Goal: Task Accomplishment & Management: Use online tool/utility

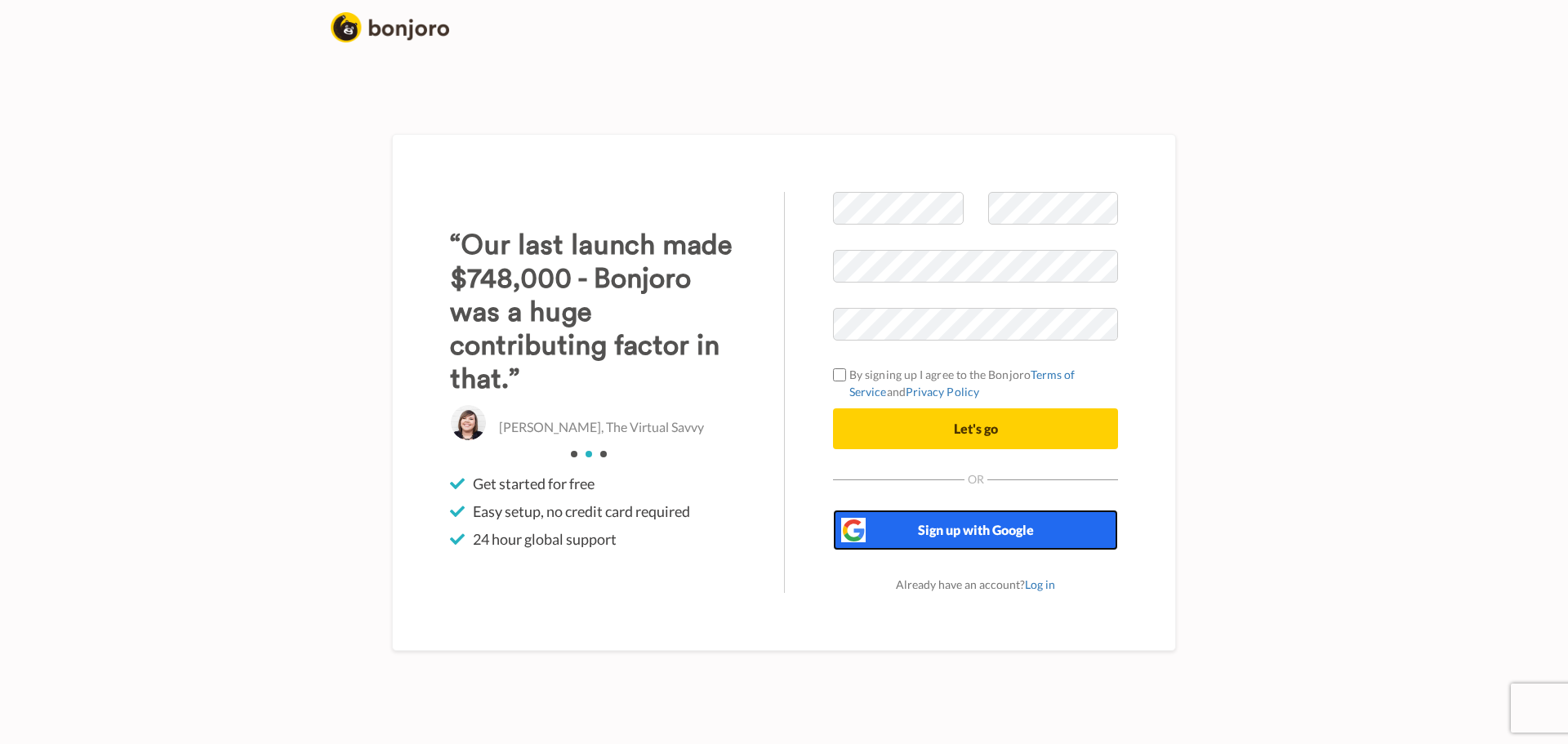
click at [978, 541] on button "Sign up with Google" at bounding box center [975, 530] width 285 height 41
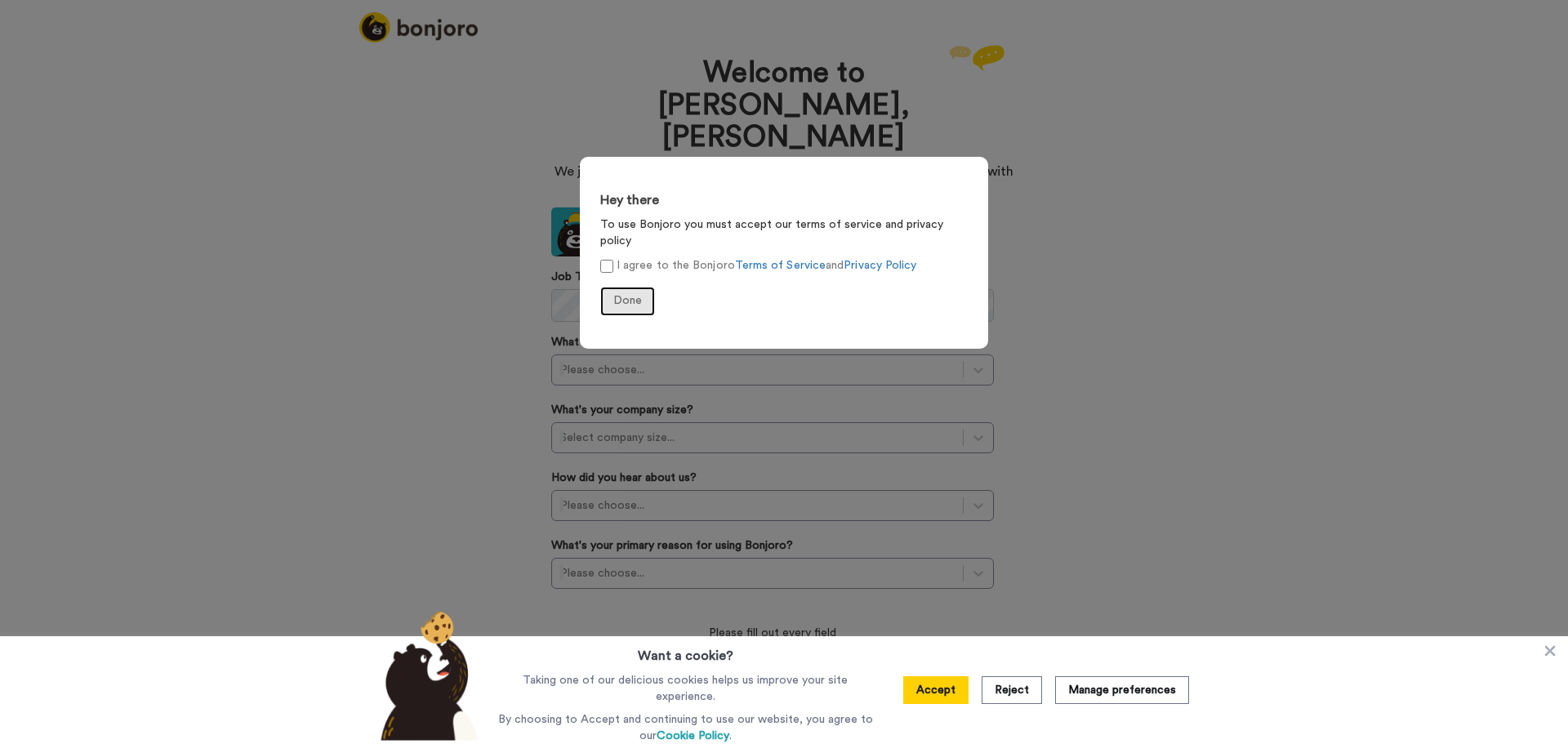
click at [627, 295] on span "Done" at bounding box center [627, 300] width 29 height 11
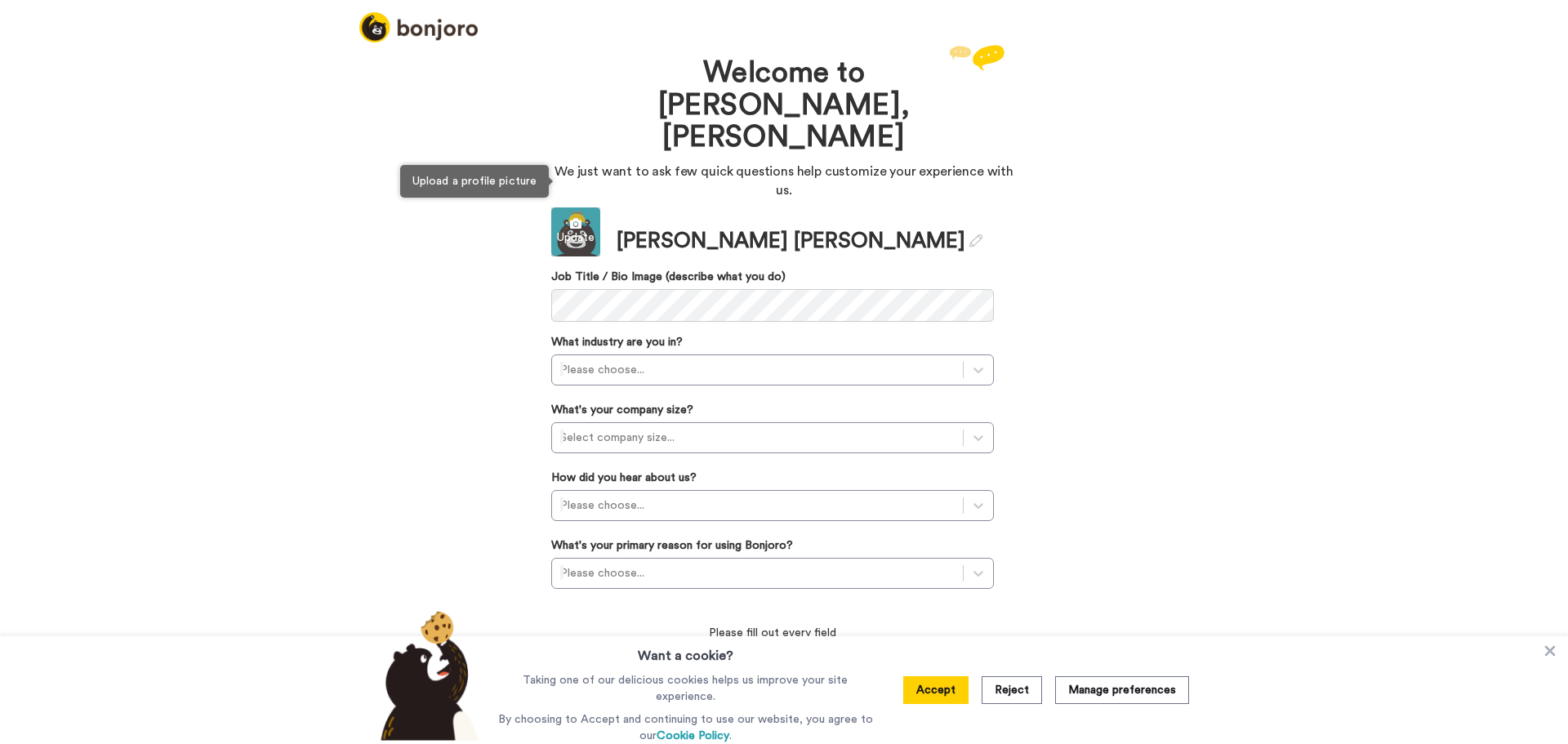
click at [579, 229] on div "Update" at bounding box center [576, 237] width 49 height 16
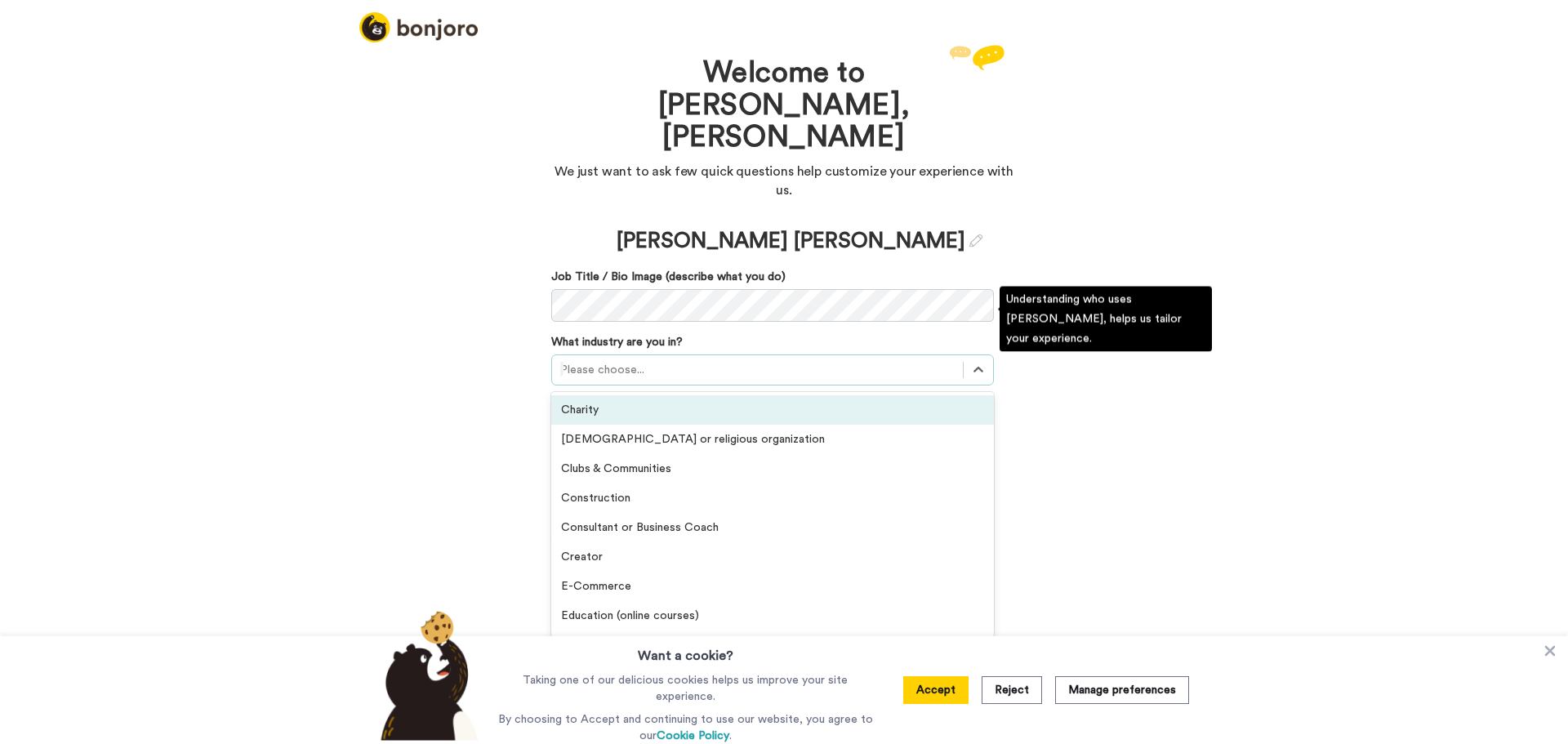
click at [750, 360] on div at bounding box center [757, 370] width 394 height 20
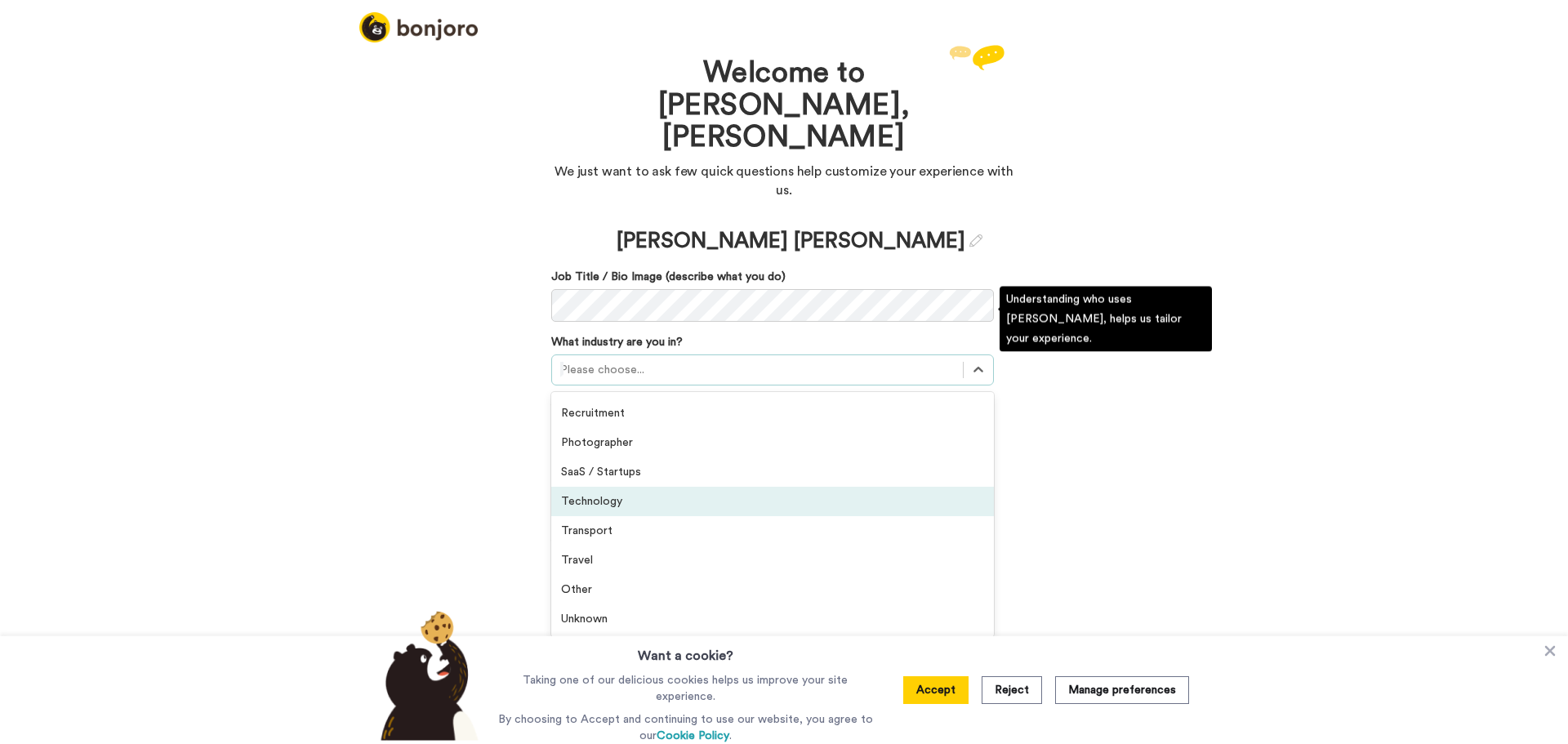
scroll to position [297, 0]
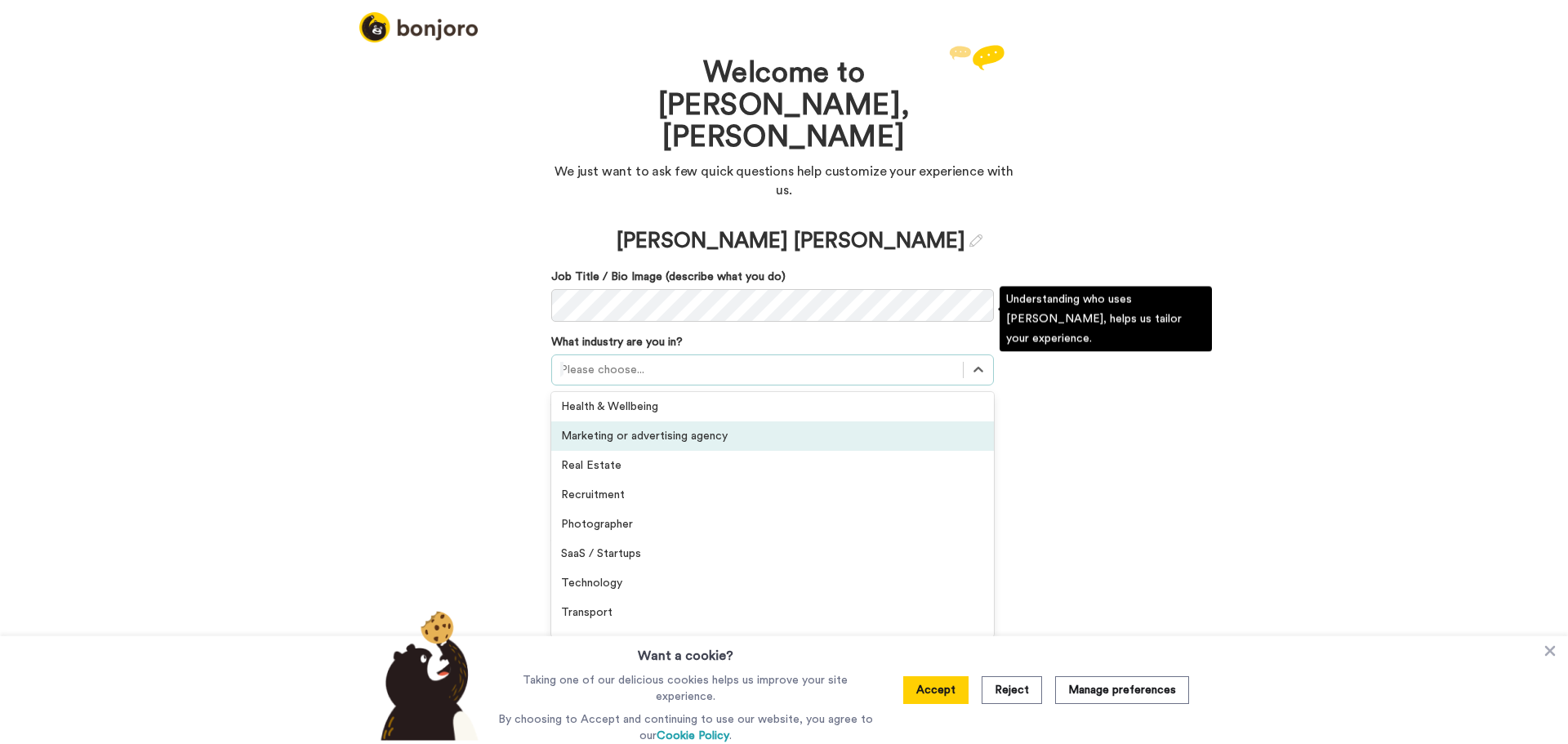
click at [694, 421] on div "Marketing or advertising agency" at bounding box center [773, 436] width 443 height 30
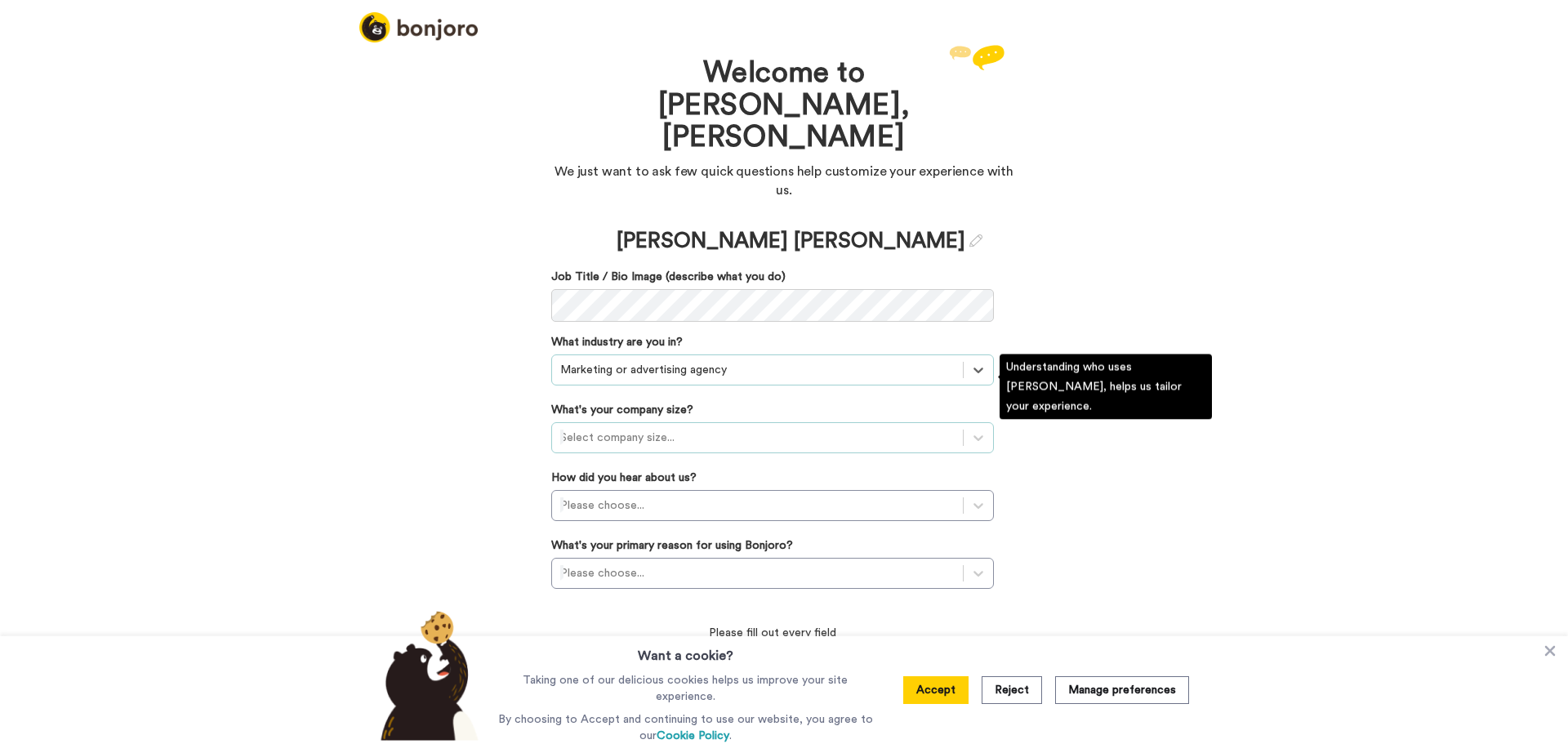
click at [695, 425] on div "Select company size..." at bounding box center [757, 438] width 411 height 26
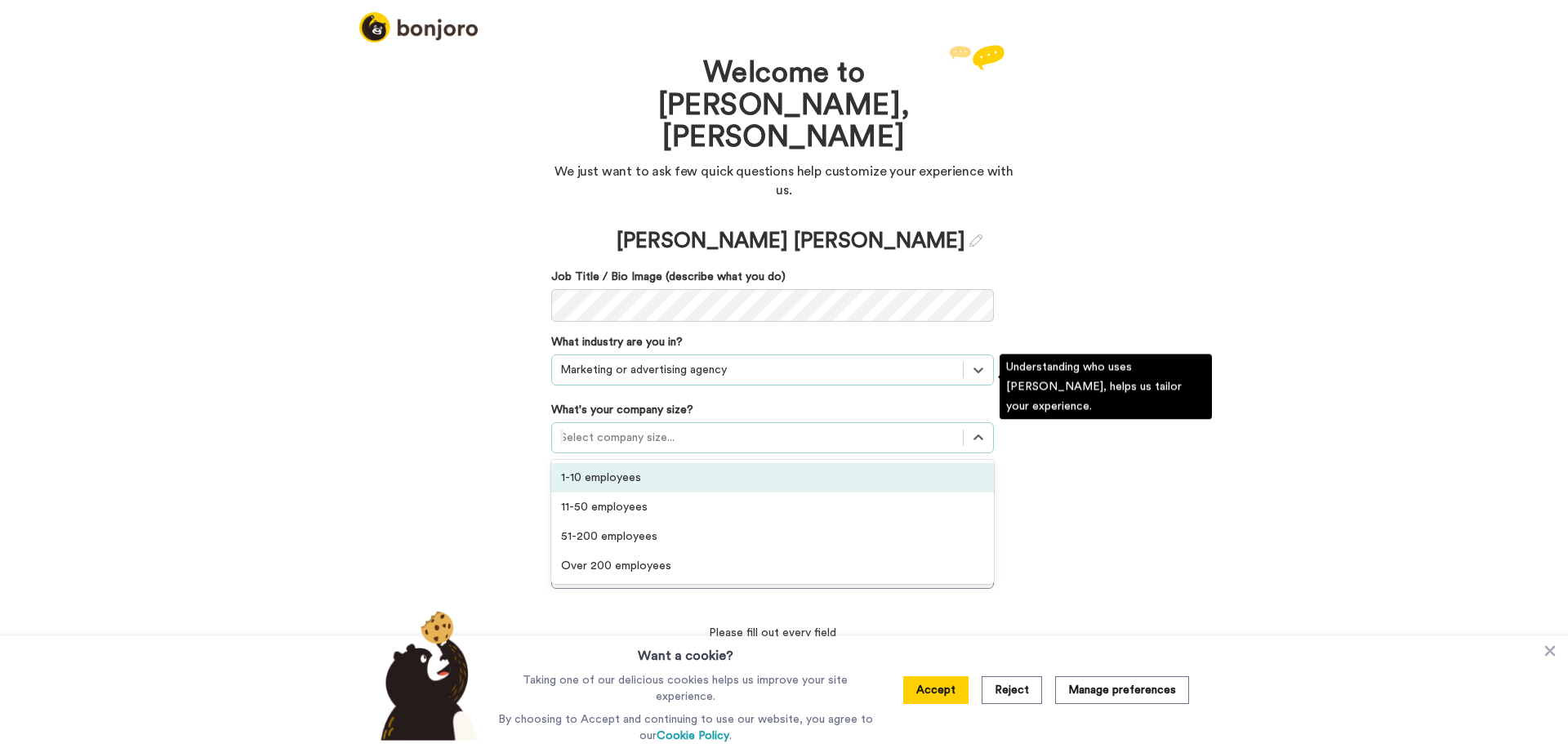
click at [642, 463] on div "1-10 employees" at bounding box center [773, 477] width 443 height 30
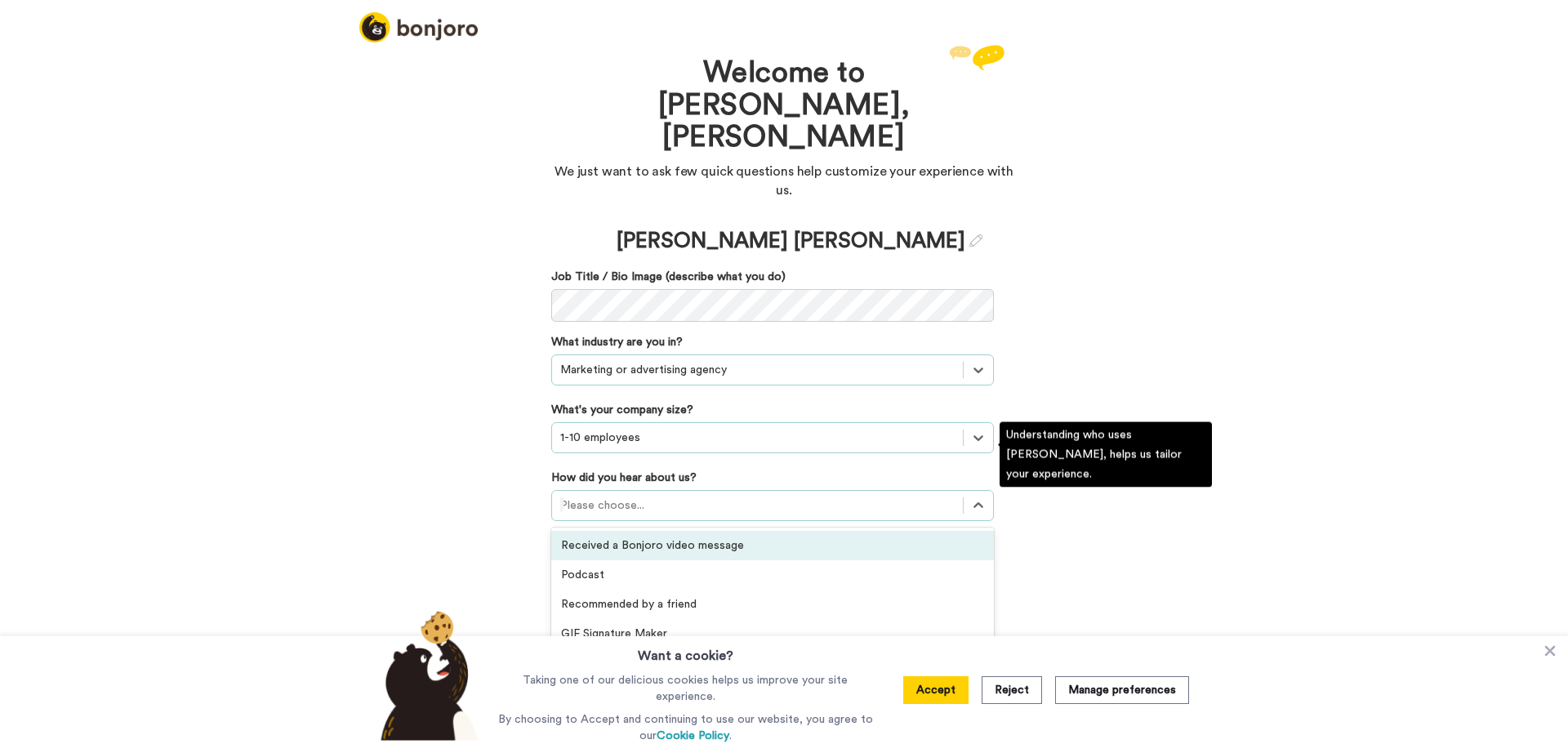
click at [721, 496] on div at bounding box center [757, 505] width 394 height 20
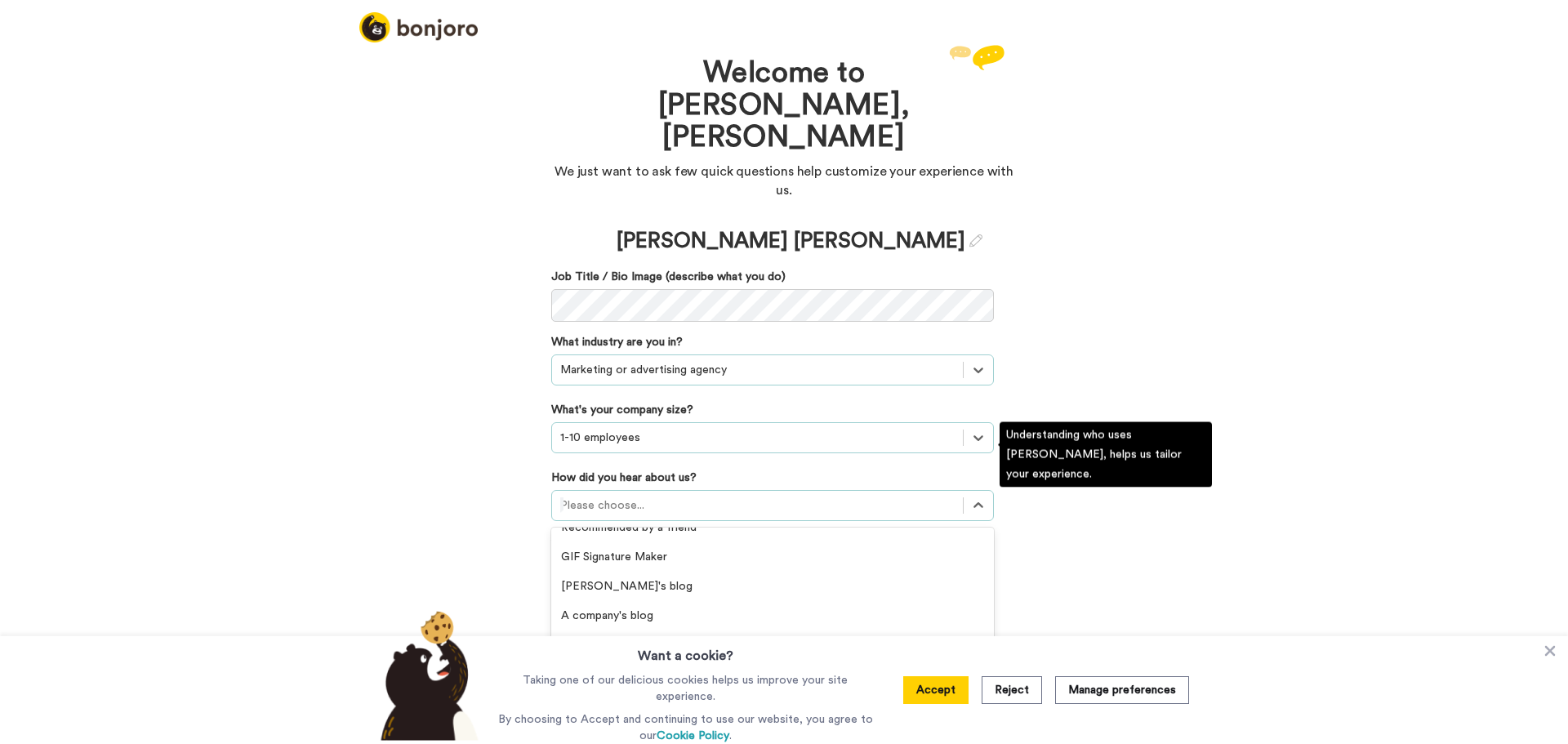
scroll to position [0, 0]
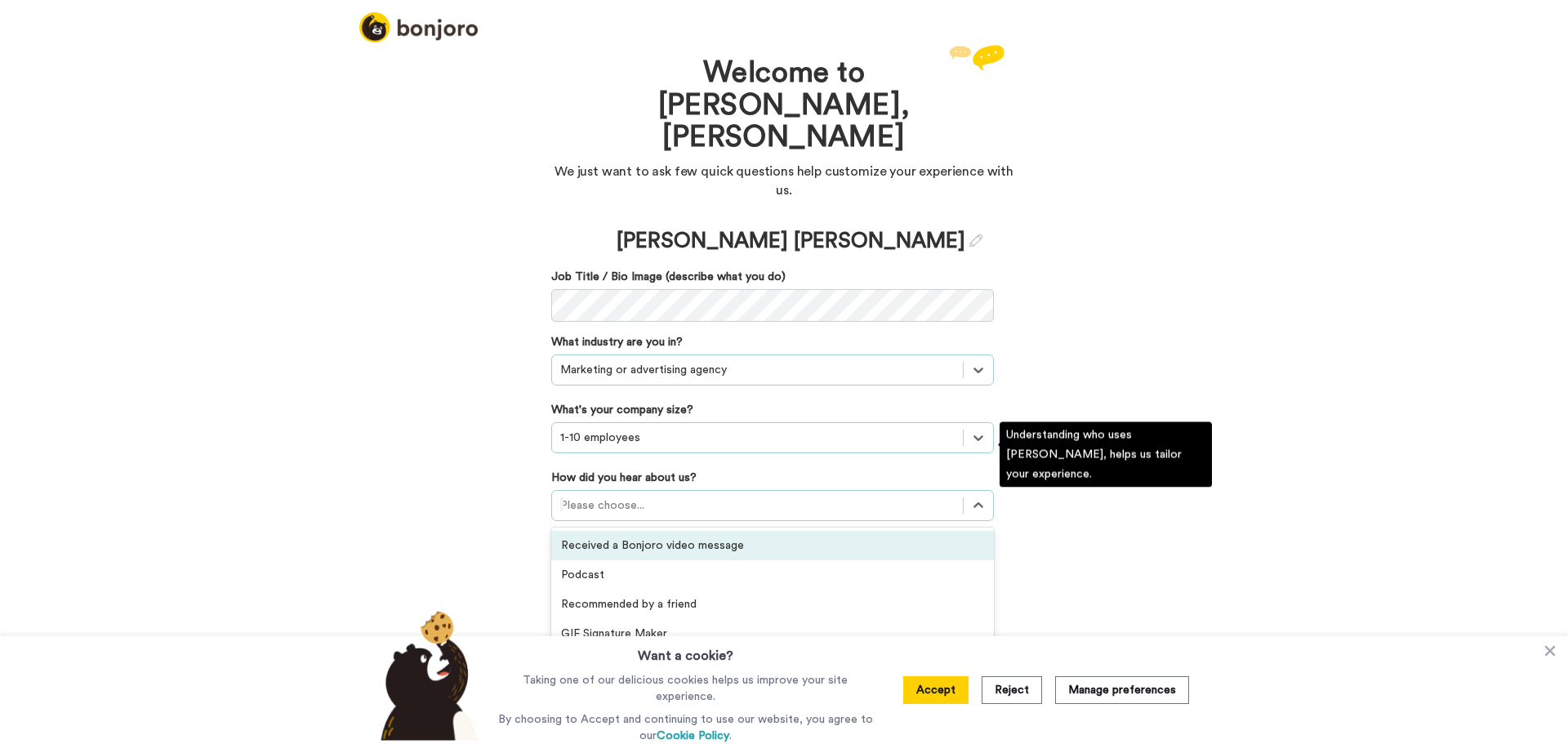
click at [704, 530] on div "Received a Bonjoro video message" at bounding box center [773, 545] width 443 height 30
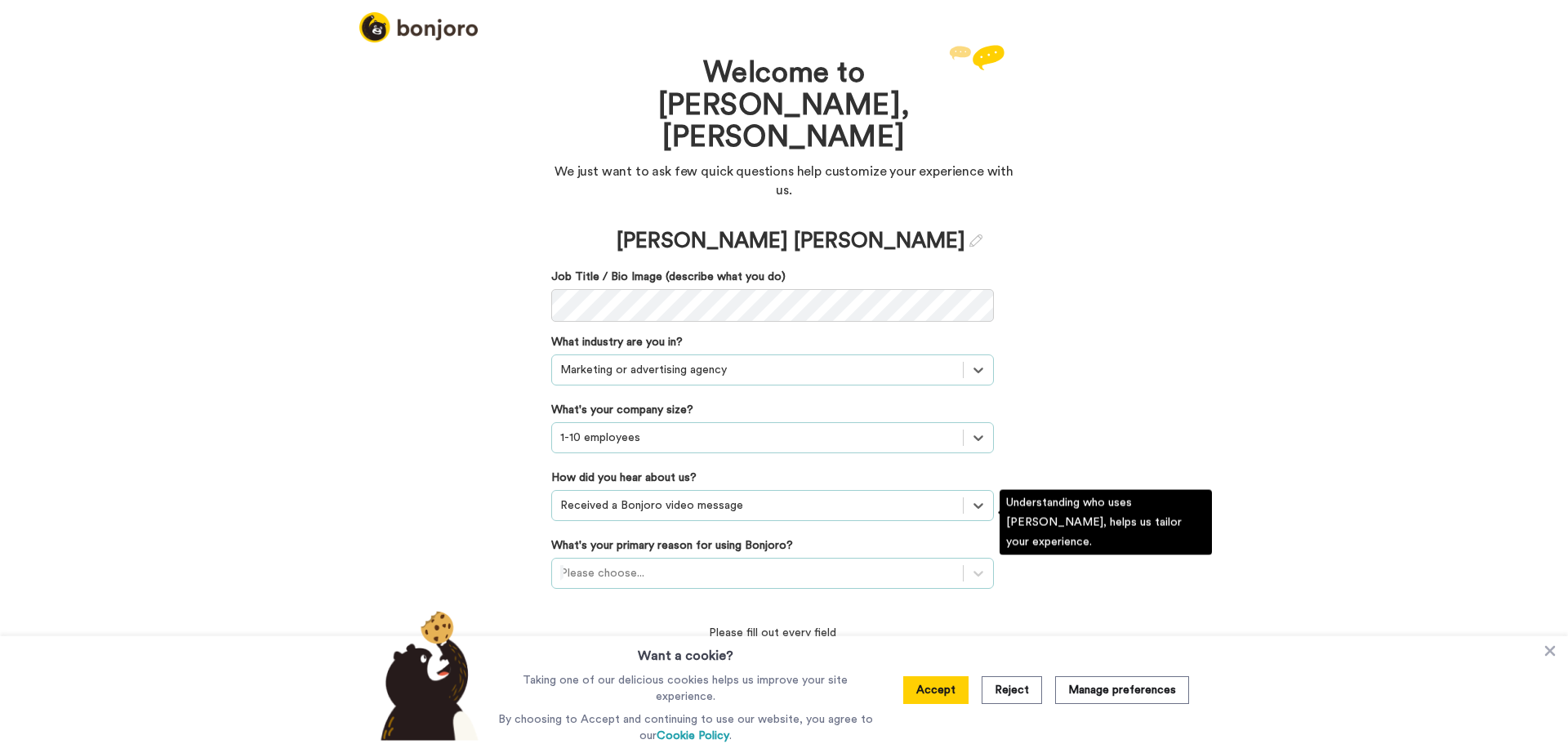
click at [840, 563] on div at bounding box center [757, 573] width 394 height 20
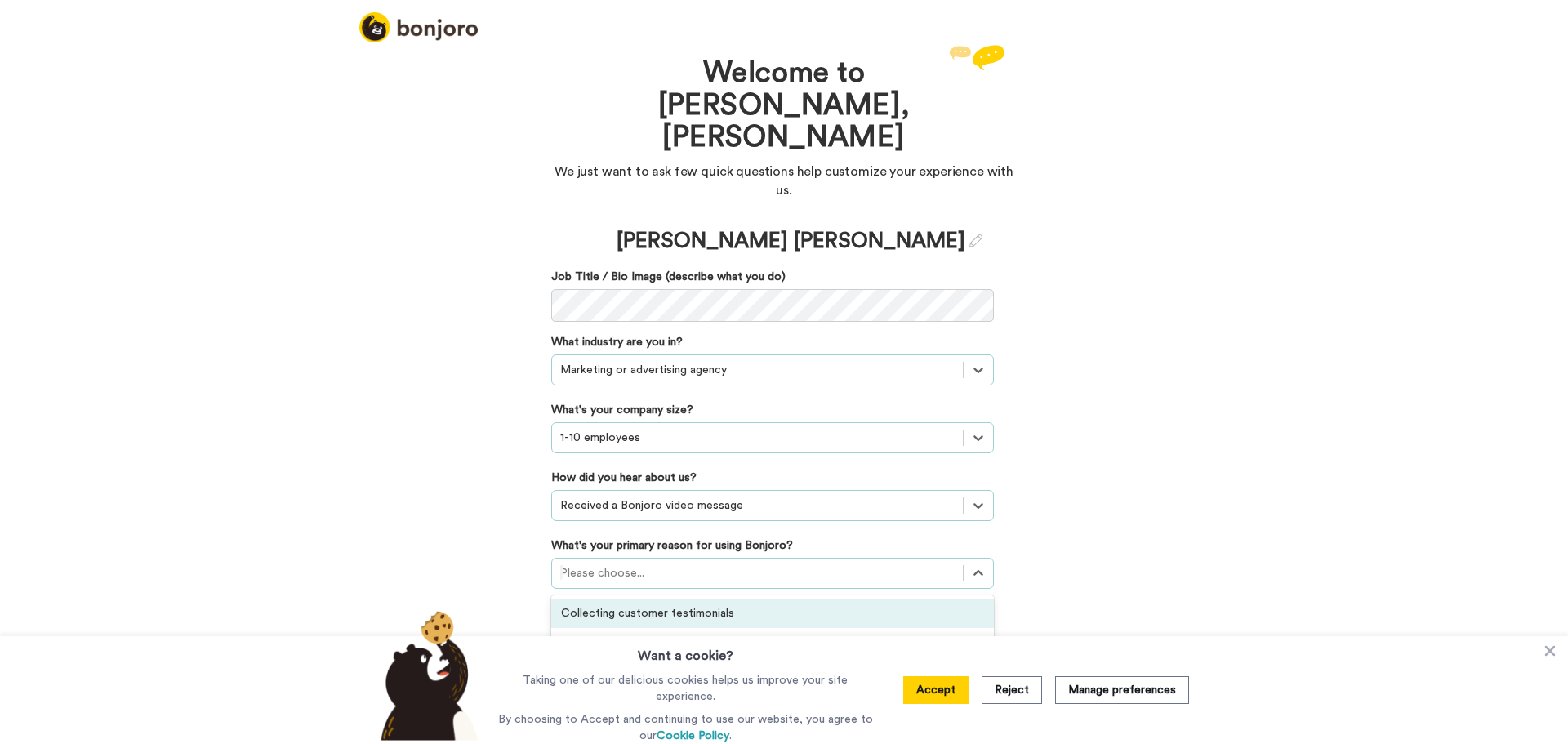
click at [1239, 487] on div "Welcome to Bonjoro, Benjie We just want to ask few quick questions help customi…" at bounding box center [784, 392] width 1568 height 703
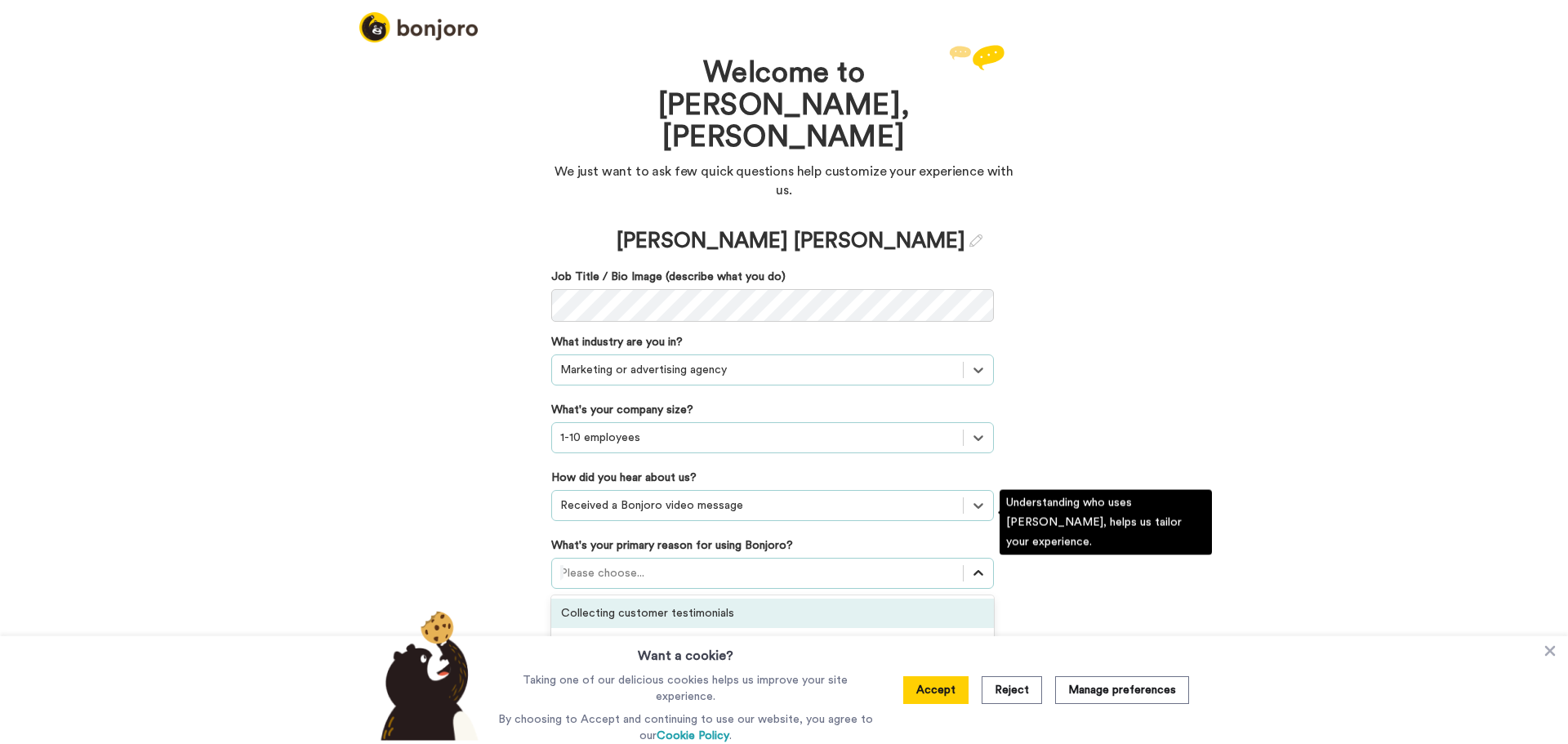
click at [975, 565] on icon at bounding box center [978, 573] width 16 height 16
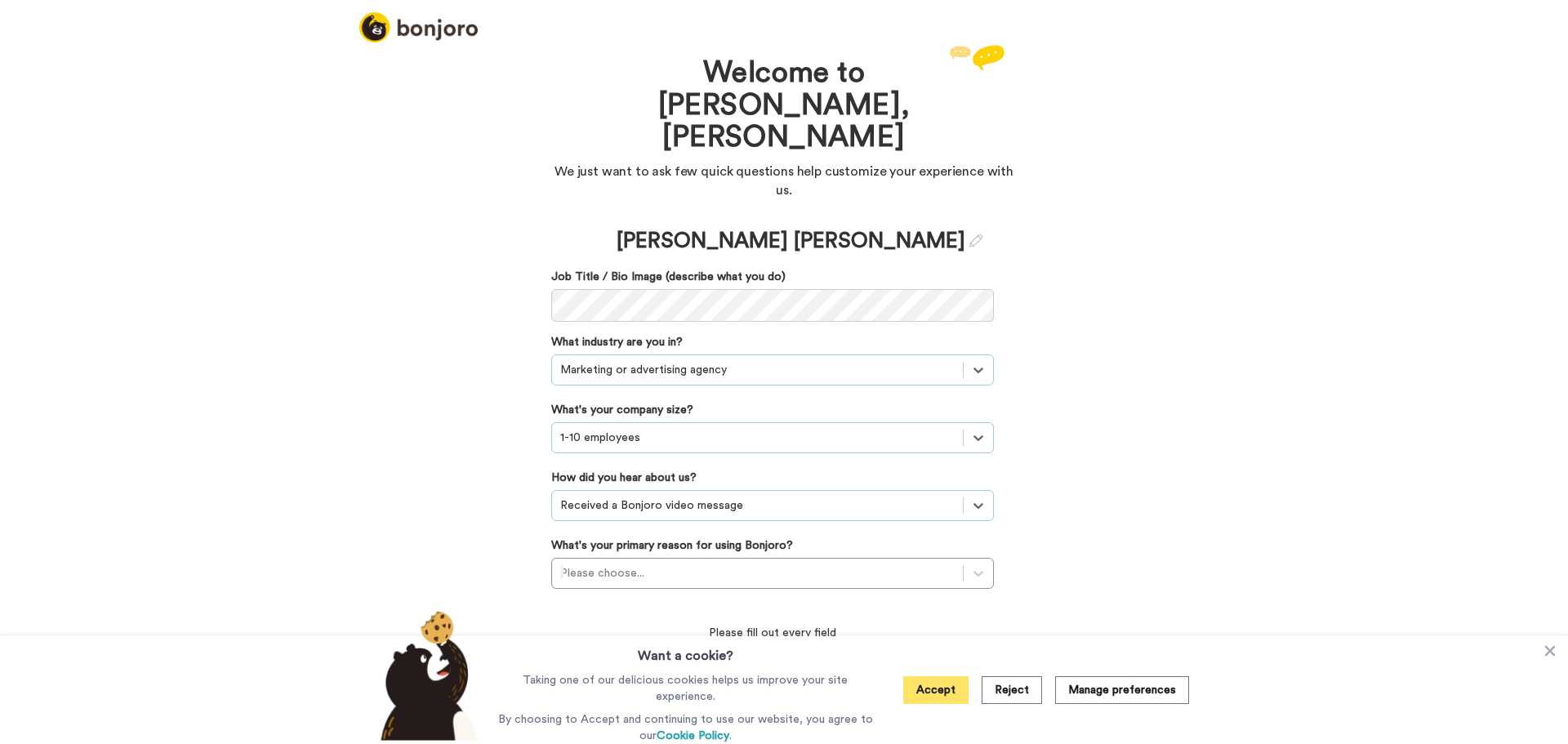
click at [956, 695] on button "Accept" at bounding box center [935, 690] width 65 height 28
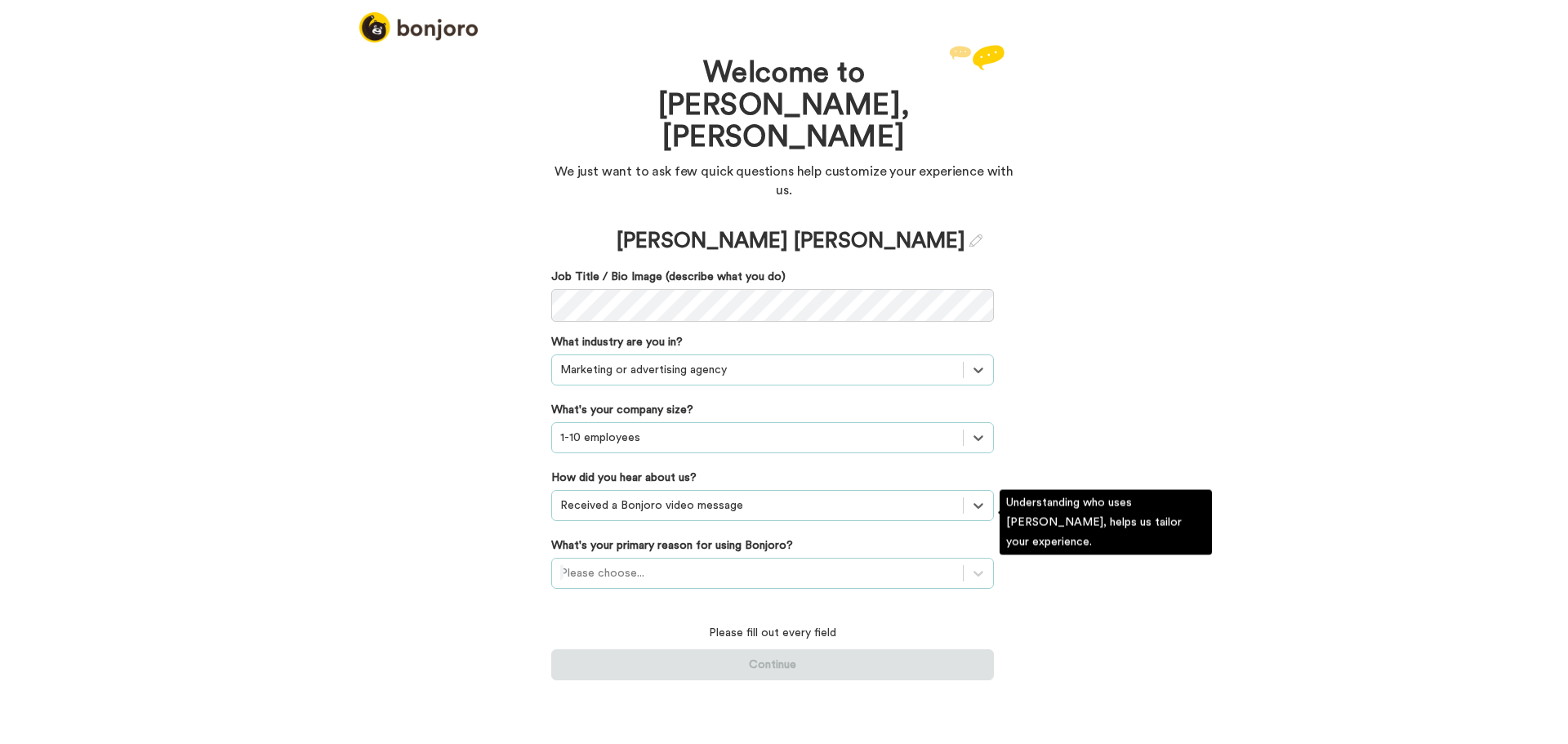
click at [936, 560] on div "Please choose..." at bounding box center [757, 573] width 411 height 26
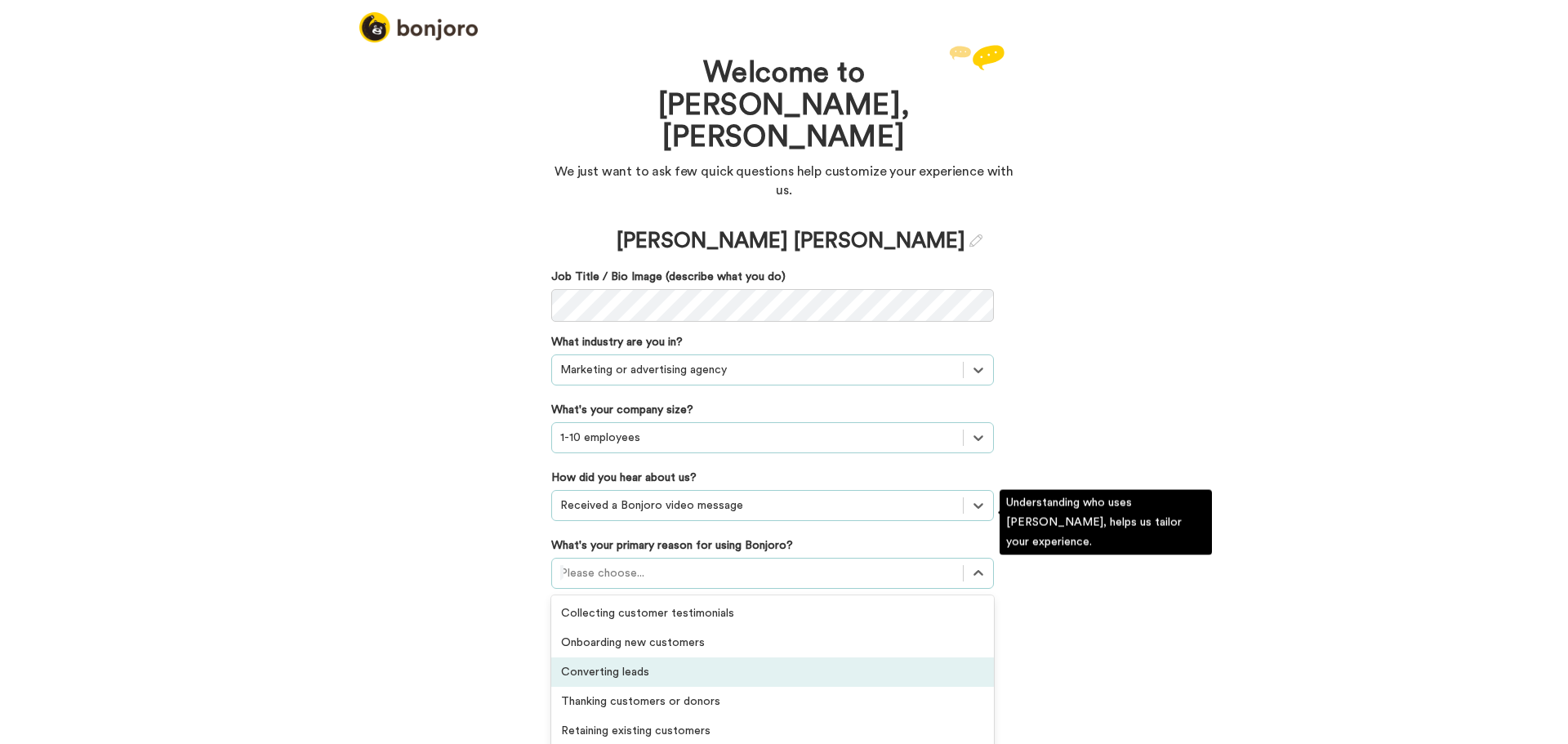
click at [636, 657] on div "Converting leads" at bounding box center [773, 672] width 443 height 30
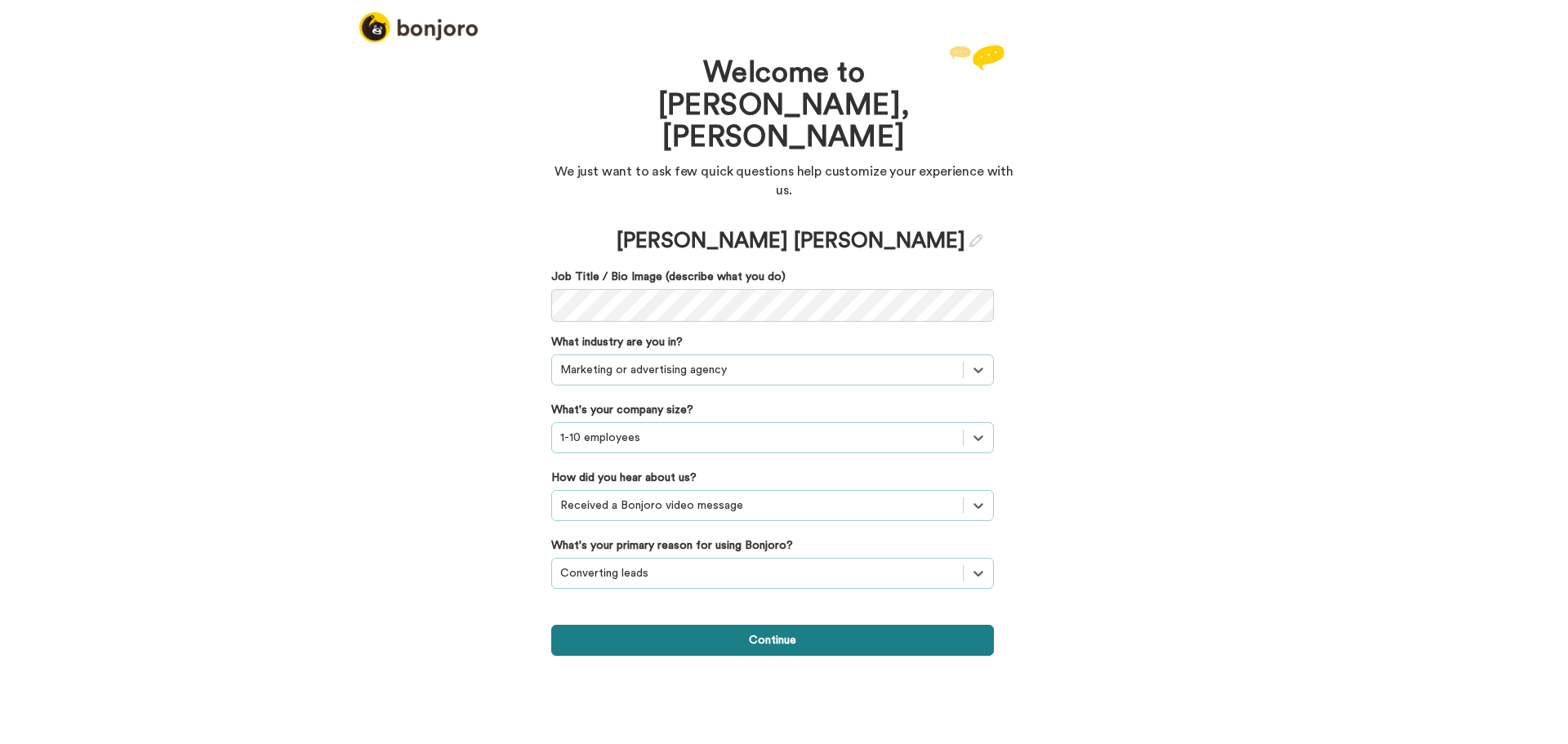
click at [746, 624] on button "Continue" at bounding box center [773, 640] width 443 height 31
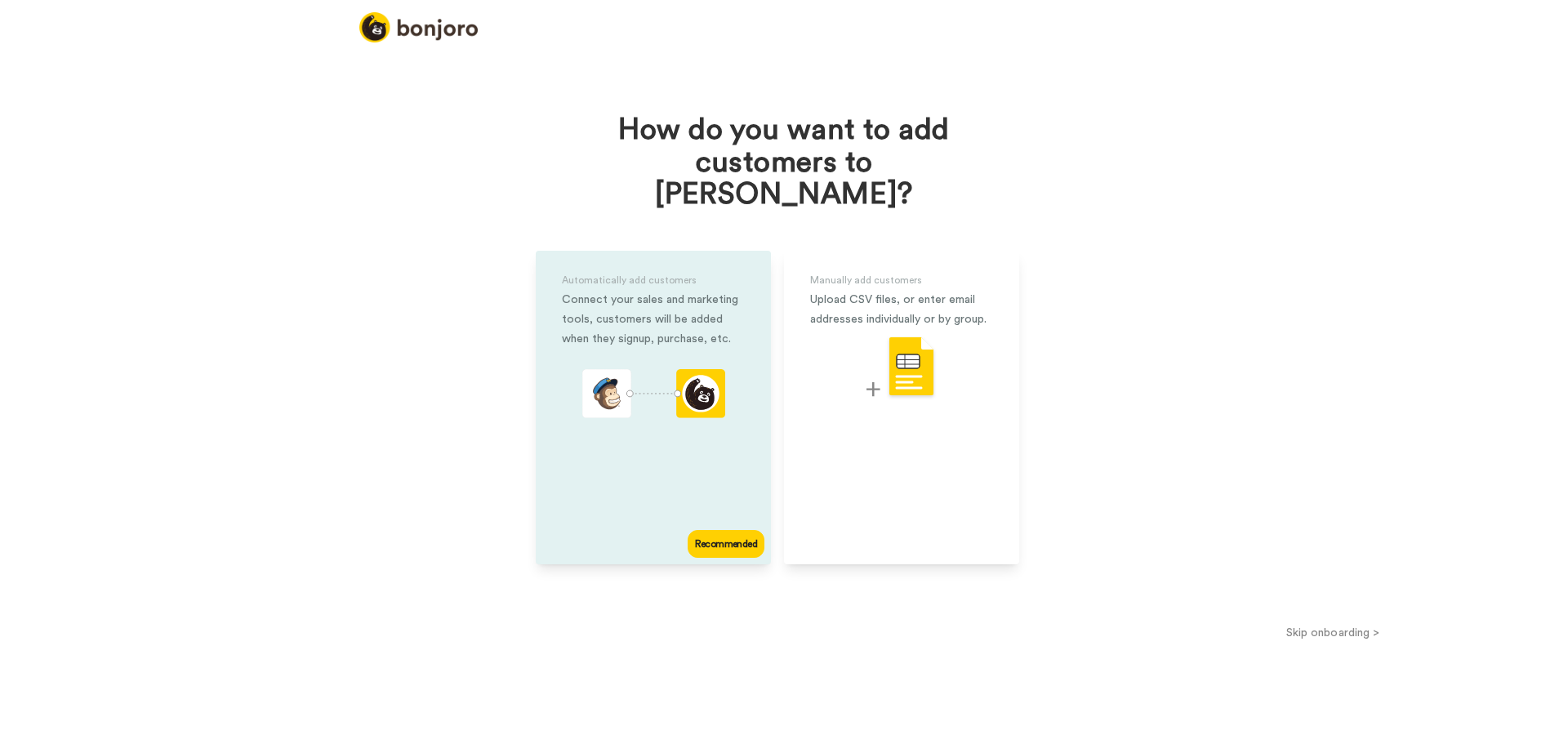
click at [698, 458] on div "Automatically add customers Connect your sales and marketing tools, customers w…" at bounding box center [653, 407] width 235 height 313
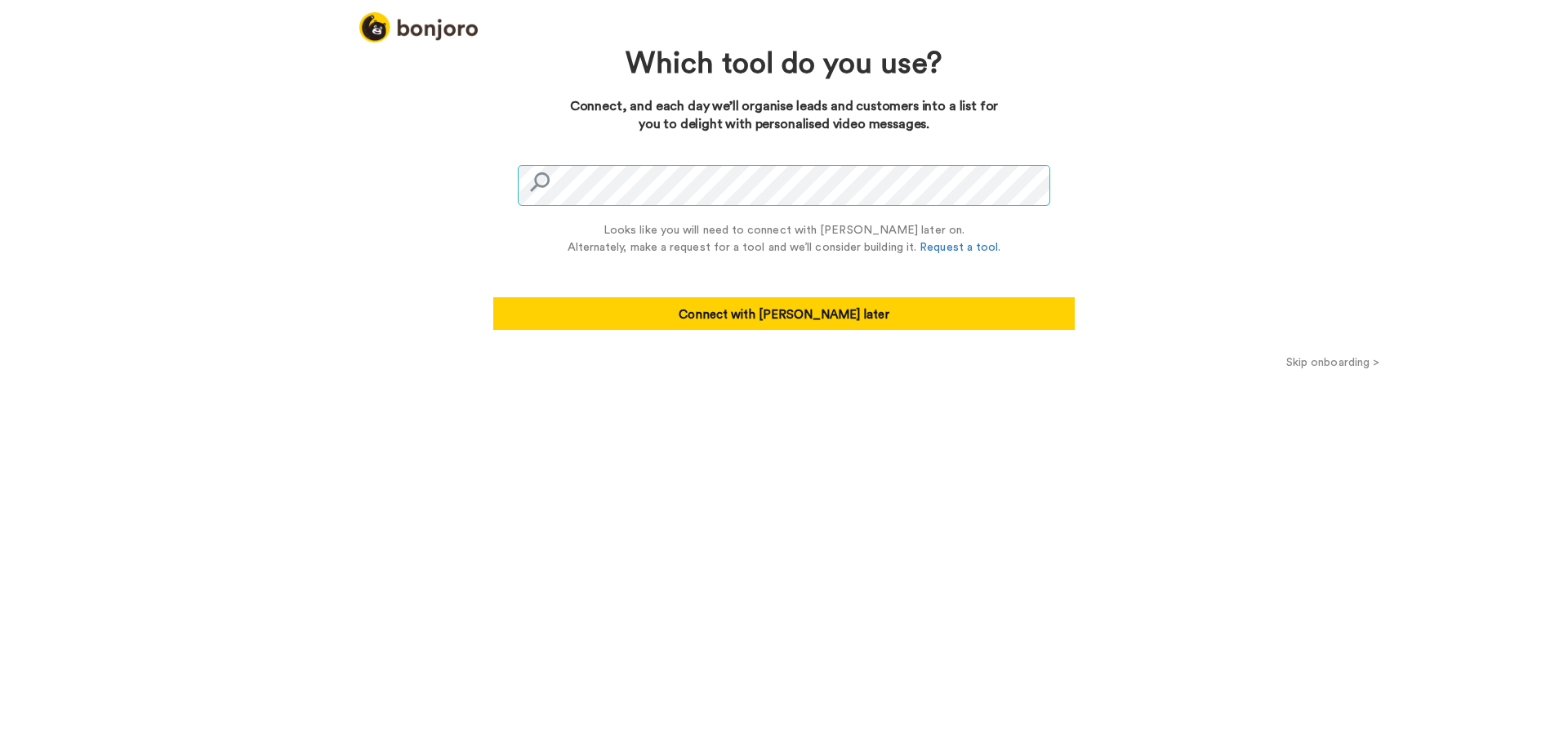
click at [385, 190] on div "Which tool do you use? Connect, and each day we’ll organise leads and customers…" at bounding box center [784, 392] width 1568 height 703
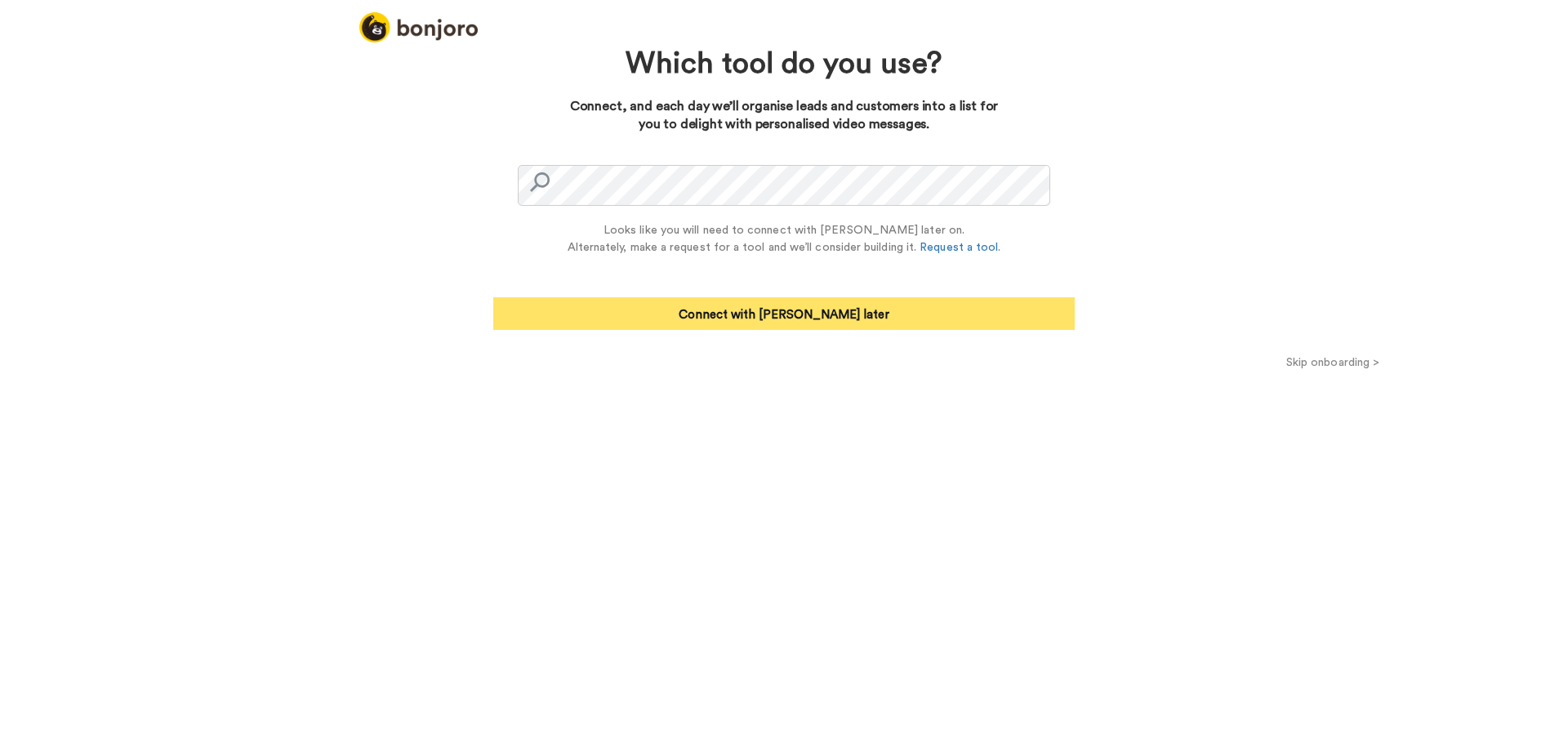
click at [817, 319] on button "Connect with Zapier later" at bounding box center [784, 313] width 582 height 33
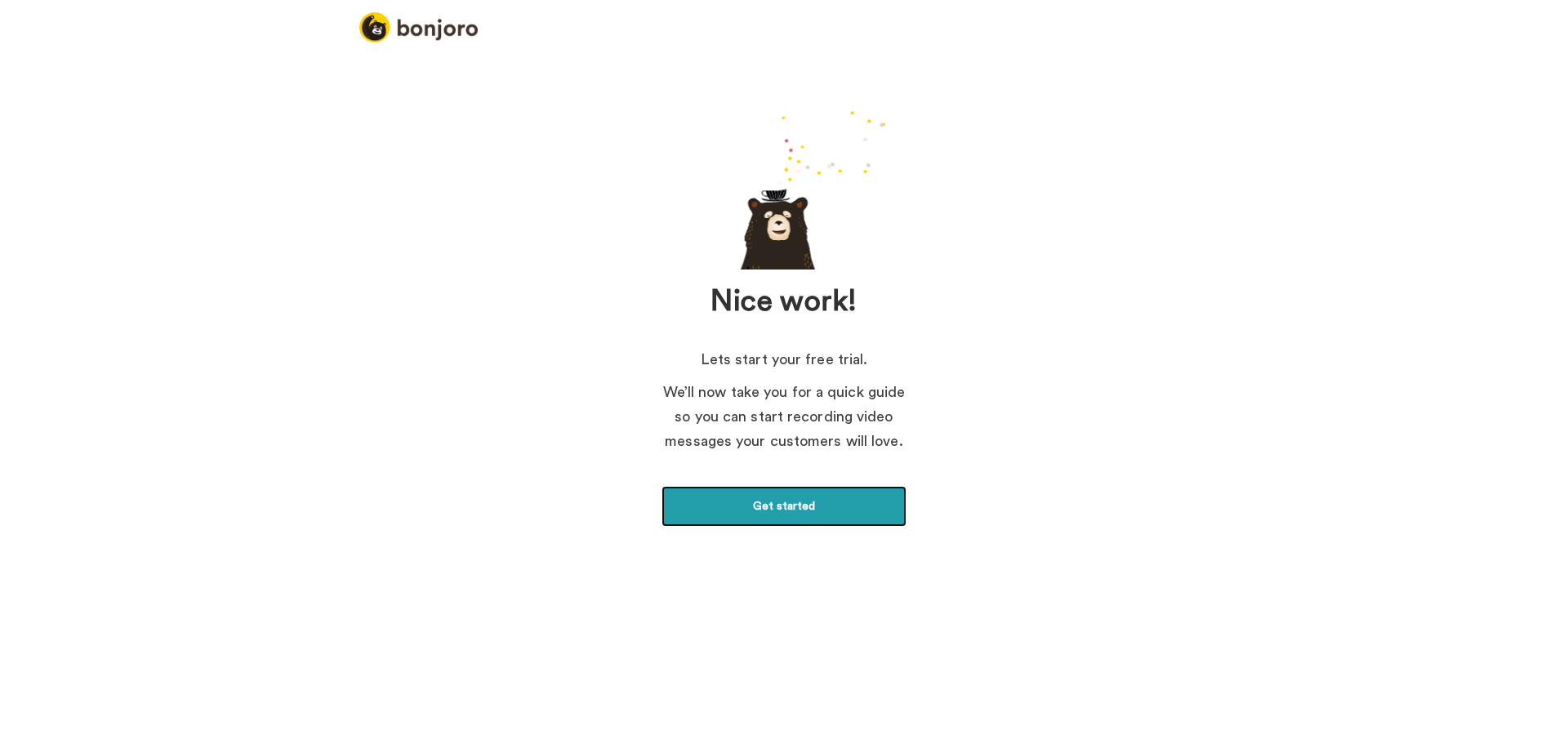
click at [789, 515] on link "Get started" at bounding box center [784, 506] width 245 height 41
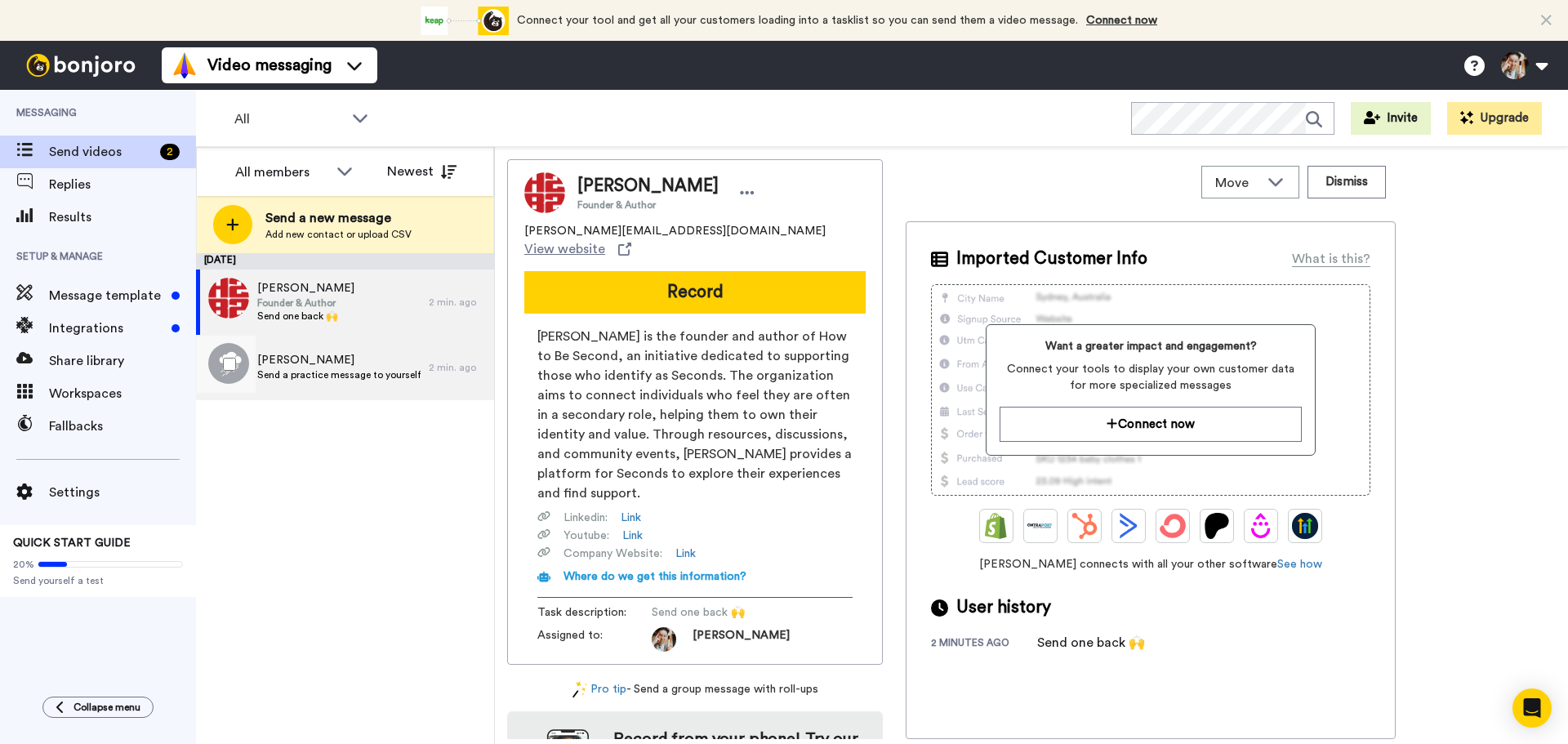
click at [281, 364] on span "[PERSON_NAME]" at bounding box center [339, 359] width 163 height 16
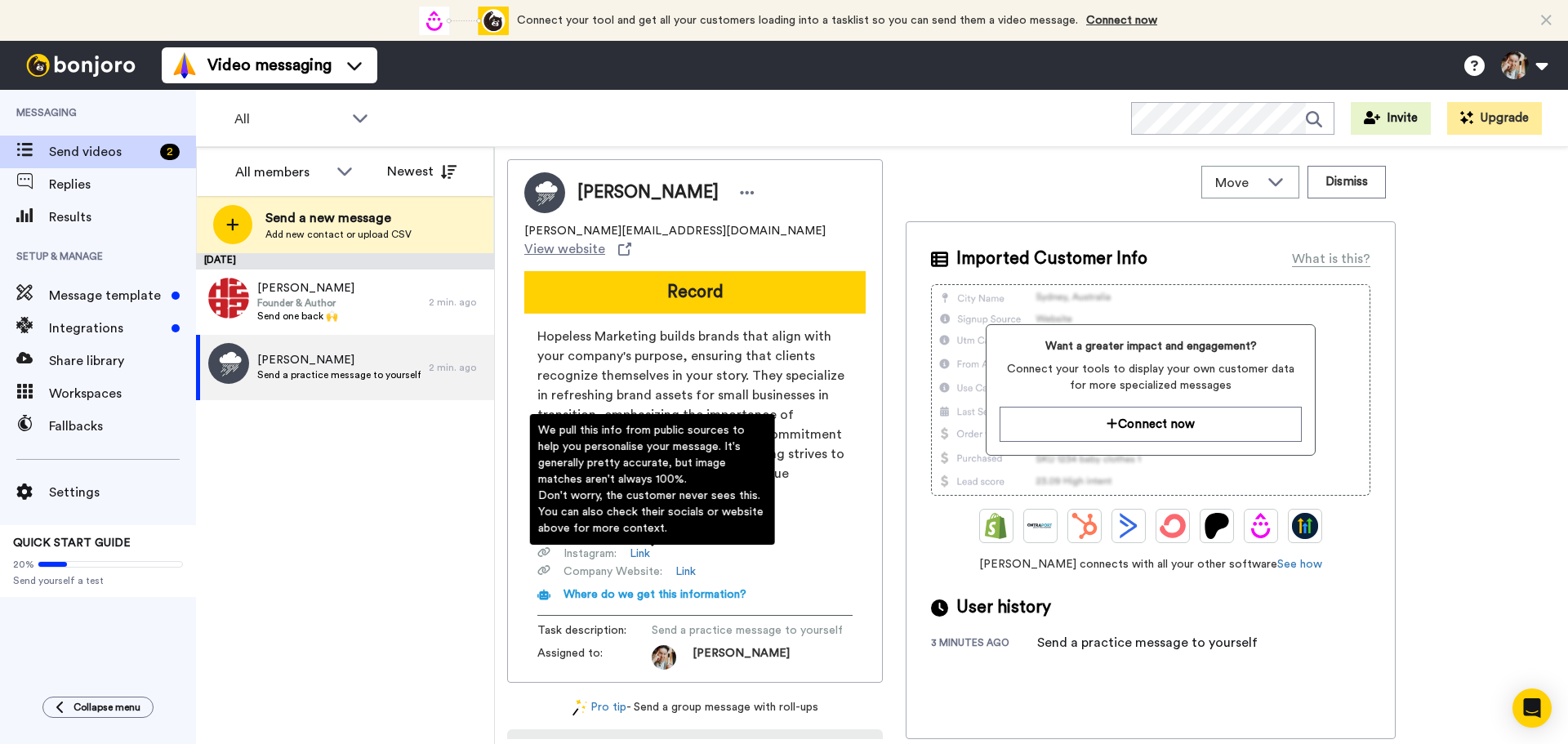
click at [673, 589] on span "Where do we get this information?" at bounding box center [655, 594] width 183 height 11
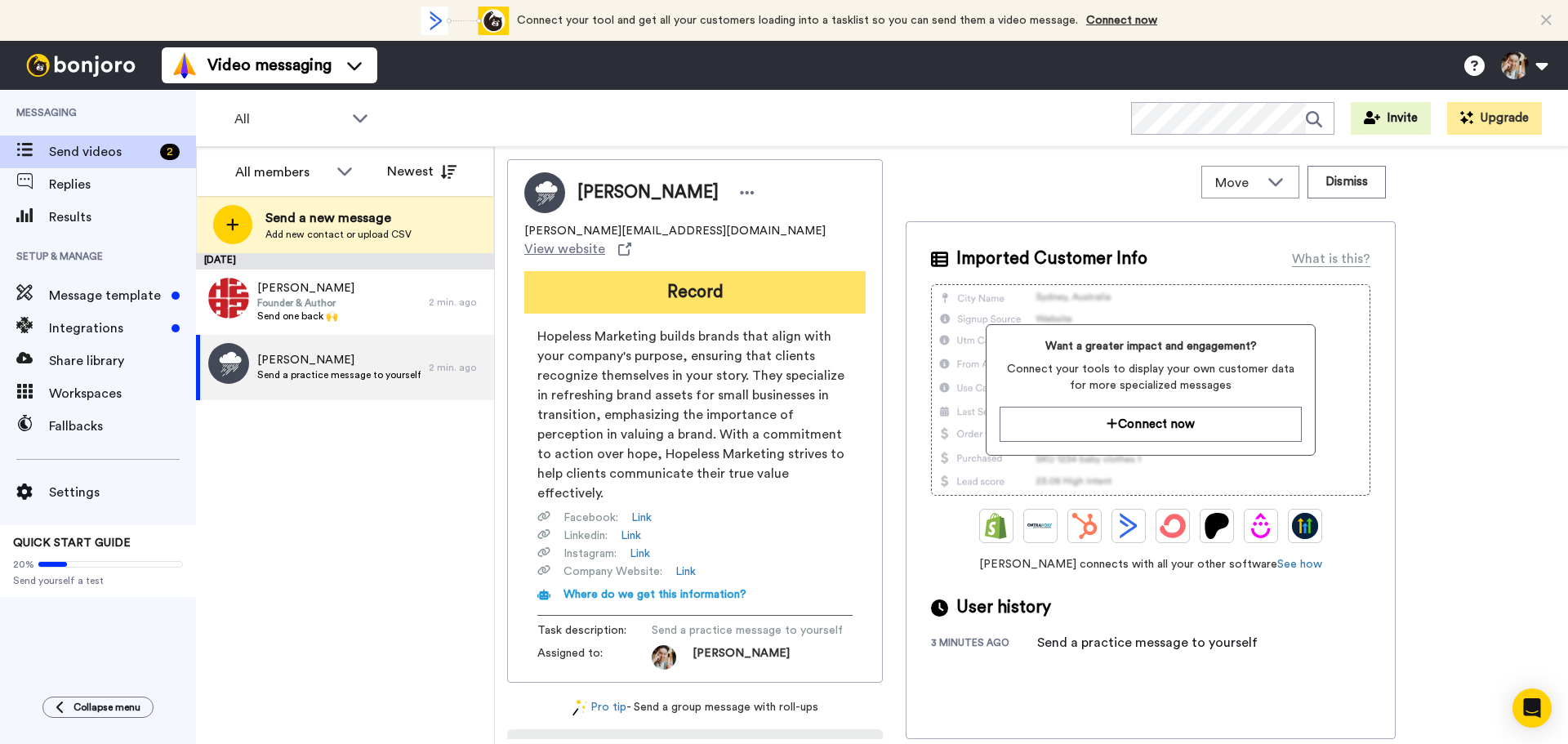
click at [687, 283] on button "Record" at bounding box center [695, 292] width 341 height 43
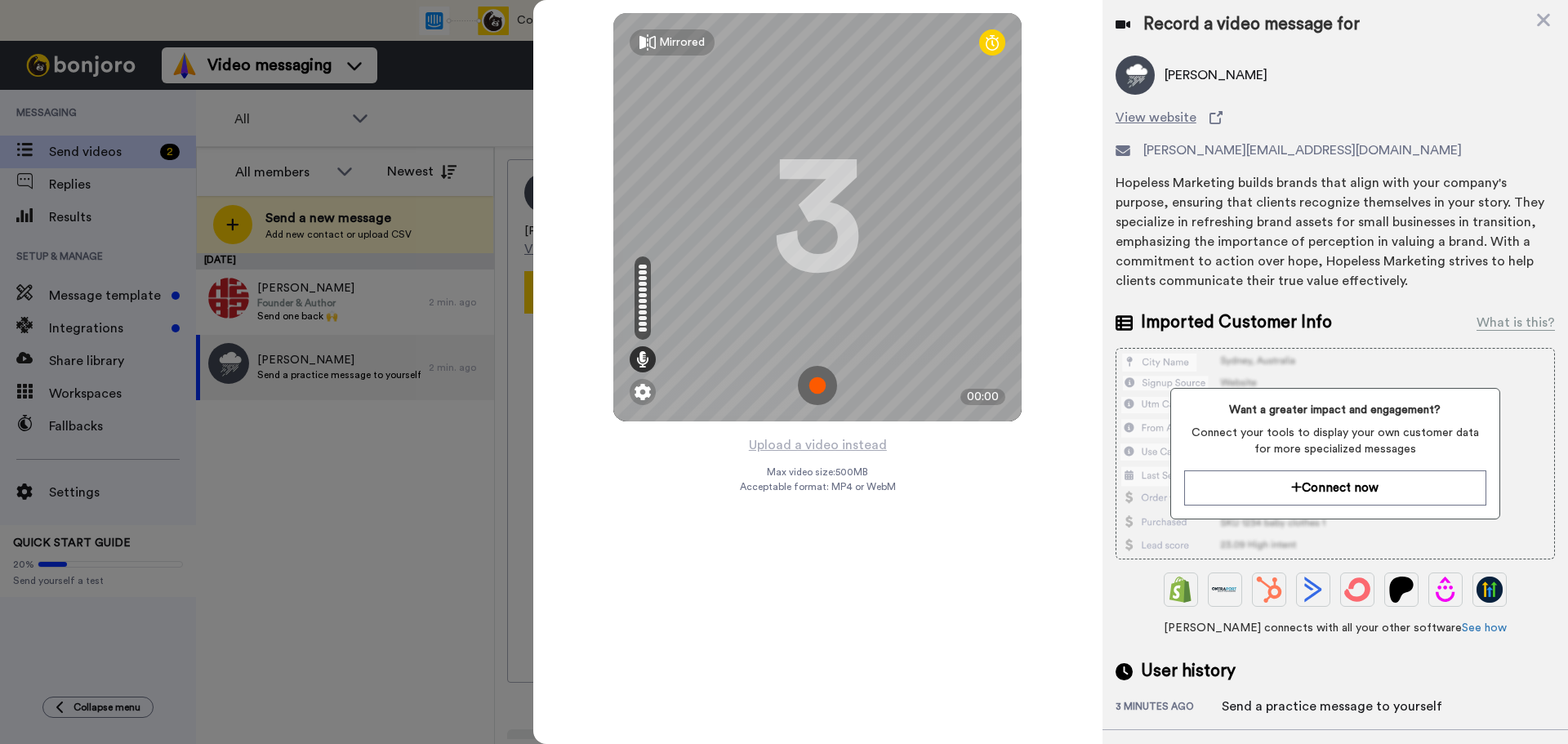
click at [815, 384] on img at bounding box center [817, 385] width 39 height 39
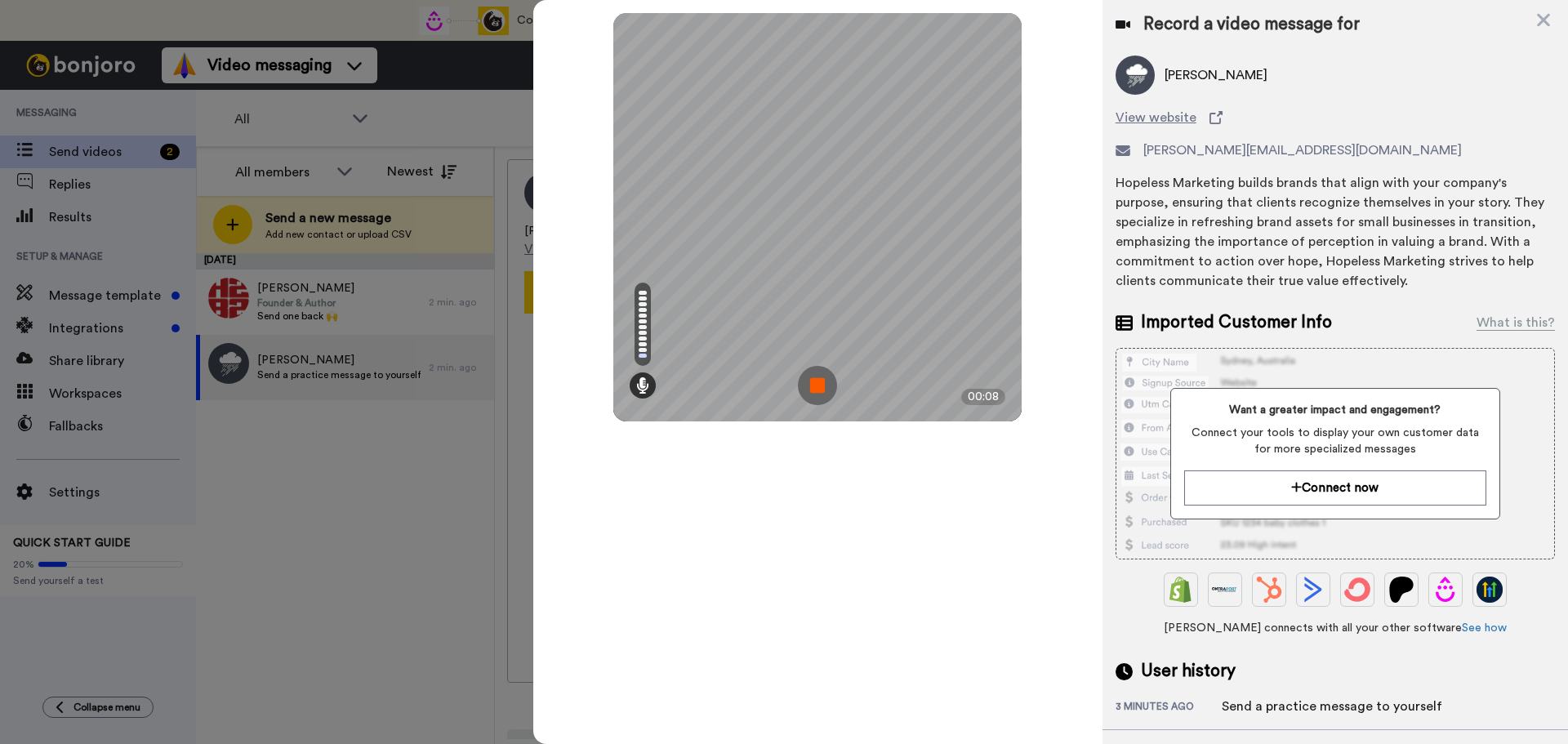
click at [813, 382] on img at bounding box center [817, 385] width 39 height 39
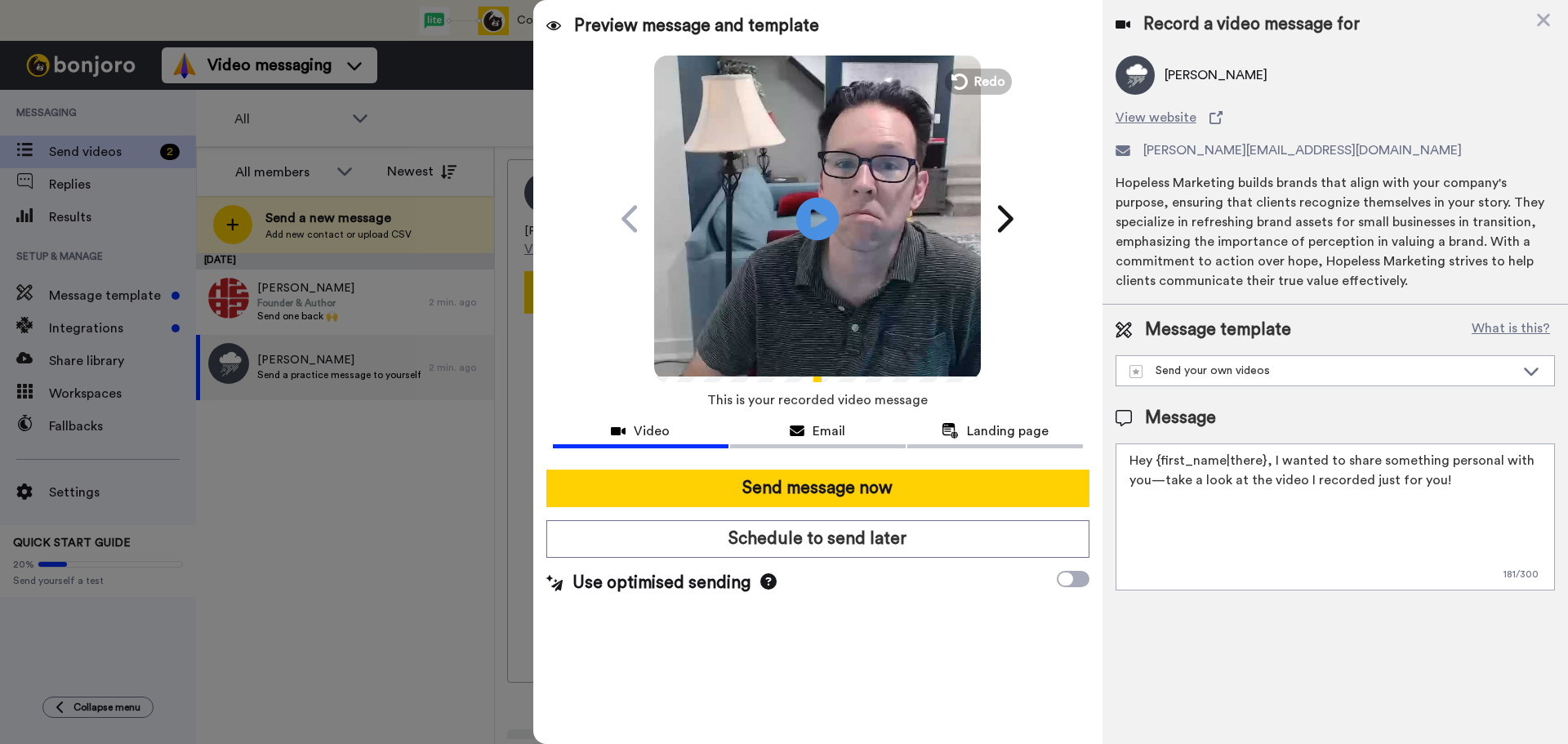
click at [807, 226] on icon at bounding box center [818, 219] width 43 height 43
click at [986, 438] on span "Landing page" at bounding box center [1008, 431] width 82 height 20
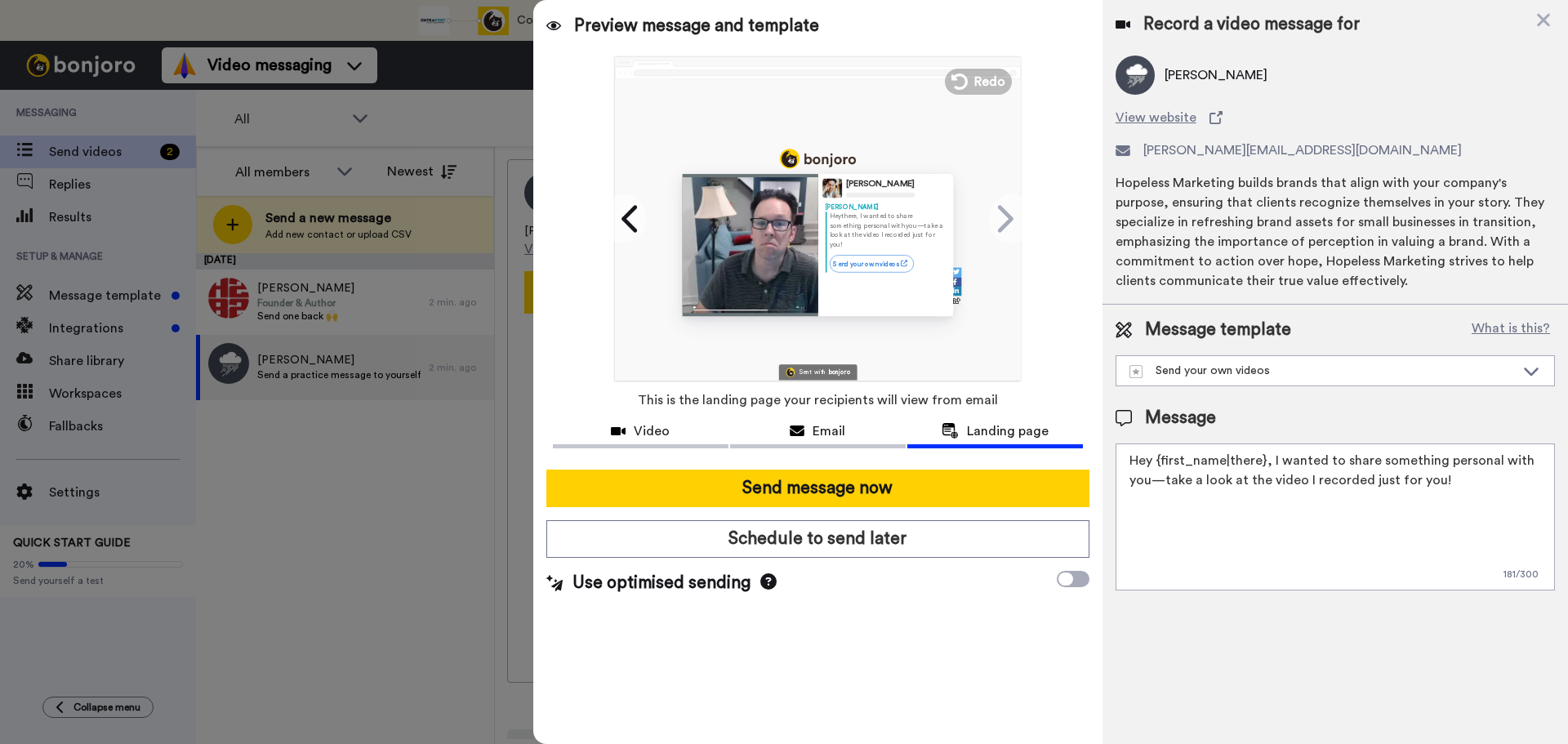
drag, startPoint x: 1457, startPoint y: 485, endPoint x: 1065, endPoint y: 459, distance: 392.9
click at [1065, 460] on div "Preview message and template Play/Pause 0:08 / 0:08 Here’s a video message made…" at bounding box center [1051, 372] width 1035 height 744
type textarea "do i write this every time fresh?"
click at [763, 576] on icon at bounding box center [768, 581] width 16 height 16
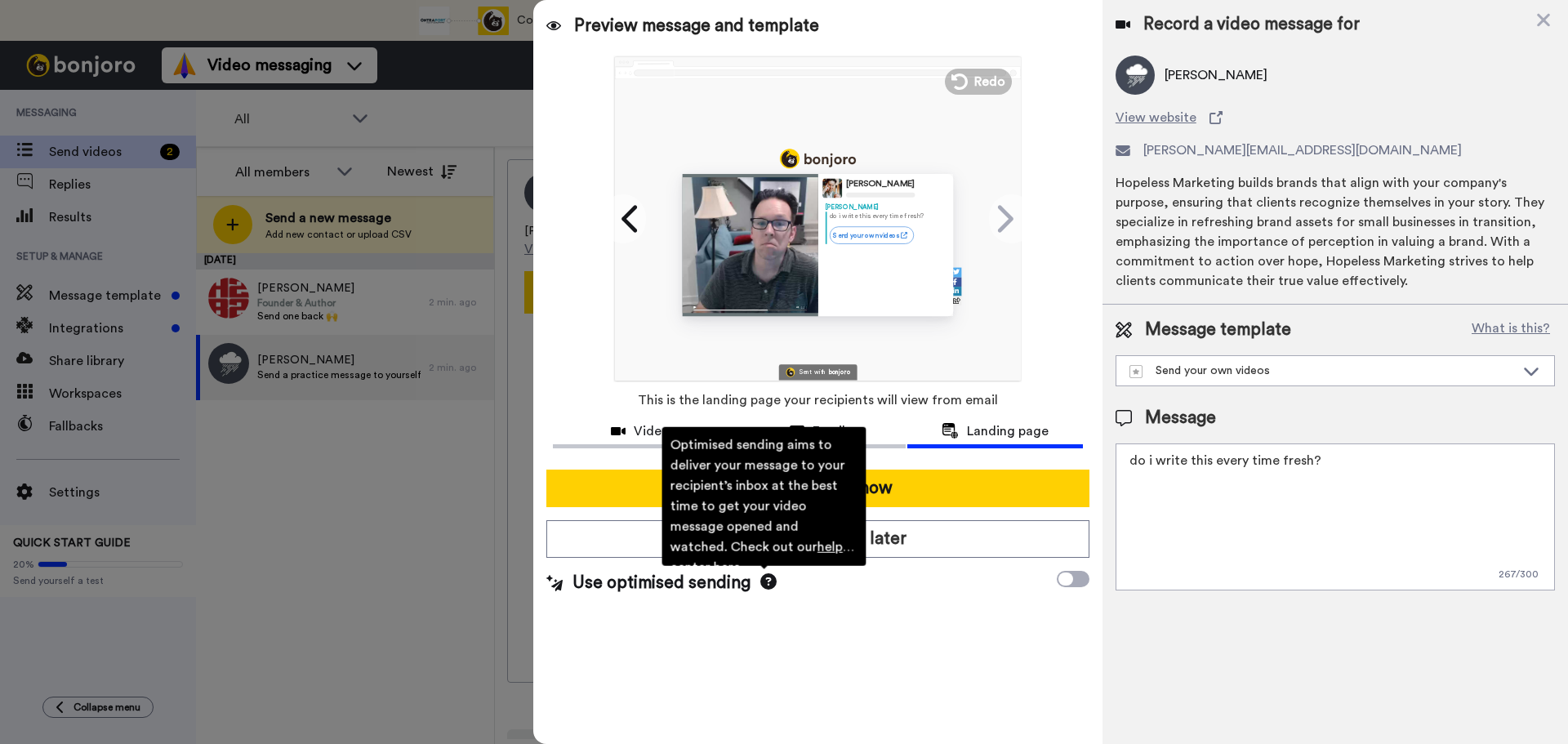
click at [758, 646] on div "Preview message and template Play/Pause 0:08 / 0:08 Here’s a video message made…" at bounding box center [818, 372] width 570 height 744
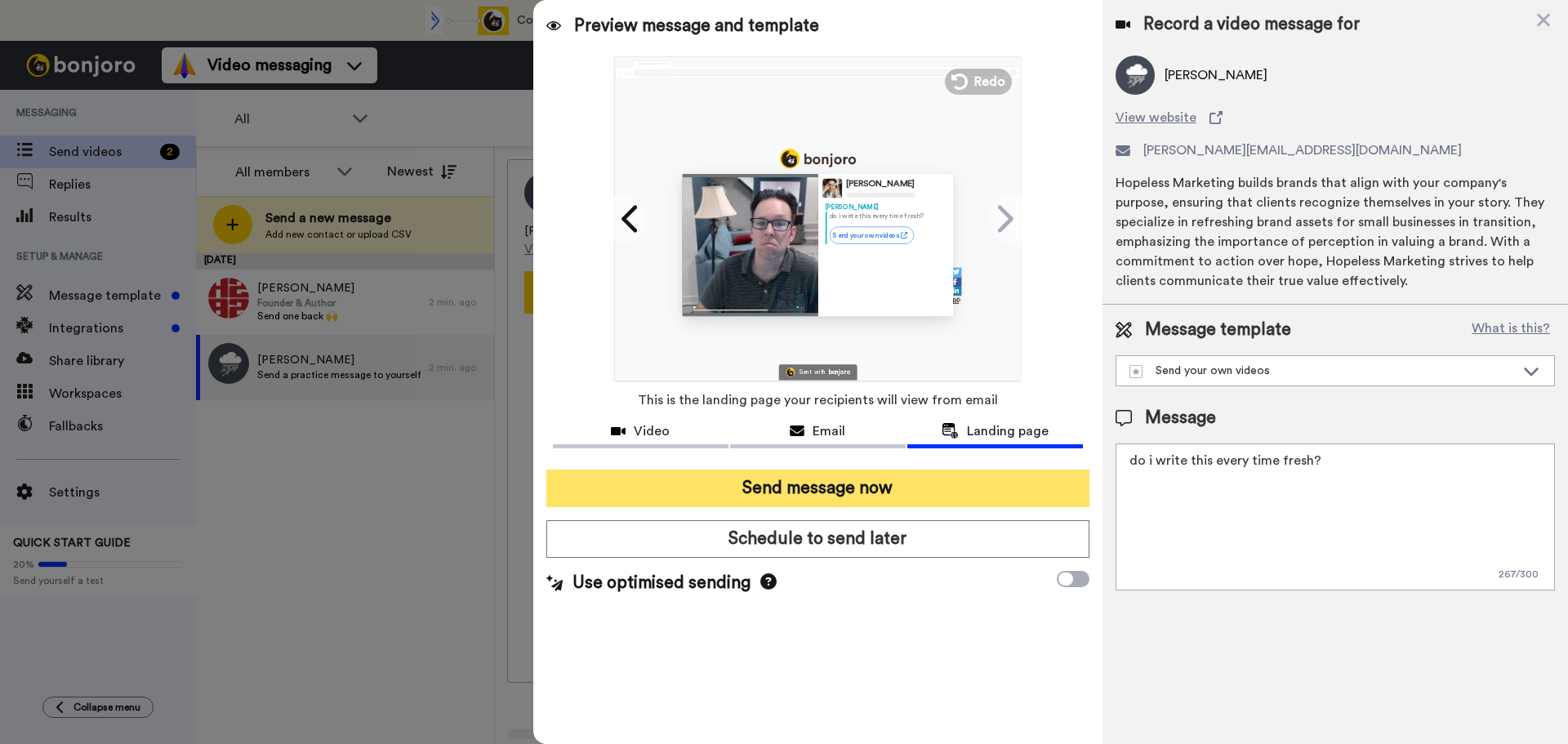
click at [869, 486] on button "Send message now" at bounding box center [817, 488] width 543 height 37
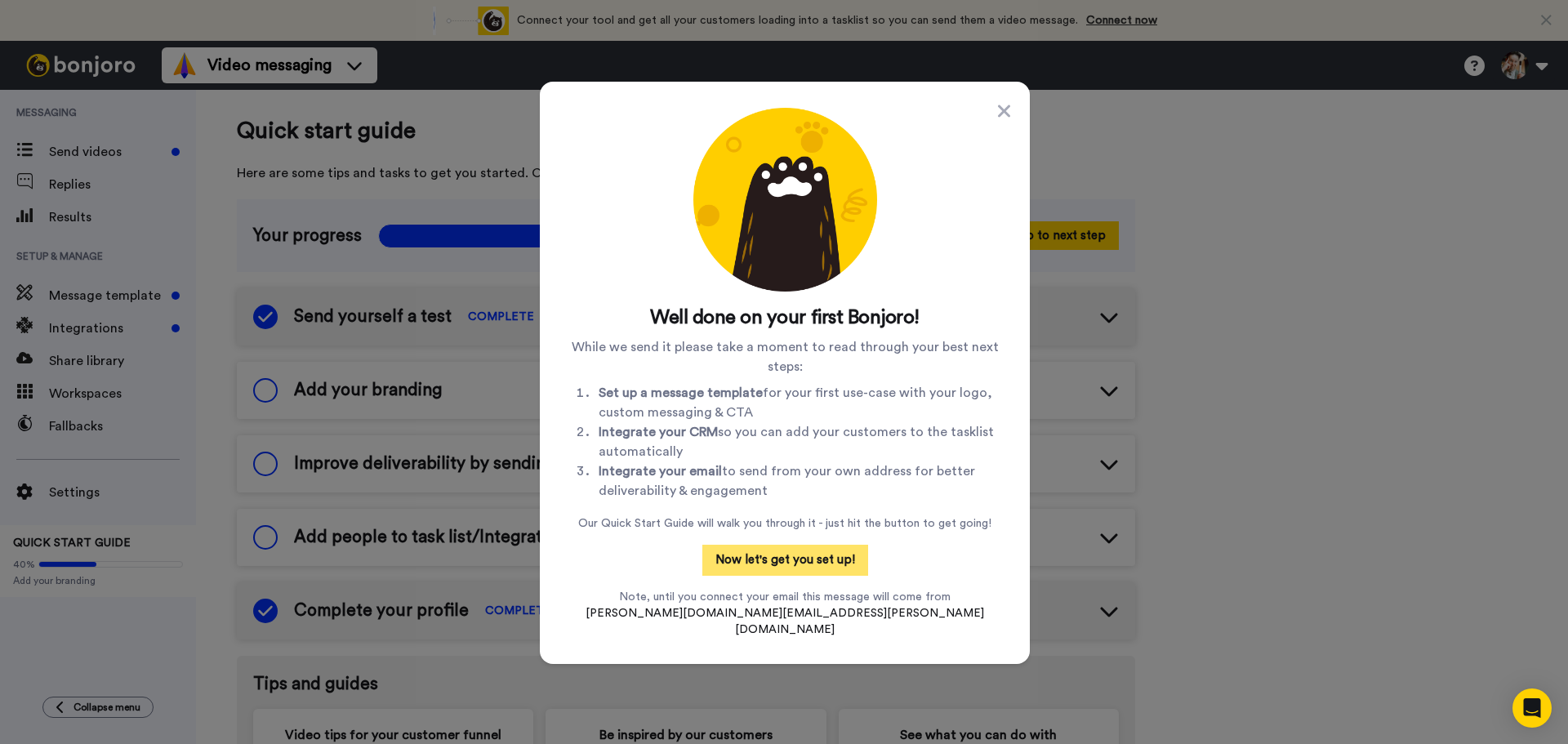
click at [792, 573] on button "Now let's get you set up!" at bounding box center [785, 560] width 166 height 31
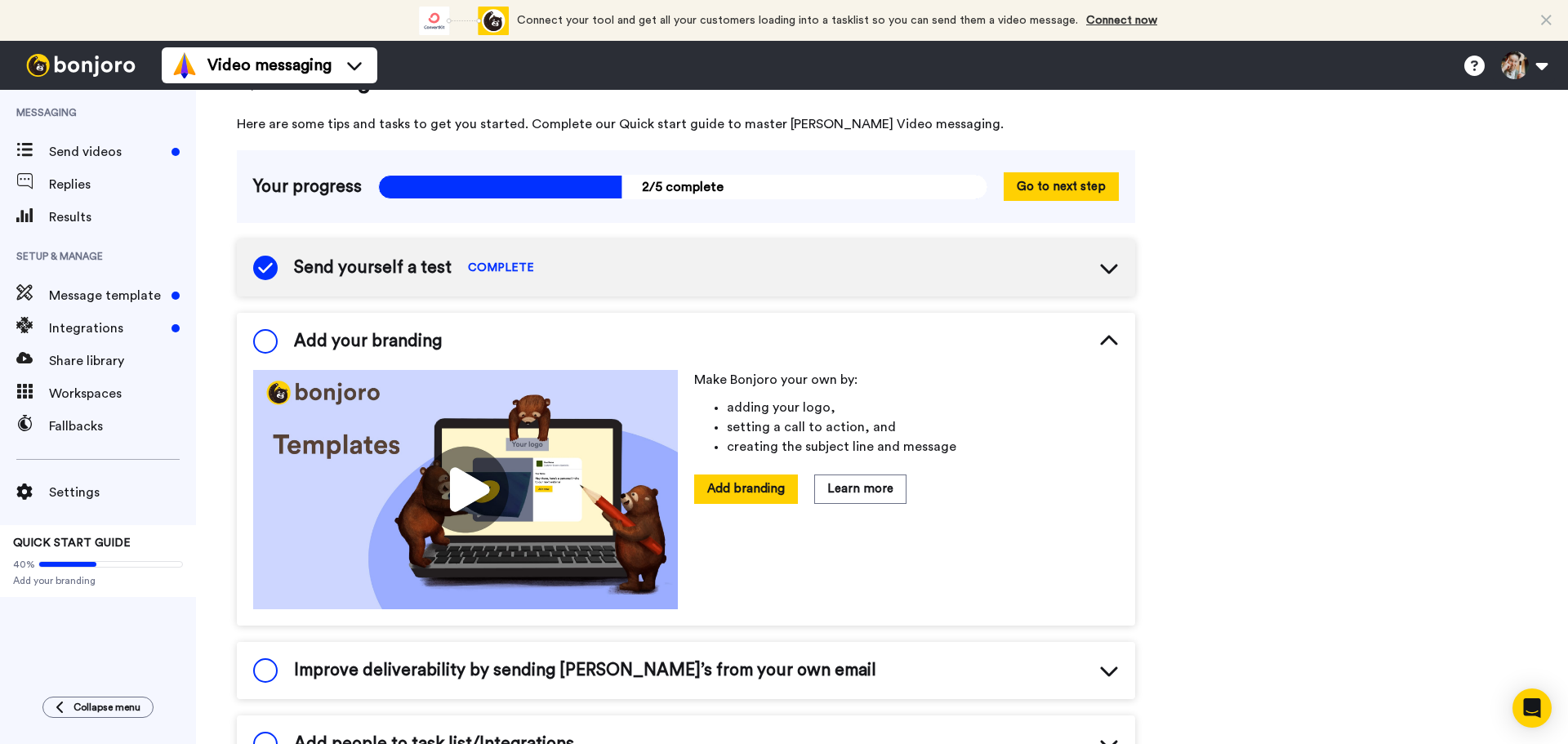
scroll to position [102, 0]
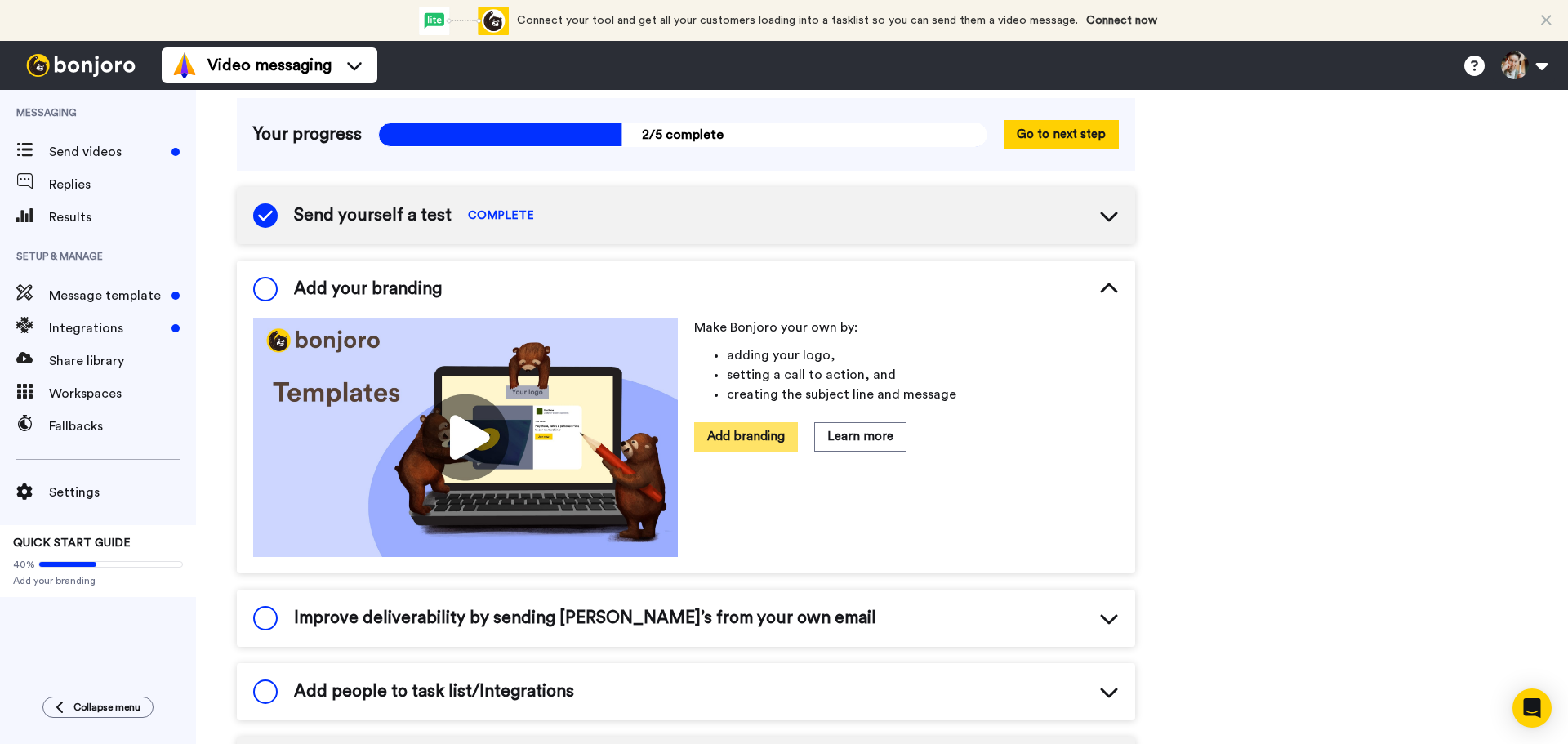
click at [774, 432] on button "Add branding" at bounding box center [745, 436] width 103 height 29
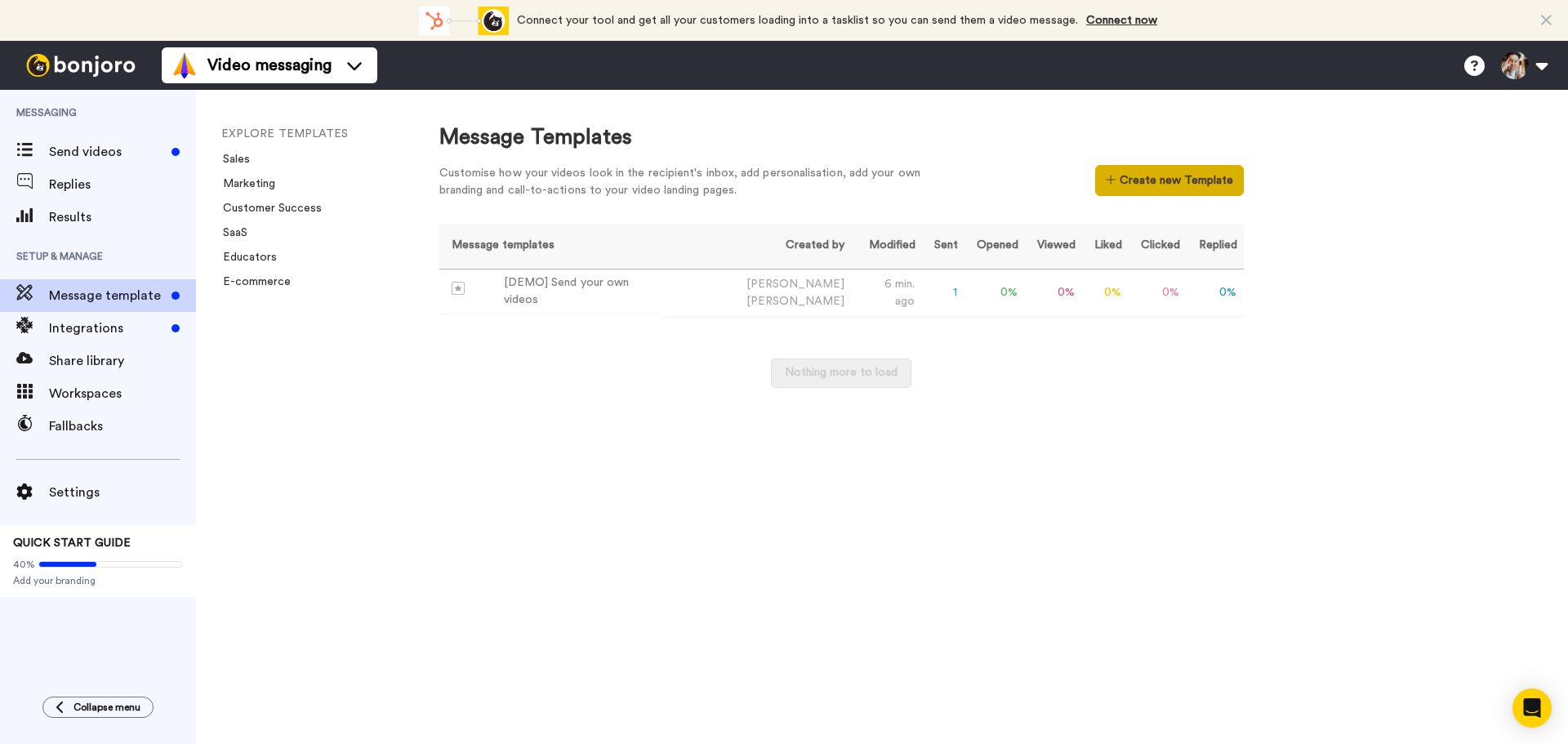
click at [1169, 182] on button "Create new Template" at bounding box center [1169, 181] width 148 height 31
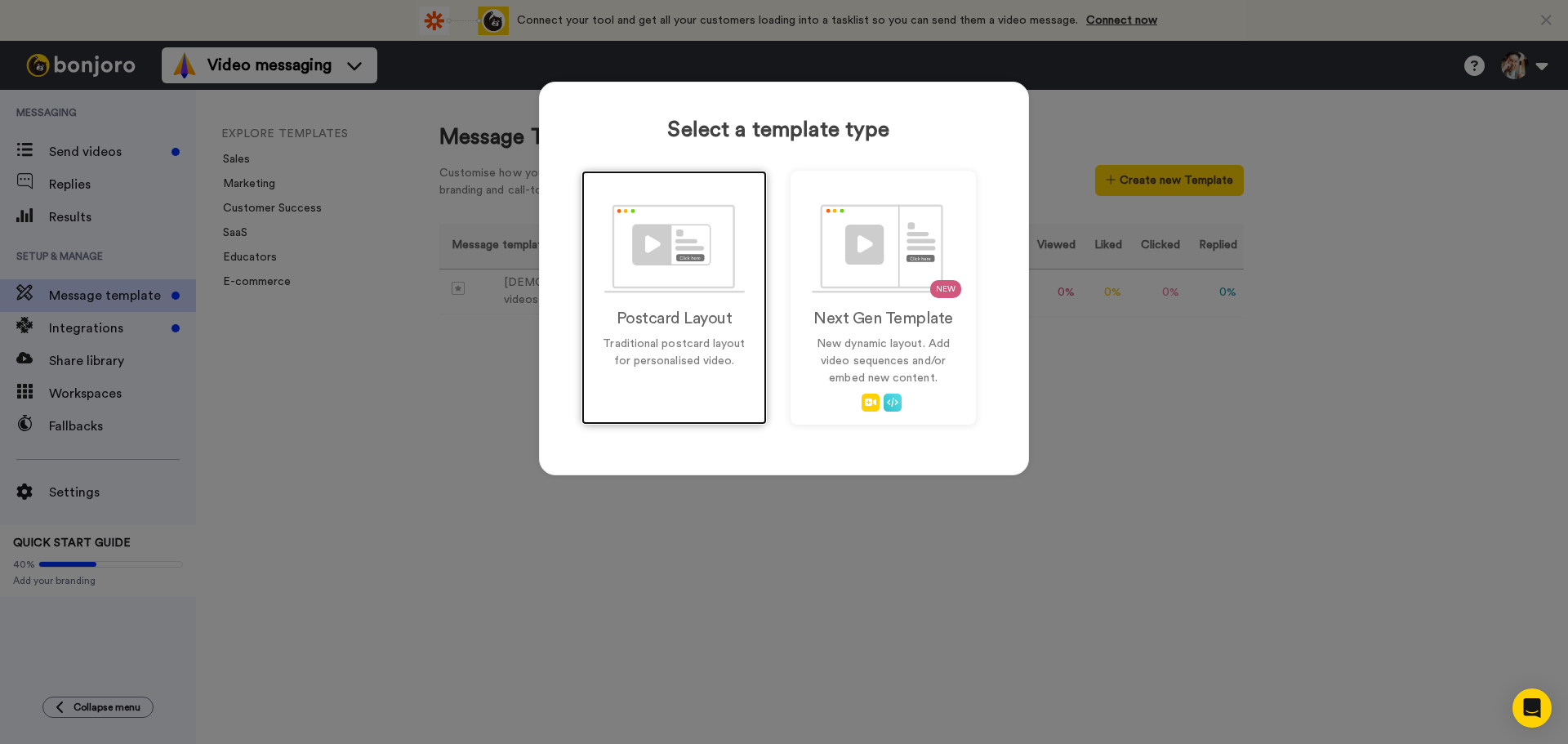
click at [695, 302] on div "Postcard Layout Traditional postcard layout for personalised video." at bounding box center [674, 298] width 185 height 253
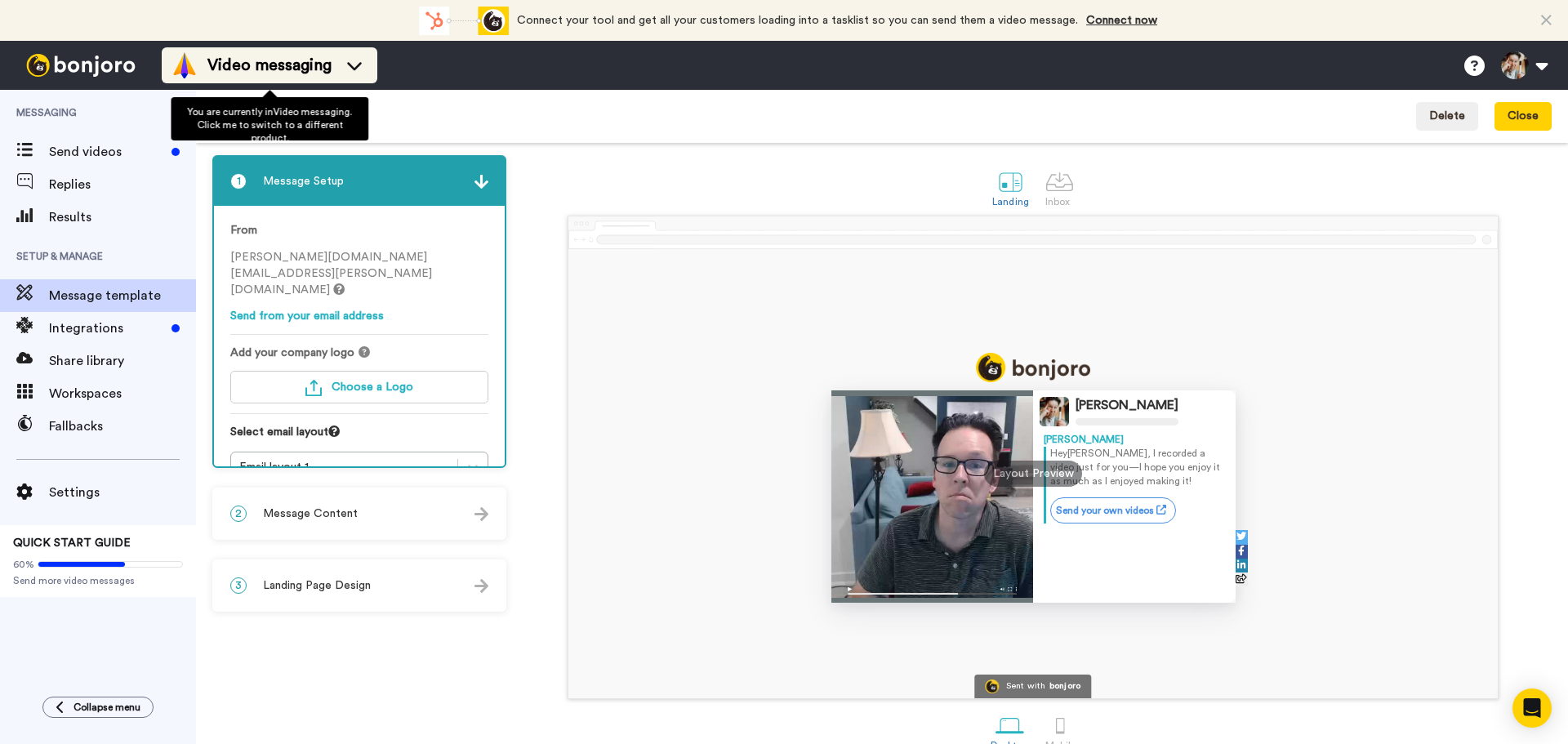
click at [356, 66] on icon at bounding box center [354, 65] width 26 height 16
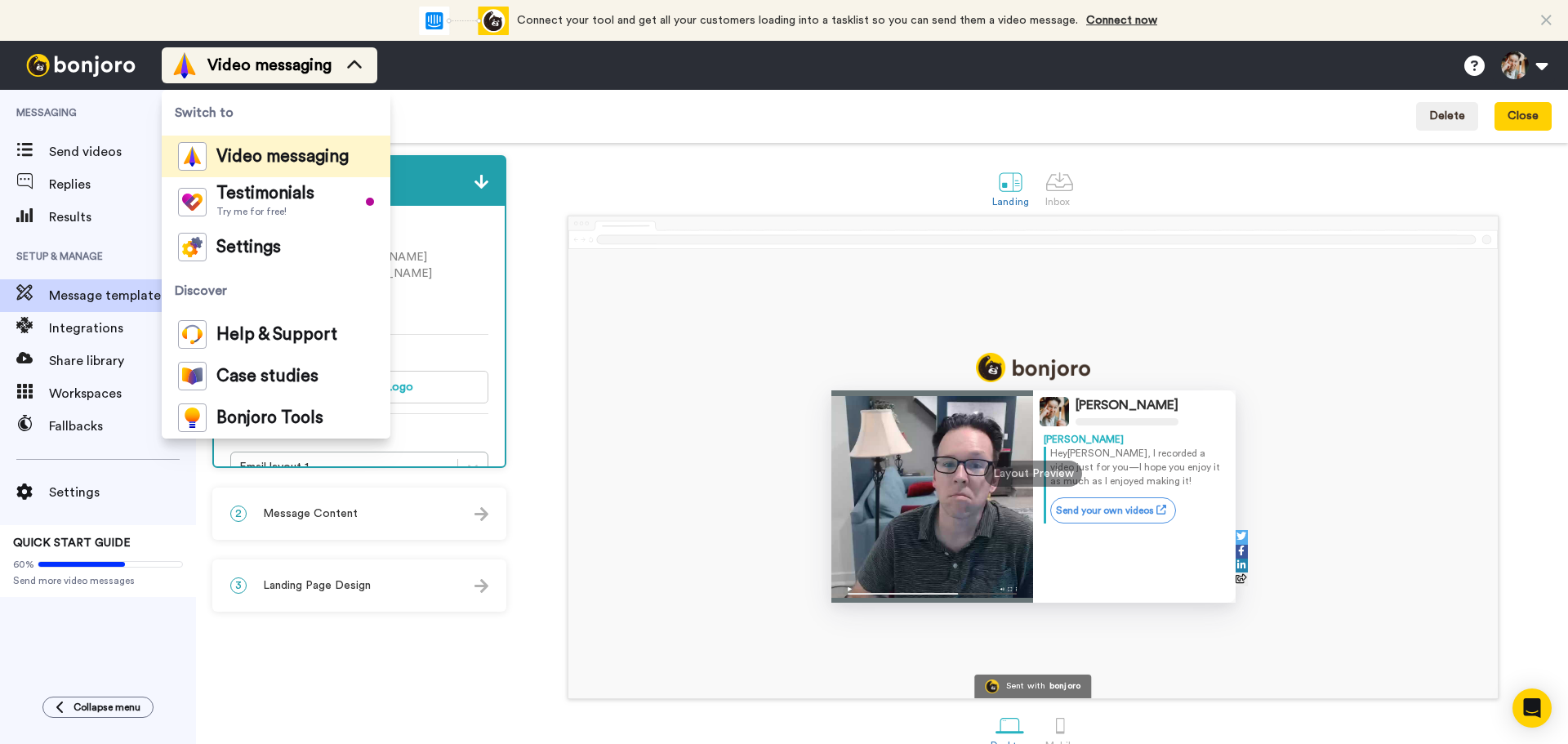
click at [356, 66] on icon at bounding box center [354, 65] width 26 height 16
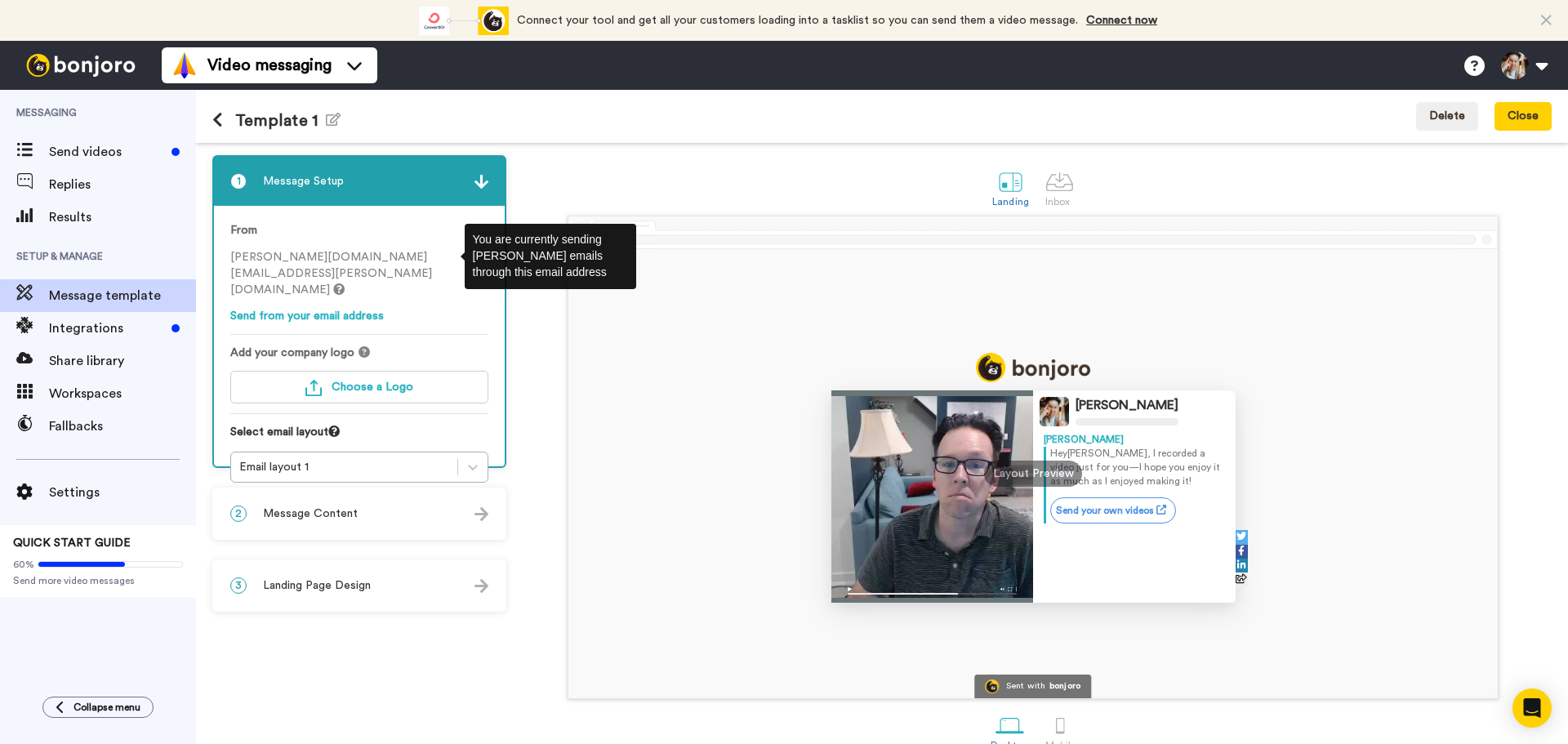
click at [345, 283] on icon at bounding box center [339, 288] width 11 height 11
click at [630, 174] on div "Landing Inbox" at bounding box center [1033, 187] width 1037 height 56
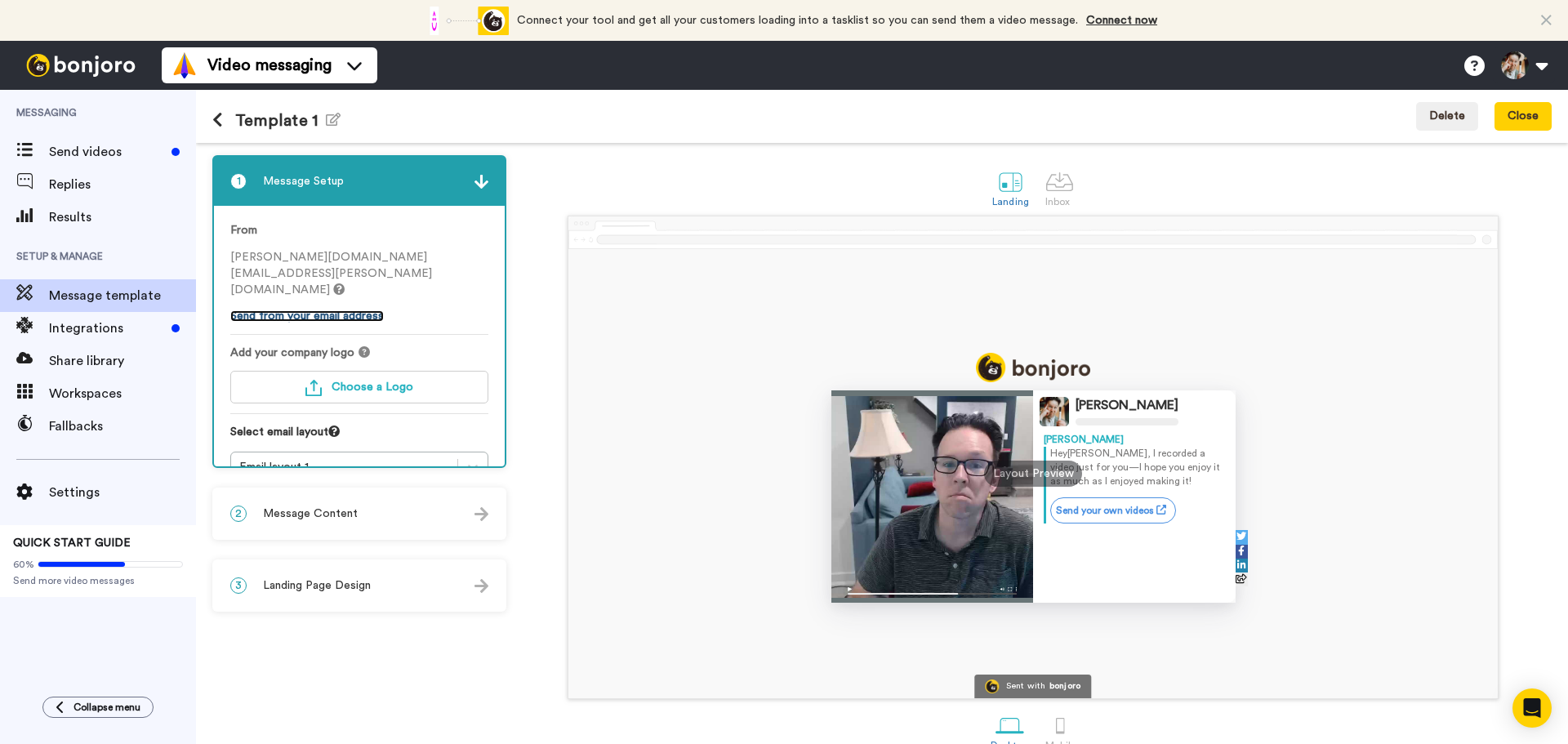
click at [313, 310] on link "Send from your email address" at bounding box center [306, 315] width 154 height 11
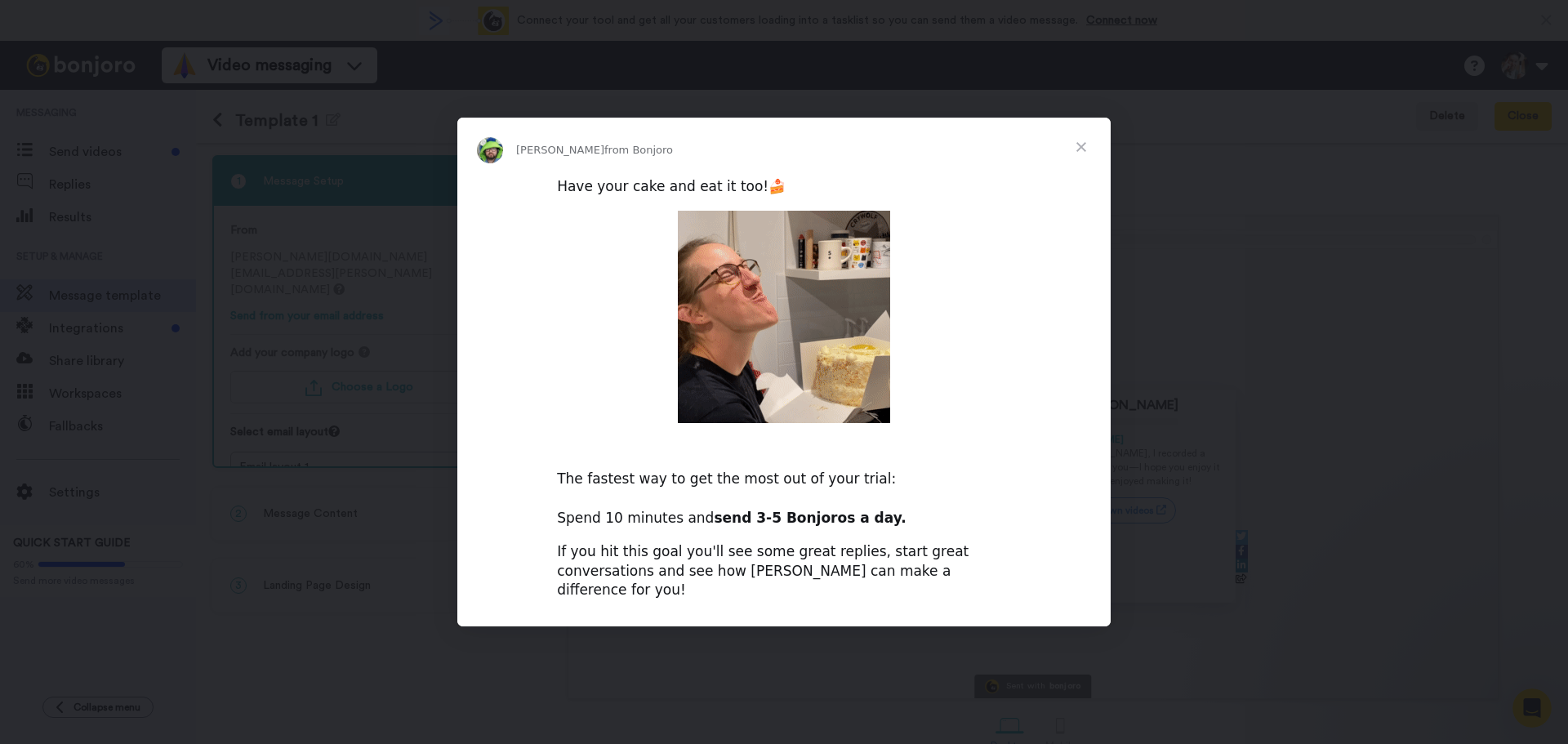
click at [1087, 151] on span "Close" at bounding box center [1081, 147] width 59 height 59
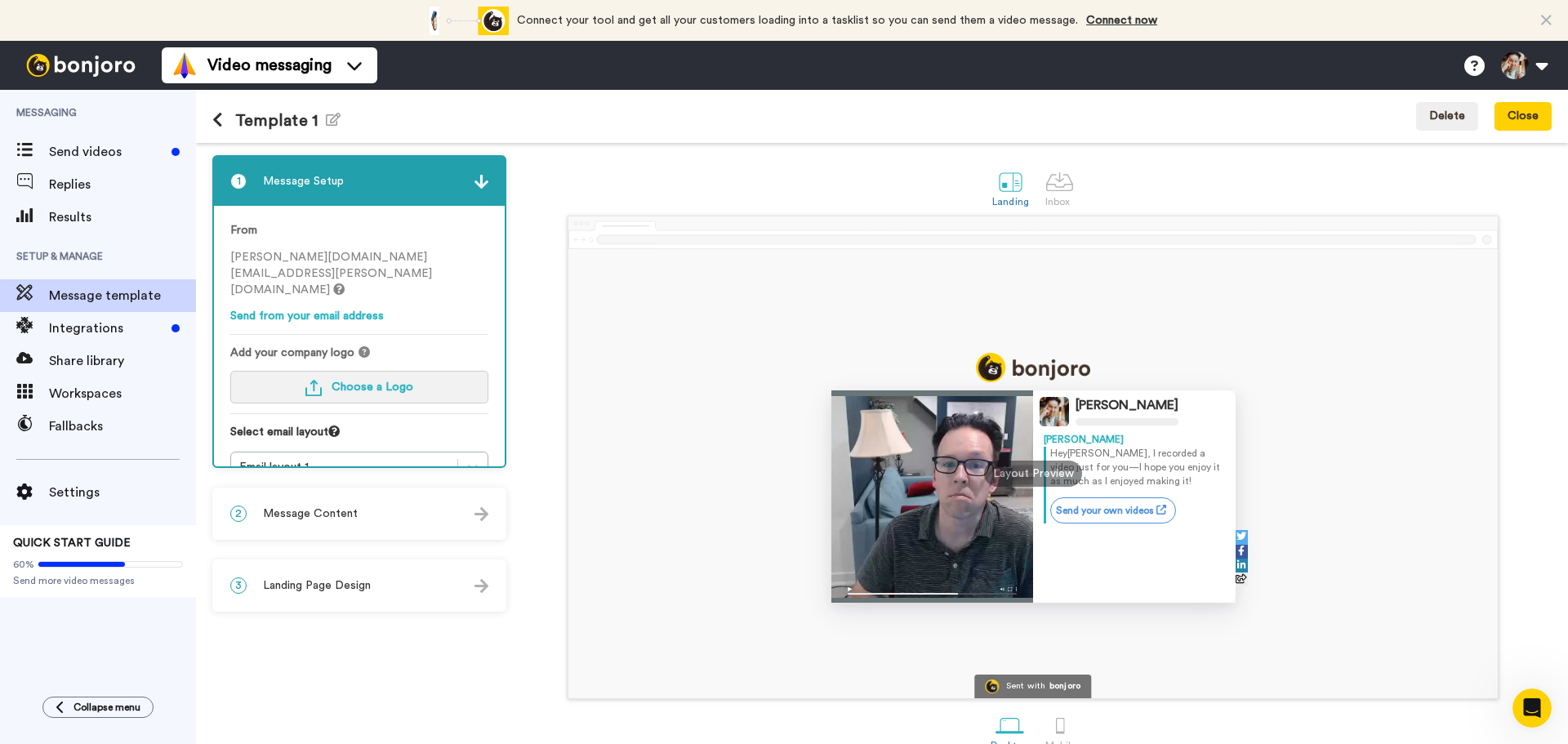
click at [372, 381] on span "Choose a Logo" at bounding box center [372, 386] width 82 height 11
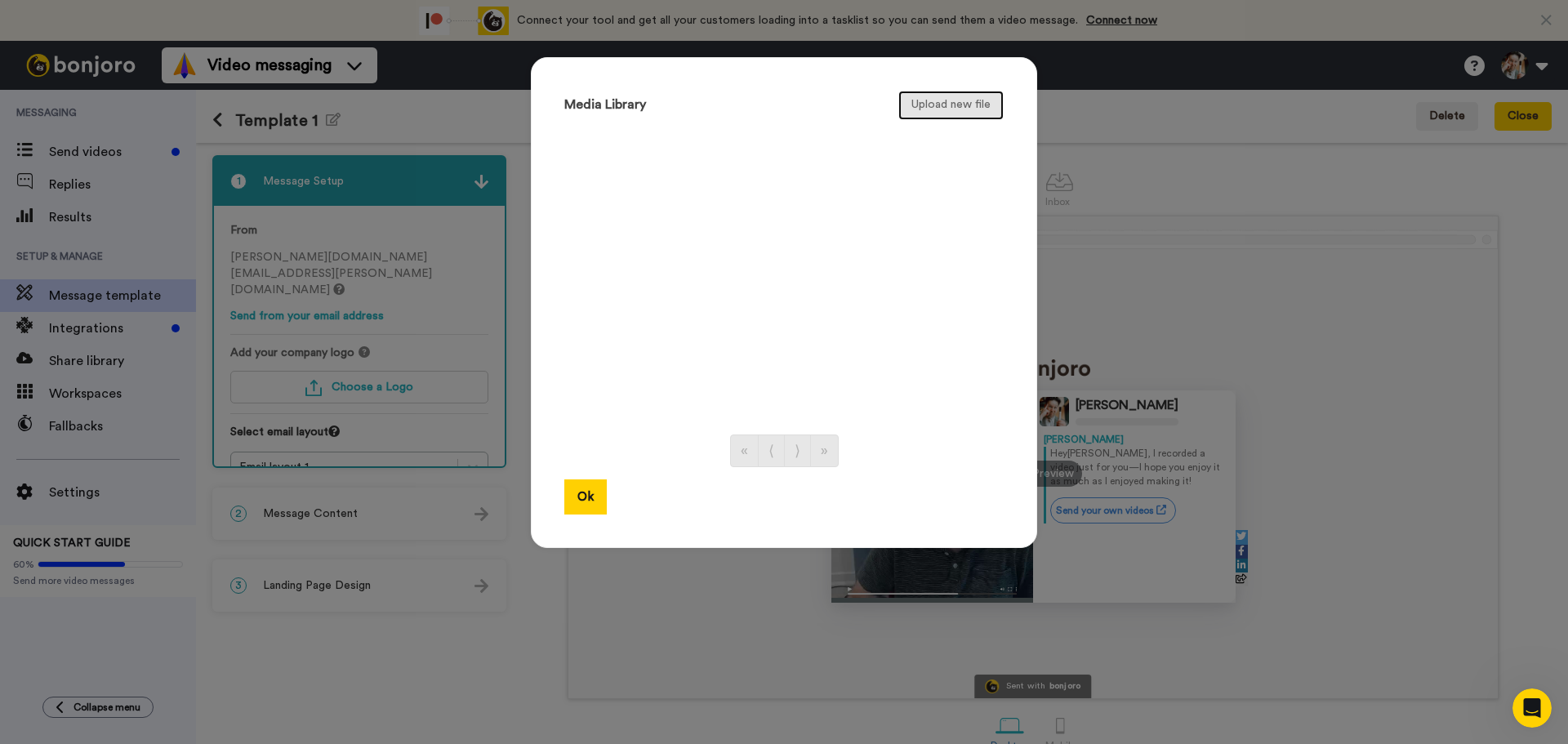
click at [924, 103] on button "Upload new file" at bounding box center [951, 105] width 105 height 30
click at [952, 100] on button "Upload new file" at bounding box center [951, 105] width 105 height 30
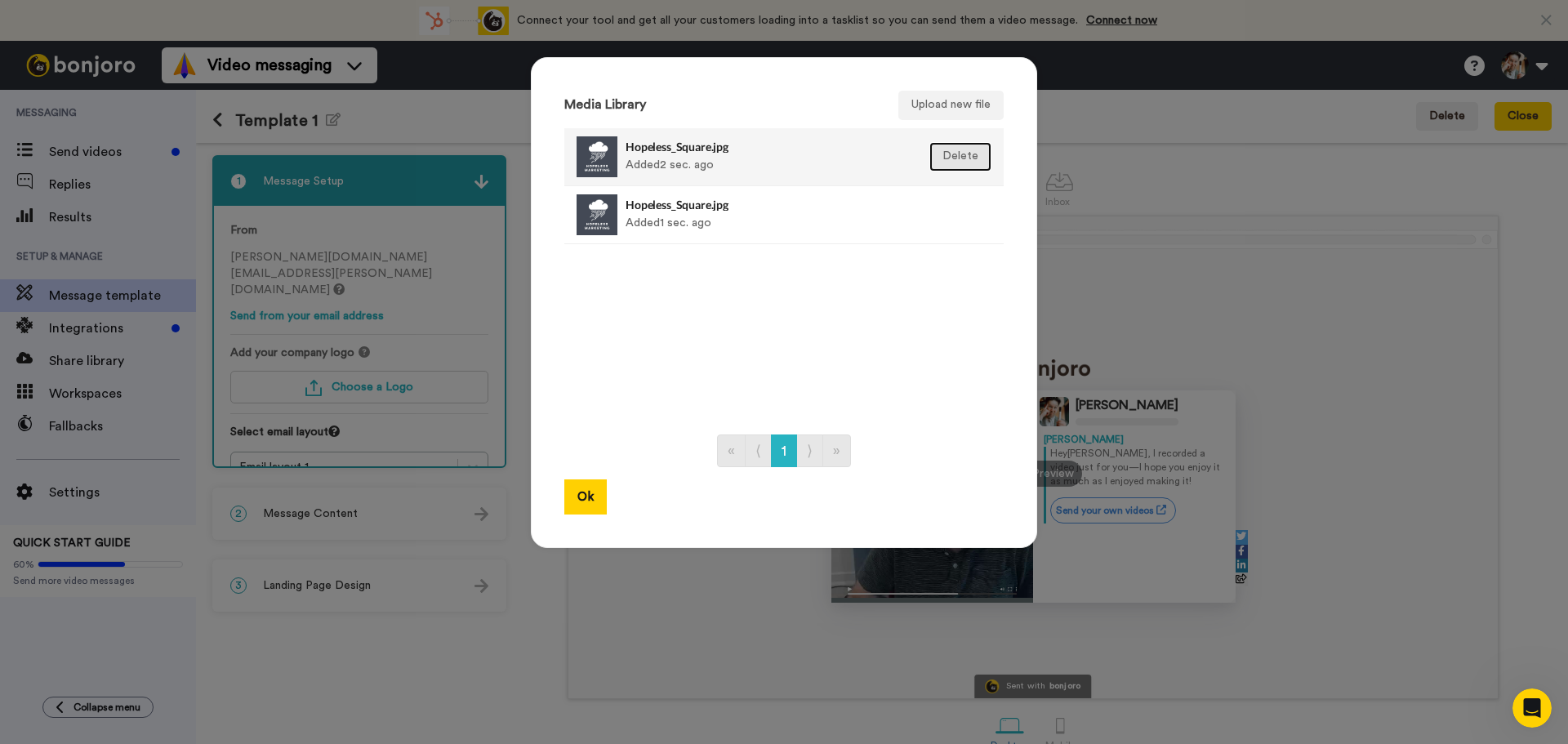
click at [949, 152] on button "Delete" at bounding box center [959, 157] width 62 height 30
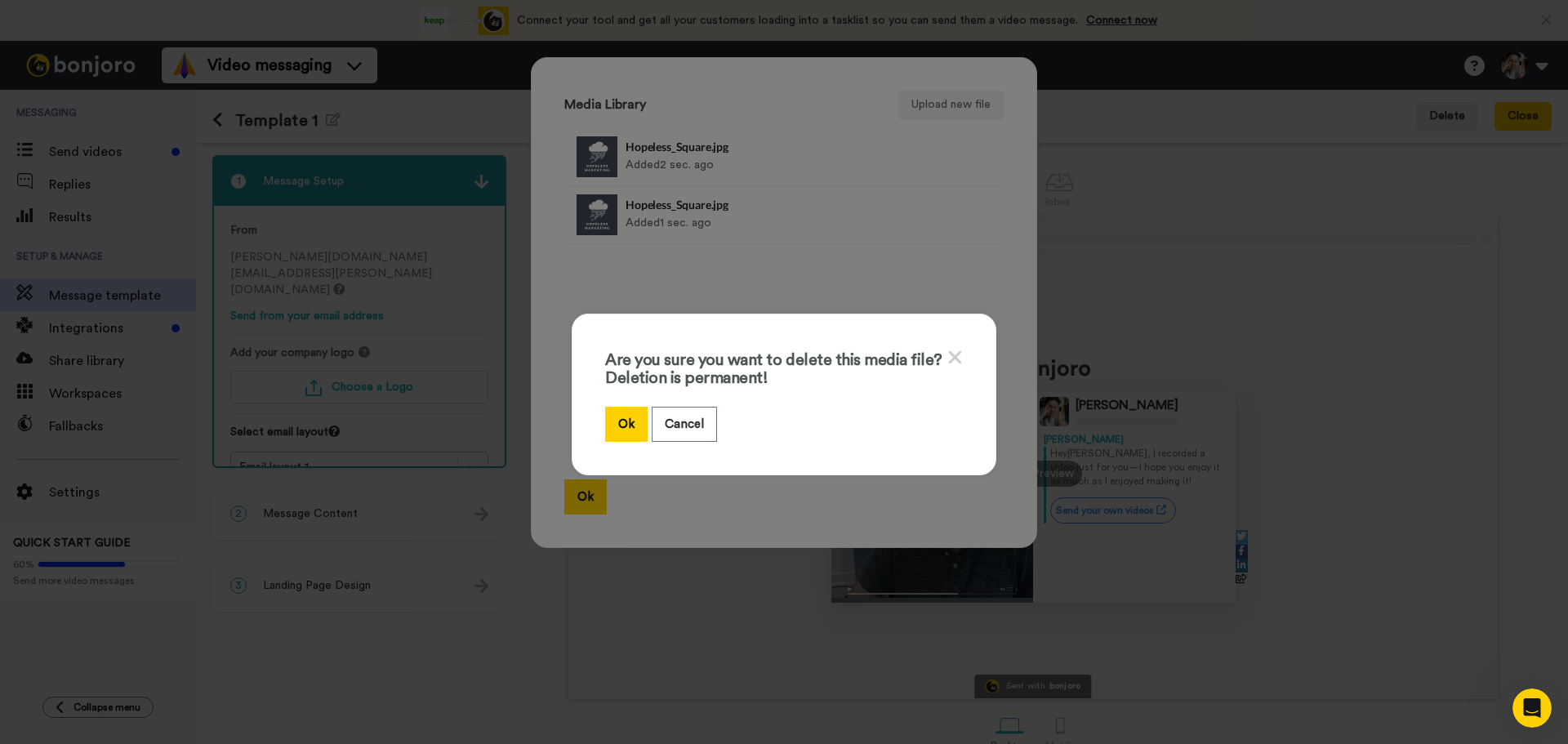
click at [595, 412] on div "Are you sure you want to delete this media file? Deletion is permanent! Ok Canc…" at bounding box center [783, 394] width 425 height 161
click at [585, 415] on div "Are you sure you want to delete this media file? Deletion is permanent! Ok Canc…" at bounding box center [783, 394] width 425 height 161
click at [609, 417] on button "Ok" at bounding box center [626, 424] width 43 height 35
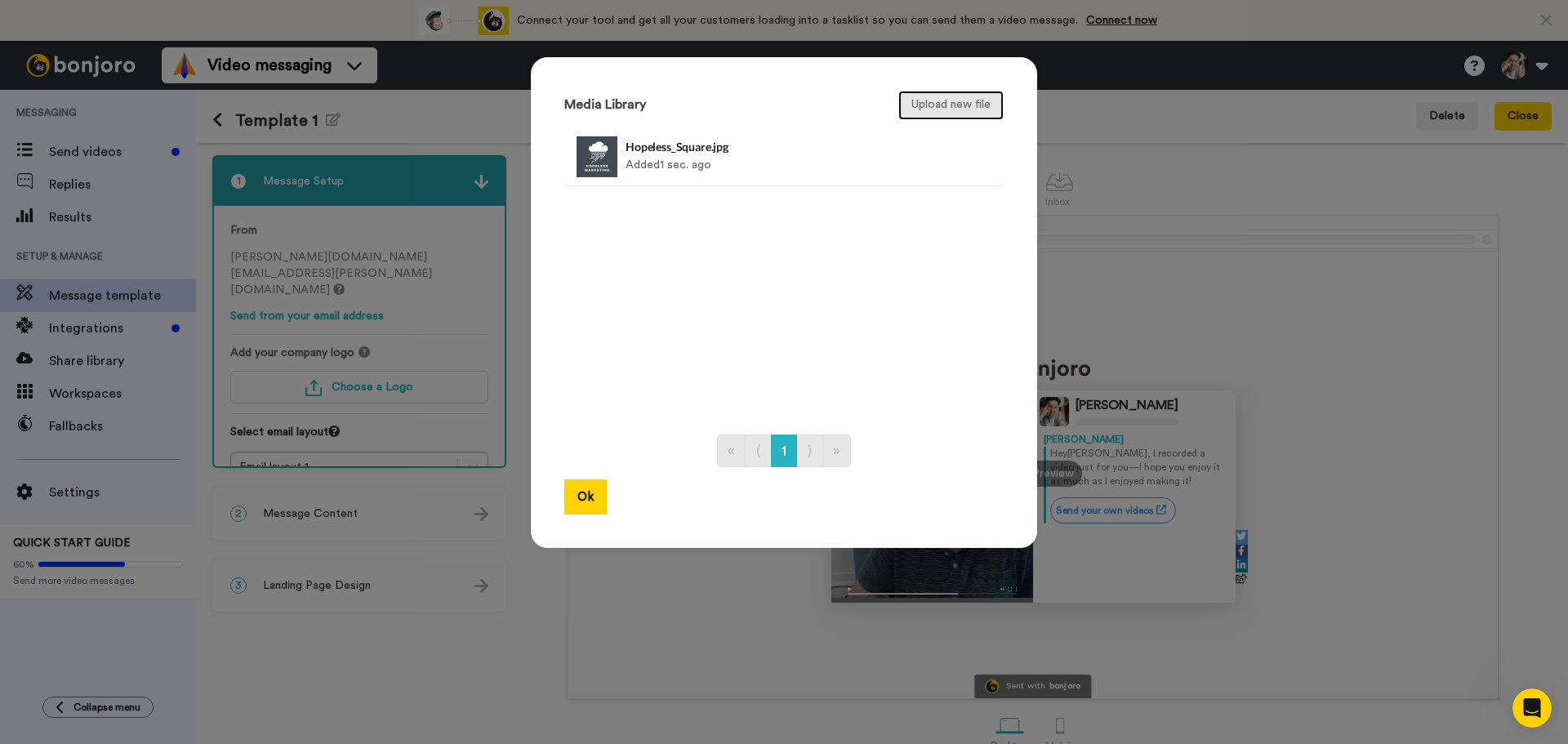
click at [948, 104] on button "Upload new file" at bounding box center [951, 105] width 105 height 30
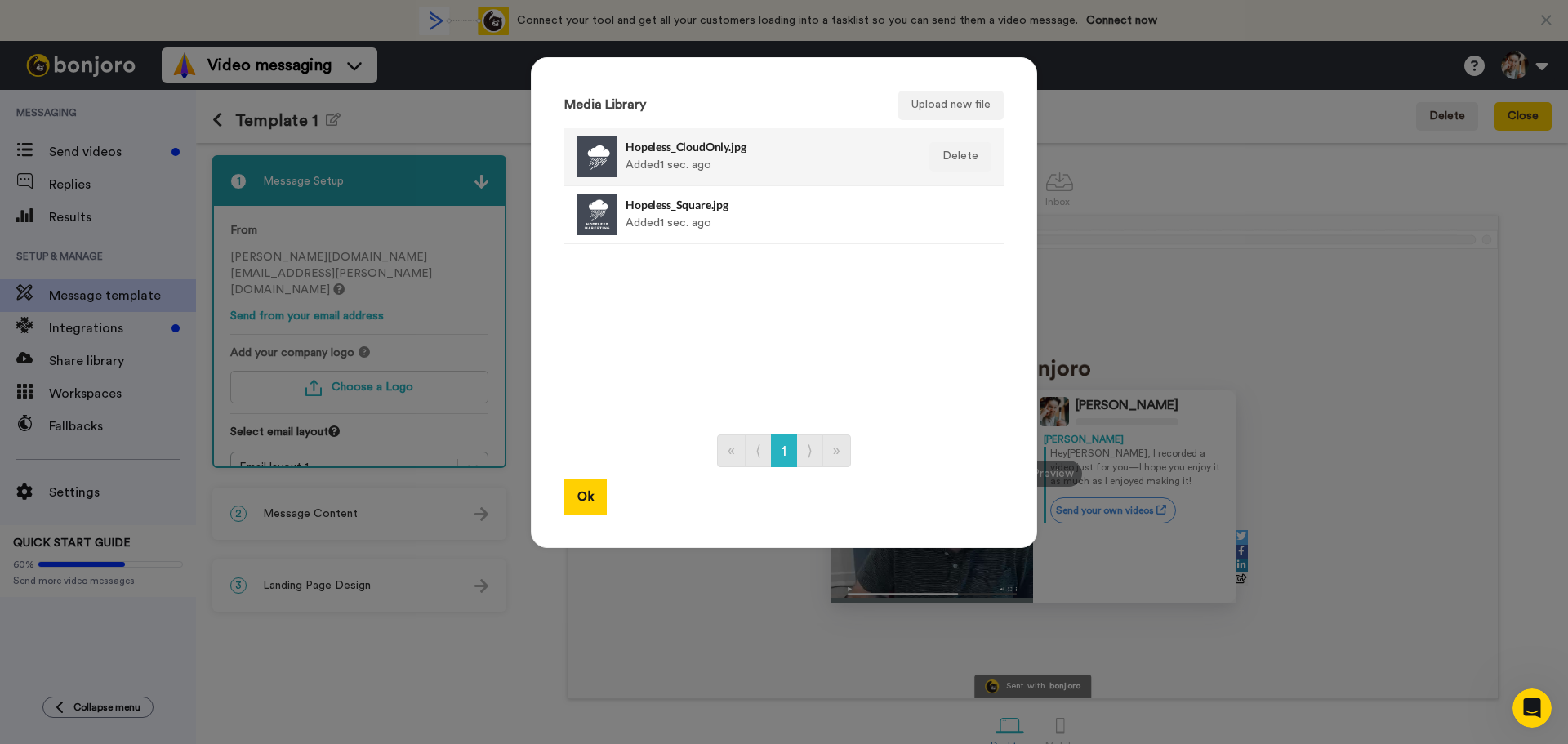
click at [687, 149] on h4 "Hopeless_CloudOnly.jpg" at bounding box center [766, 147] width 281 height 12
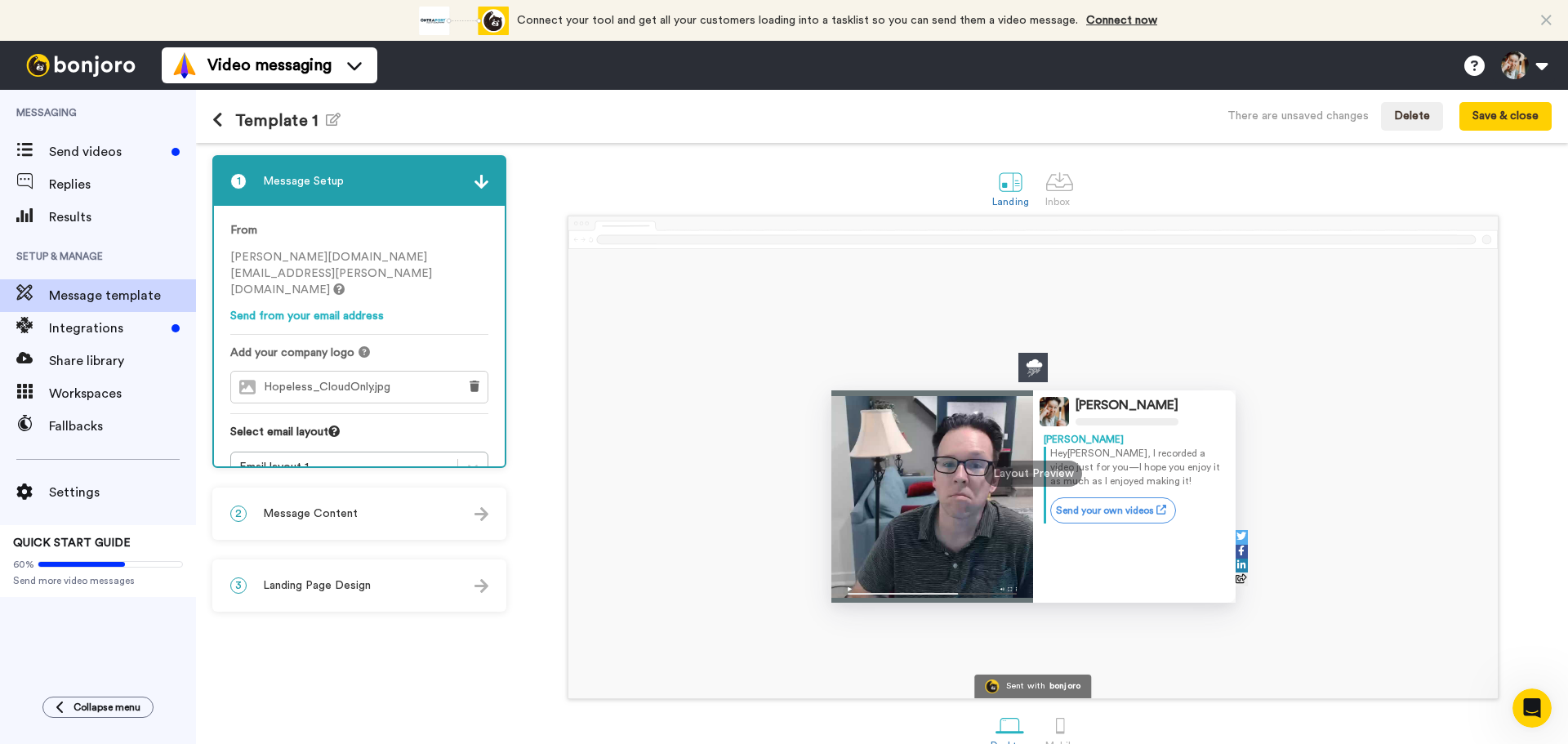
click at [392, 380] on span "Hopeless_CloudOnly.jpg" at bounding box center [331, 387] width 135 height 14
click at [267, 380] on span "Hopeless_CloudOnly.jpg" at bounding box center [331, 387] width 135 height 14
click at [241, 379] on icon at bounding box center [247, 386] width 16 height 15
click at [420, 372] on div "Hopeless_CloudOnly.jpg" at bounding box center [339, 387] width 218 height 31
click at [484, 372] on button at bounding box center [474, 387] width 26 height 31
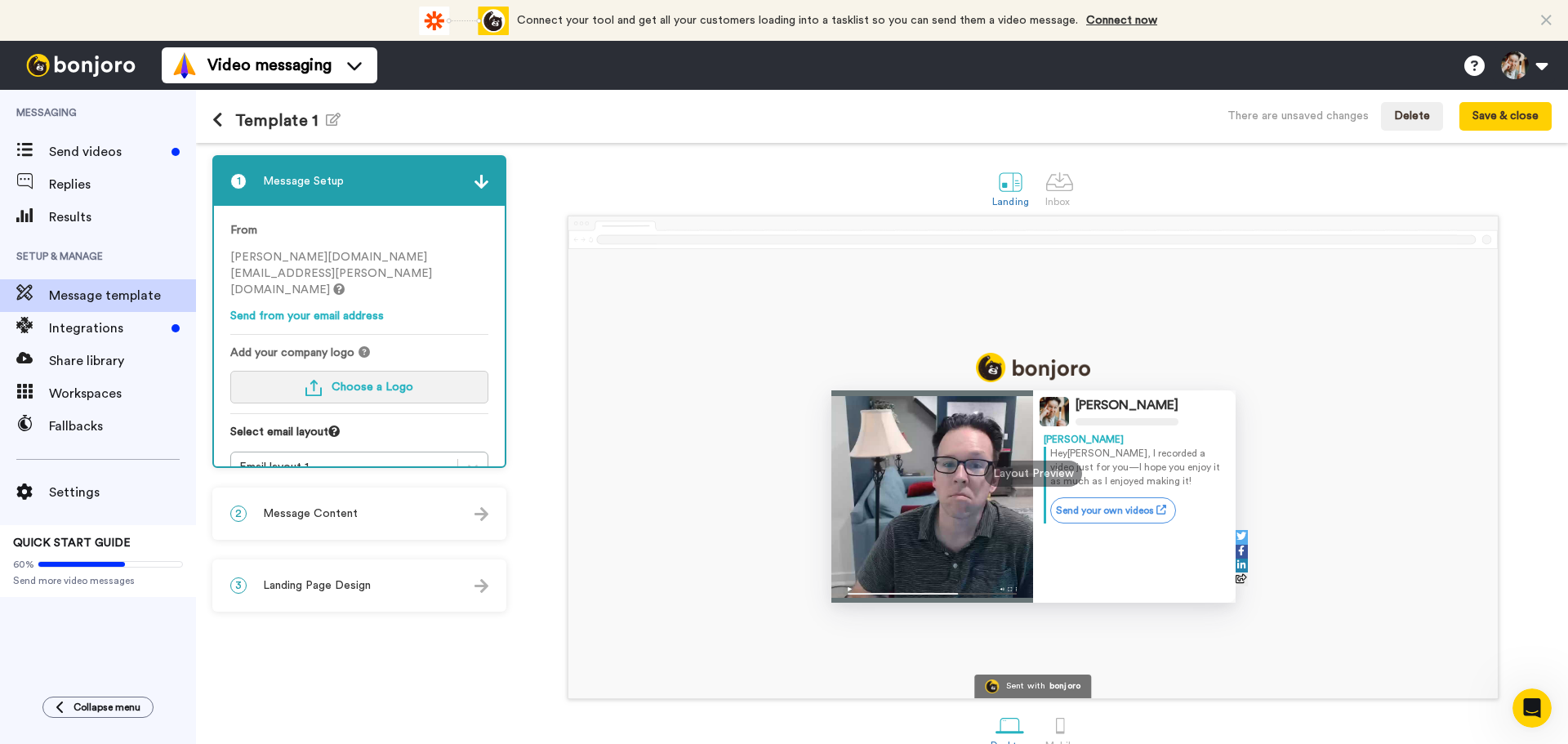
click at [406, 381] on span "Choose a Logo" at bounding box center [372, 386] width 82 height 11
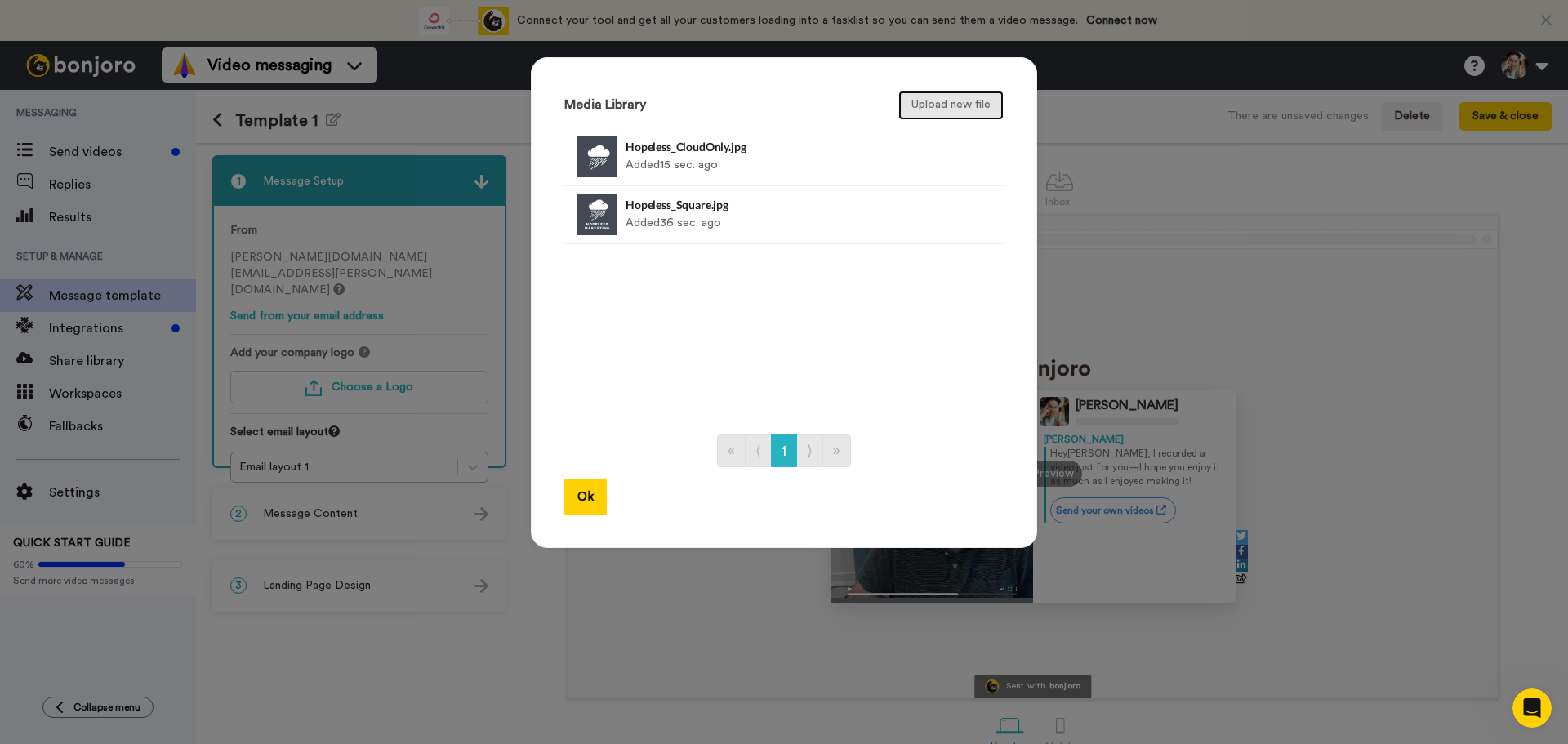
click at [944, 112] on button "Upload new file" at bounding box center [951, 105] width 105 height 30
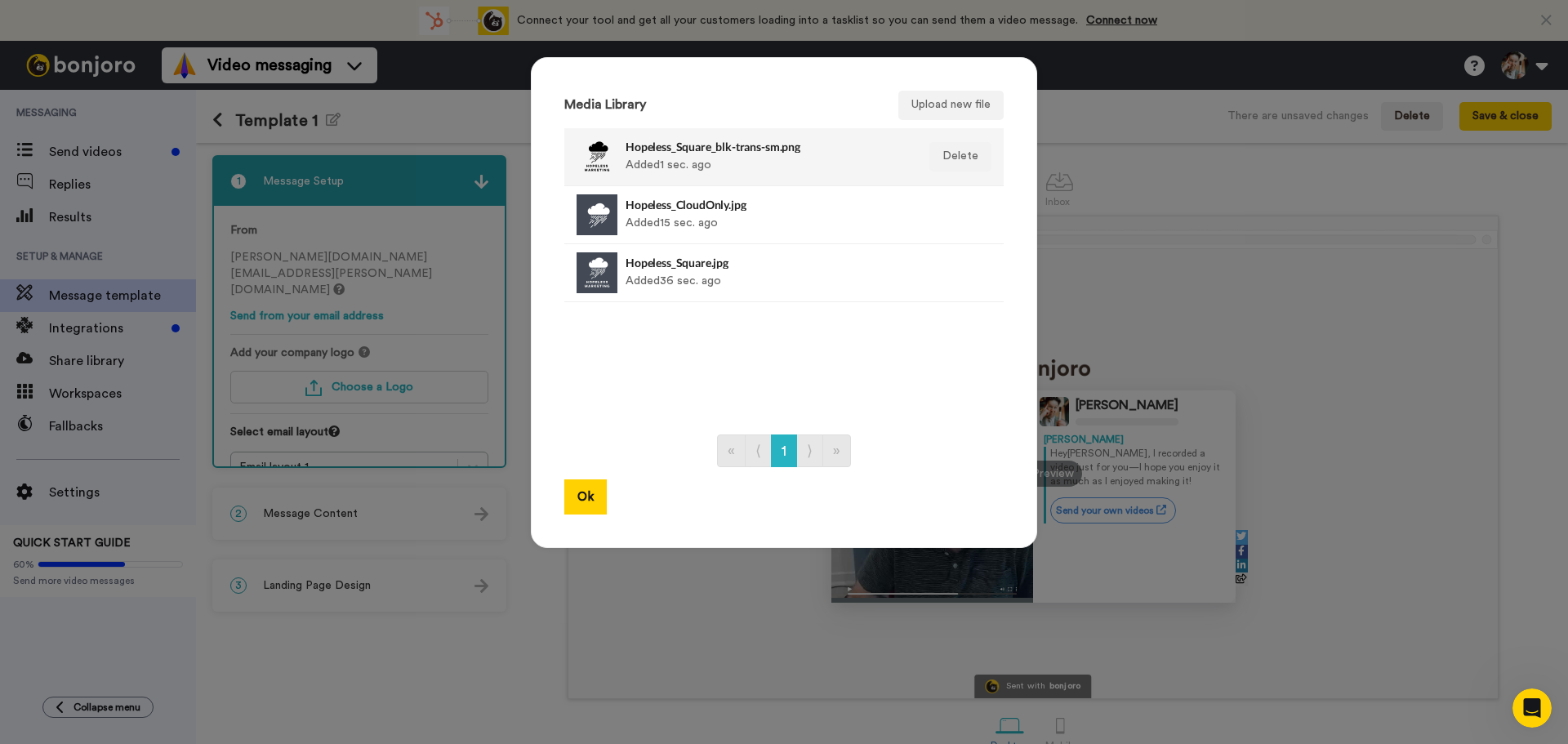
click at [728, 155] on div "Hopeless_Square_blk-trans-sm.png Added 1 sec. ago" at bounding box center [766, 156] width 281 height 41
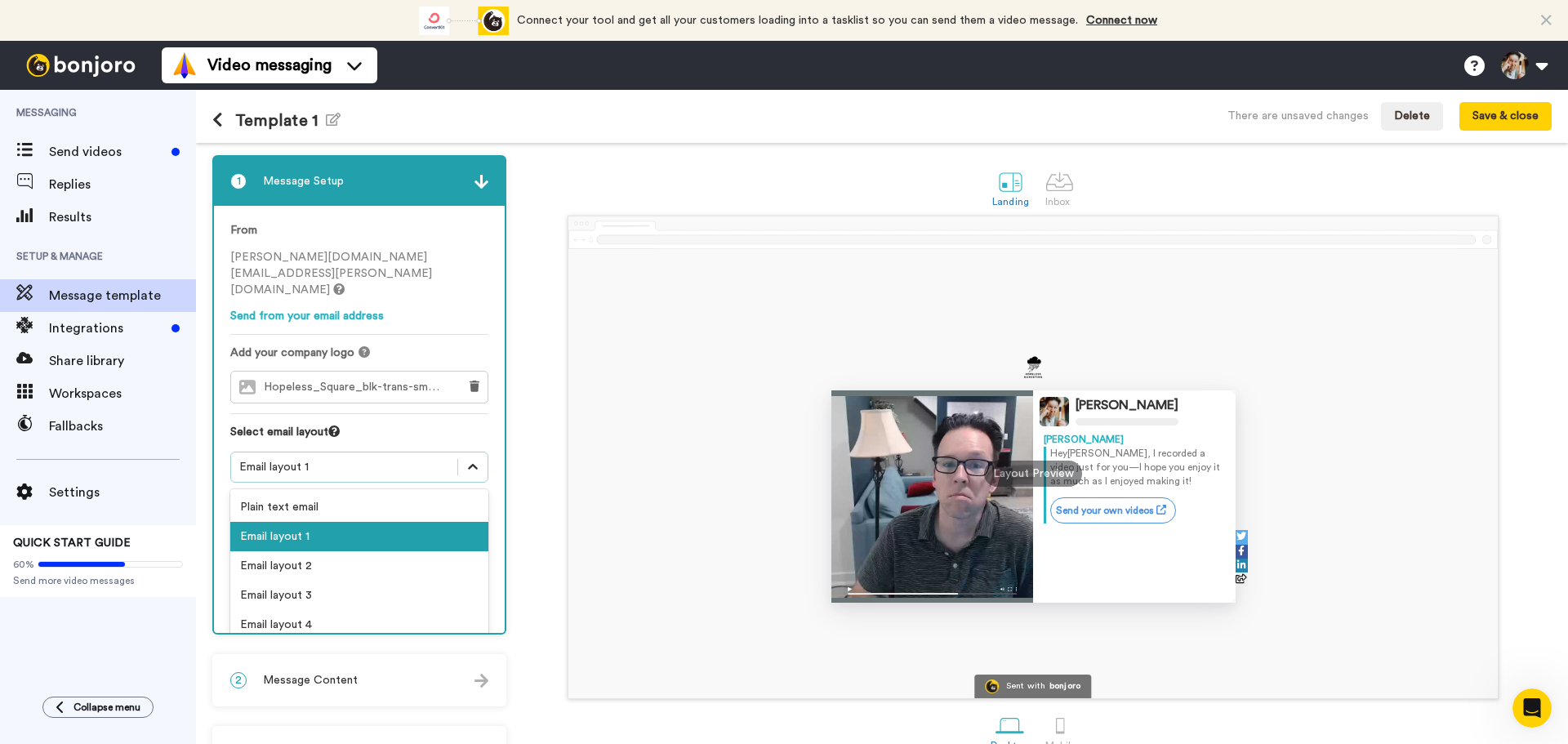
click at [473, 452] on div at bounding box center [473, 467] width 30 height 30
click at [414, 492] on div "Plain text email" at bounding box center [359, 507] width 258 height 30
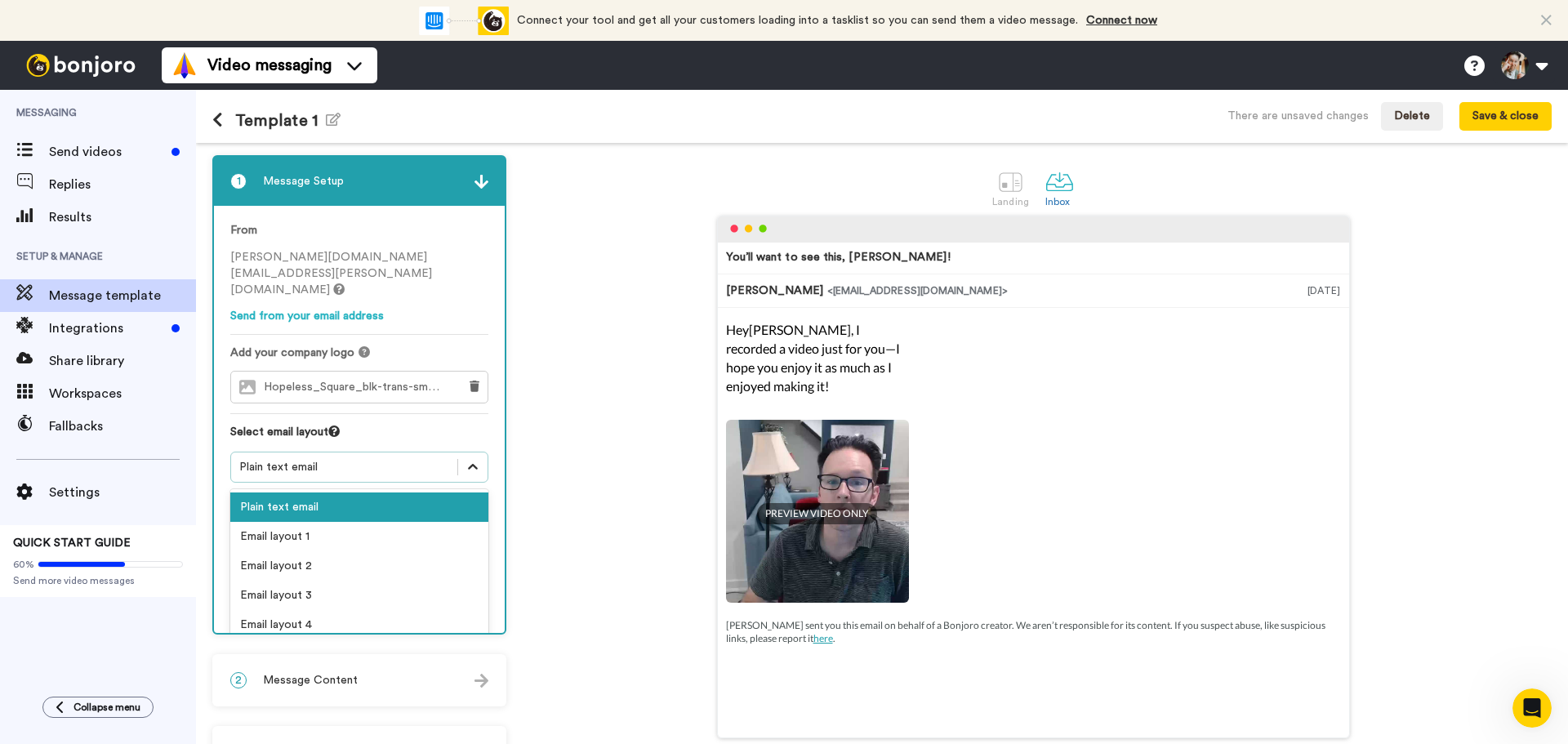
click at [477, 459] on icon at bounding box center [472, 467] width 16 height 16
click at [381, 522] on div "Email layout 1" at bounding box center [359, 537] width 258 height 30
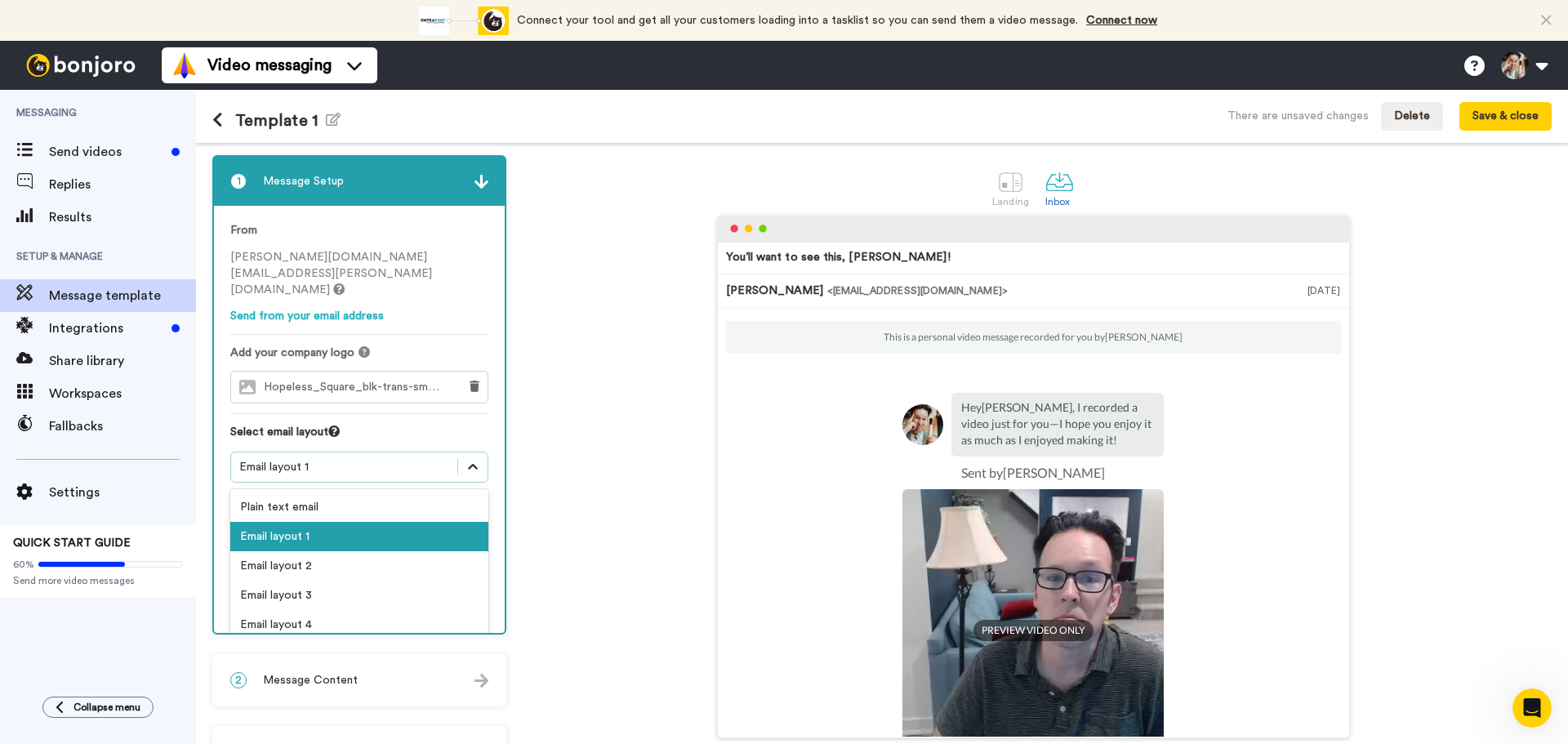
click at [471, 459] on icon at bounding box center [472, 467] width 16 height 16
click at [359, 551] on div "Email layout 2" at bounding box center [359, 566] width 258 height 30
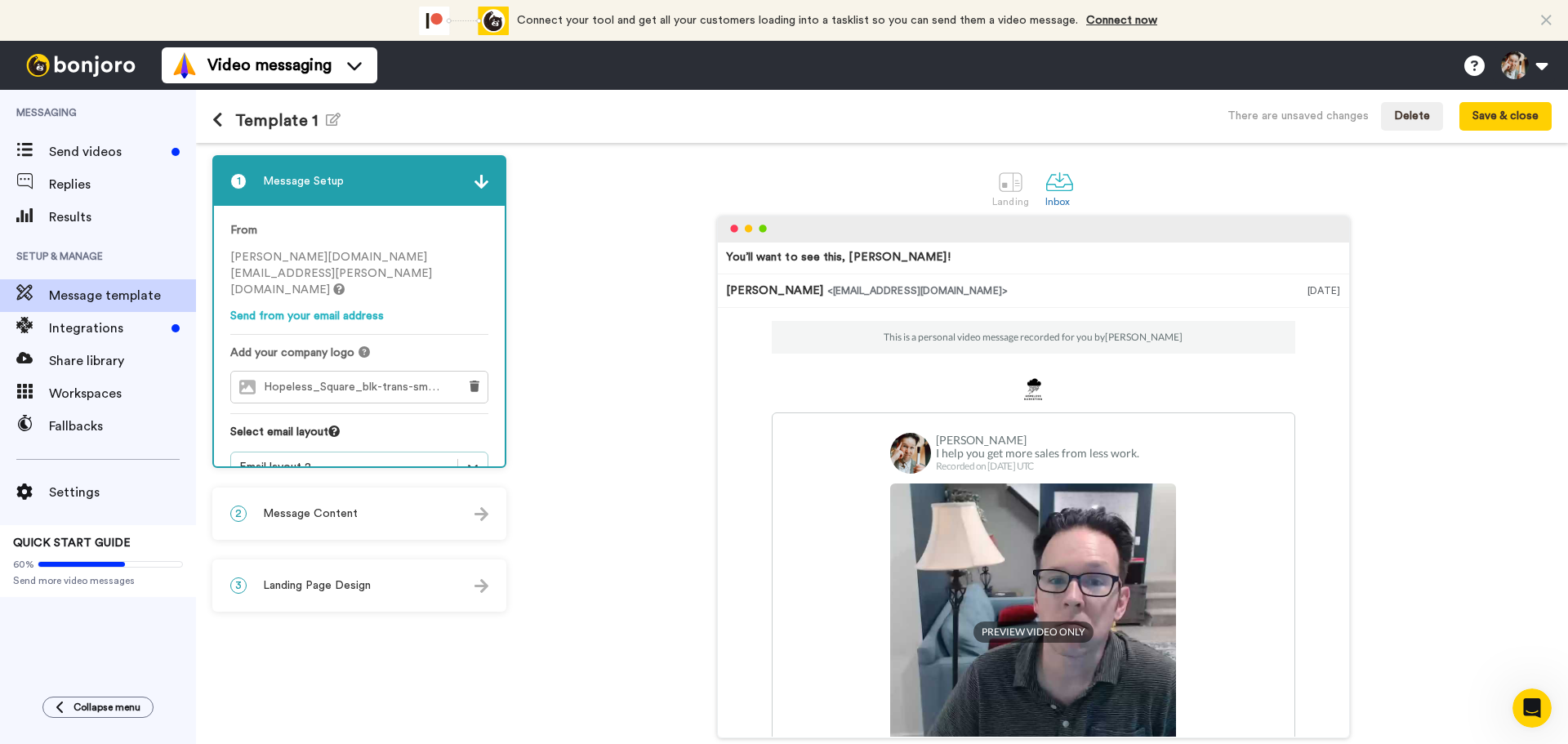
click at [483, 452] on div at bounding box center [473, 467] width 30 height 30
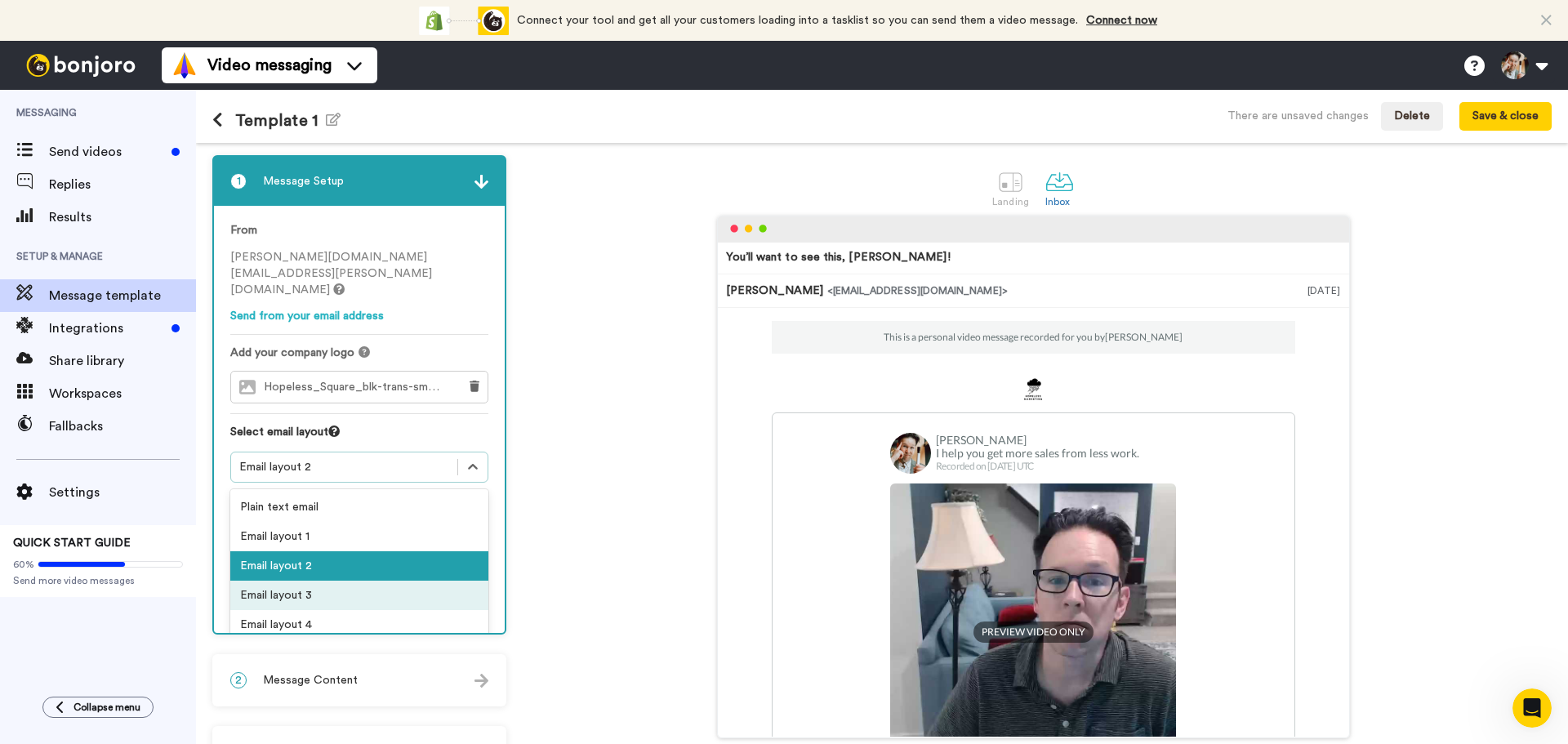
click at [369, 581] on div "Email layout 3" at bounding box center [359, 596] width 258 height 30
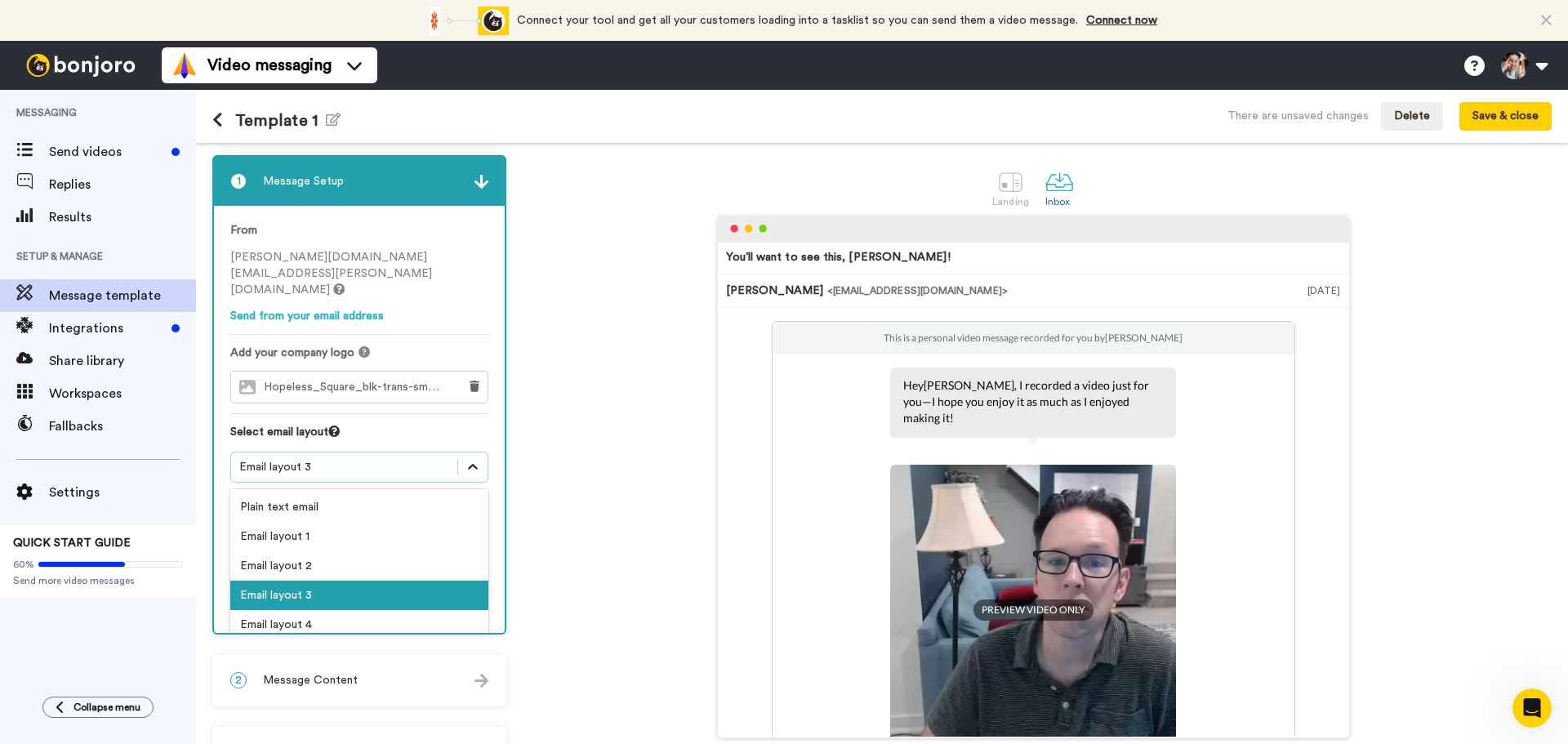
click at [476, 452] on div at bounding box center [473, 467] width 30 height 30
click at [403, 610] on div "Email layout 4" at bounding box center [359, 625] width 258 height 30
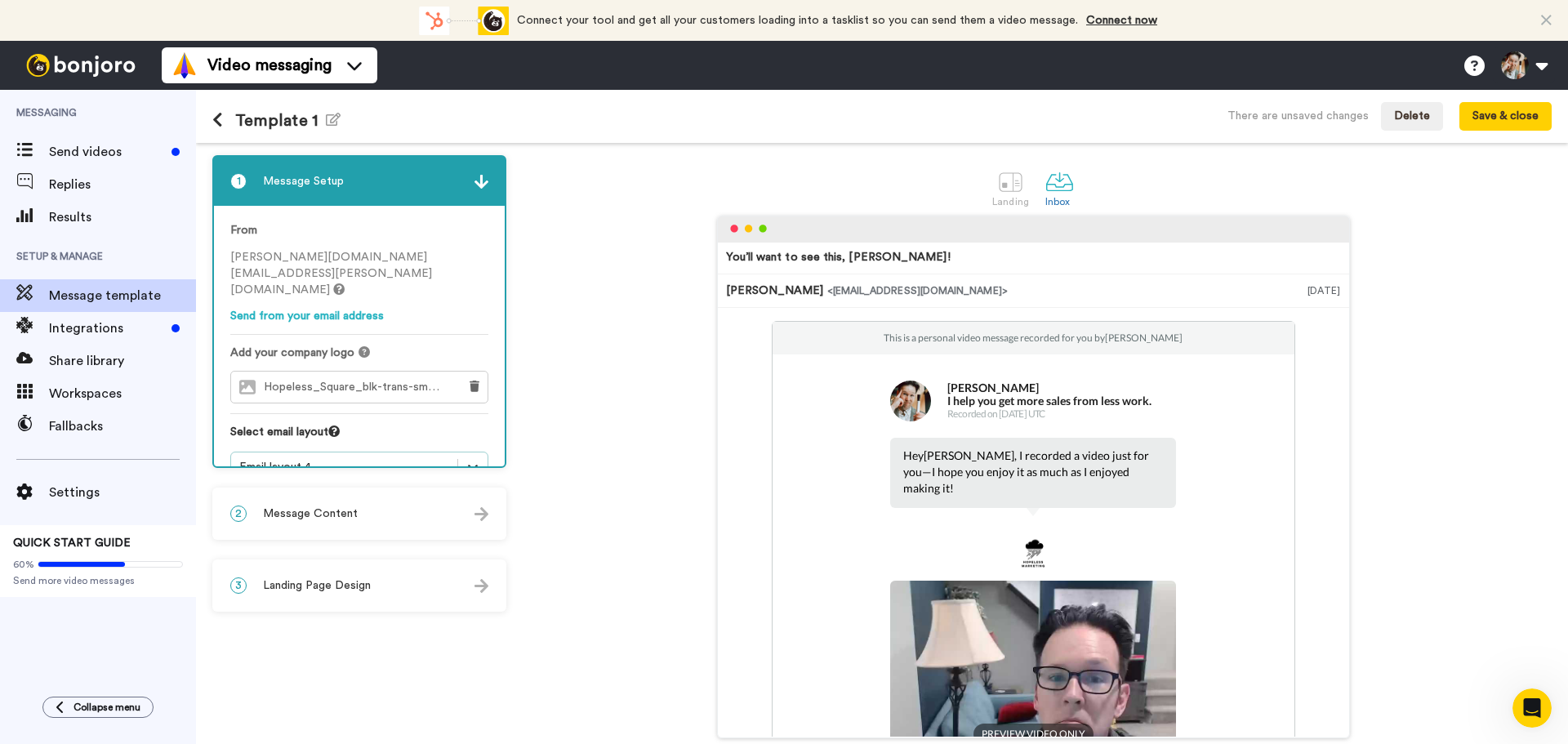
click at [480, 459] on icon at bounding box center [472, 467] width 16 height 16
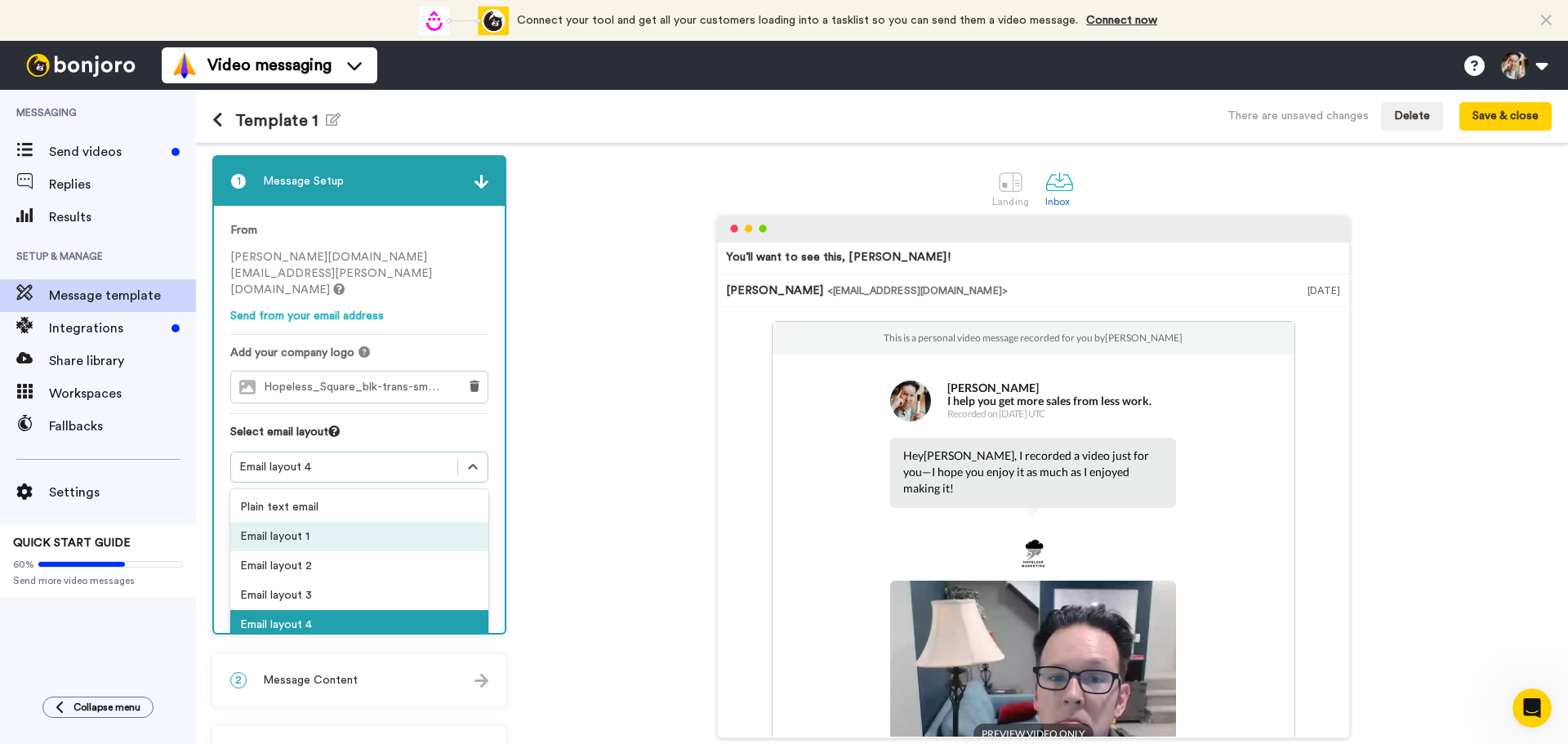
click at [426, 522] on div "Email layout 1" at bounding box center [359, 537] width 258 height 30
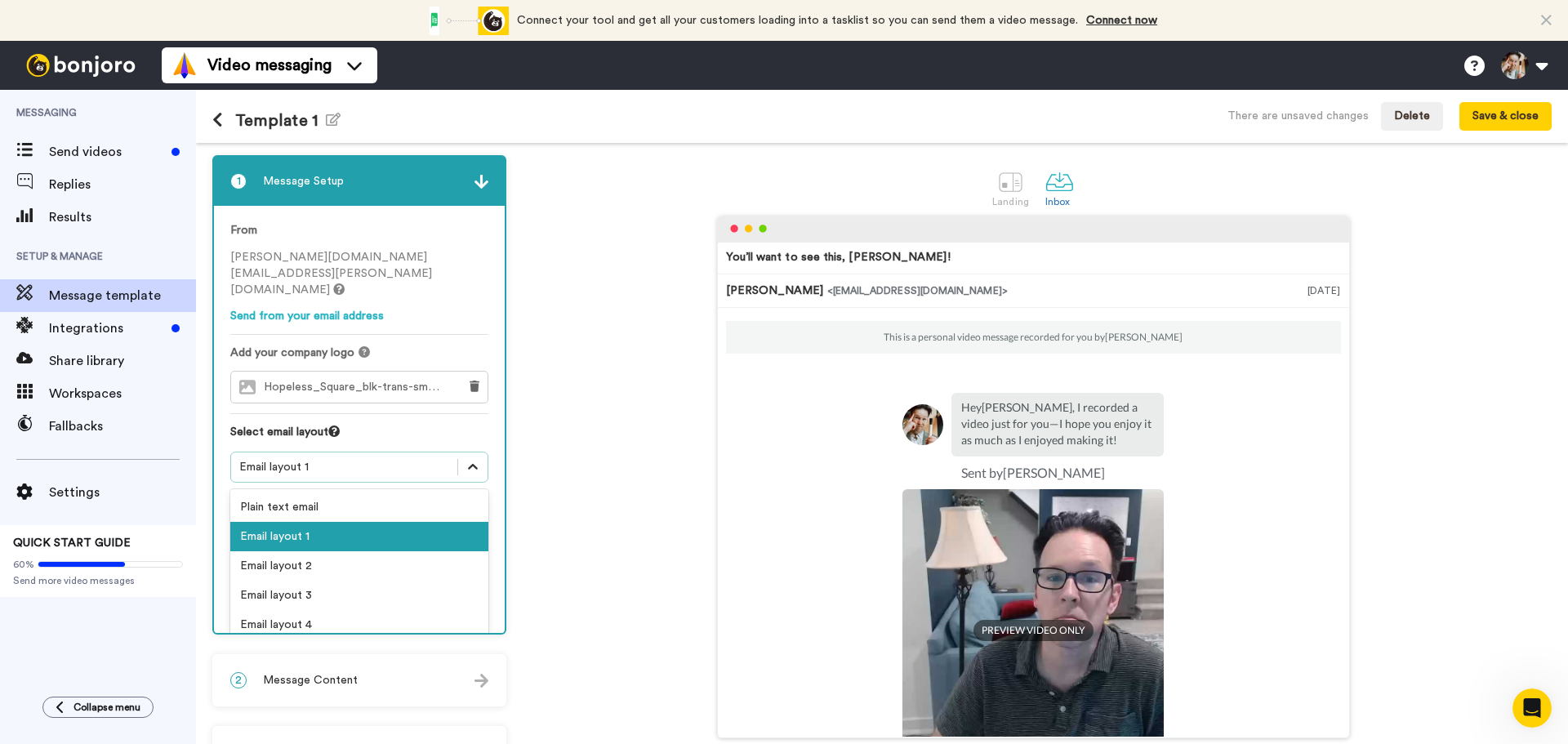
click at [471, 459] on icon at bounding box center [472, 467] width 16 height 16
click at [415, 551] on div "Email layout 2" at bounding box center [359, 566] width 258 height 30
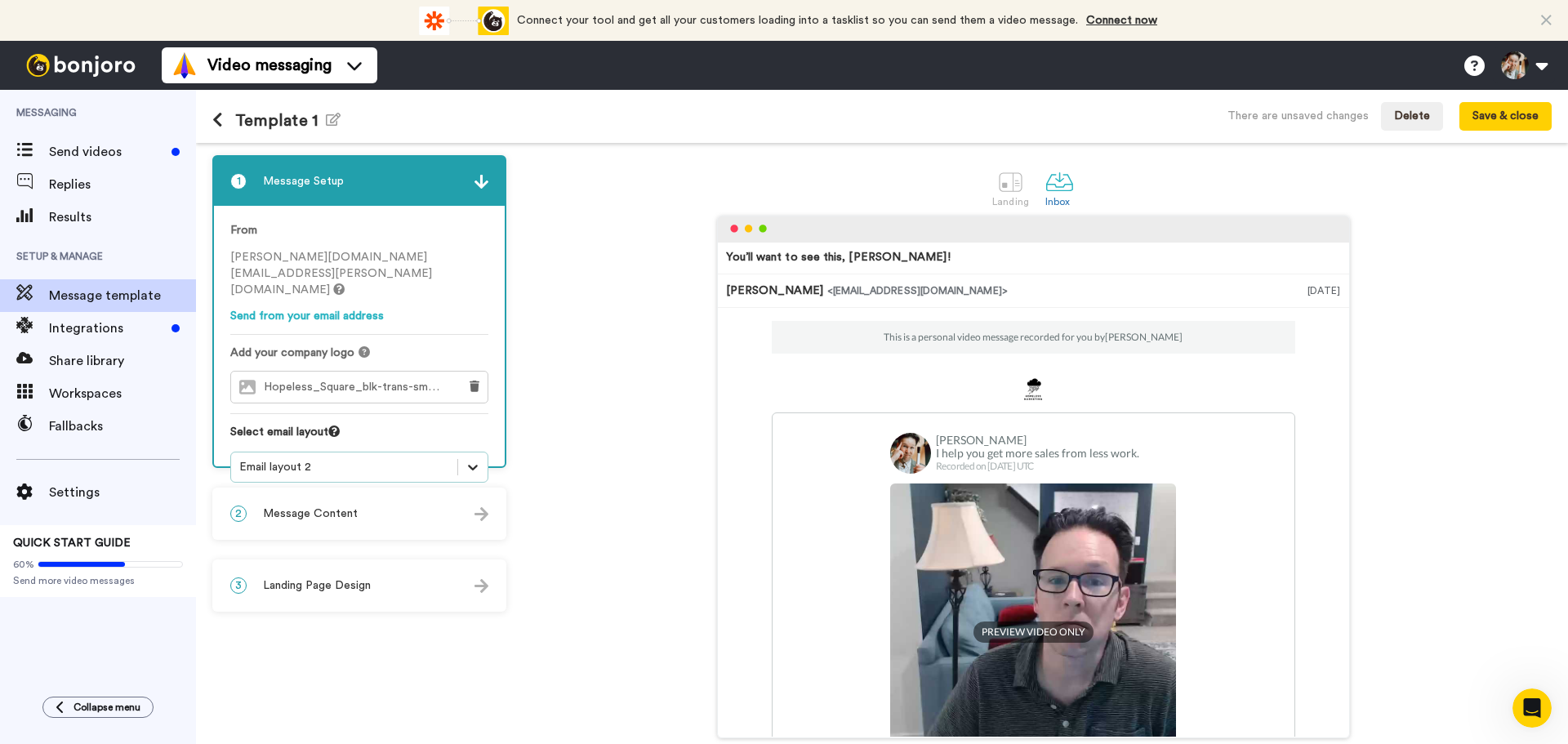
click at [471, 459] on icon at bounding box center [472, 467] width 16 height 16
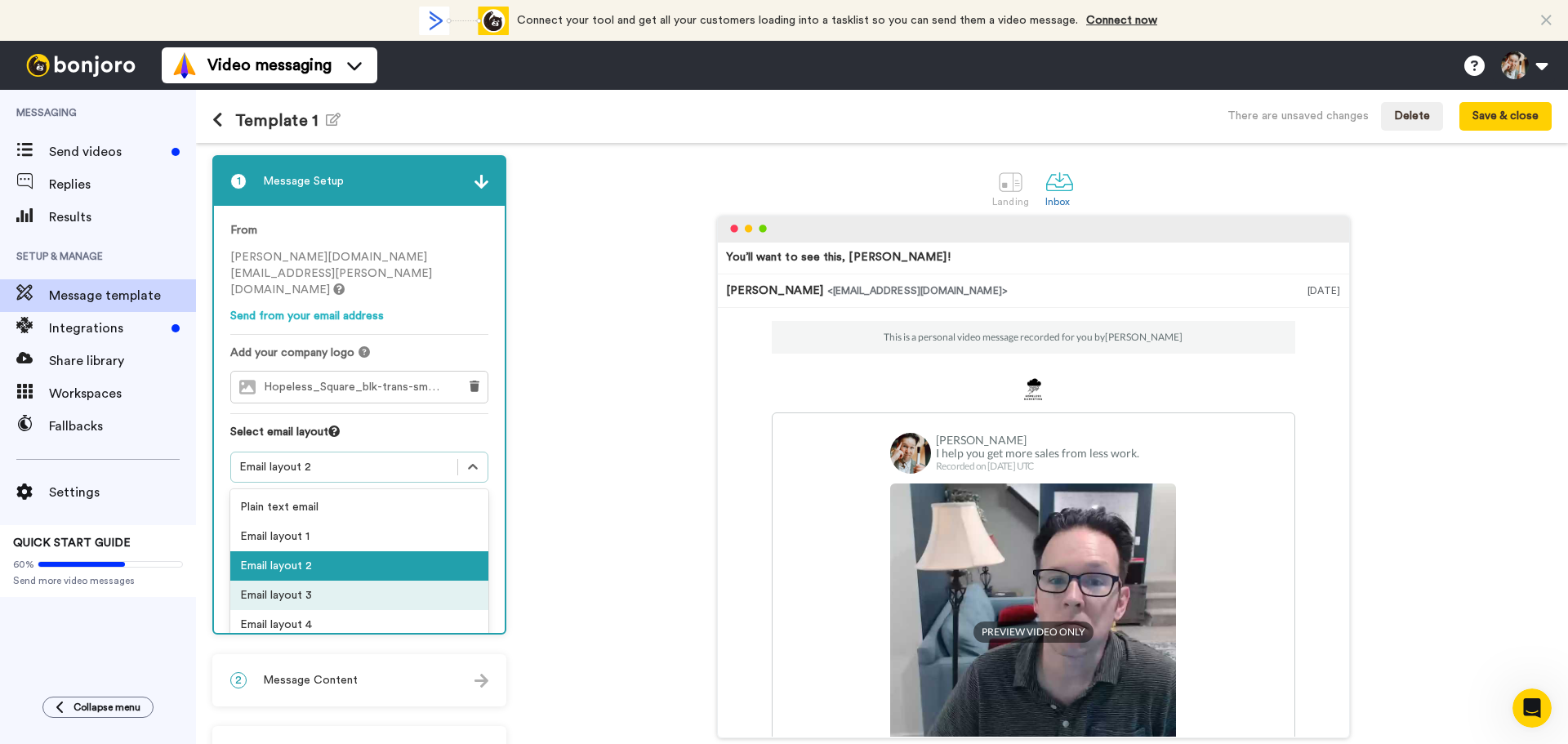
click at [401, 581] on div "Email layout 3" at bounding box center [359, 596] width 258 height 30
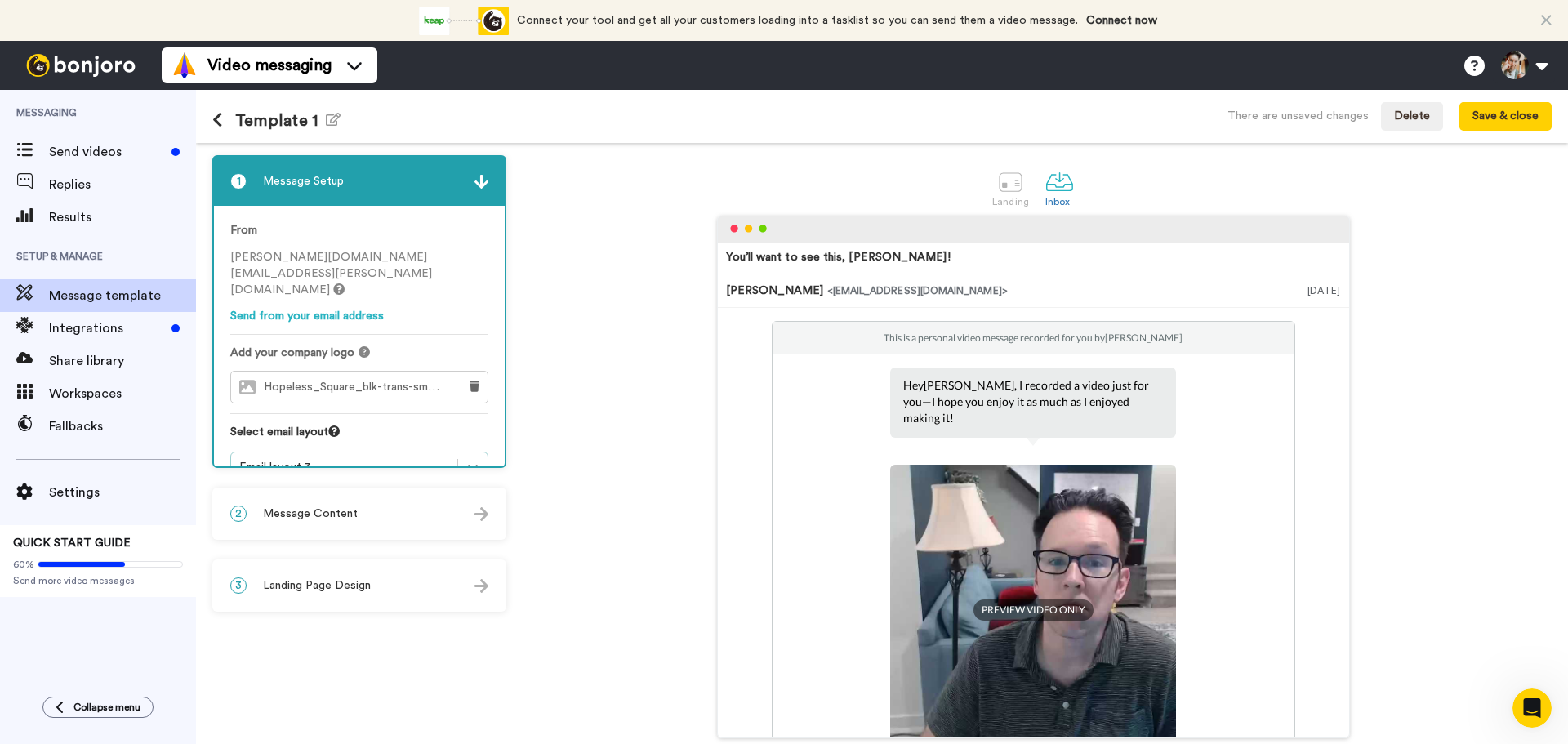
scroll to position [194, 0]
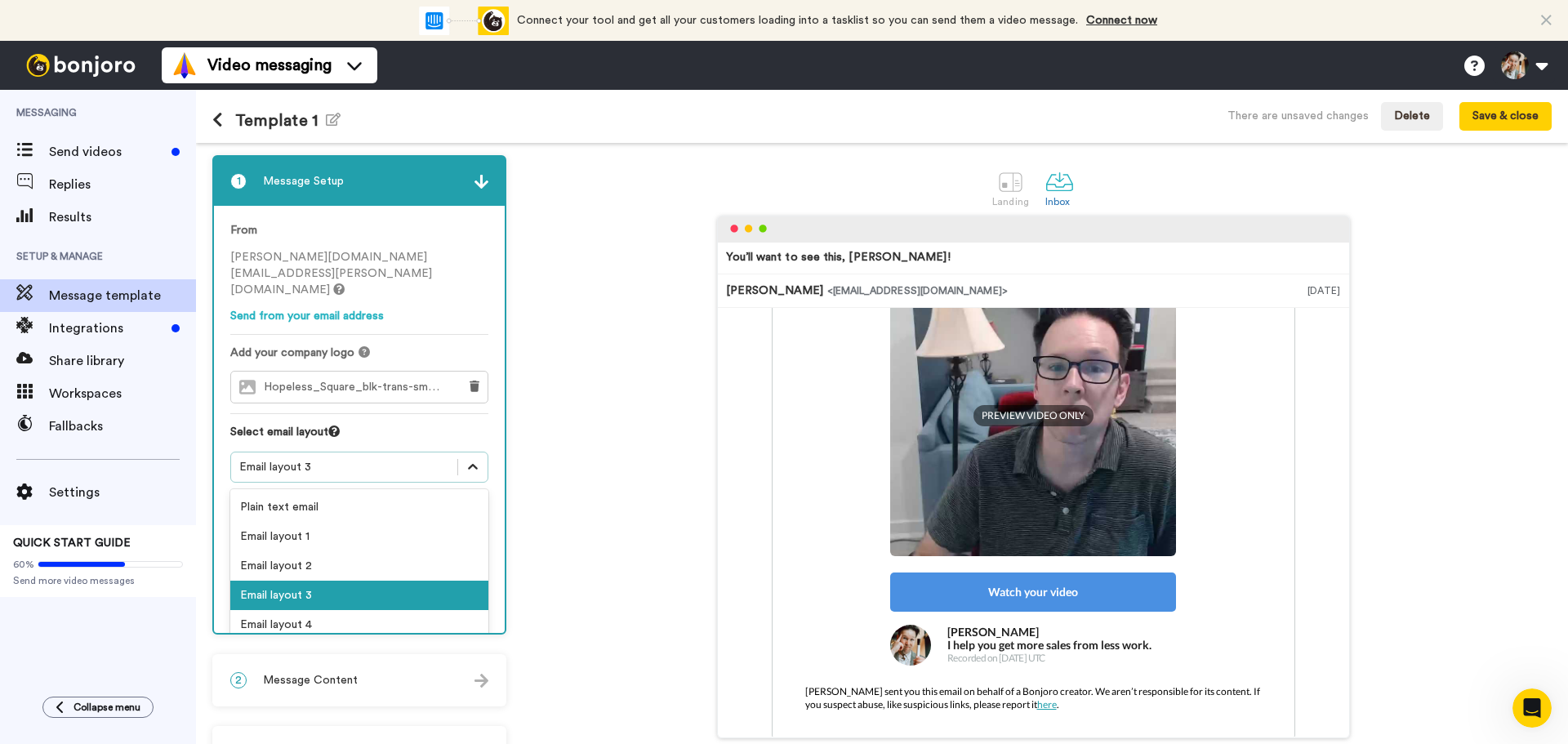
click at [478, 459] on icon at bounding box center [472, 467] width 16 height 16
click at [394, 610] on div "Email layout 4" at bounding box center [359, 625] width 258 height 30
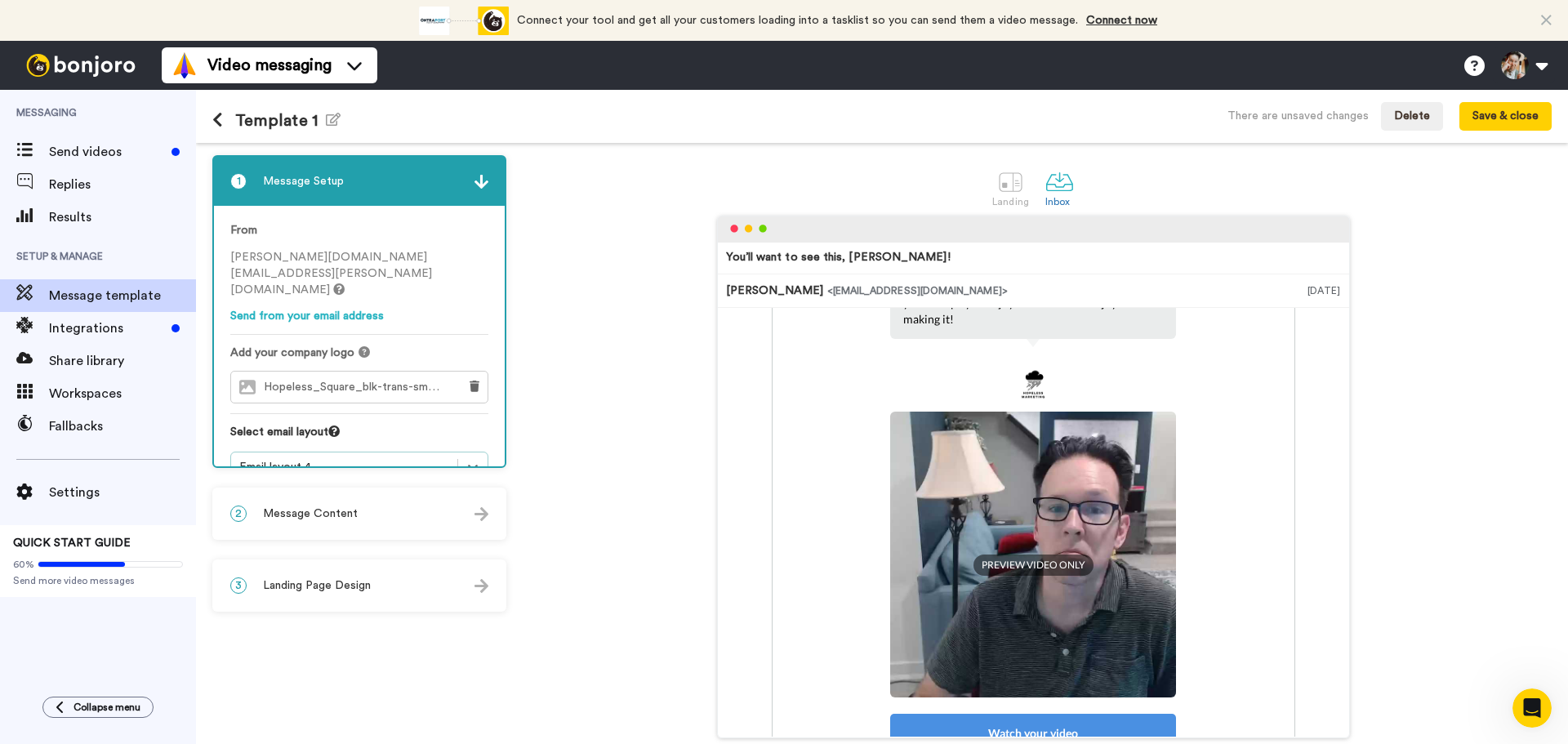
scroll to position [0, 0]
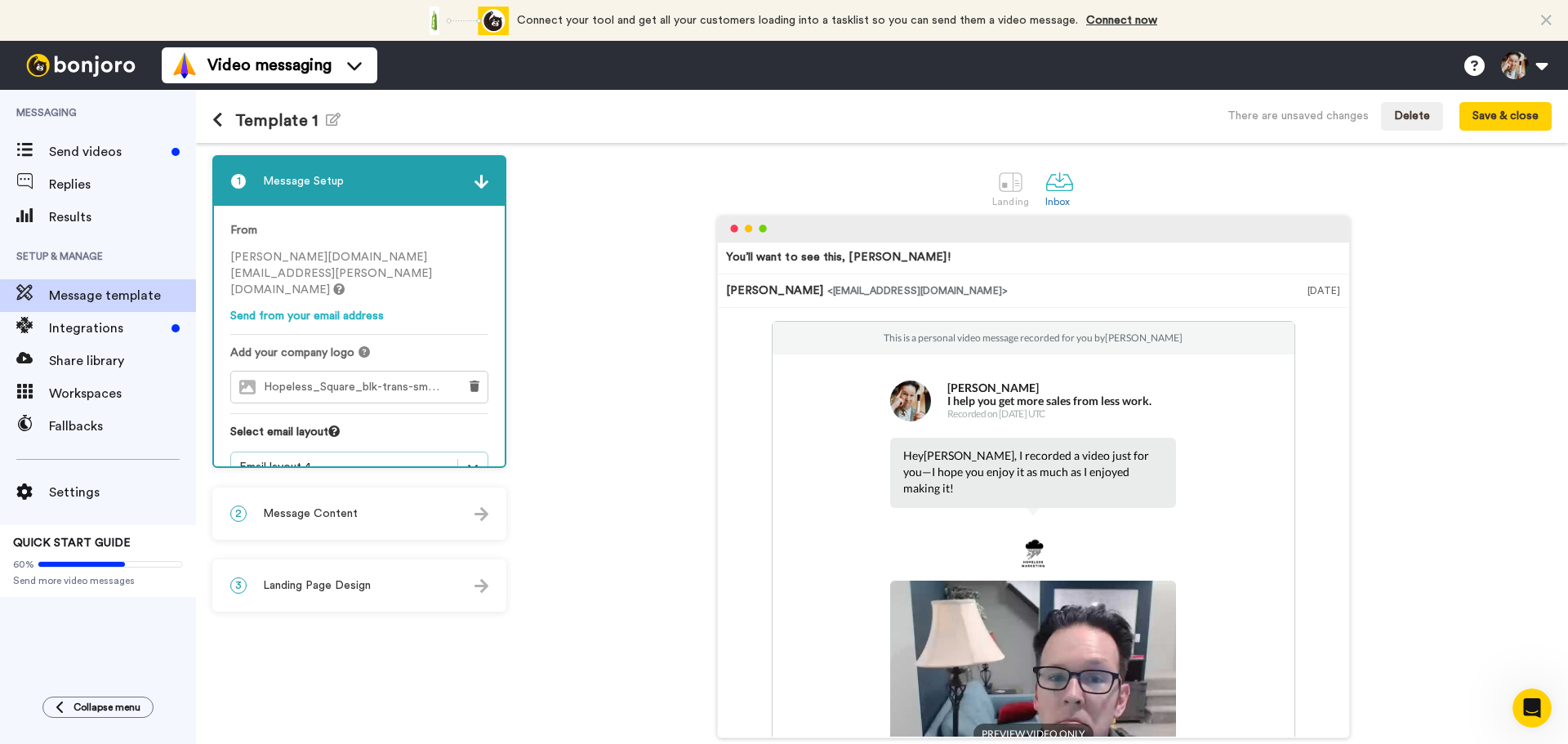
click at [475, 459] on icon at bounding box center [472, 467] width 16 height 16
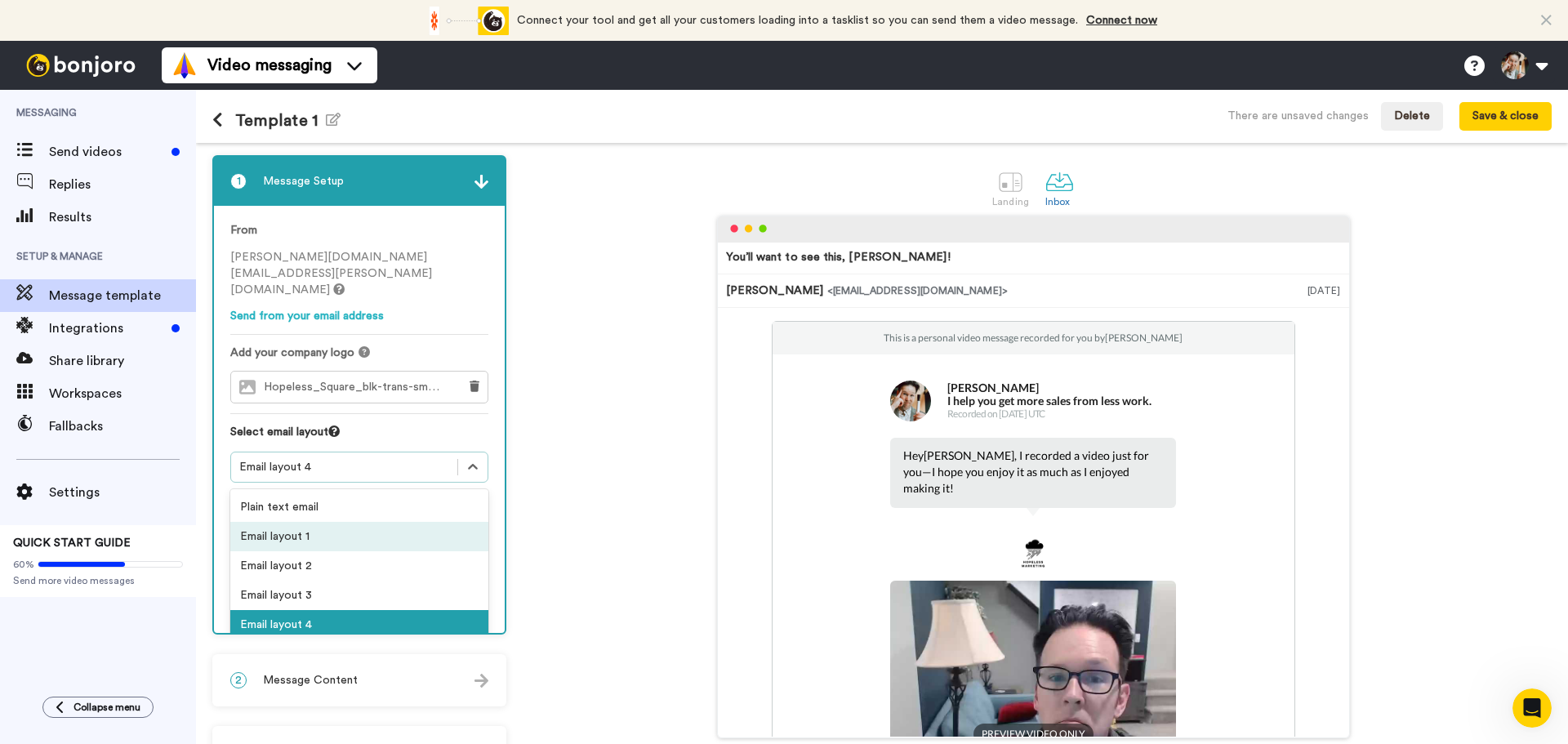
click at [378, 522] on div "Email layout 1" at bounding box center [359, 537] width 258 height 30
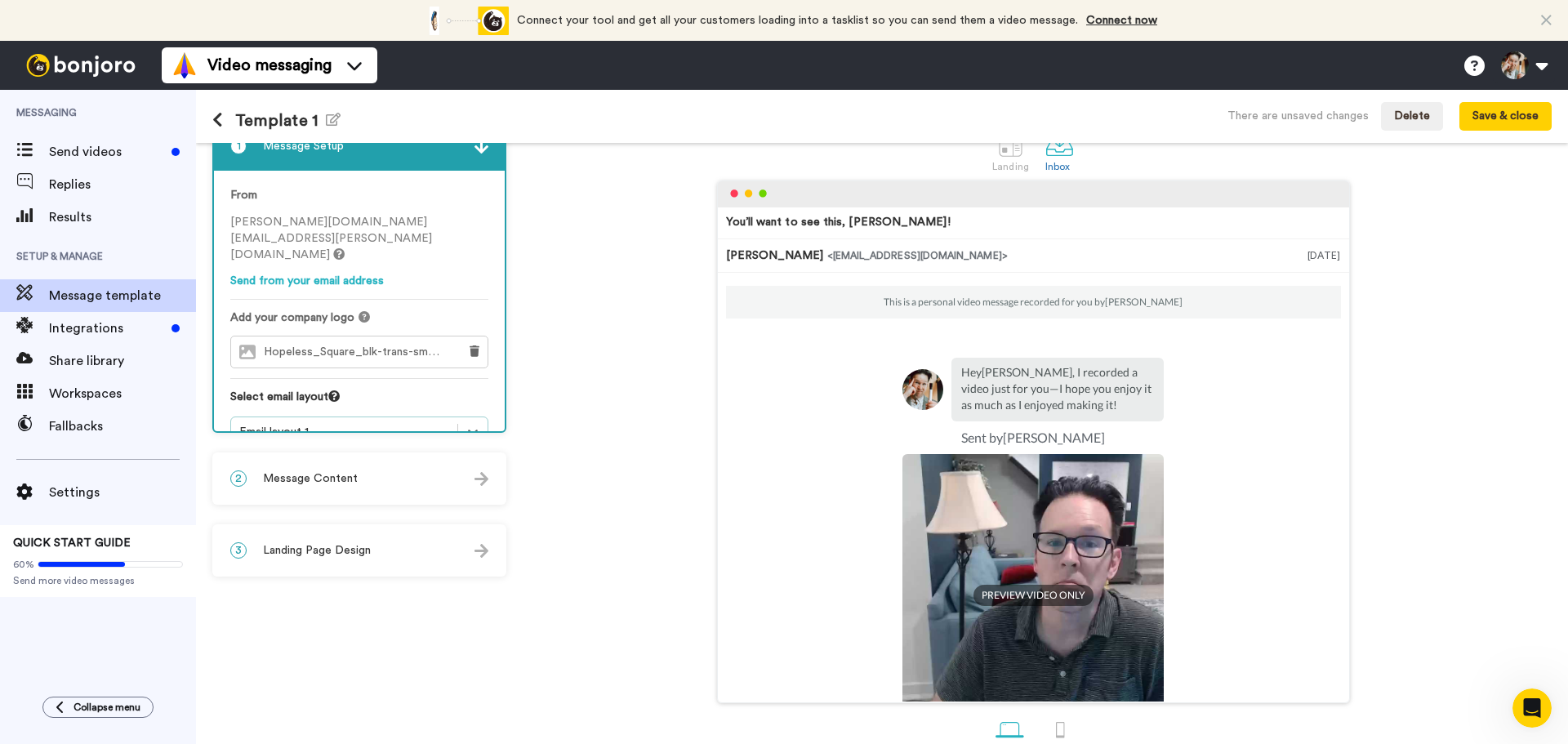
scroll to position [67, 0]
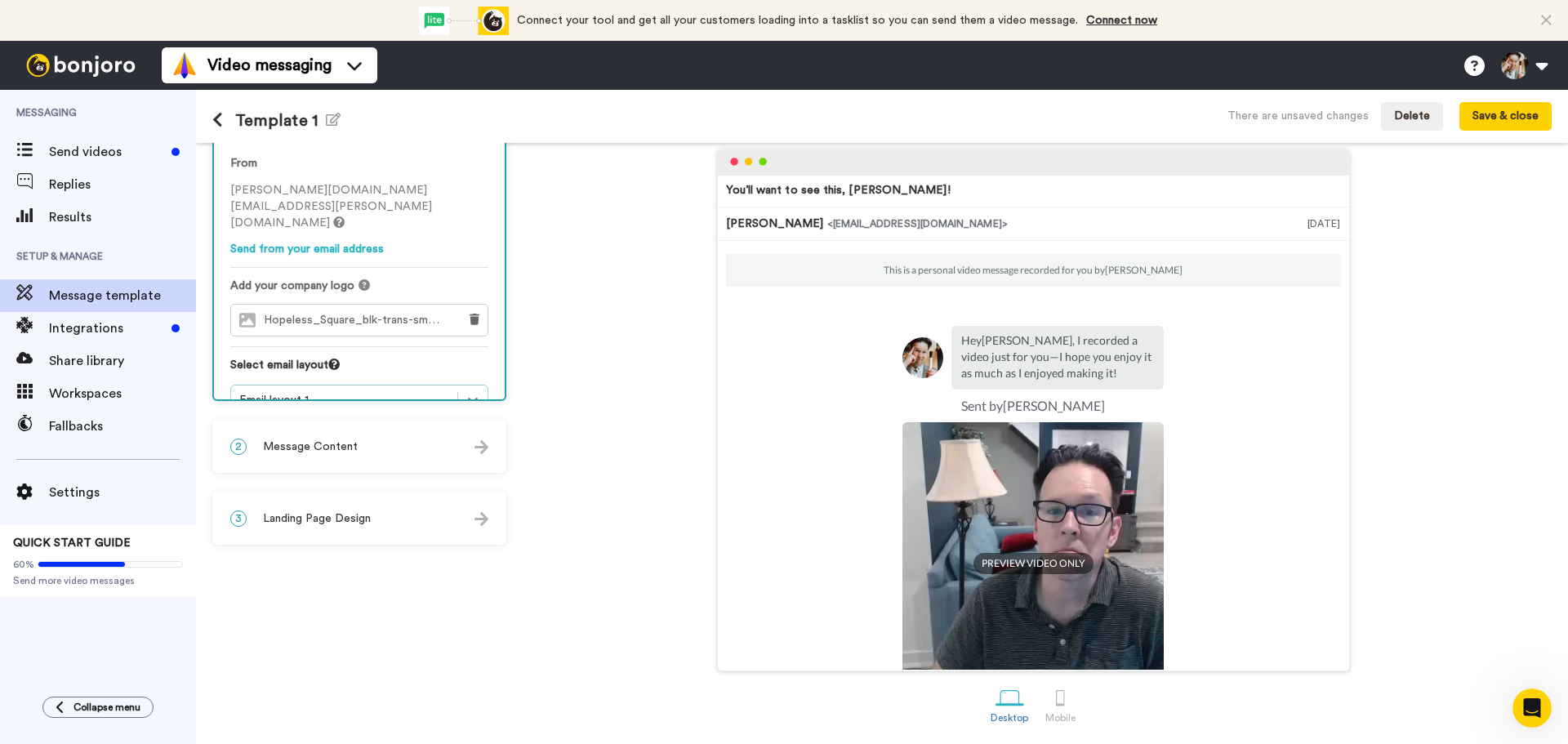
click at [347, 450] on span "Message Content" at bounding box center [310, 446] width 95 height 16
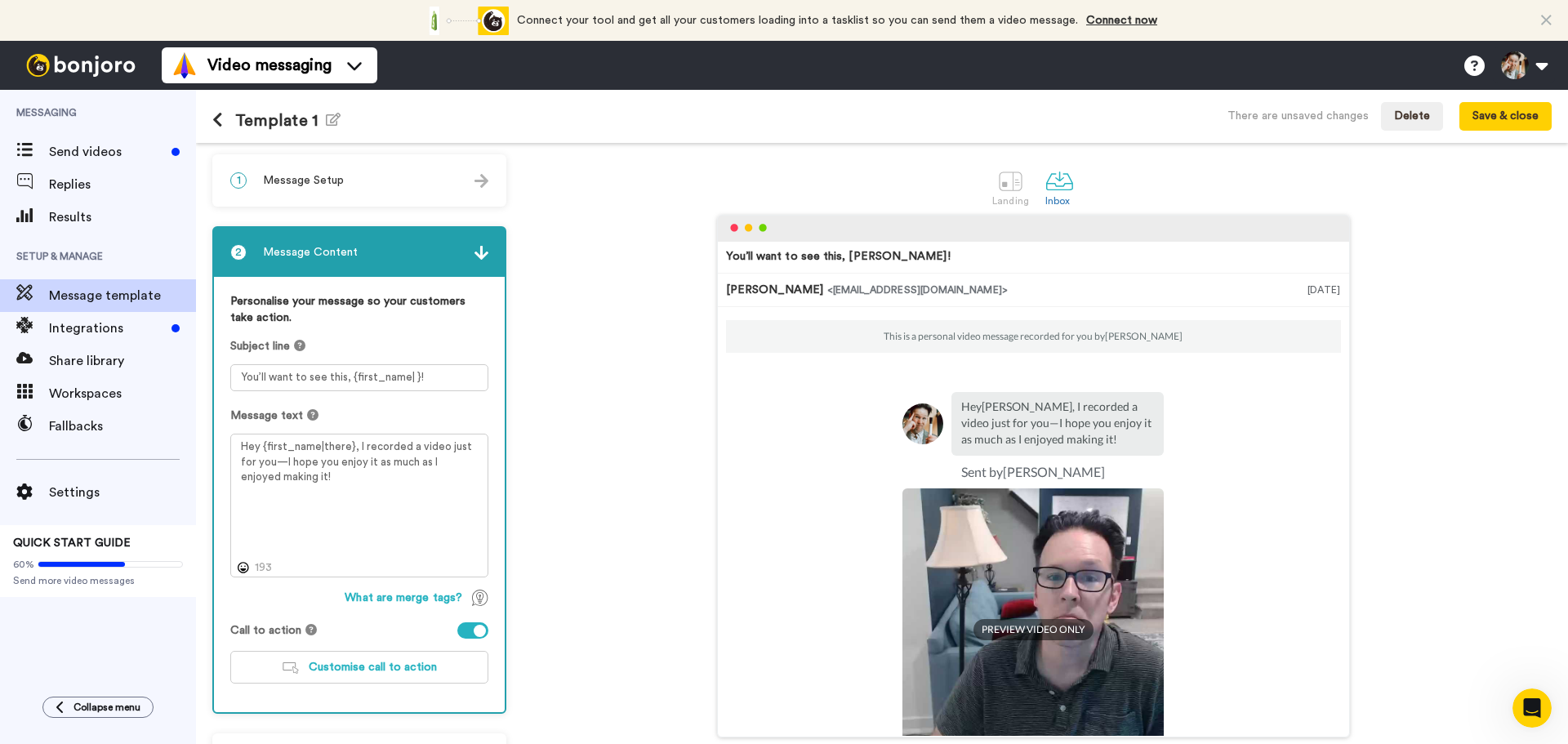
scroll to position [0, 0]
click at [382, 177] on div "1 Message Setup" at bounding box center [359, 181] width 291 height 49
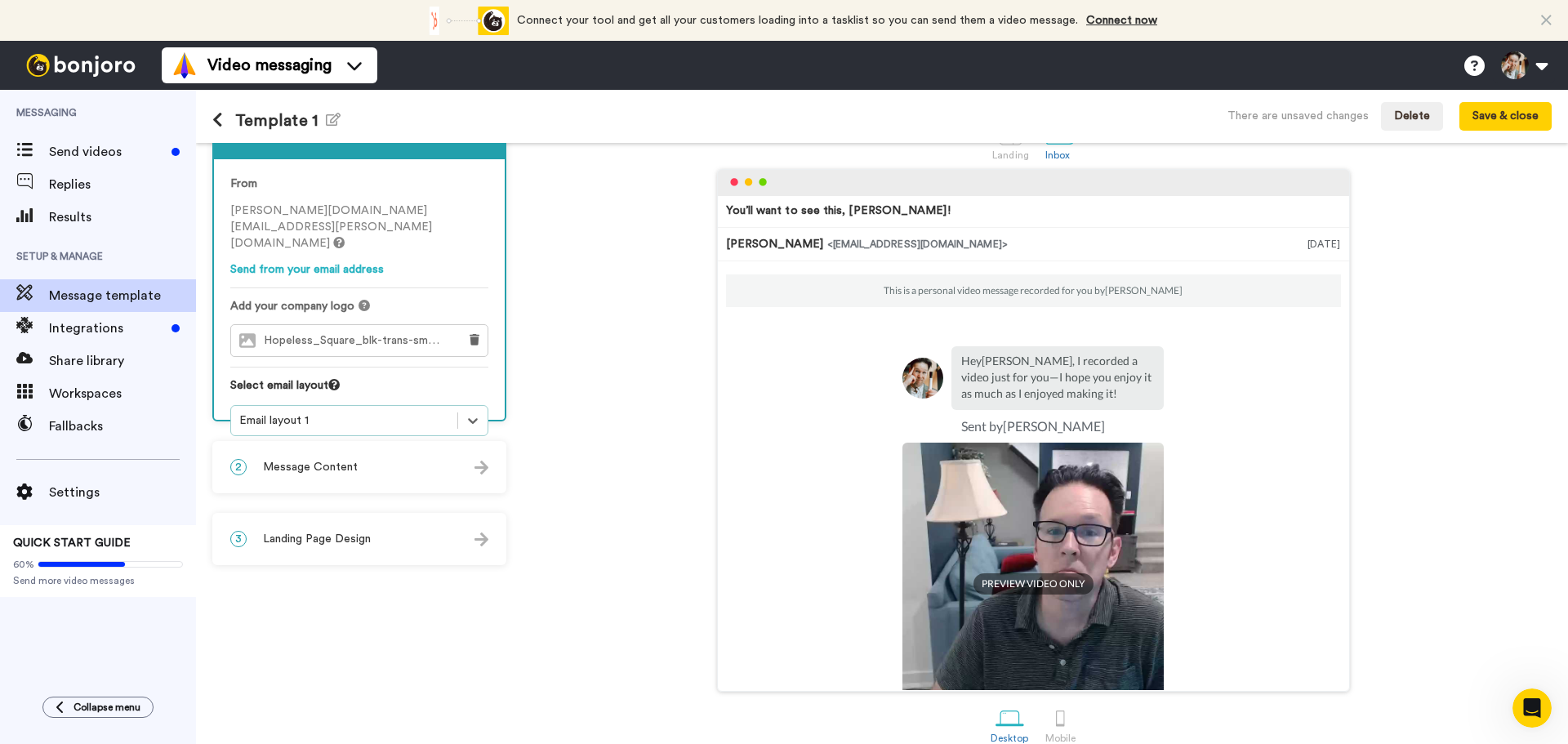
scroll to position [67, 0]
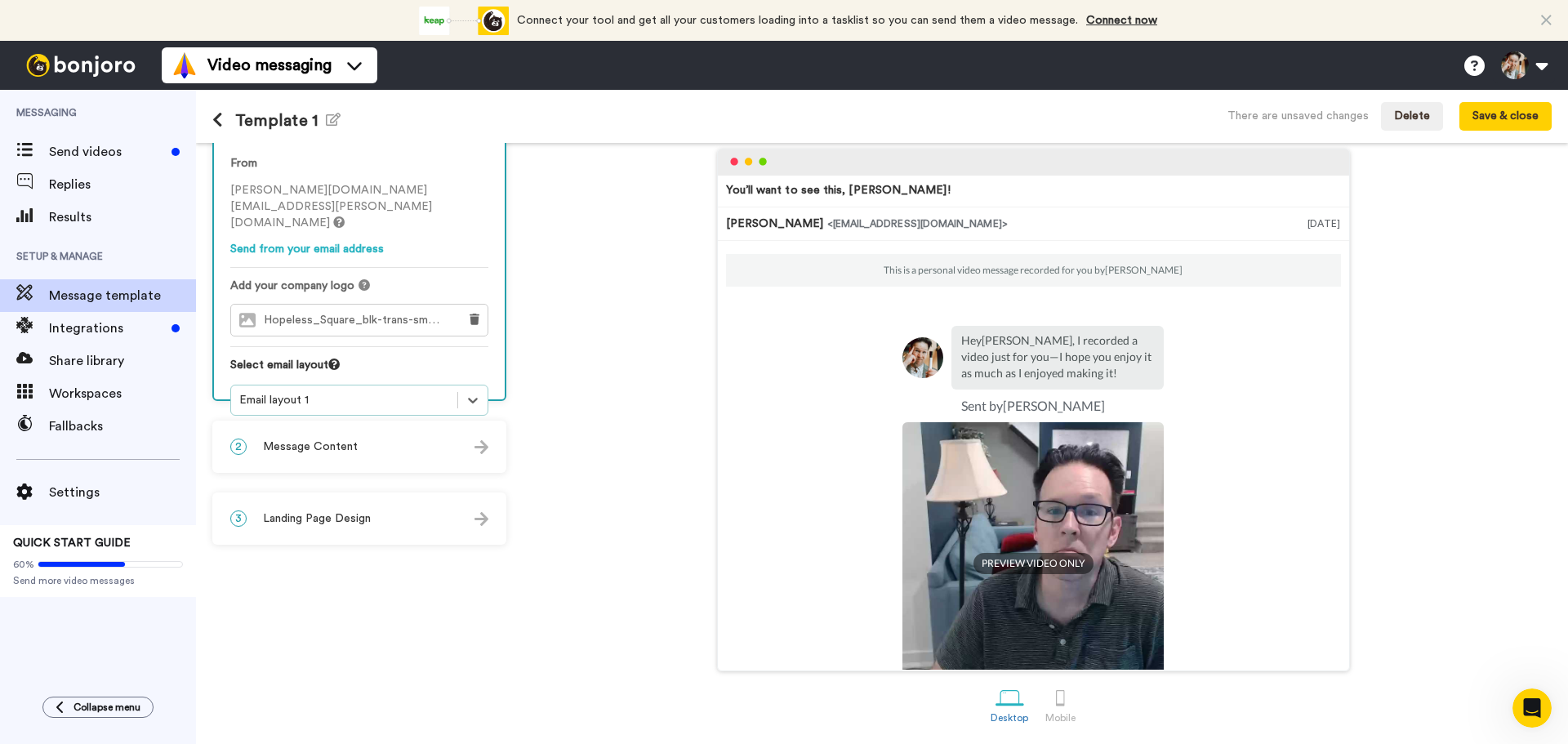
click at [323, 447] on span "Message Content" at bounding box center [310, 446] width 95 height 16
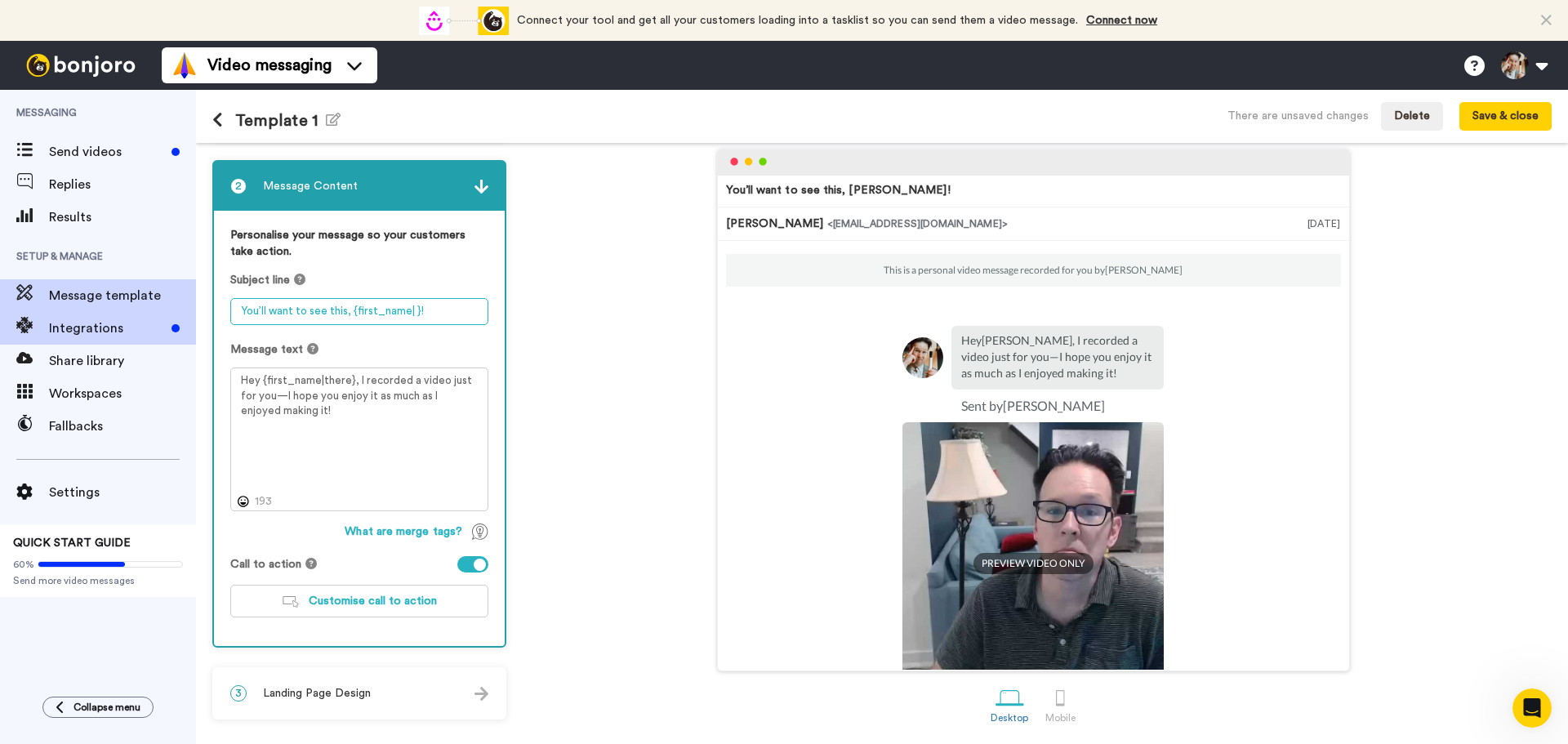
drag, startPoint x: 295, startPoint y: 316, endPoint x: 140, endPoint y: 326, distance: 155.3
click at [140, 326] on div "Messaging Send videos Replies Results Setup & Manage Message template Integrati…" at bounding box center [784, 416] width 1568 height 654
drag, startPoint x: 401, startPoint y: 315, endPoint x: 390, endPoint y: 318, distance: 11.4
click at [401, 315] on textarea "You’ll want to see this, {first_name| }!" at bounding box center [359, 311] width 258 height 27
drag, startPoint x: 348, startPoint y: 309, endPoint x: 232, endPoint y: 309, distance: 116.0
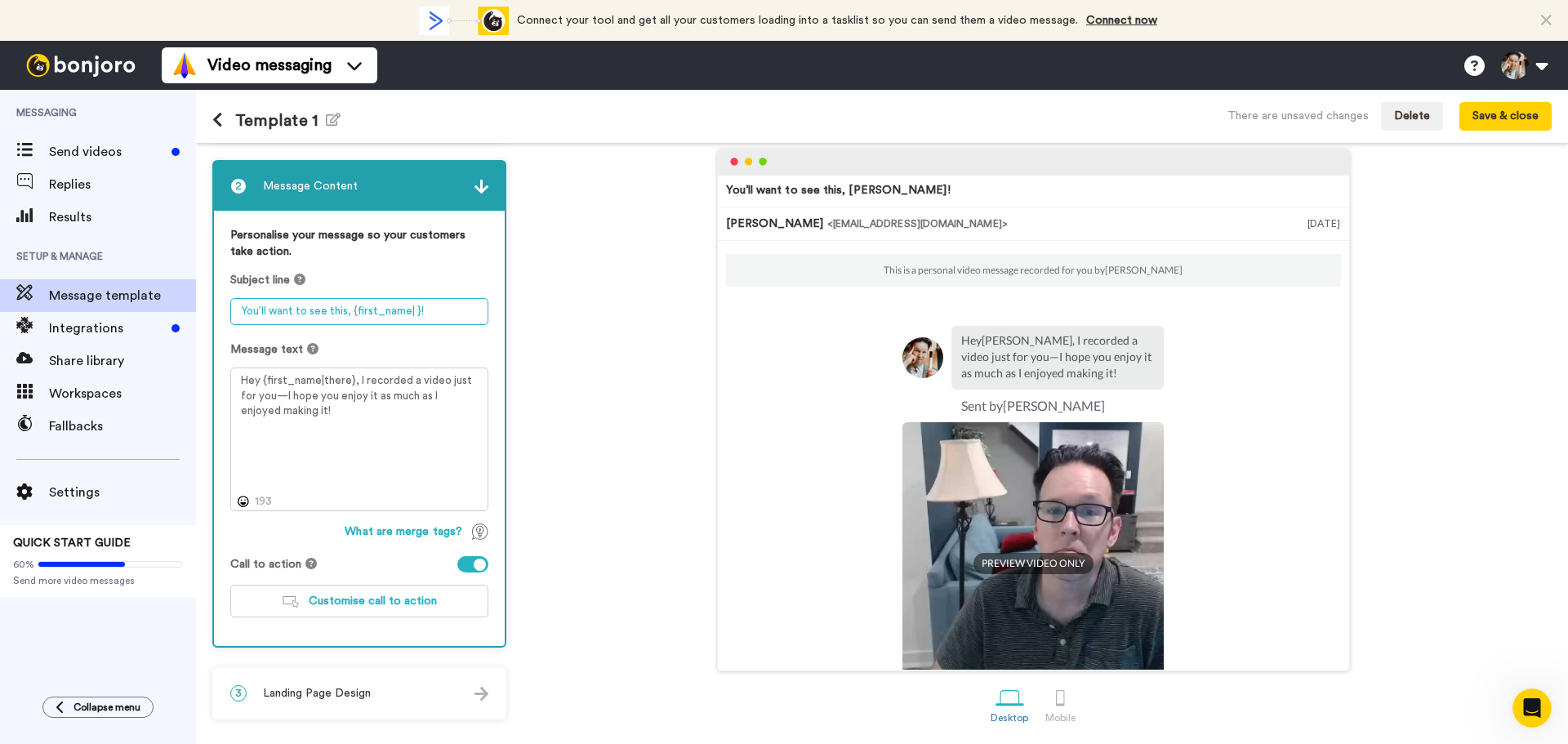
click at [232, 309] on textarea "You’ll want to see this, {first_name| }!" at bounding box center [359, 311] width 258 height 27
type textarea "following up from Friday"
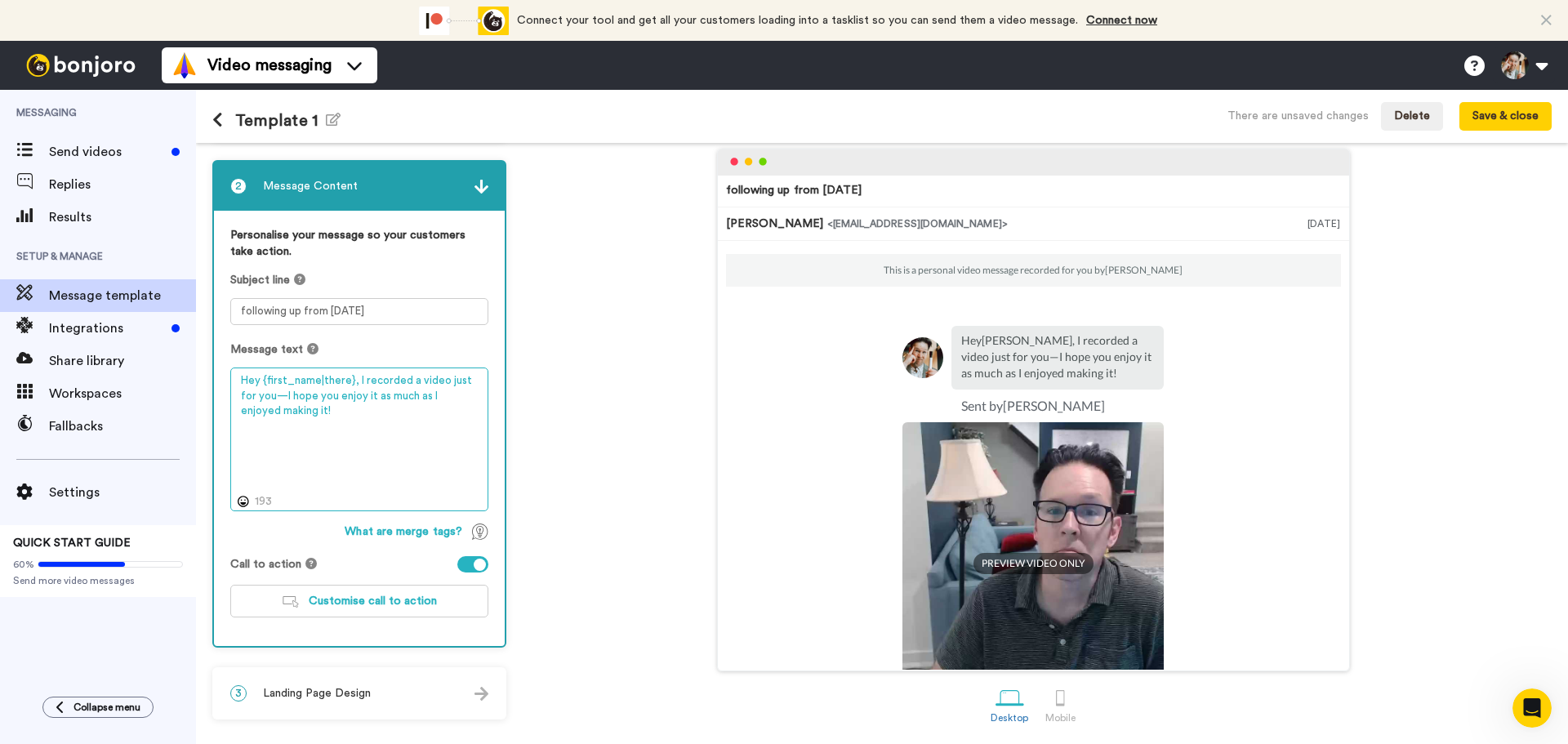
click at [257, 382] on textarea "Hey {first_name|there}, I recorded a video just for you—I hope you enjoy it as …" at bounding box center [359, 439] width 258 height 144
click at [348, 412] on textarea "Hi {first_name|there}, I recorded a video just for you—I hope you enjoy it as m…" at bounding box center [359, 439] width 258 height 144
drag, startPoint x: 369, startPoint y: 415, endPoint x: 346, endPoint y: 382, distance: 40.2
click at [346, 382] on textarea "Hi {first_name|there}, I recorded a video just for you—I hope you enjoy it as m…" at bounding box center [359, 439] width 258 height 144
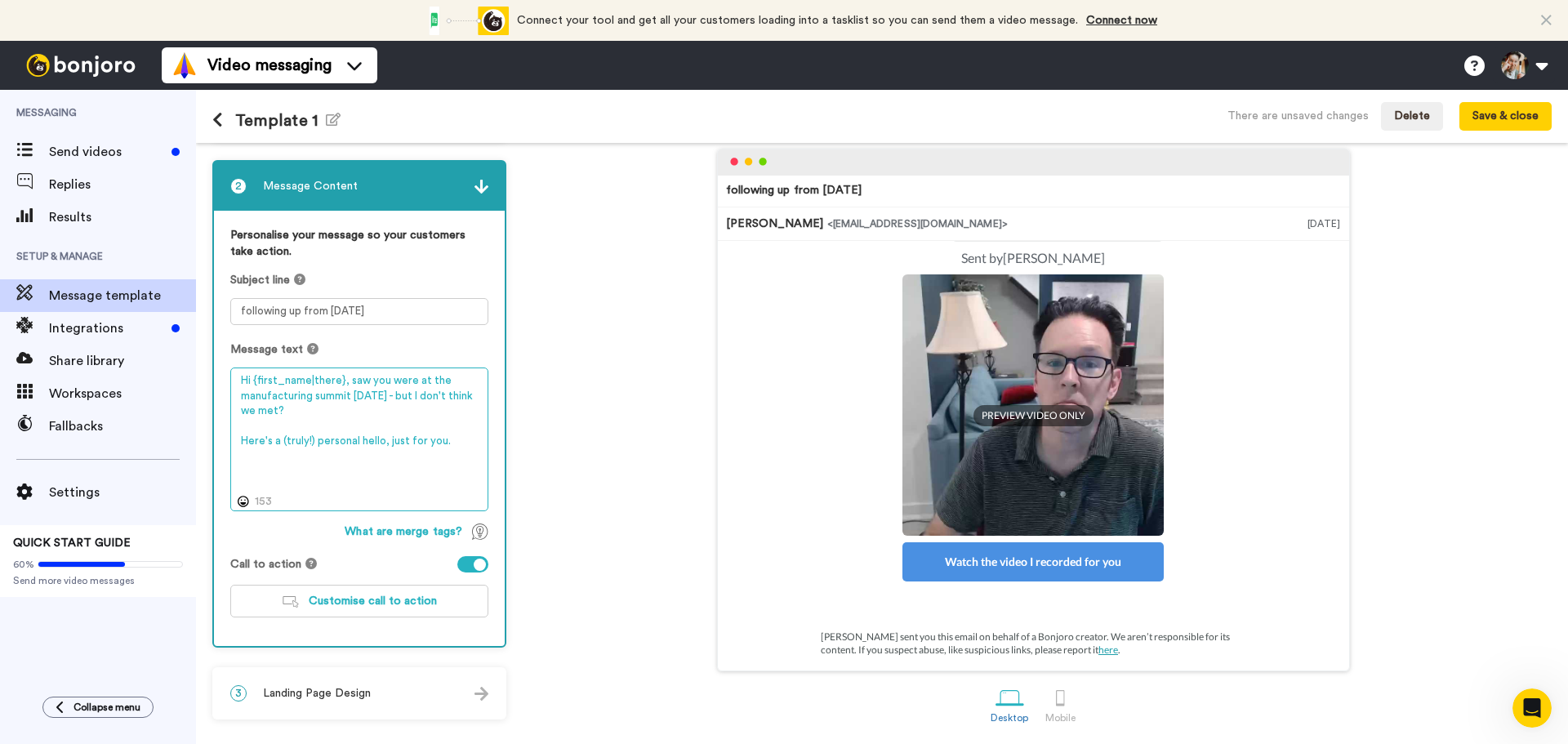
scroll to position [0, 0]
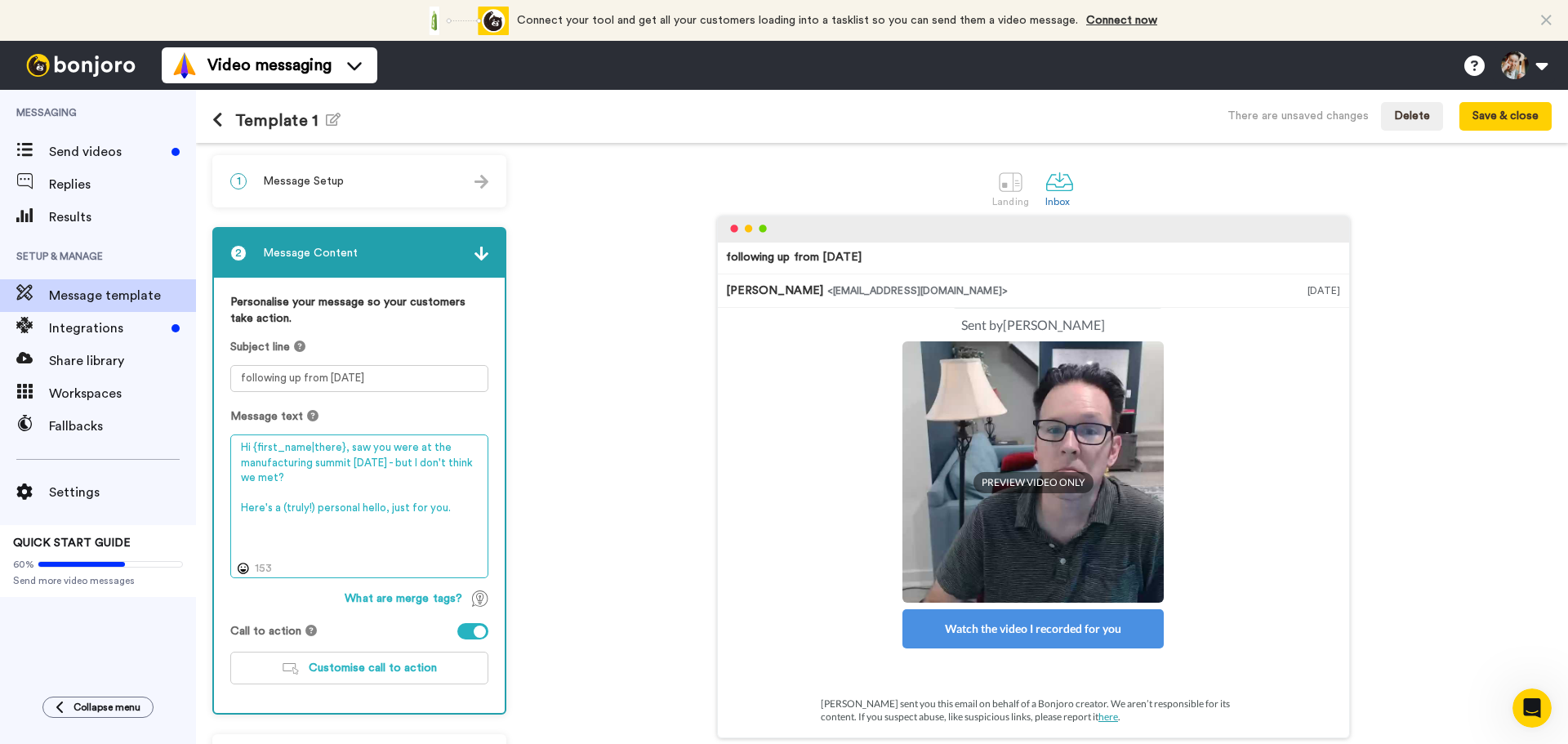
drag, startPoint x: 458, startPoint y: 510, endPoint x: 267, endPoint y: 495, distance: 191.6
click at [267, 495] on textarea "Hi {first_name|there}, saw you were at the manufacturing summit Friday - but I …" at bounding box center [359, 506] width 258 height 144
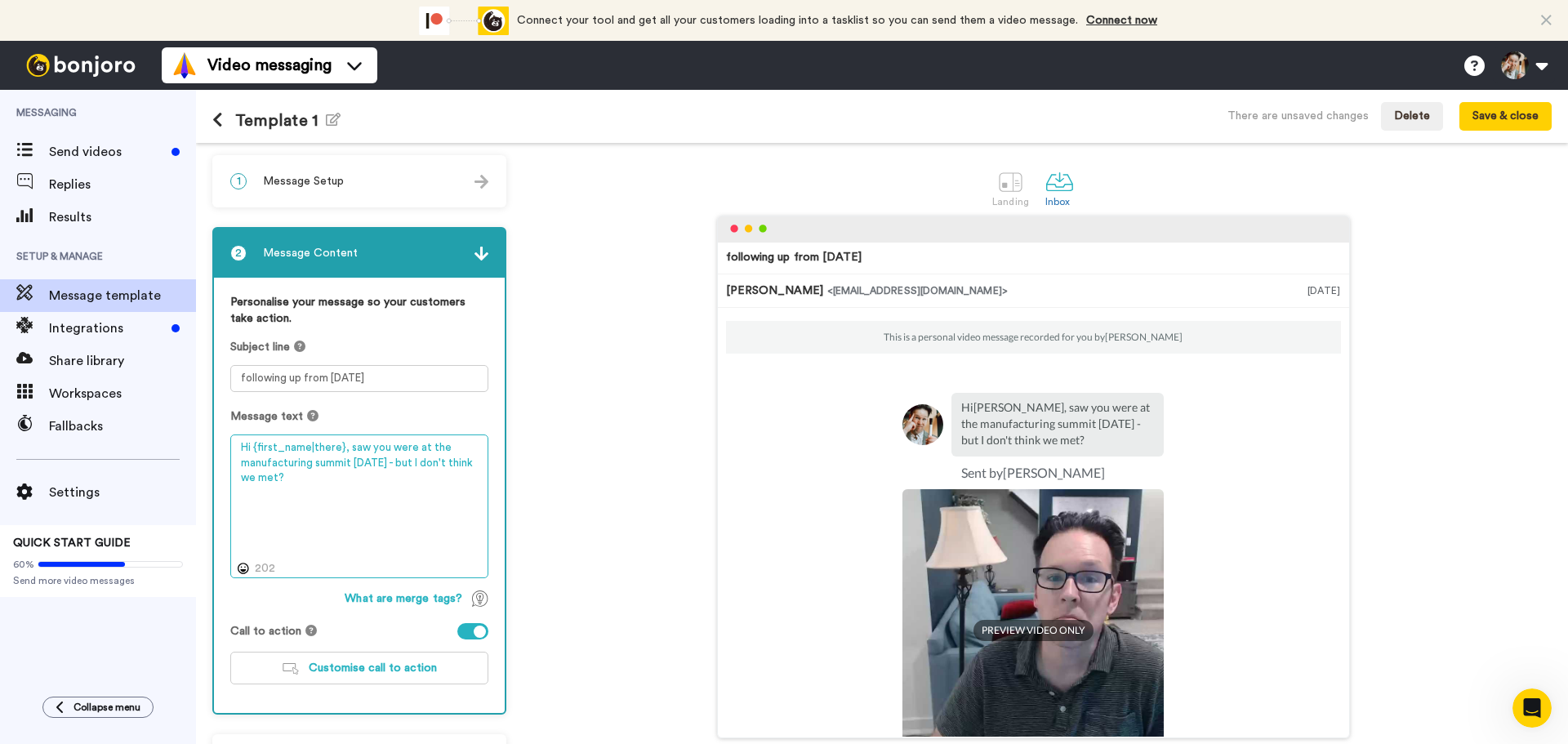
drag, startPoint x: 400, startPoint y: 480, endPoint x: 388, endPoint y: 470, distance: 15.6
click at [388, 470] on textarea "Hi {first_name|there}, saw you were at the manufacturing summit Friday - but I …" at bounding box center [359, 506] width 258 height 144
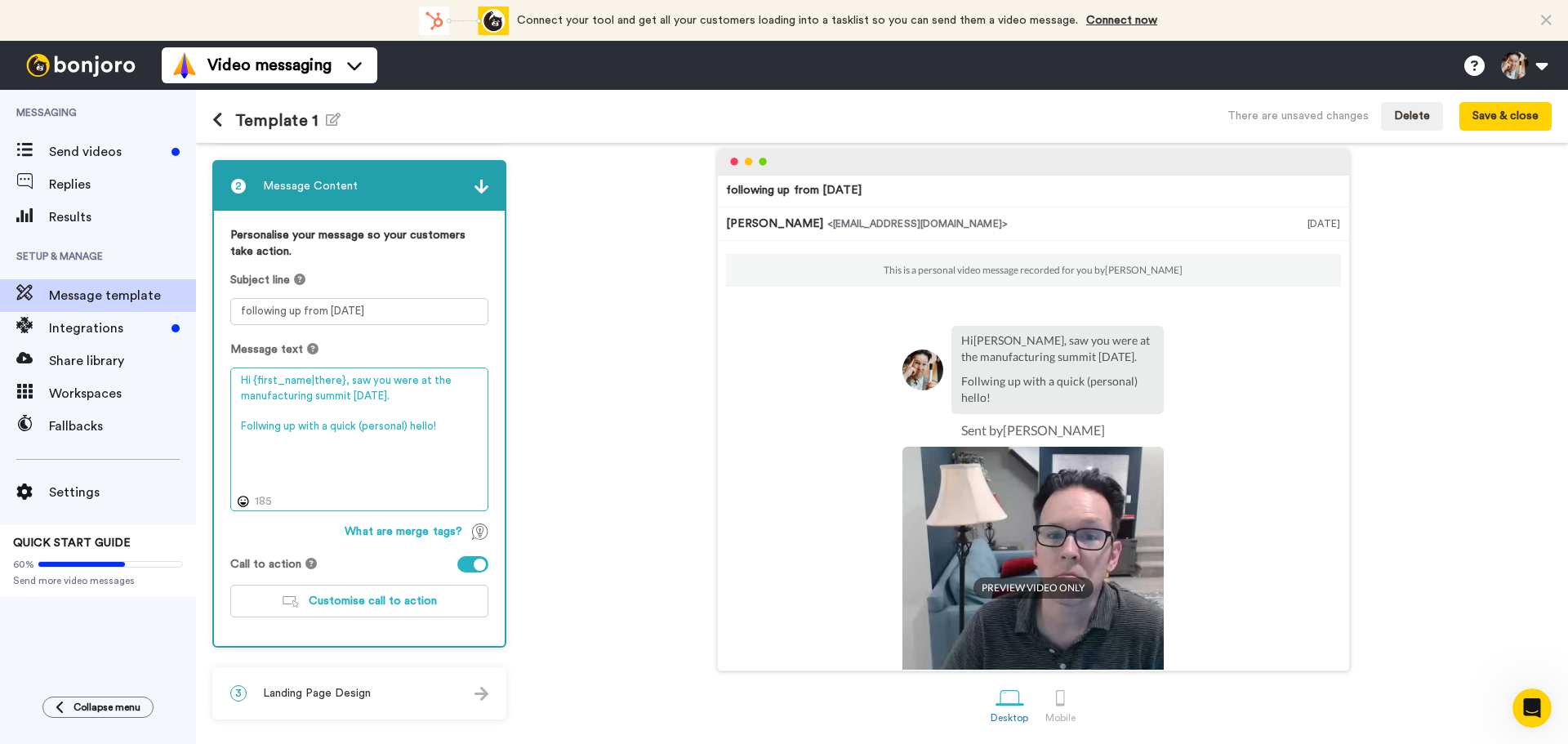
click at [343, 425] on textarea "Hi {first_name|there}, saw you were at the manufacturing summit Friday. Follwin…" at bounding box center [359, 439] width 258 height 144
type textarea "Hi {first_name|there}, saw you were at the manufacturing summit Friday. Follwin…"
click at [365, 691] on span "Landing Page Design" at bounding box center [317, 693] width 108 height 16
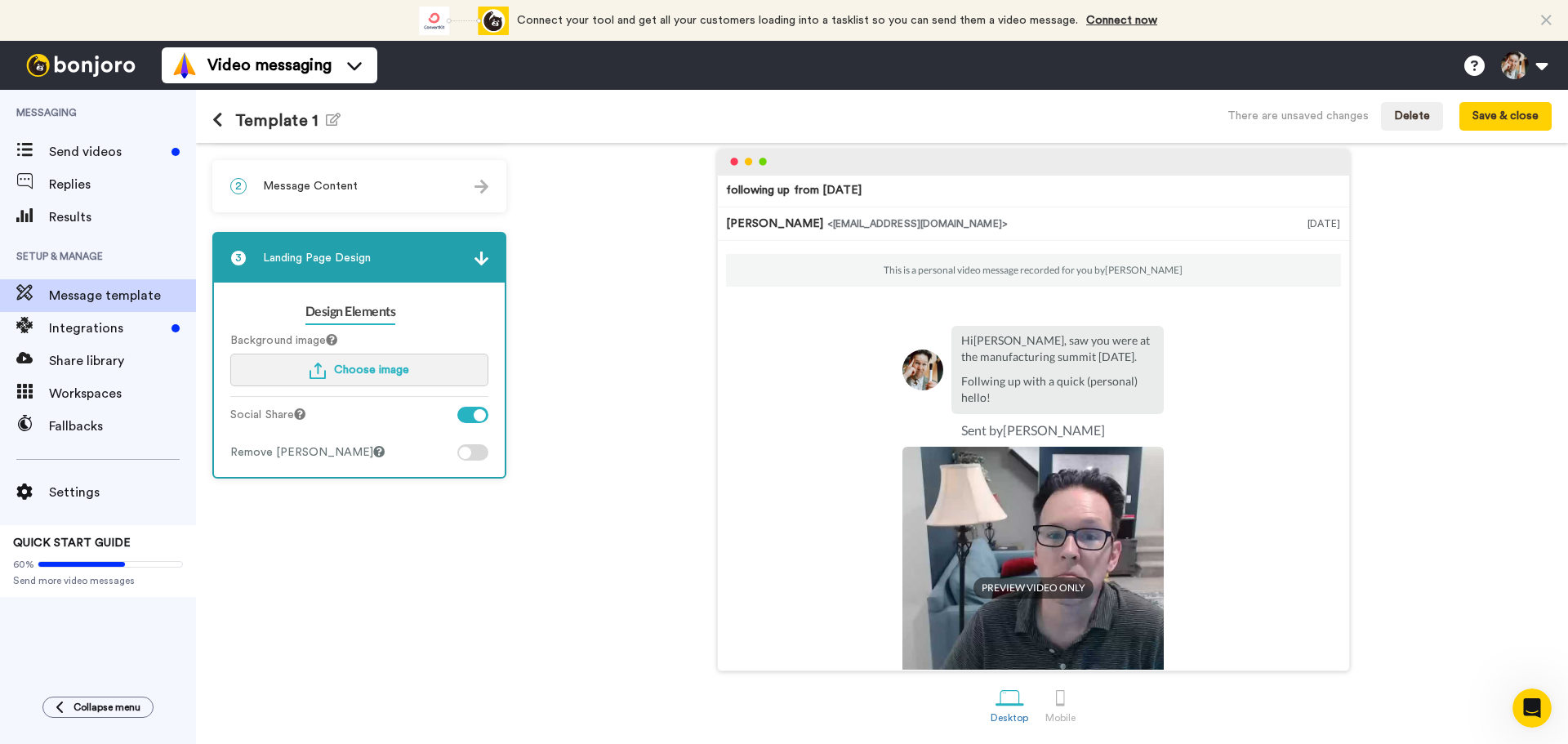
click at [346, 367] on span "Choose image" at bounding box center [372, 369] width 76 height 11
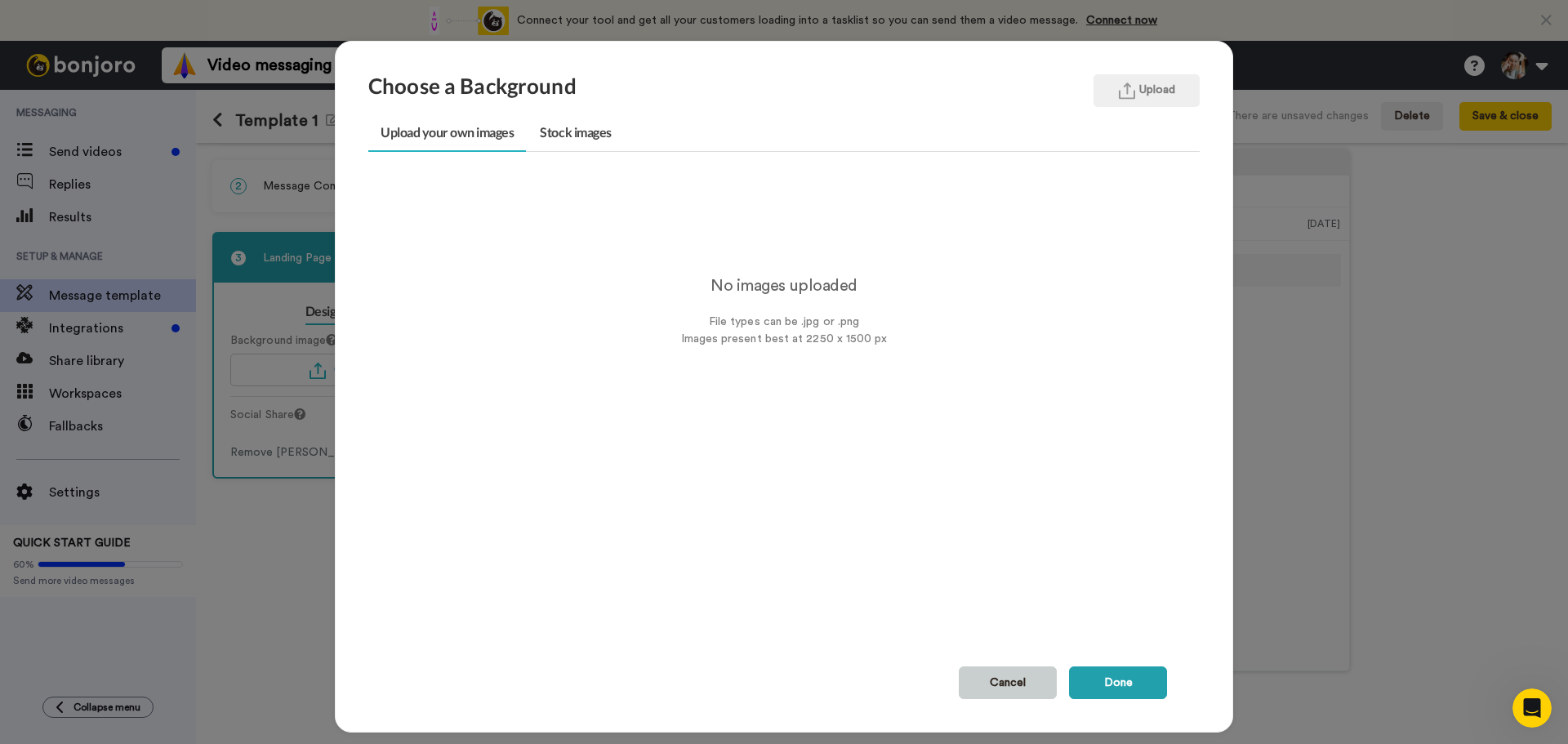
click at [1017, 683] on button "Cancel" at bounding box center [1007, 682] width 98 height 33
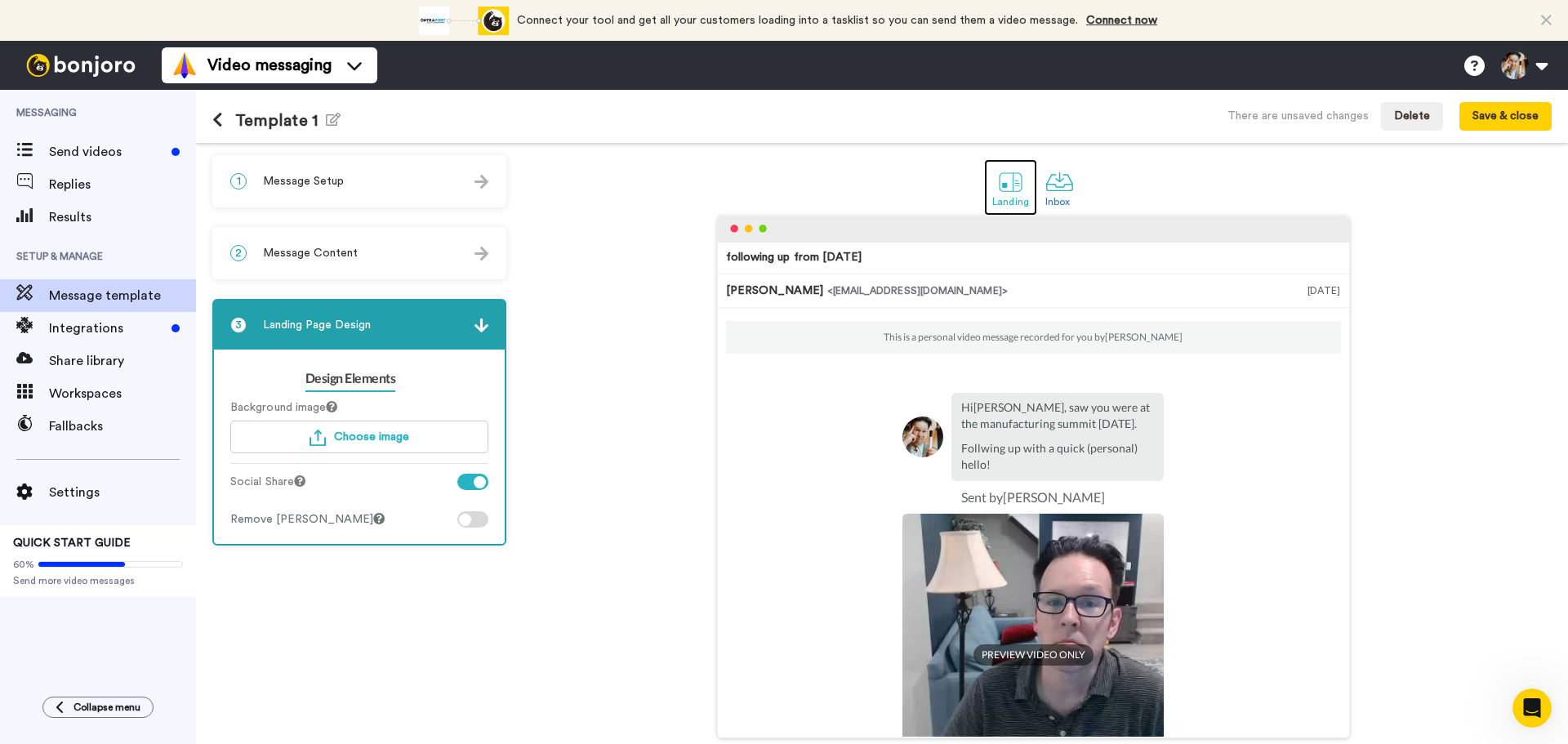
click at [996, 189] on div at bounding box center [1010, 181] width 29 height 29
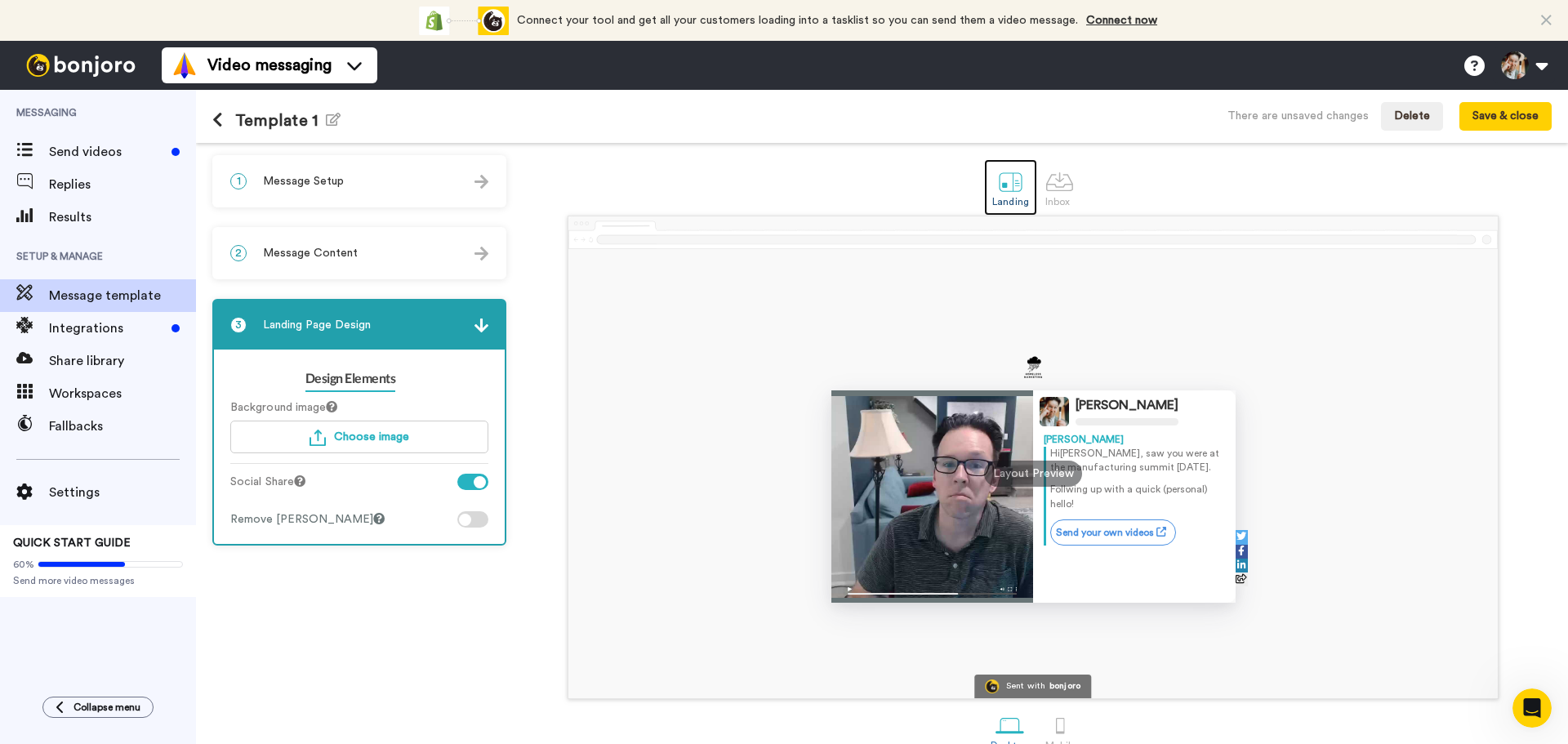
scroll to position [28, 0]
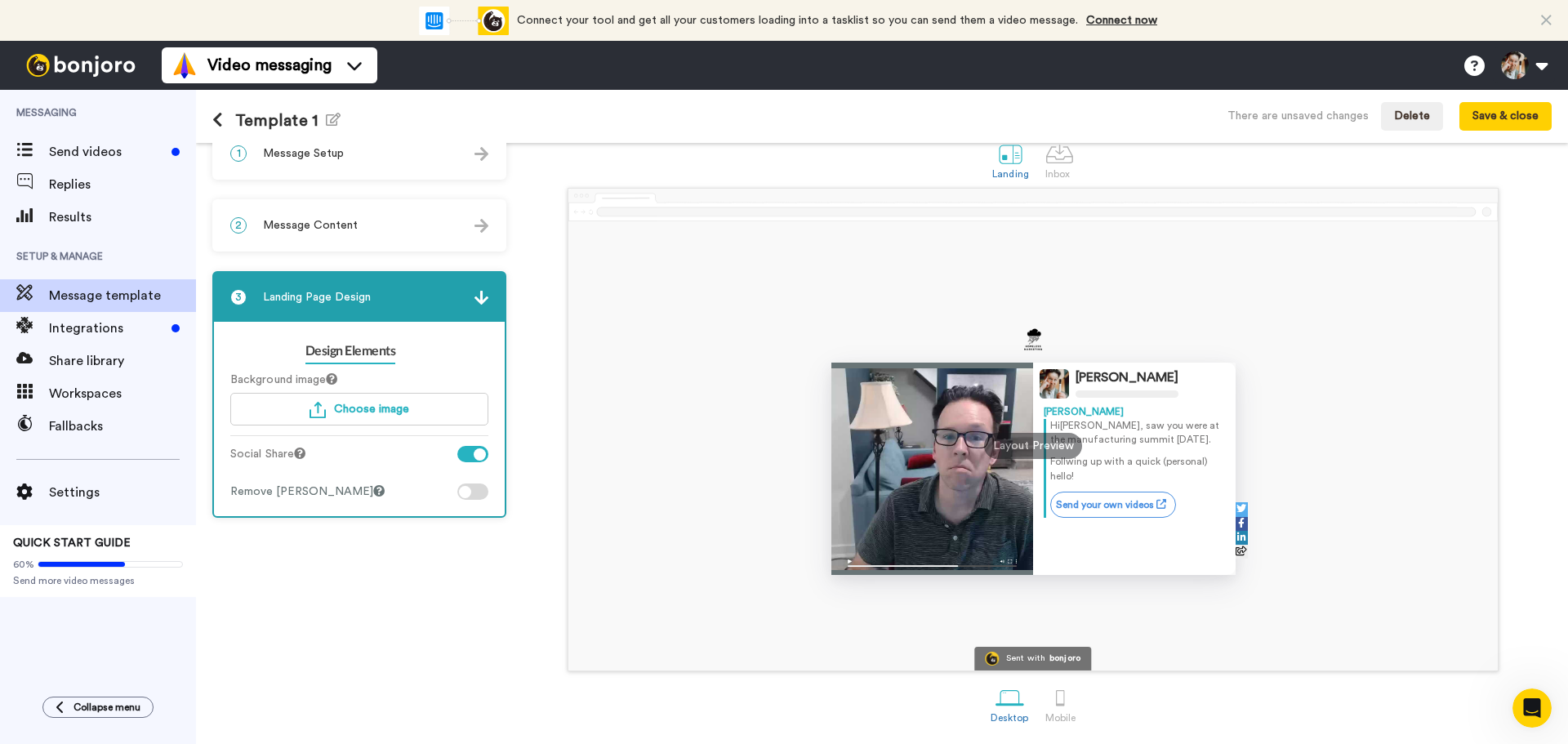
click at [483, 487] on div at bounding box center [473, 491] width 31 height 16
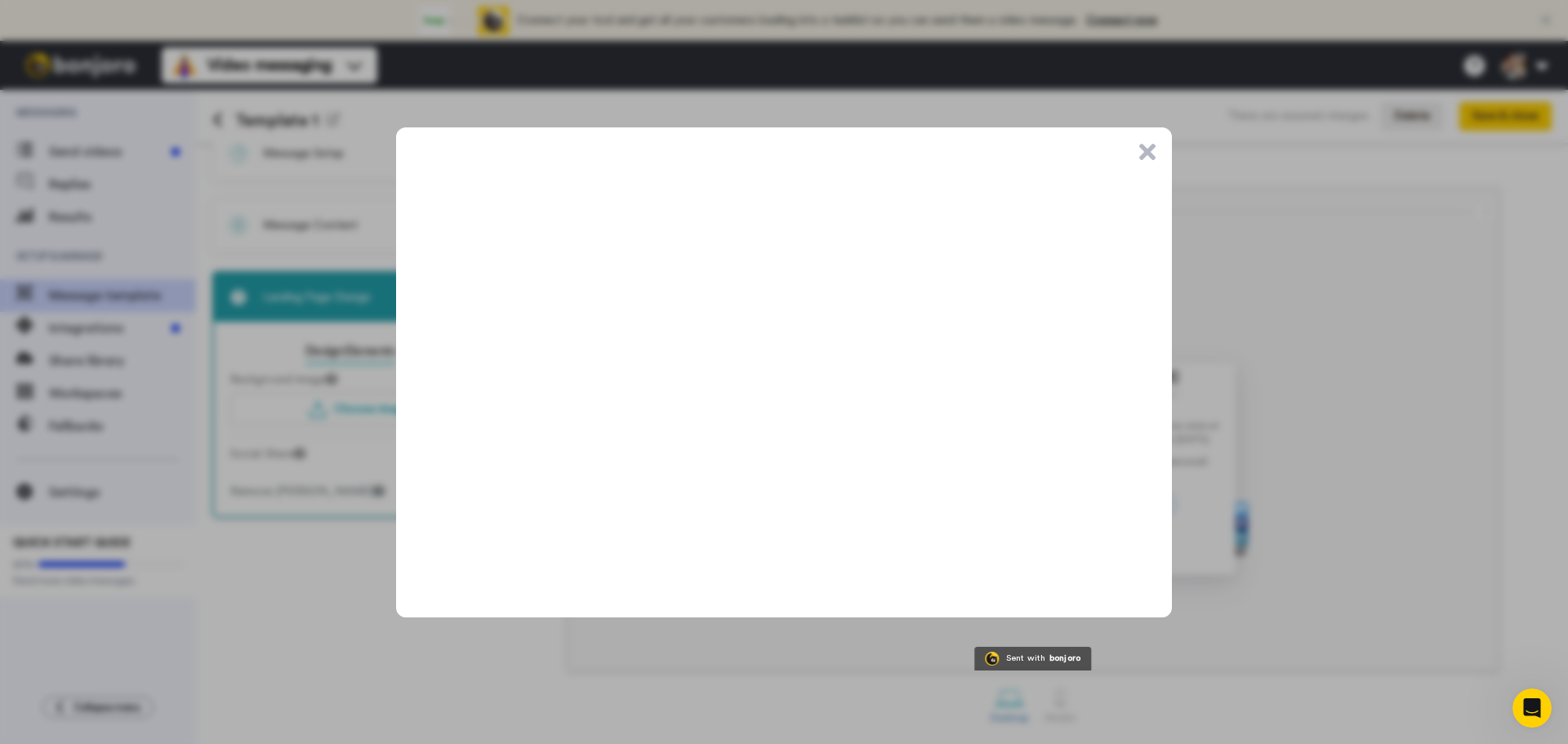
click at [1150, 155] on button ".cls-1{stroke-width:0px;}" at bounding box center [1147, 152] width 16 height 16
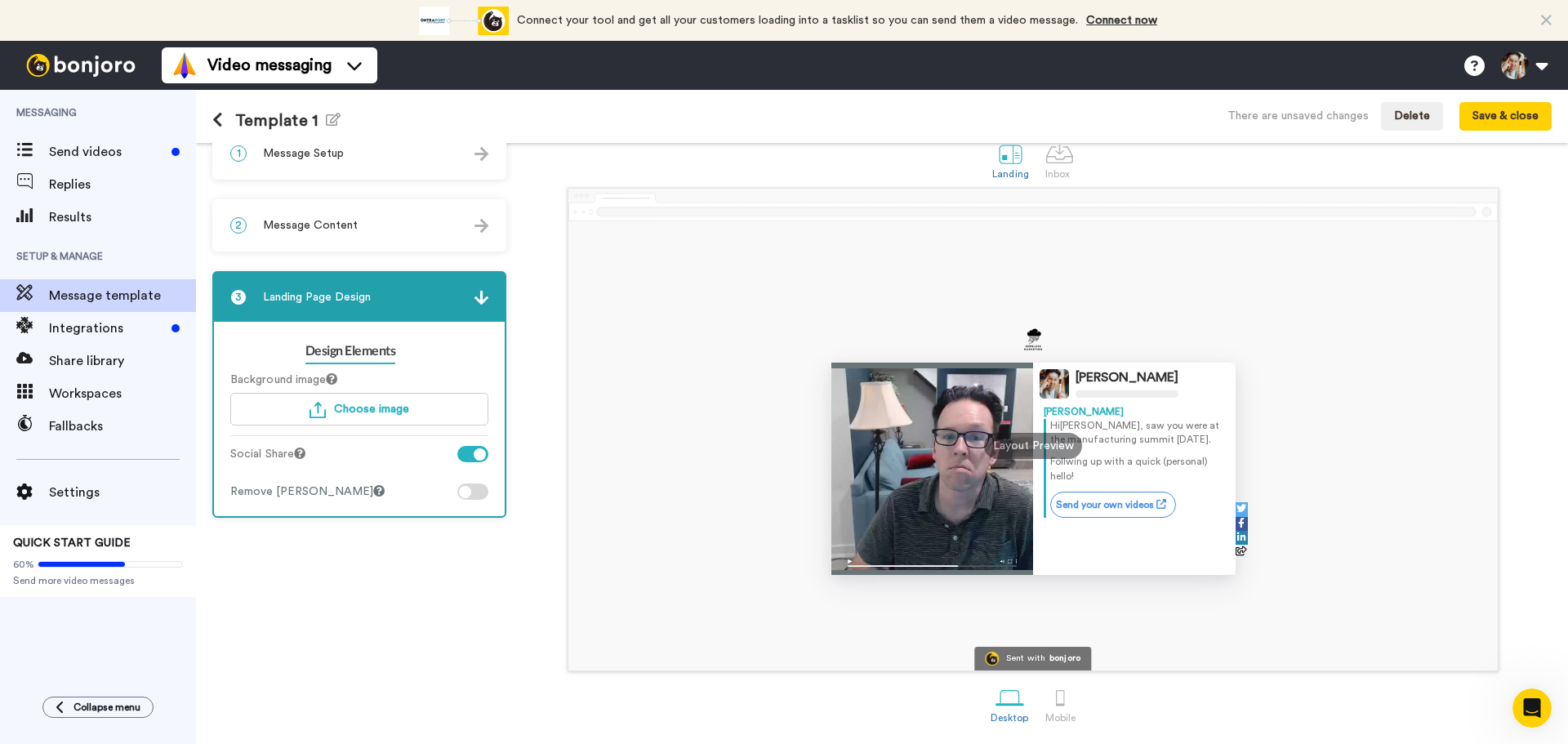
click at [471, 456] on div at bounding box center [473, 454] width 31 height 16
click at [471, 456] on div at bounding box center [465, 454] width 12 height 12
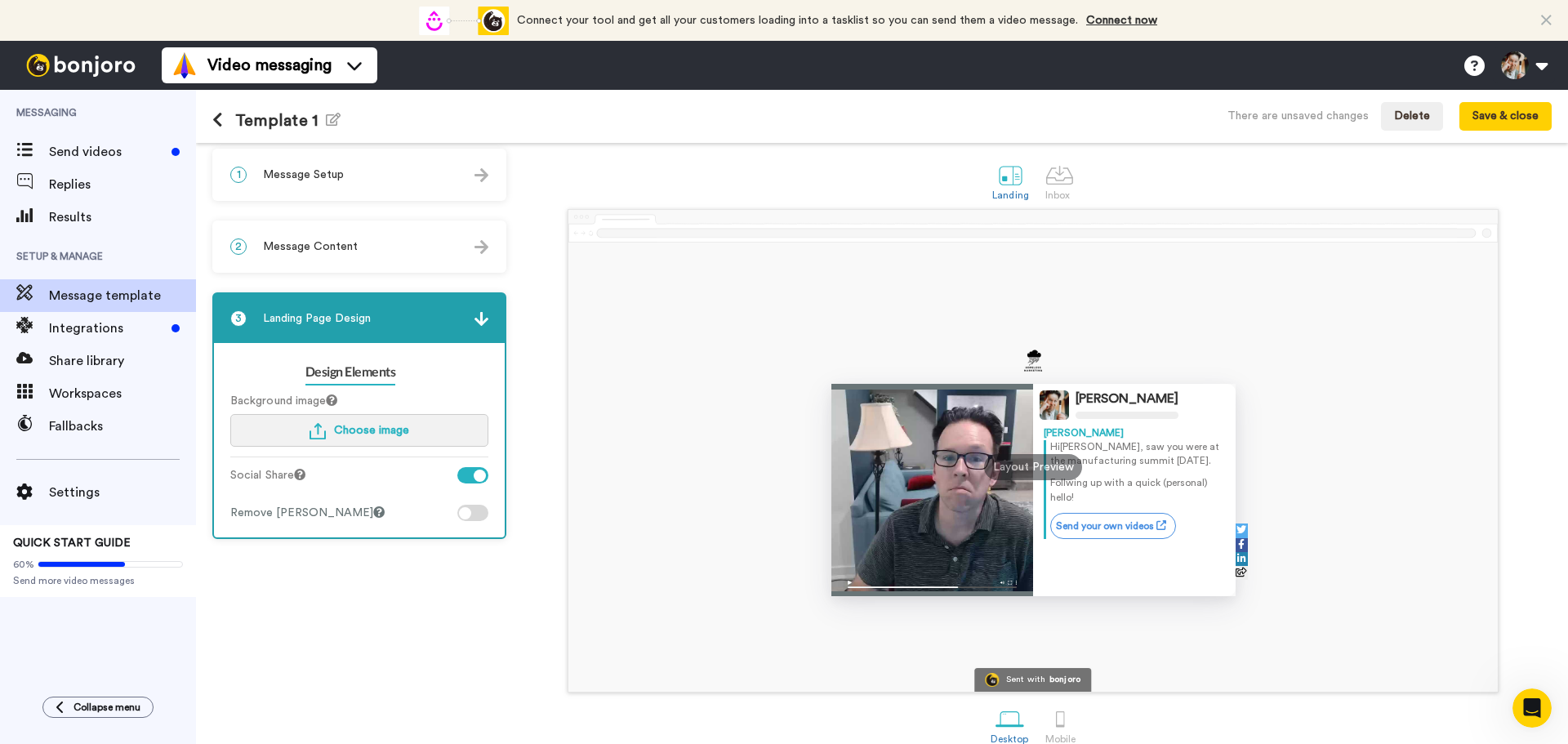
scroll to position [0, 0]
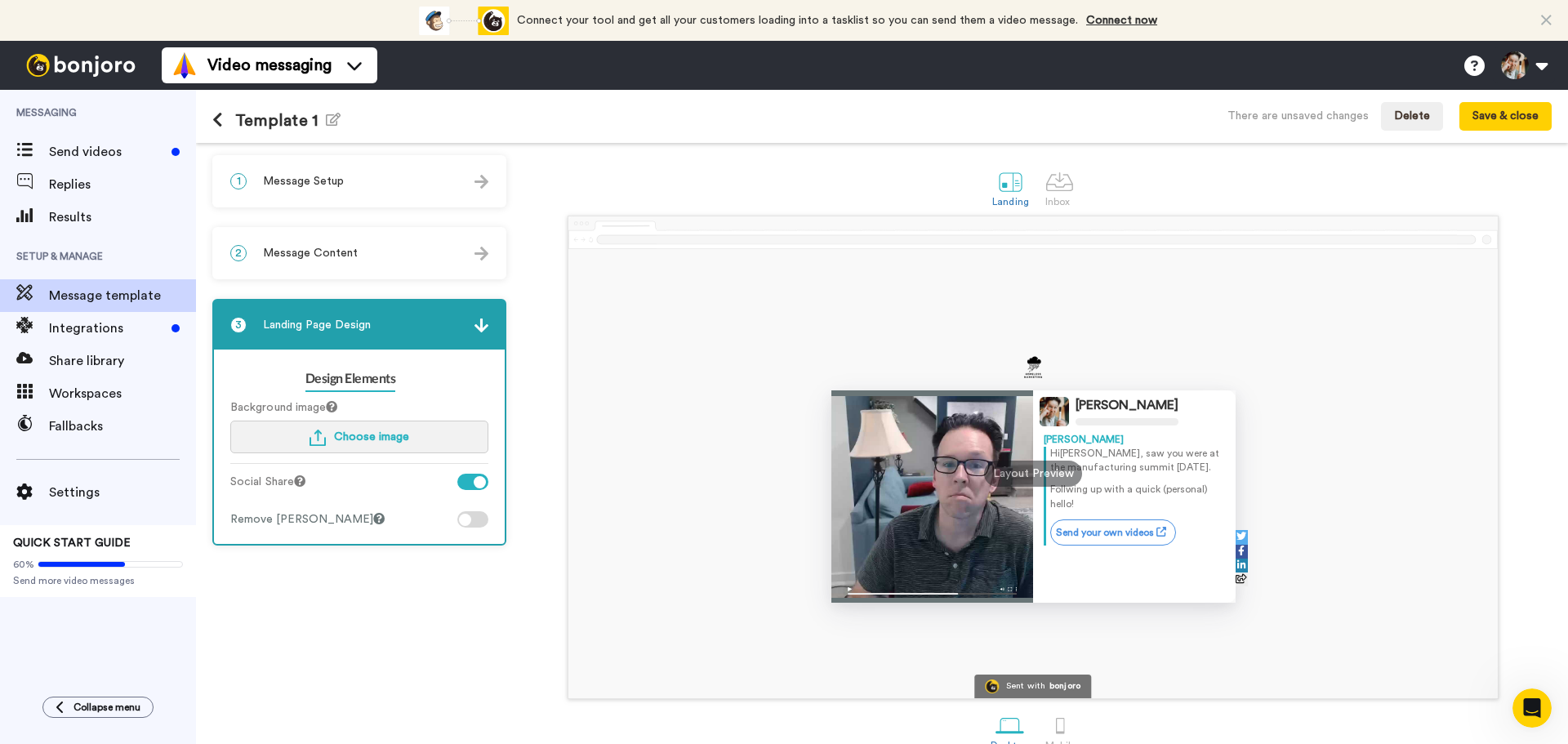
click at [342, 439] on span "Choose image" at bounding box center [372, 437] width 76 height 11
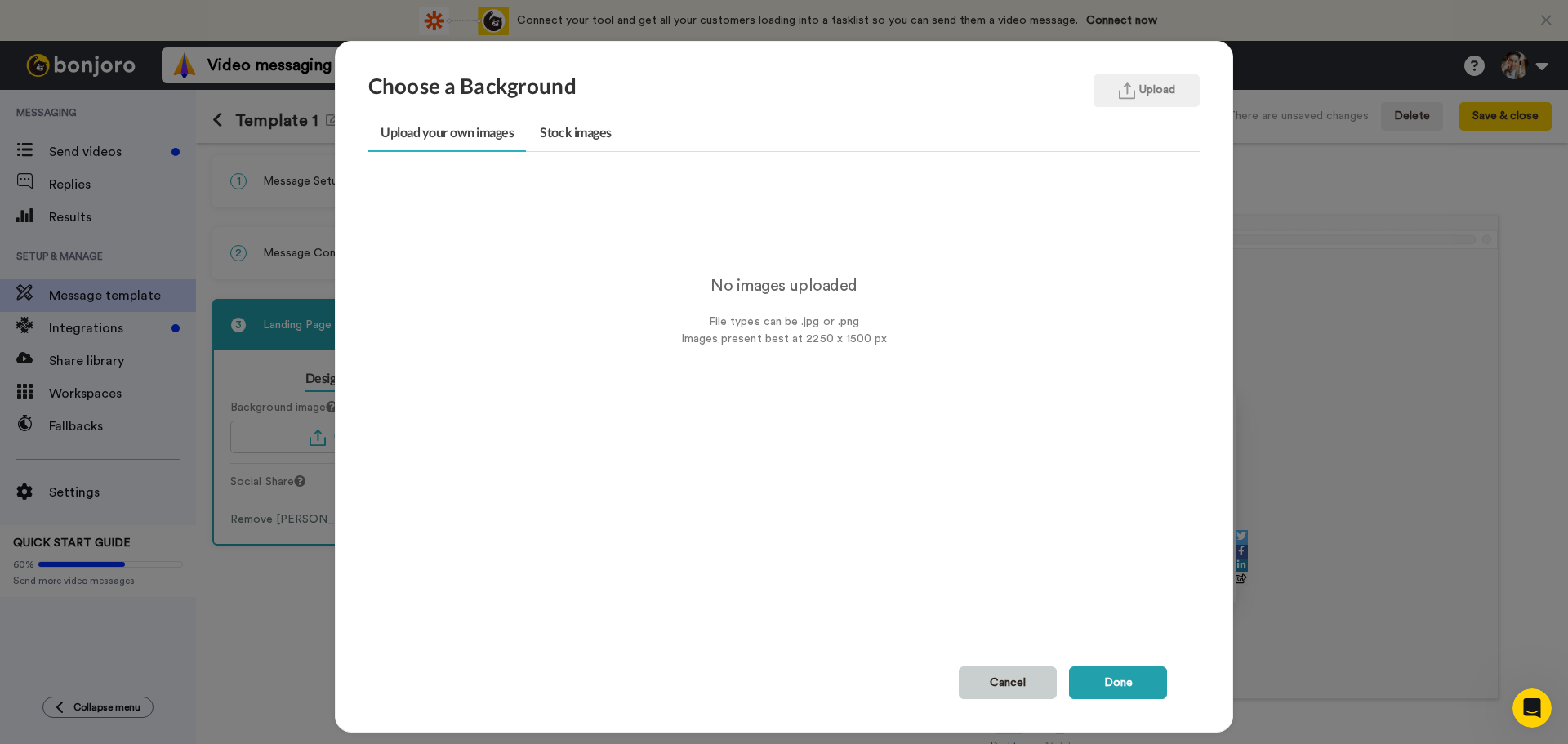
click at [998, 681] on button "Cancel" at bounding box center [1007, 682] width 98 height 33
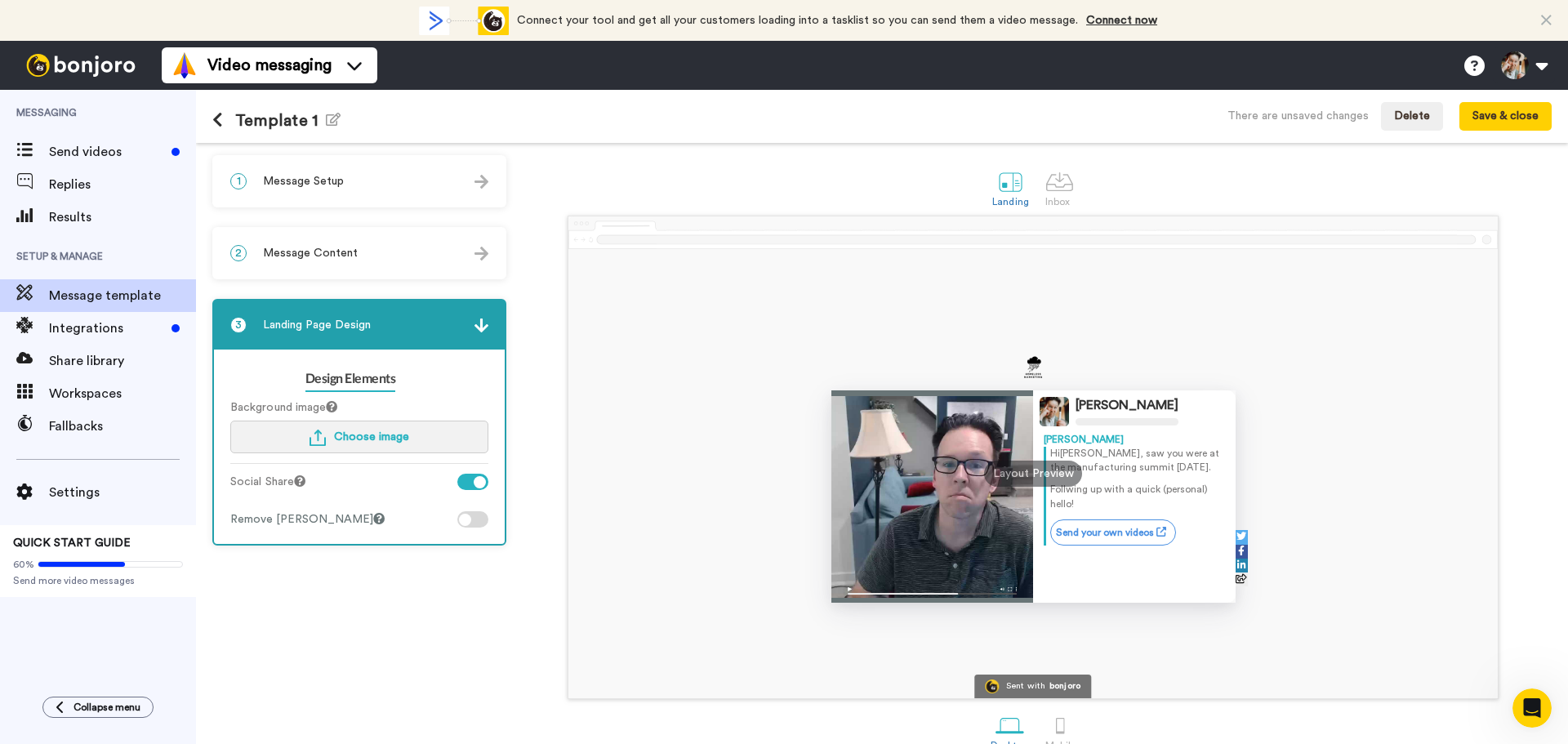
click at [363, 443] on button "Choose image" at bounding box center [359, 437] width 258 height 33
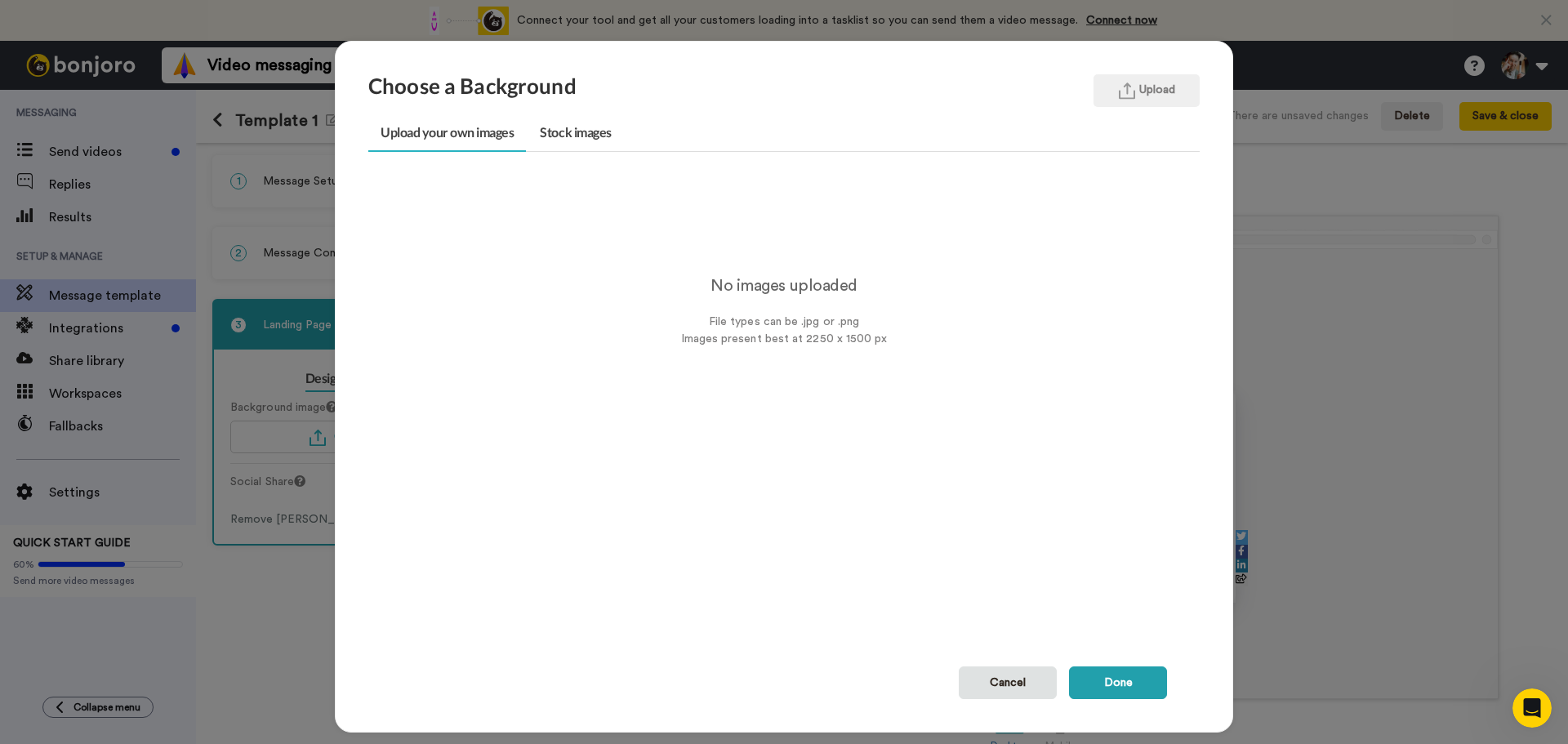
click at [748, 283] on div "No images uploaded File types can be .jpg or .png Images present best at 2250 x…" at bounding box center [783, 262] width 831 height 172
click at [1134, 79] on button "Upload" at bounding box center [1146, 91] width 106 height 33
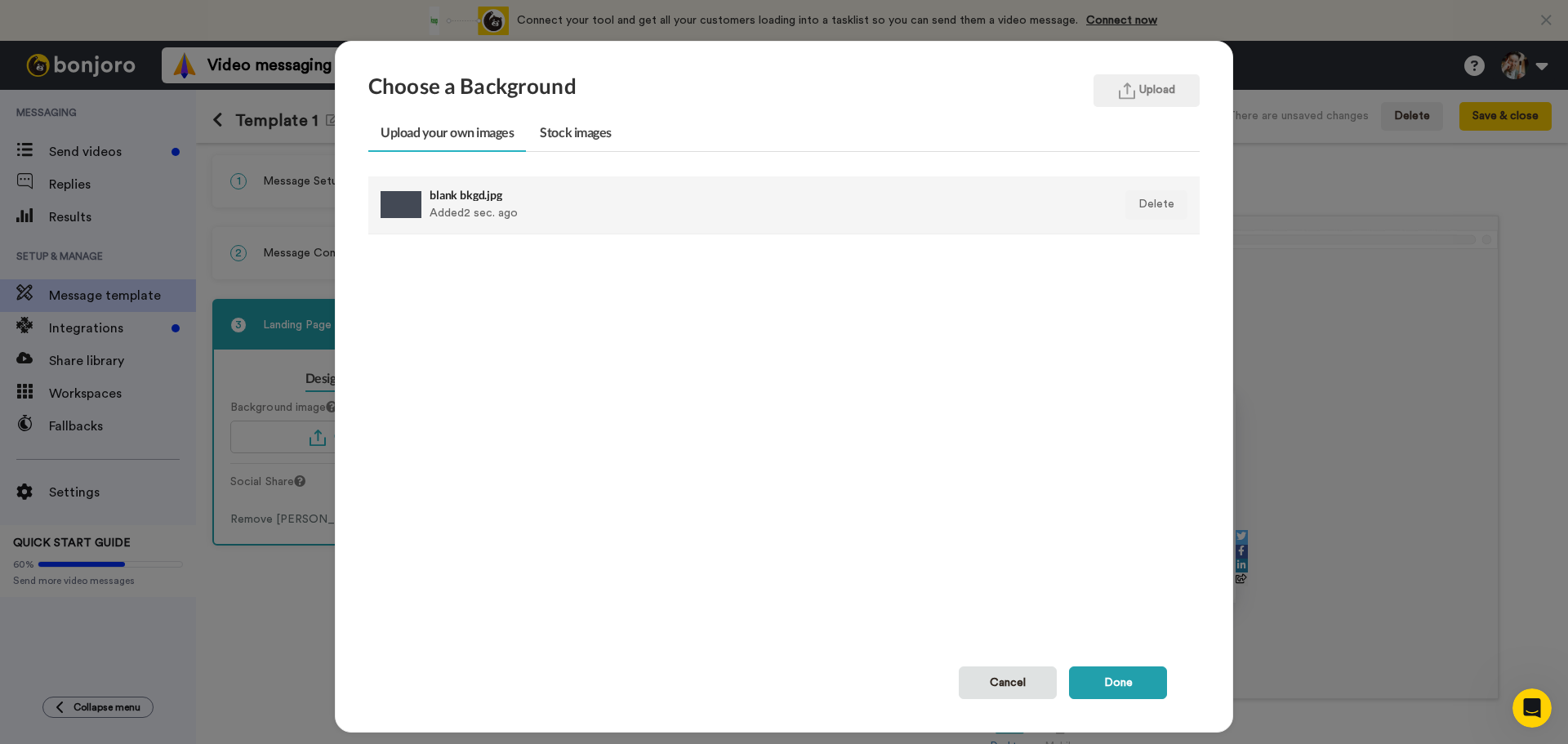
click at [679, 225] on div "blank bkgd.jpg Added 2 sec. ago" at bounding box center [704, 205] width 549 height 41
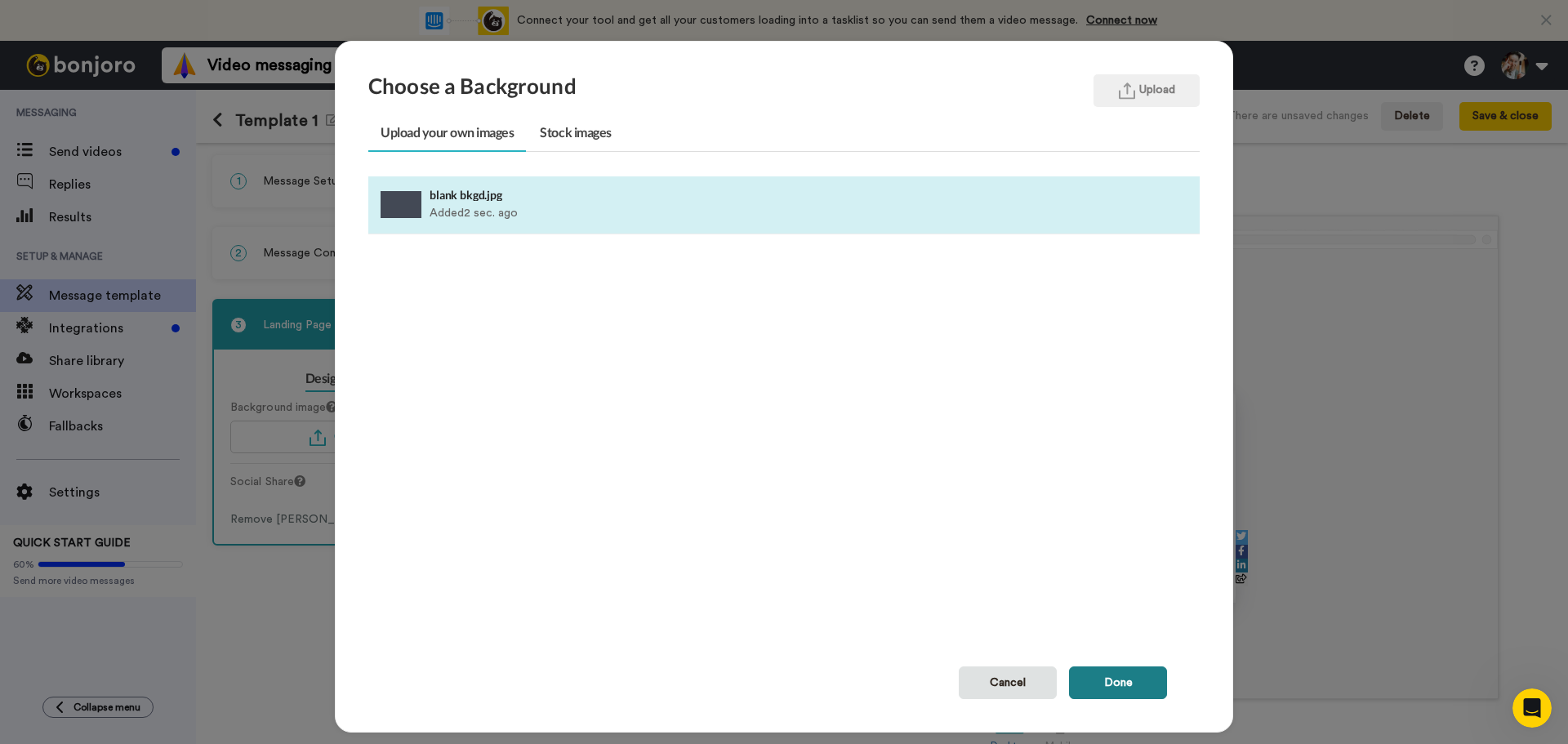
click at [1109, 678] on button "Done" at bounding box center [1117, 682] width 98 height 33
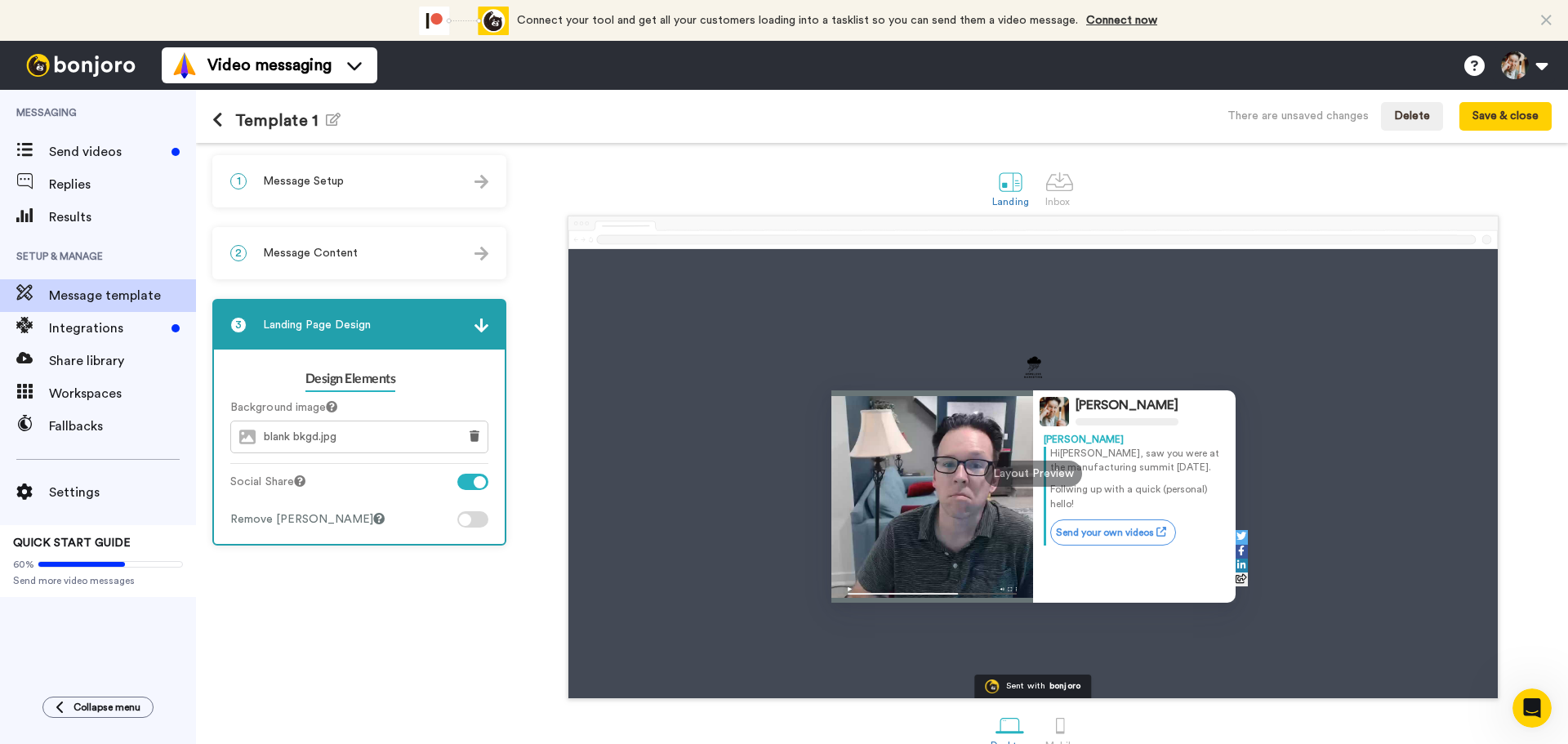
click at [336, 194] on div "1 Message Setup" at bounding box center [359, 181] width 291 height 49
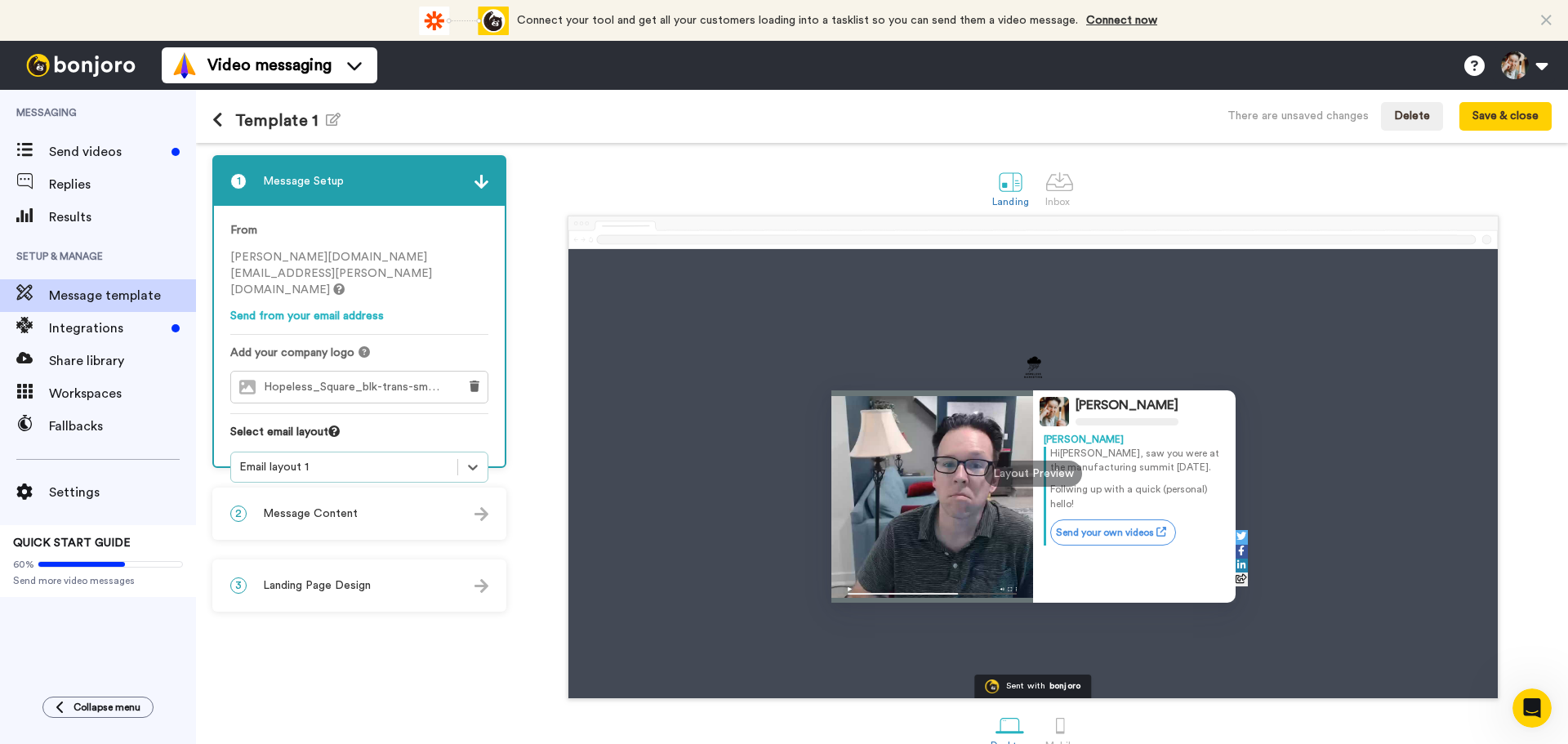
click at [399, 380] on span "Hopeless_Square_blk-trans-sm.png" at bounding box center [356, 387] width 185 height 14
click at [1052, 201] on div "Inbox" at bounding box center [1059, 201] width 29 height 11
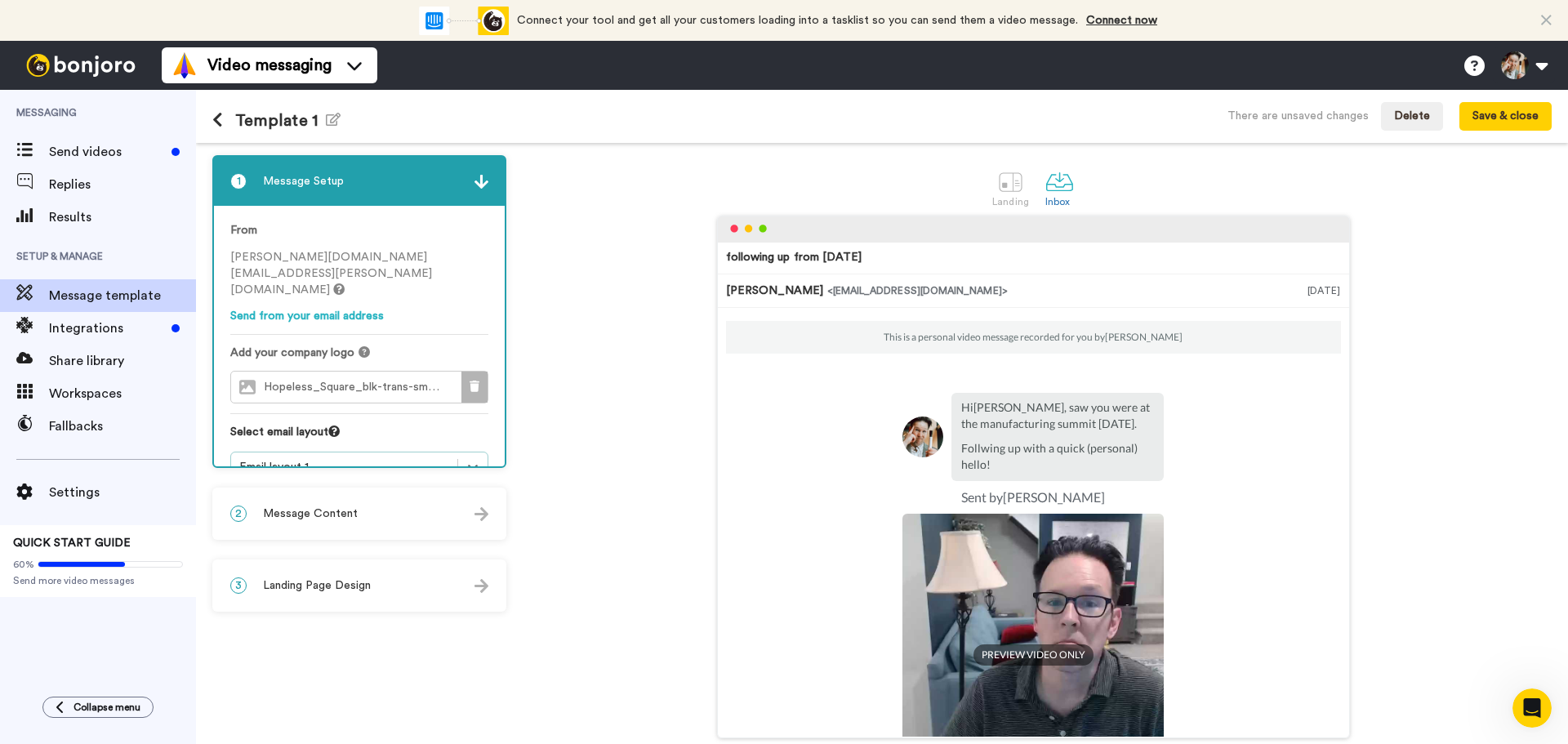
click at [464, 372] on button at bounding box center [474, 387] width 26 height 31
click at [359, 381] on span "Choose a Logo" at bounding box center [372, 386] width 82 height 11
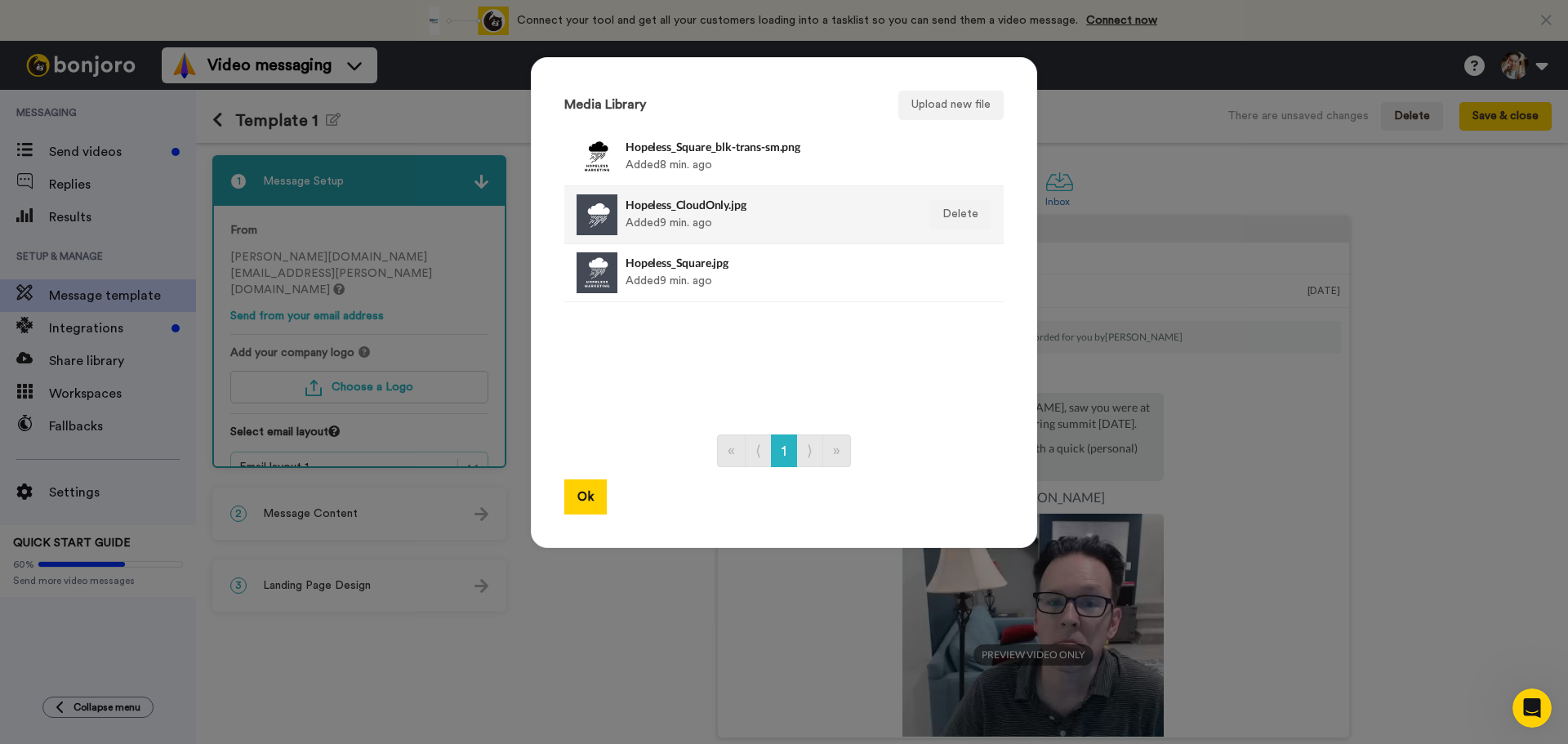
click at [646, 211] on h4 "Hopeless_CloudOnly.jpg" at bounding box center [766, 205] width 281 height 12
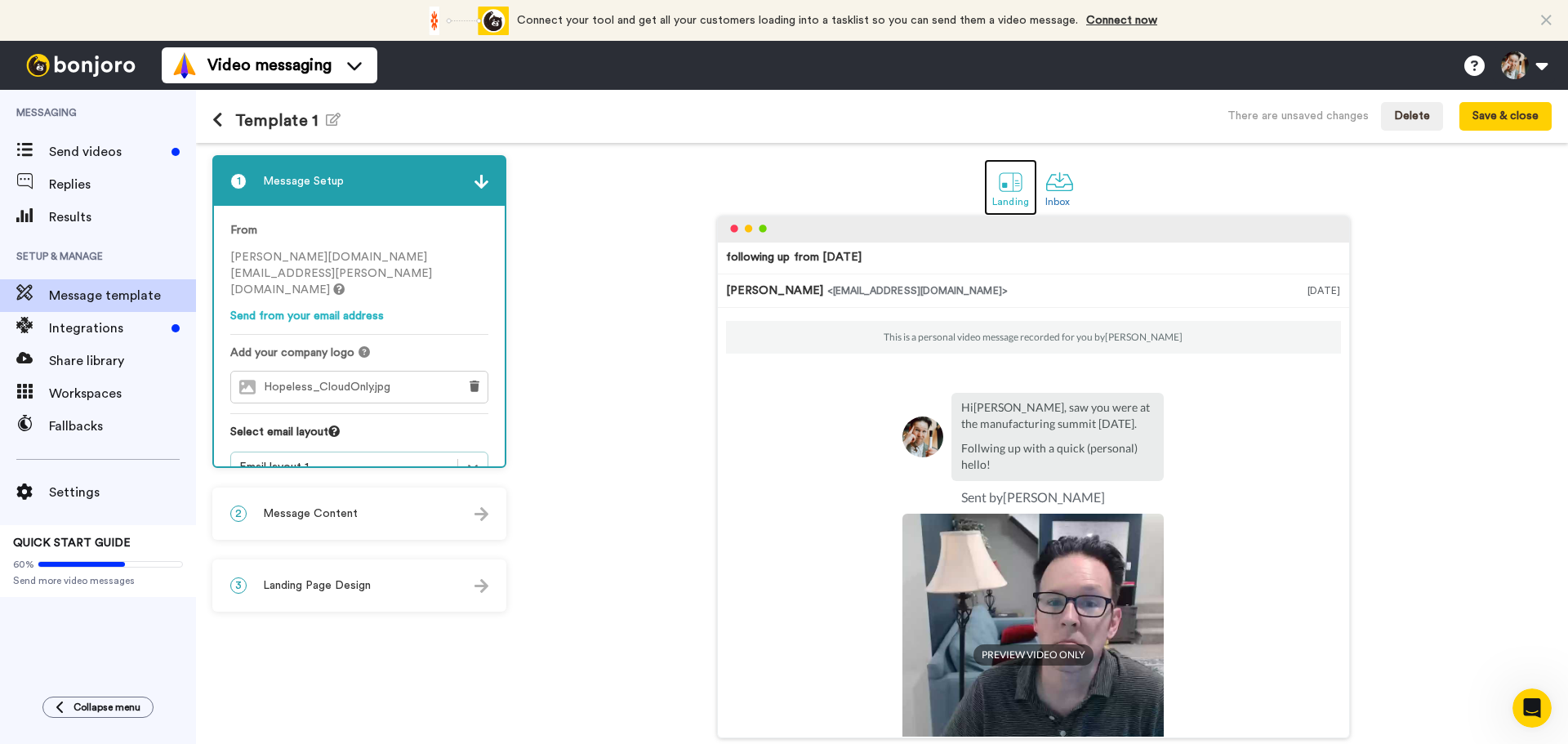
click at [996, 184] on div at bounding box center [1010, 181] width 29 height 29
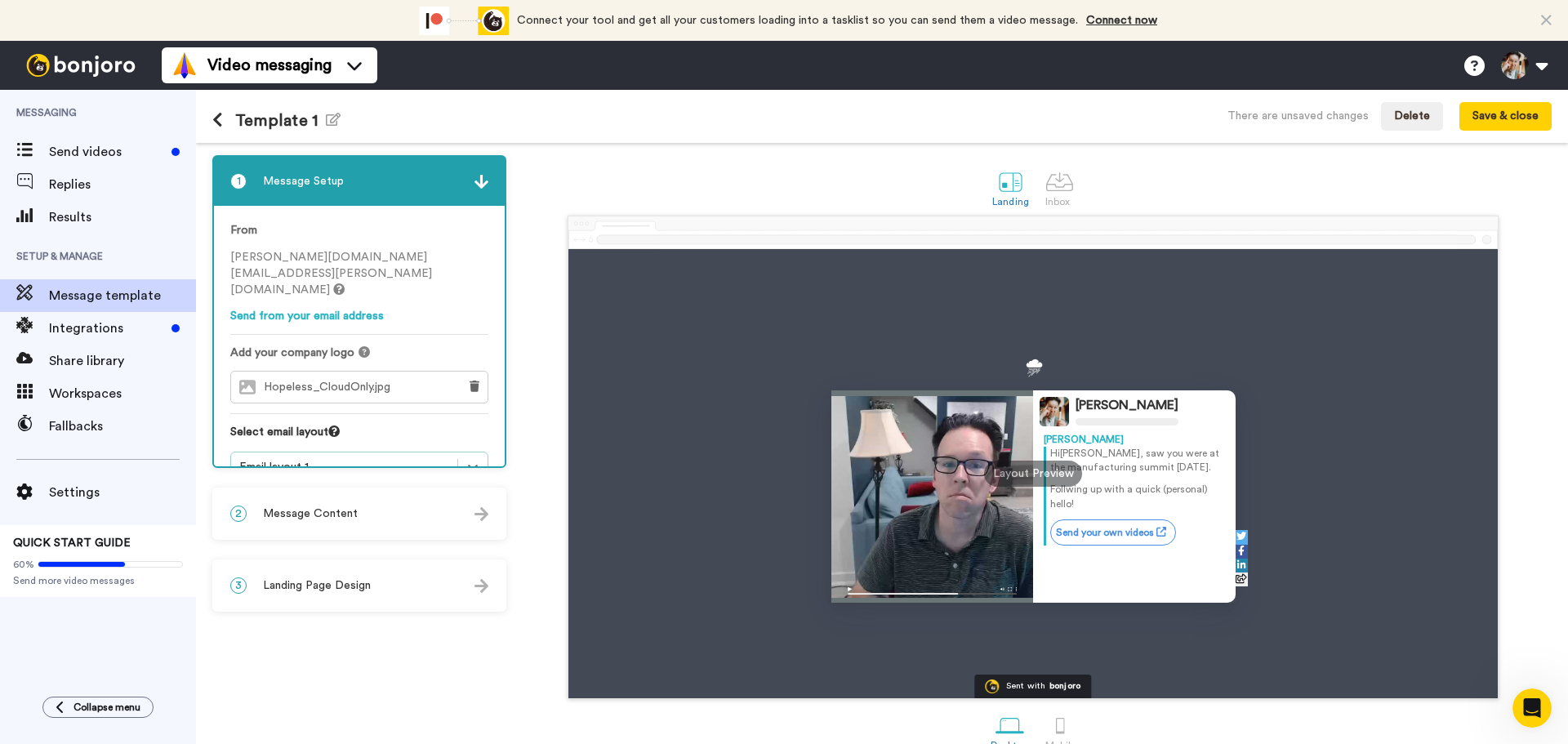
click at [324, 510] on span "Message Content" at bounding box center [310, 513] width 95 height 16
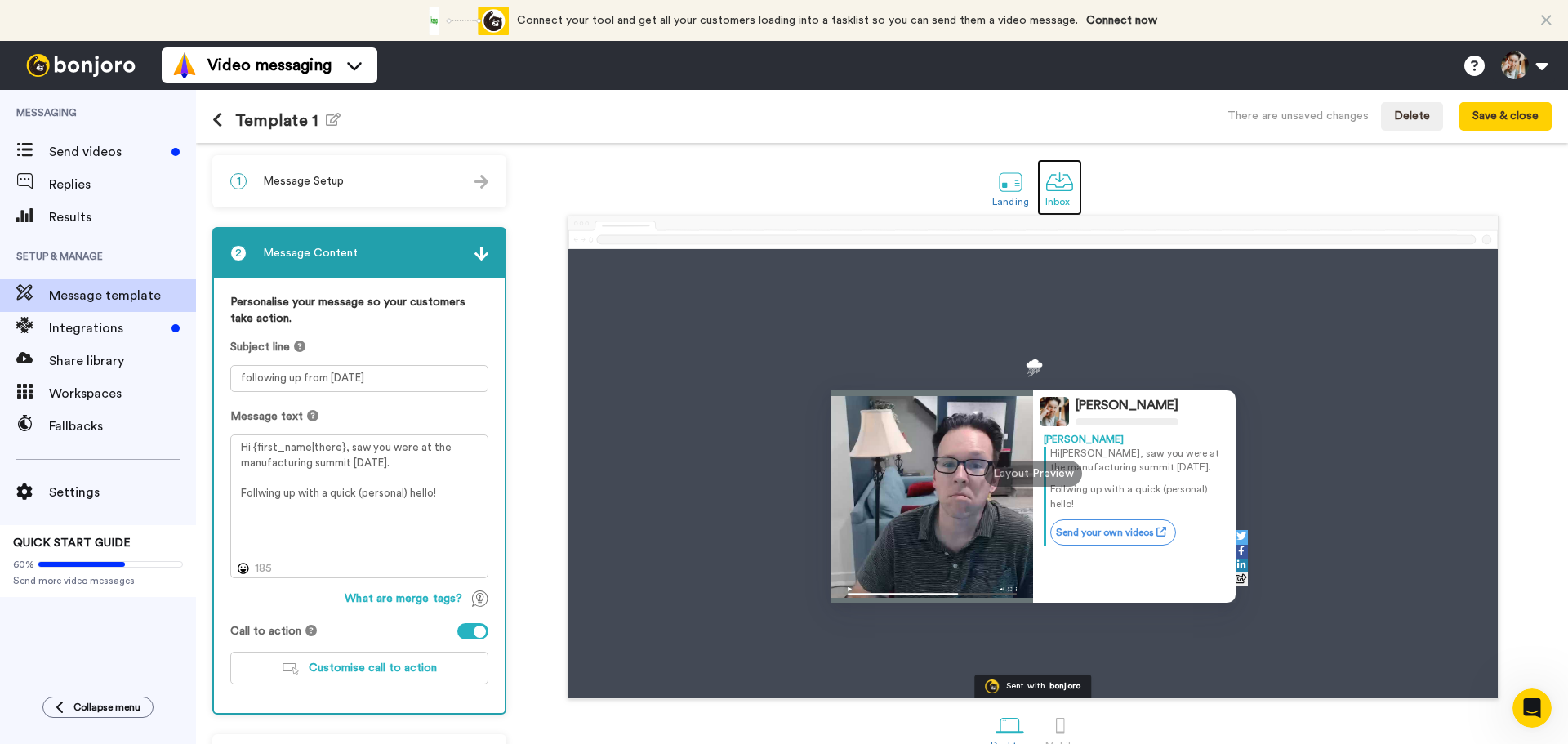
click at [1051, 195] on div at bounding box center [1059, 181] width 29 height 29
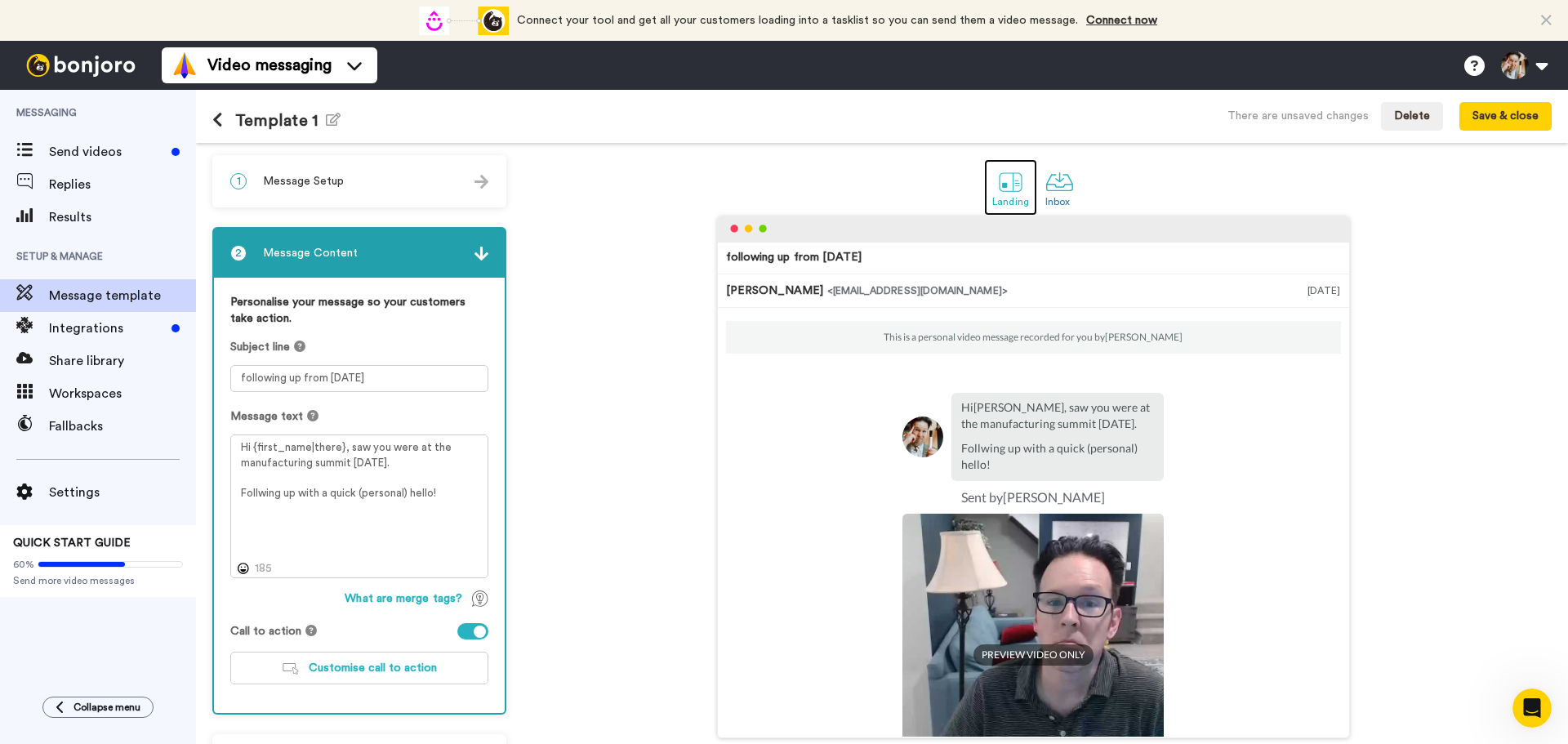
click at [992, 197] on div "Landing" at bounding box center [1011, 201] width 36 height 11
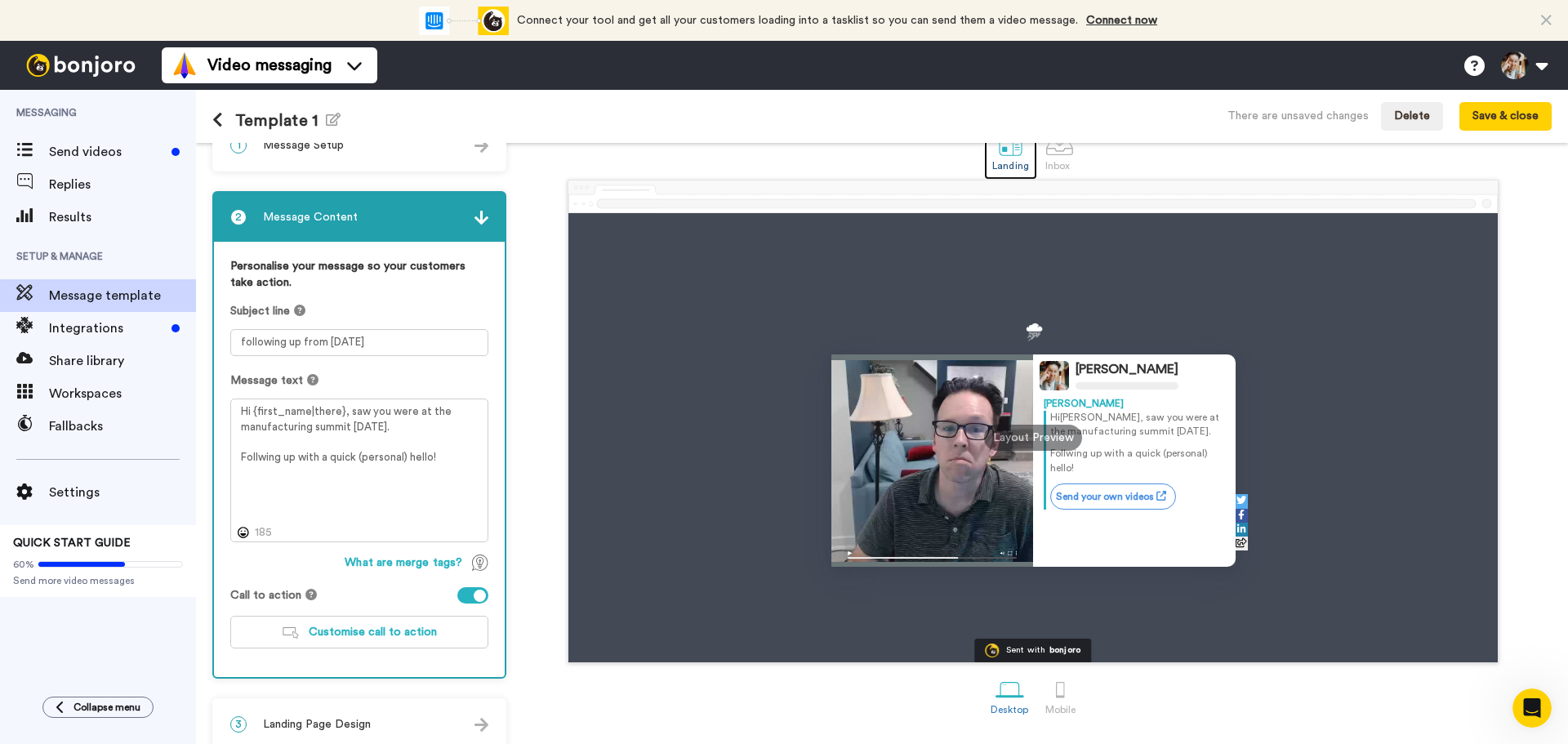
scroll to position [55, 0]
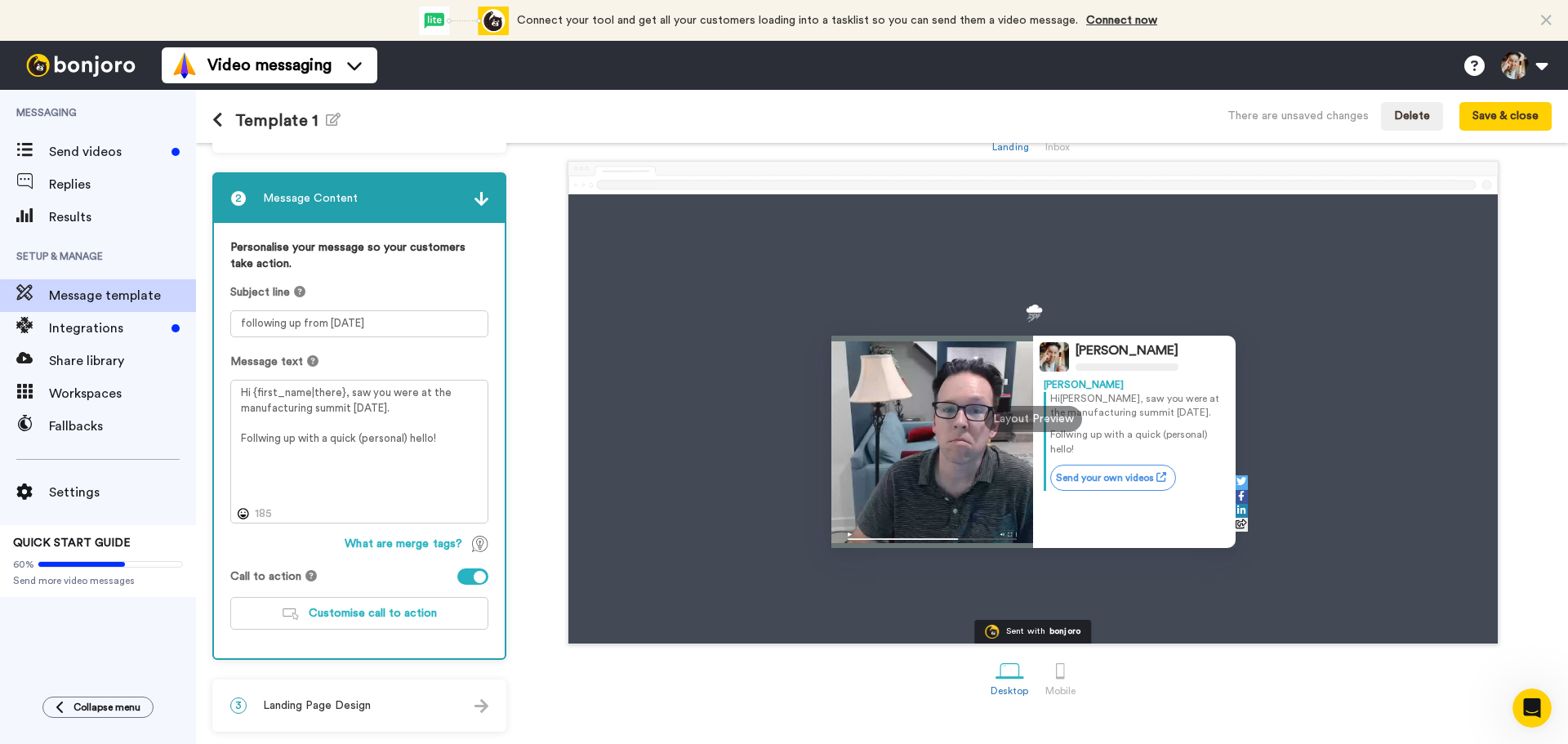
click at [264, 696] on div "3 Landing Page Design" at bounding box center [359, 705] width 291 height 49
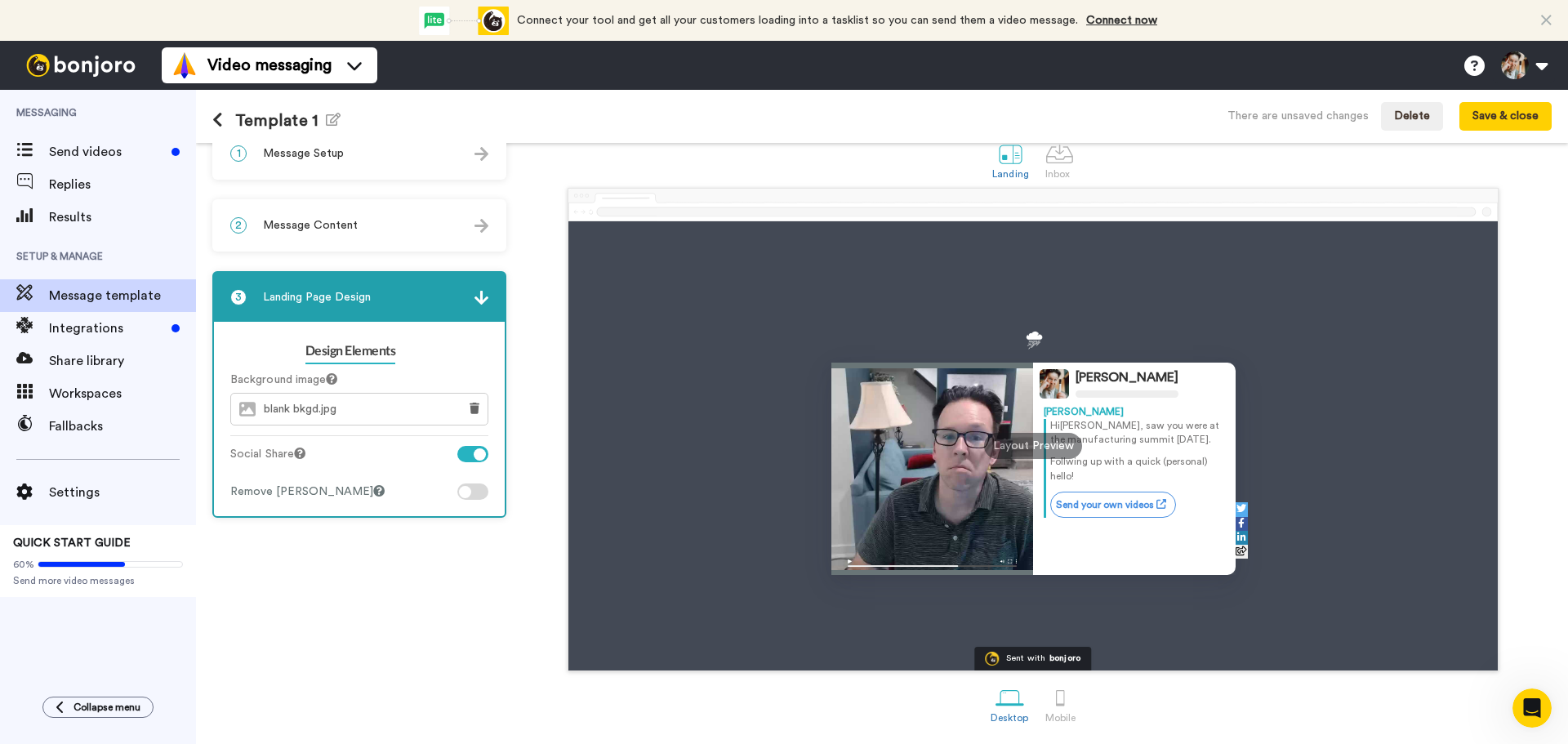
scroll to position [28, 0]
click at [1060, 707] on div at bounding box center [1060, 697] width 29 height 29
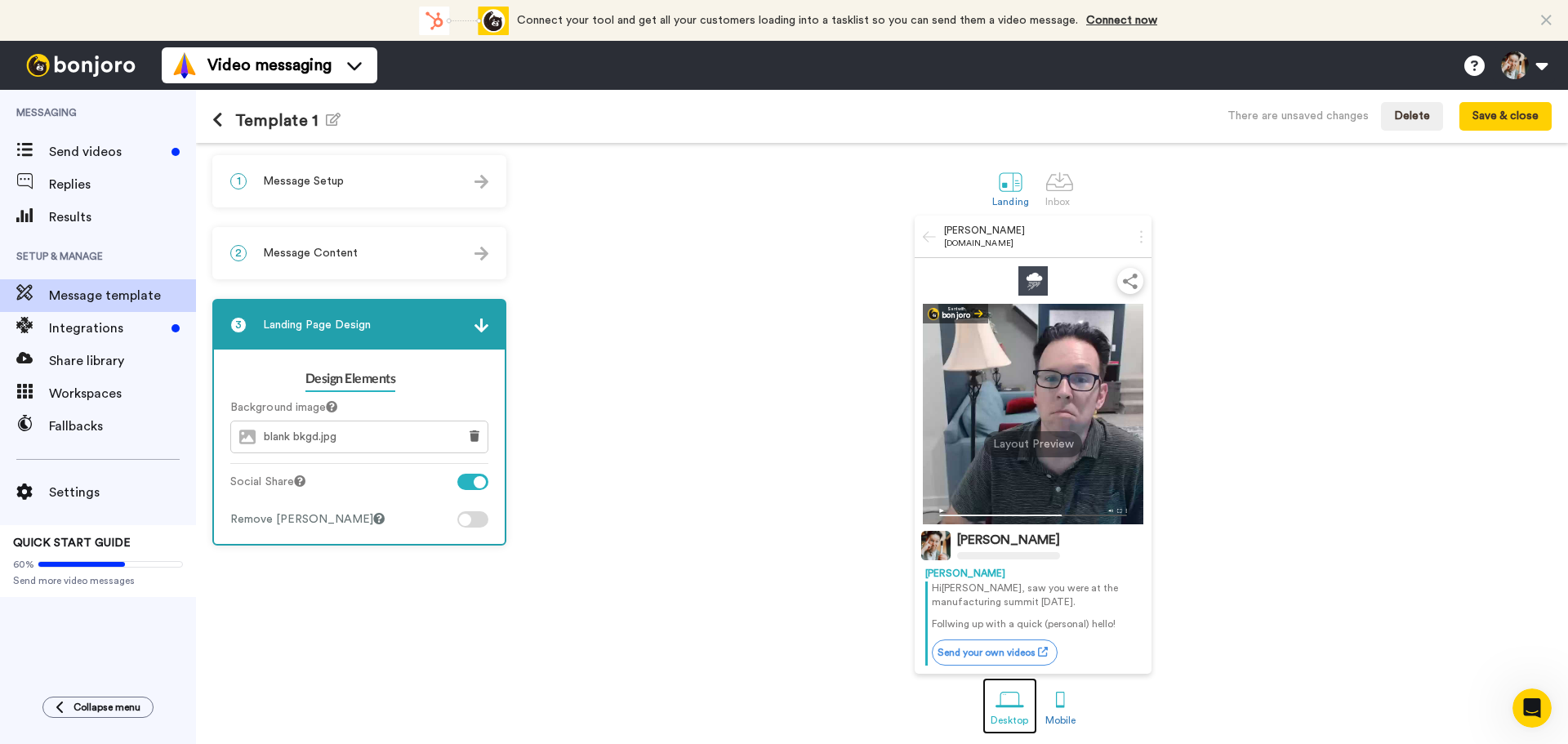
click at [1005, 709] on div at bounding box center [1009, 700] width 29 height 29
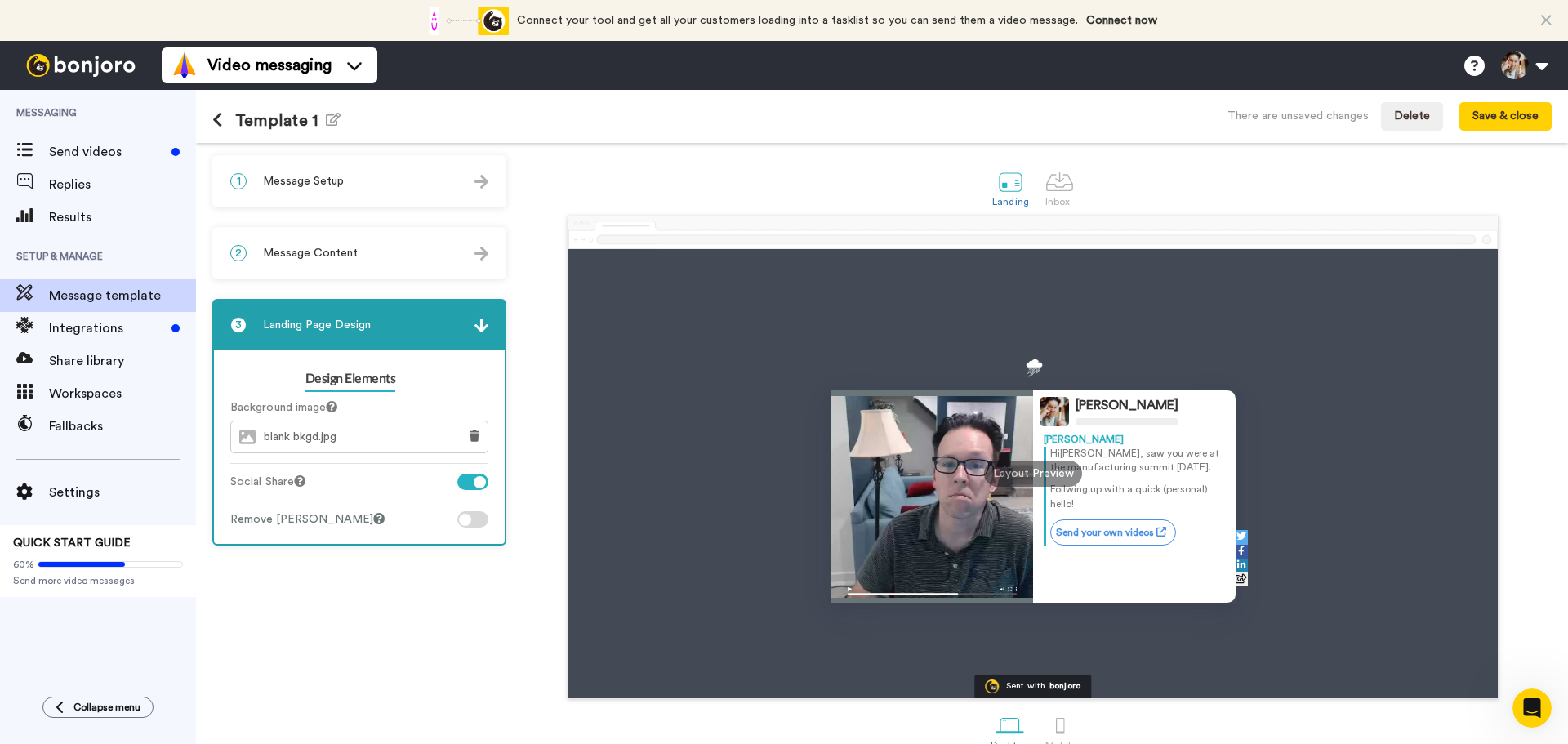
click at [280, 123] on h1 "Template 1 Edit name" at bounding box center [277, 121] width 128 height 19
click at [333, 118] on icon "button" at bounding box center [333, 119] width 15 height 13
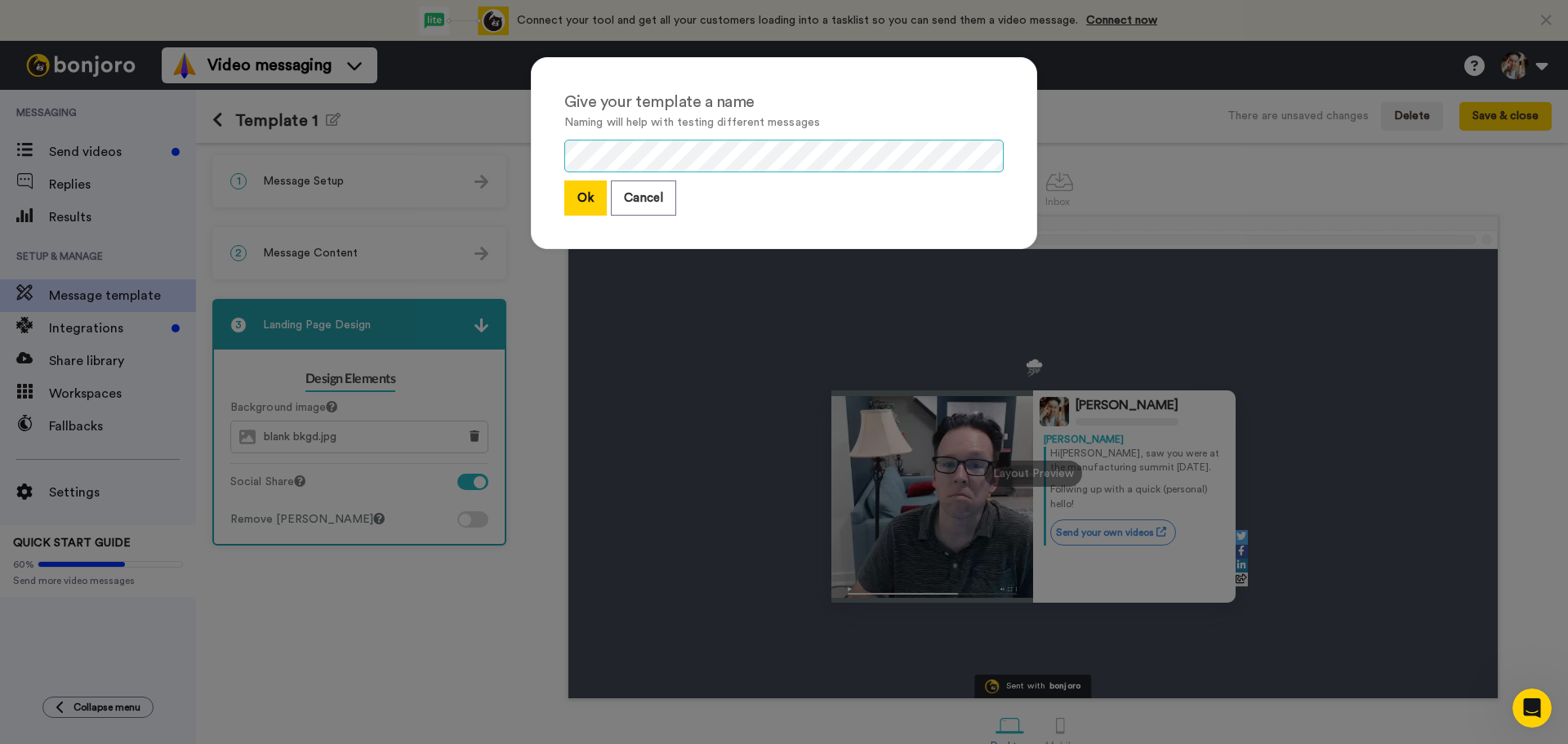
click at [432, 145] on div "Give your template a name Naming will help with testing different messages Ok C…" at bounding box center [784, 372] width 1568 height 744
click at [576, 200] on button "Ok" at bounding box center [585, 198] width 43 height 35
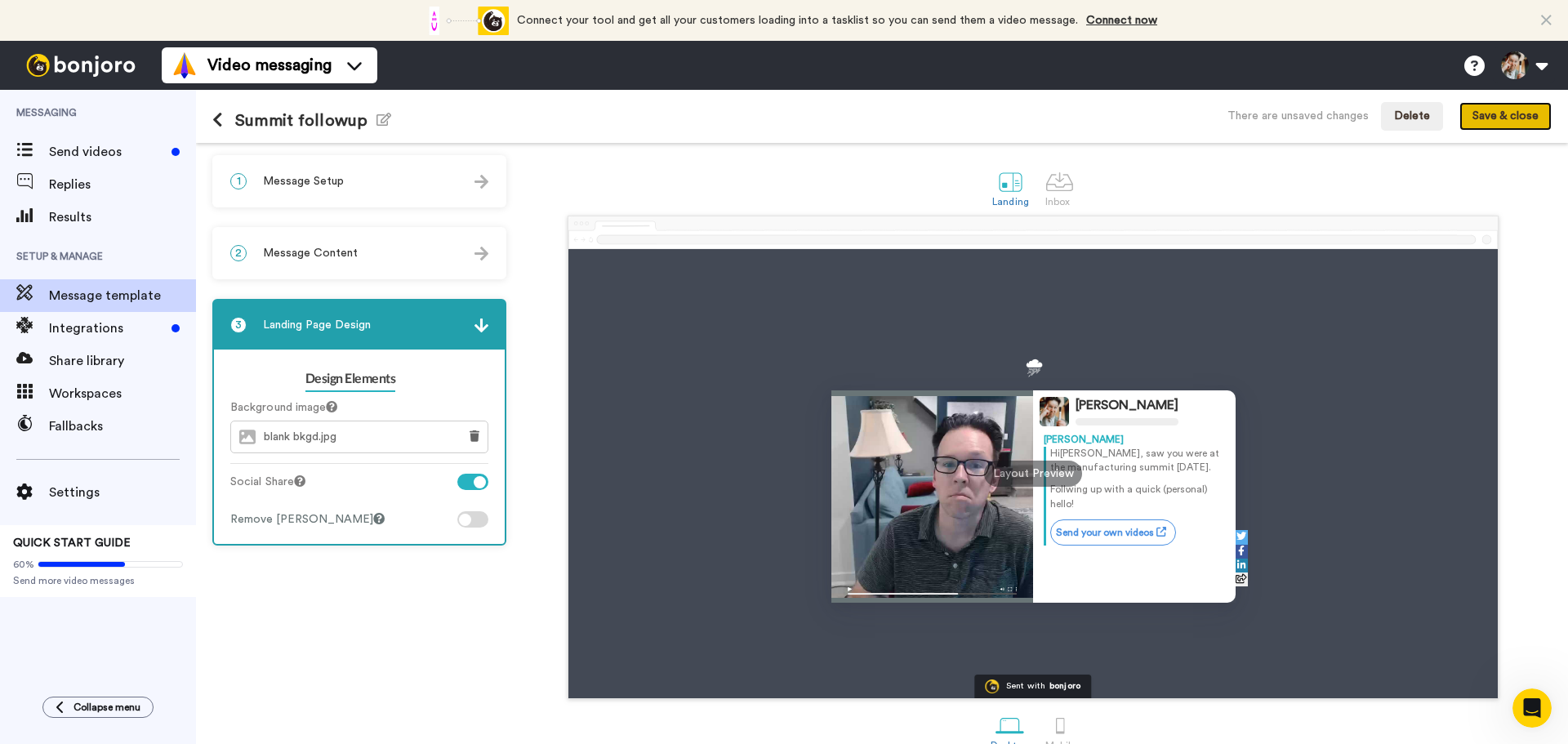
click at [1527, 114] on button "Save & close" at bounding box center [1505, 117] width 92 height 30
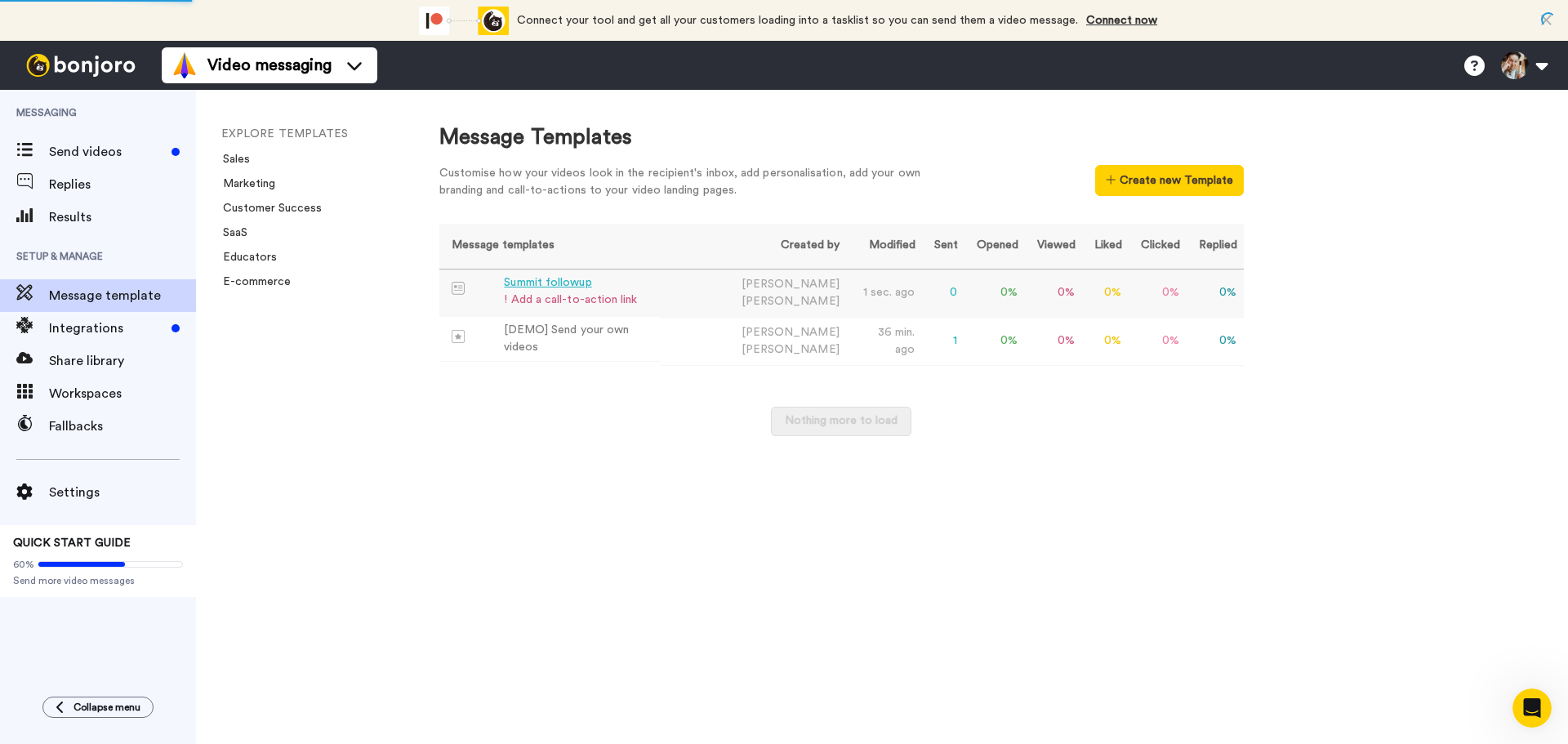
click at [585, 293] on div "! Add a call-to-action link" at bounding box center [570, 300] width 133 height 17
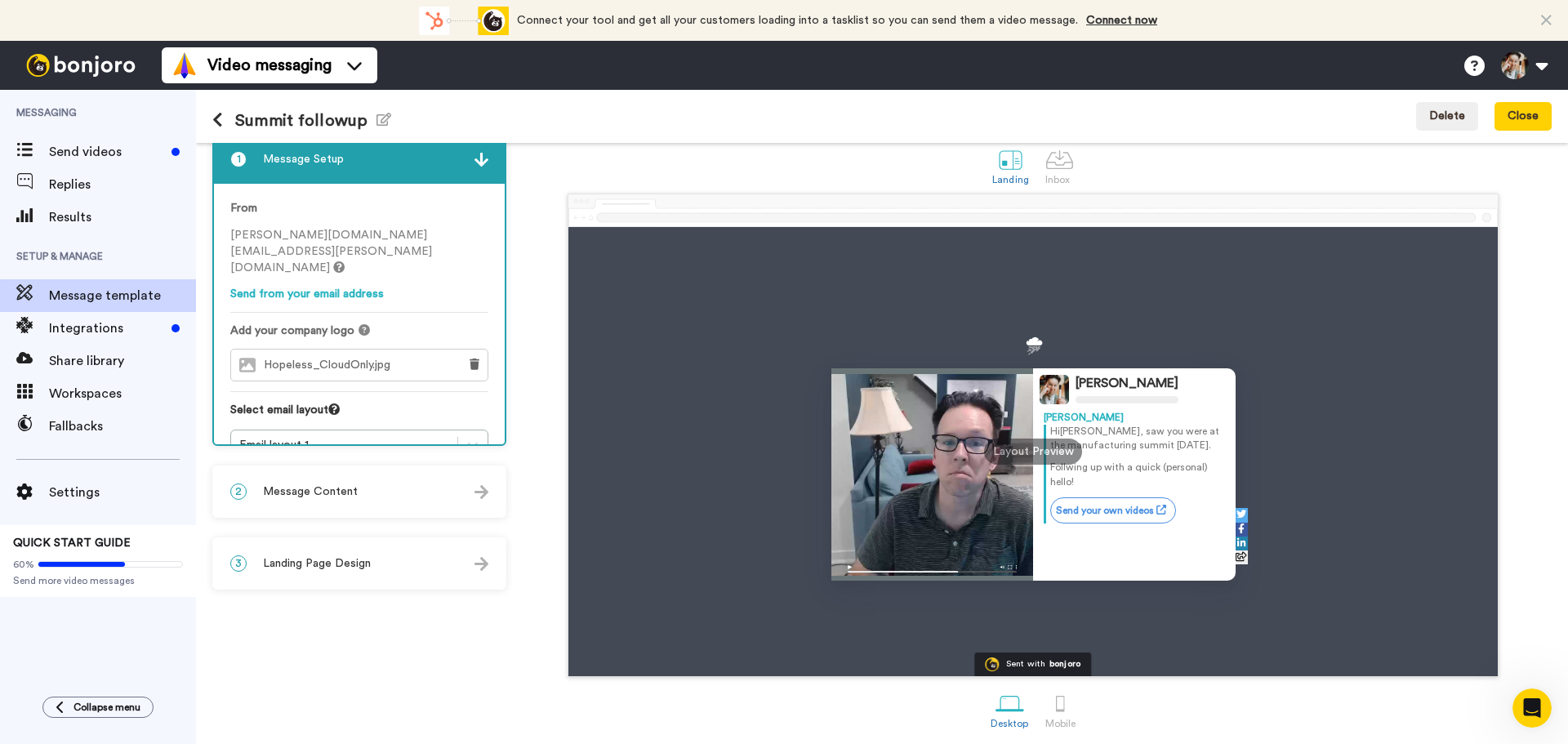
scroll to position [28, 0]
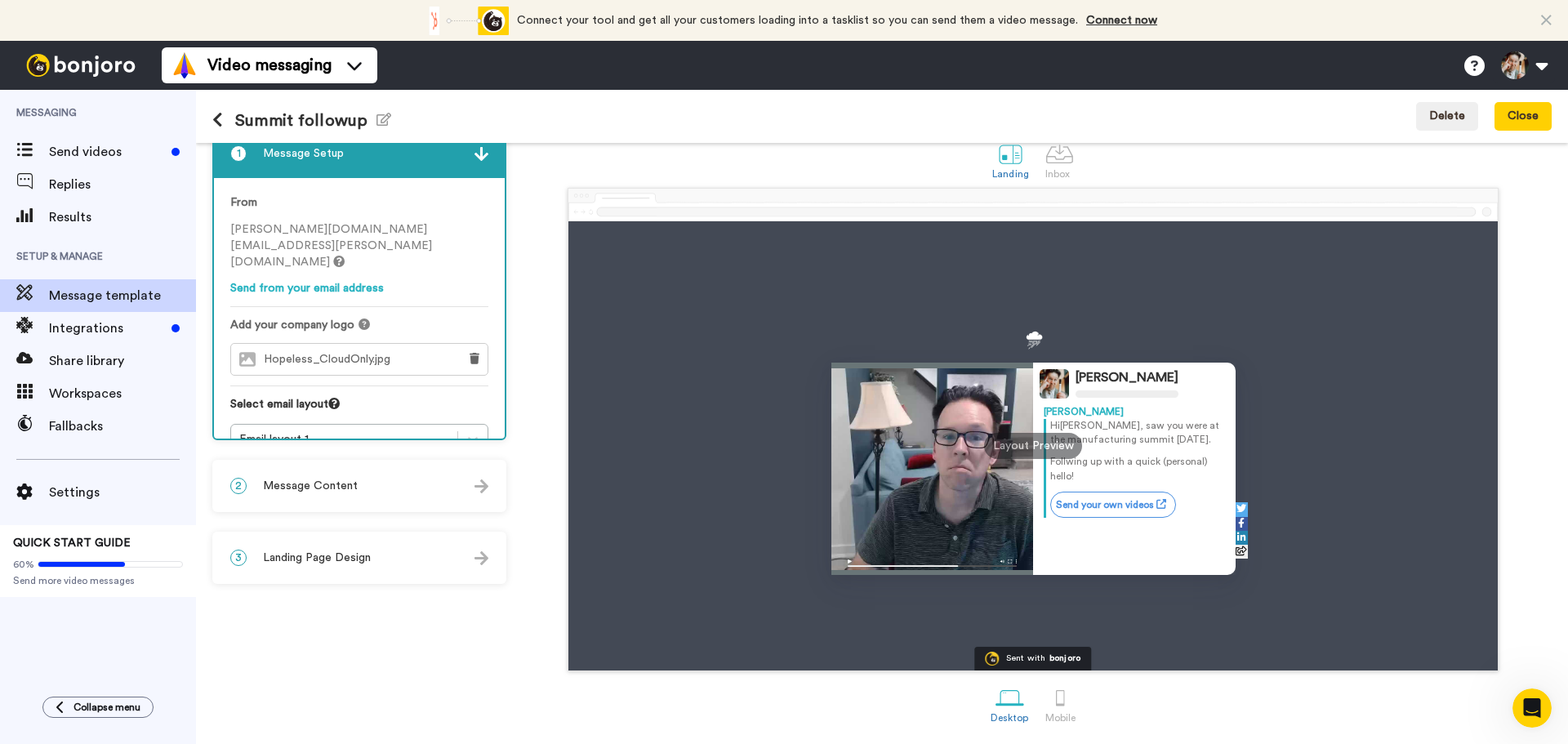
click at [338, 485] on span "Message Content" at bounding box center [310, 485] width 95 height 16
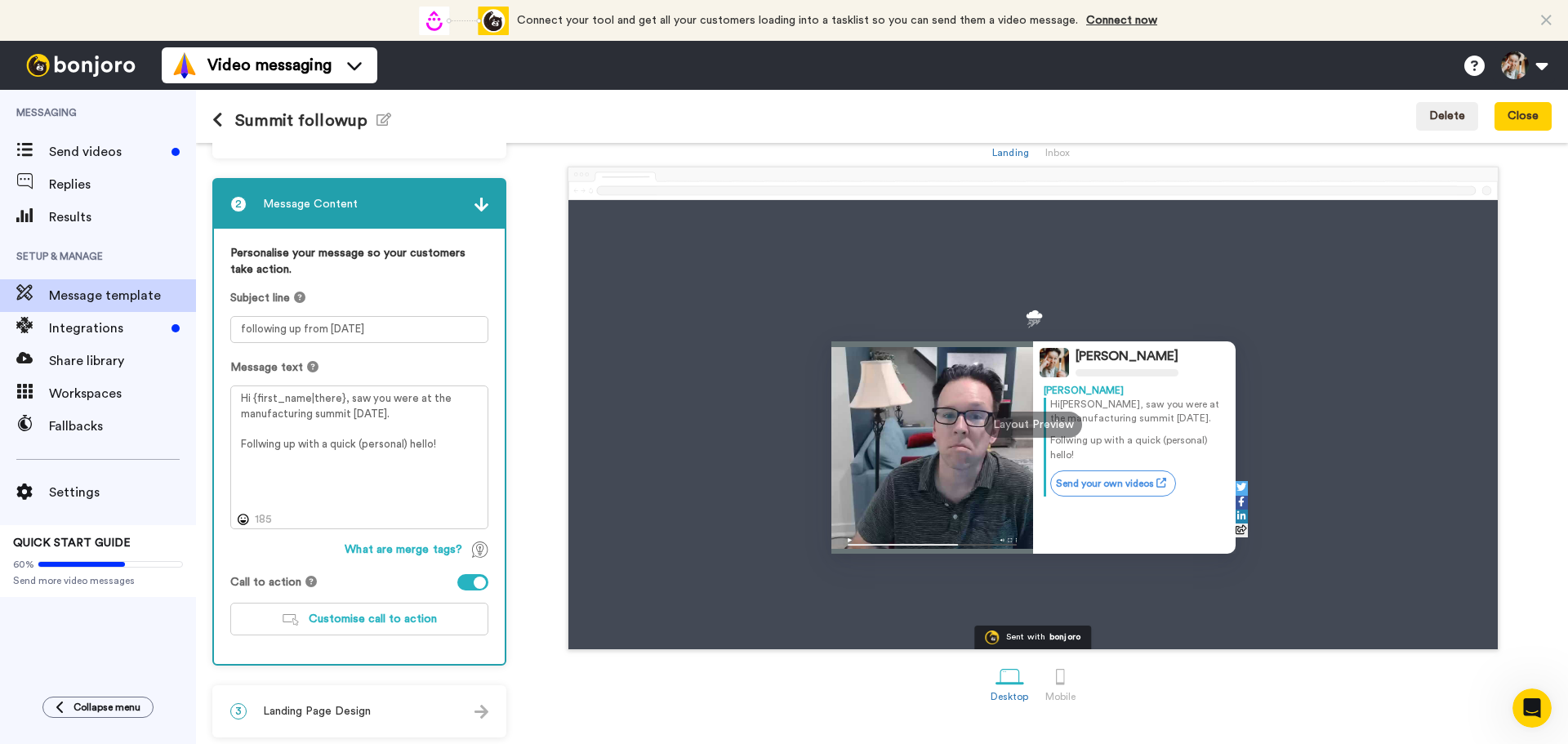
scroll to position [55, 0]
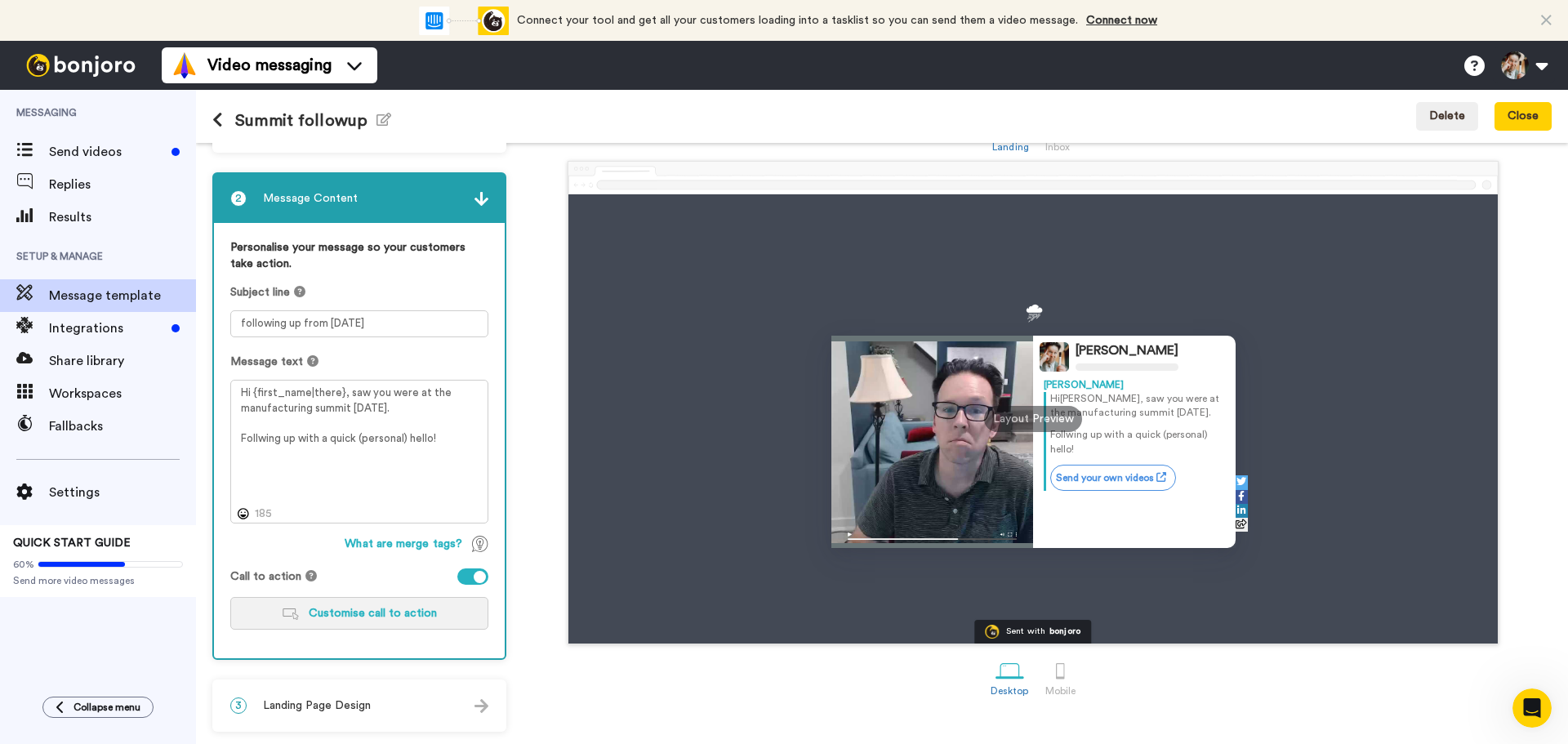
click at [365, 609] on span "Customise call to action" at bounding box center [373, 613] width 128 height 11
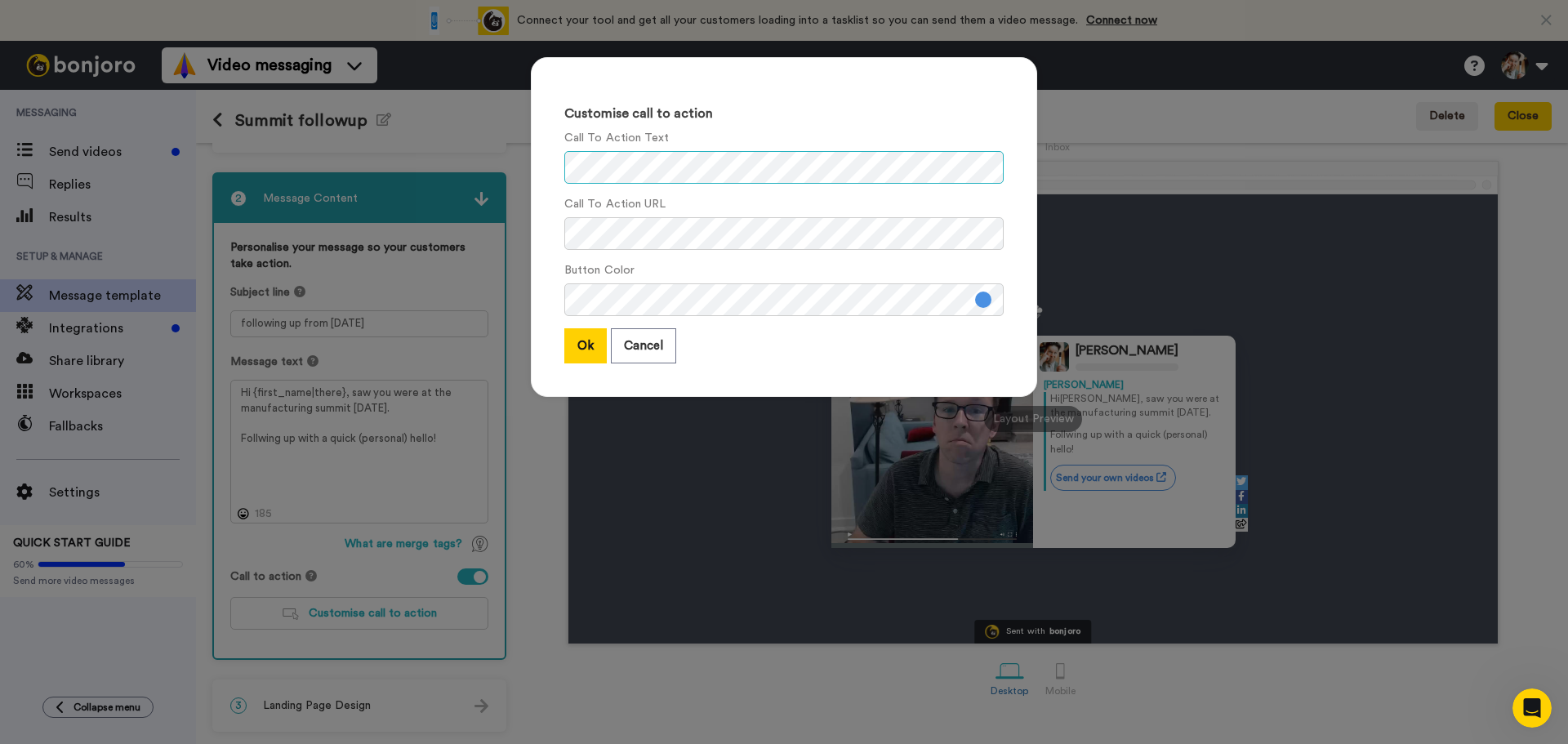
click at [411, 168] on div "Customise call to action Call To Action Text Call To Action URL Button Color Ok…" at bounding box center [784, 372] width 1568 height 744
click at [1381, 123] on div "Customise call to action Call To Action Text Call To Action URL Button Color Ok…" at bounding box center [784, 372] width 1568 height 744
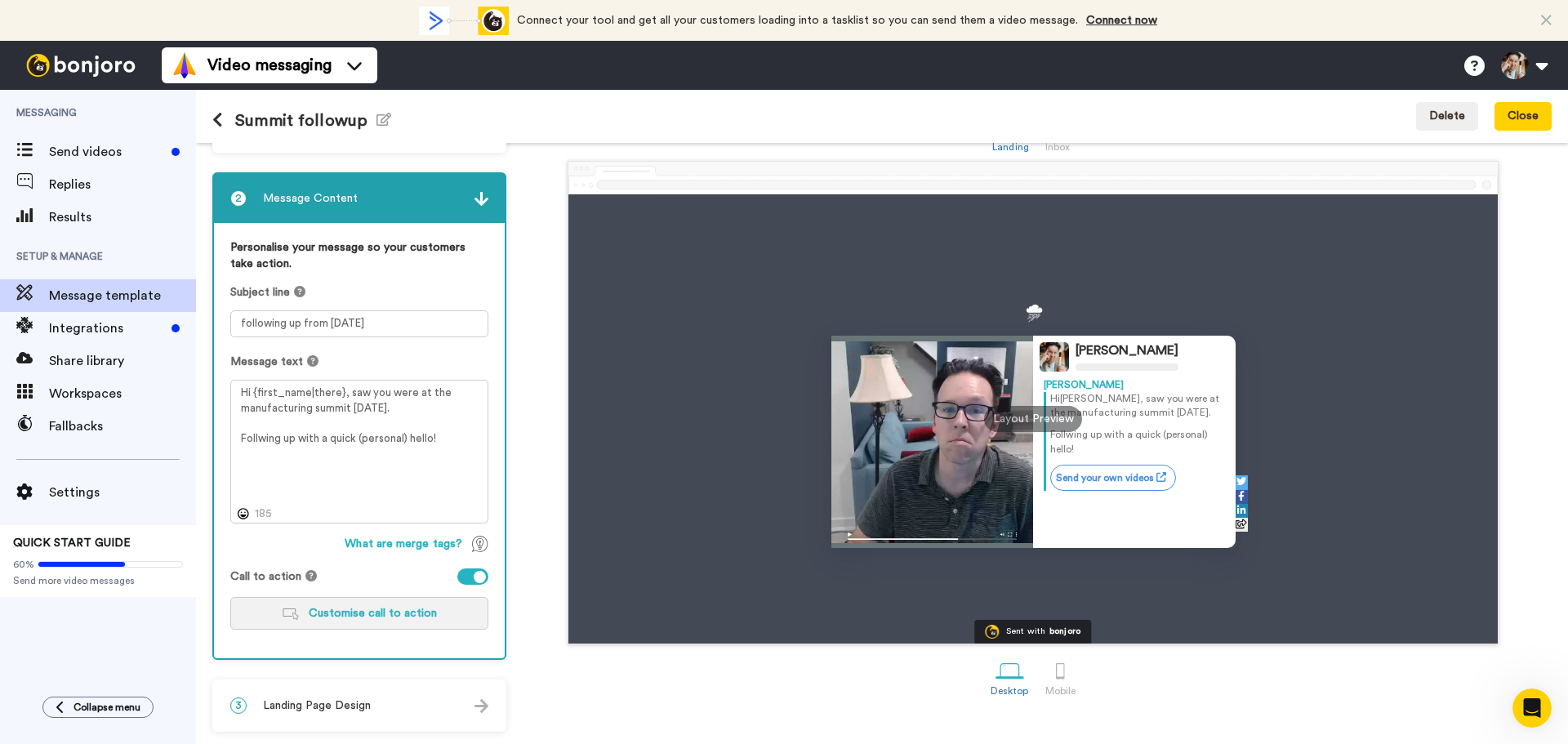
click at [356, 619] on button "Customise call to action" at bounding box center [359, 613] width 258 height 33
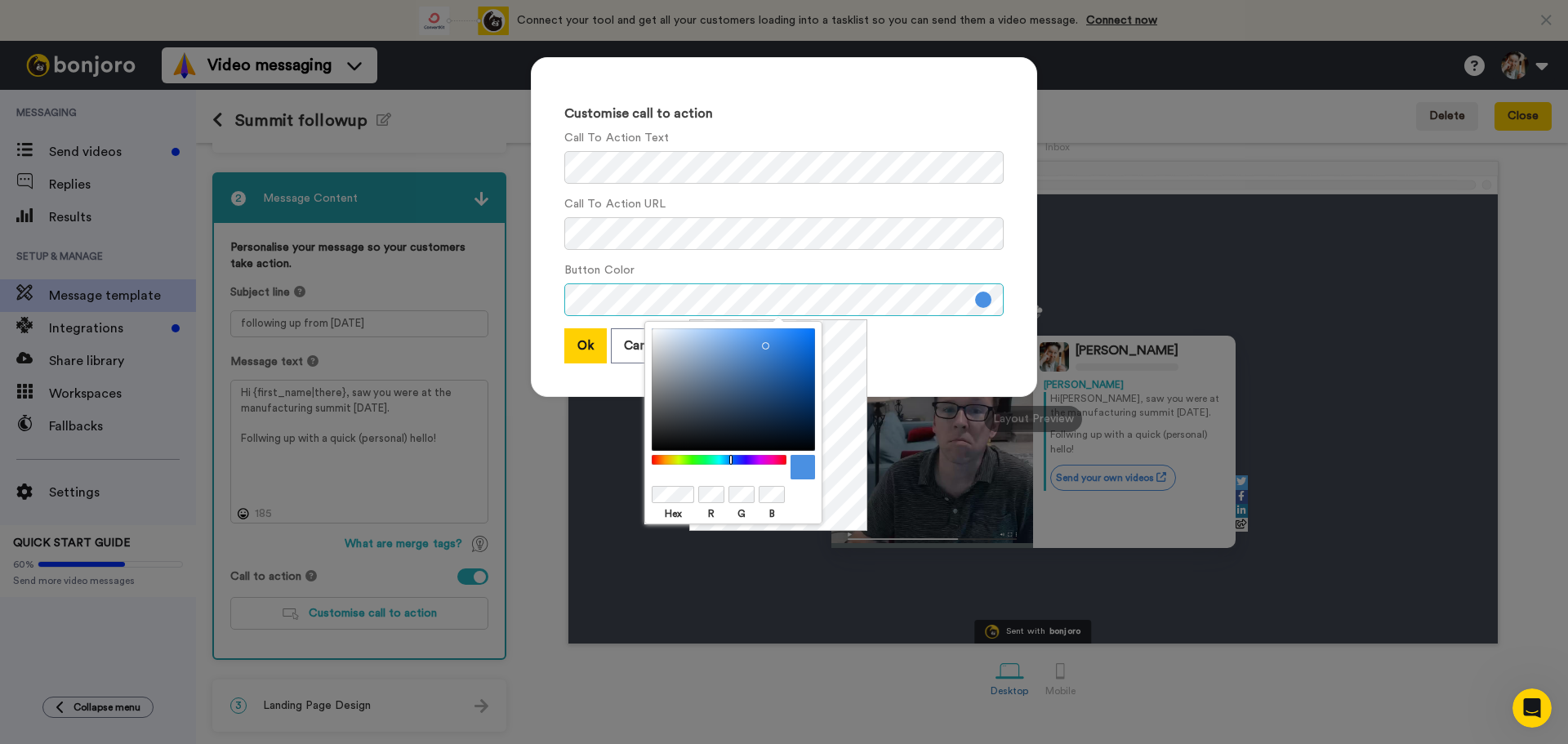
click at [535, 288] on div "Customise call to action Call To Action Text Call To Action URL Button Color Ok…" at bounding box center [783, 227] width 506 height 339
click at [847, 205] on div "Call To Action URL" at bounding box center [784, 223] width 439 height 54
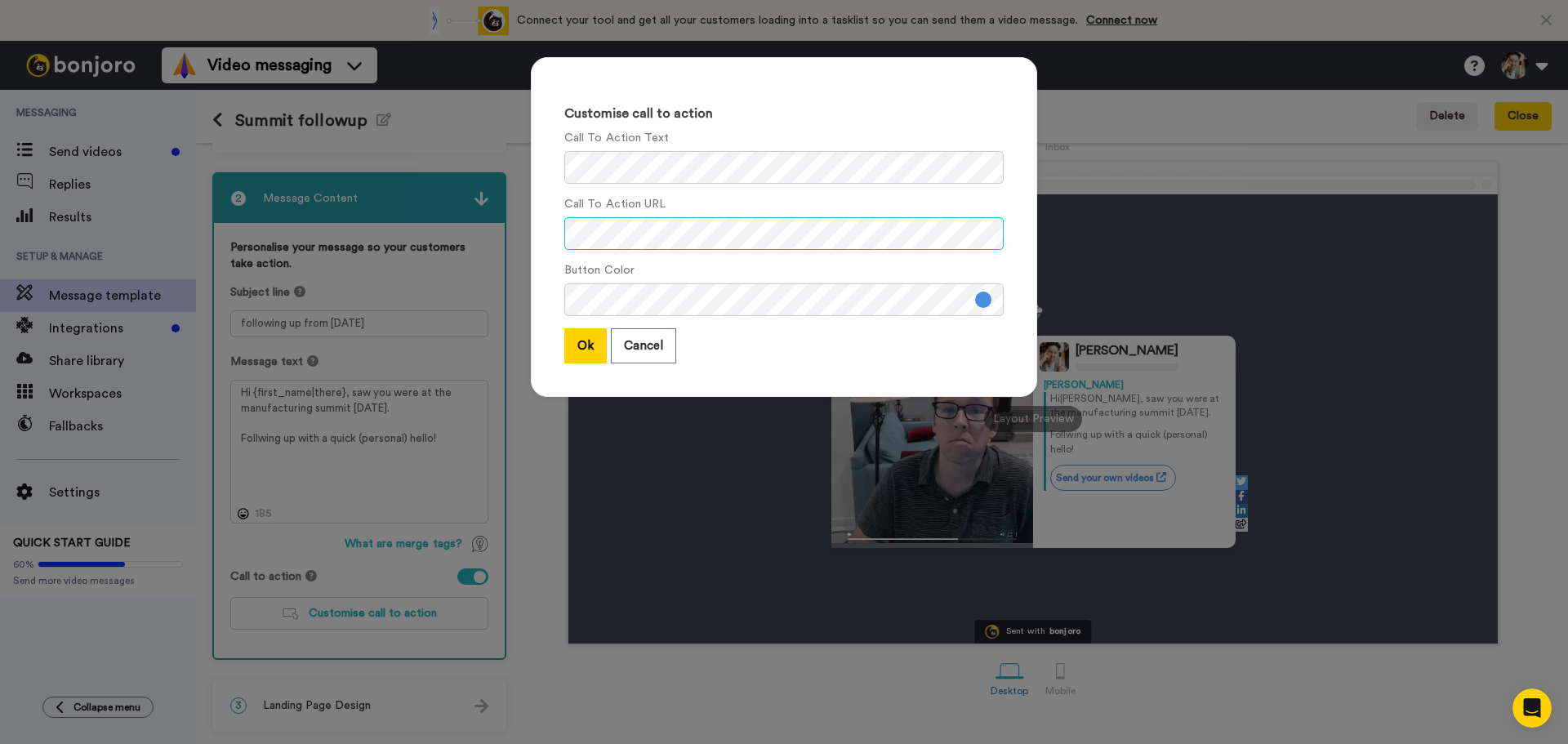
click at [287, 221] on div "Customise call to action Call To Action Text Call To Action URL Button Color Ok…" at bounding box center [784, 372] width 1568 height 744
click at [432, 160] on div "Customise call to action Call To Action Text Call To Action URL Button Color Ok…" at bounding box center [784, 372] width 1568 height 744
click at [564, 342] on button "Ok" at bounding box center [585, 346] width 43 height 35
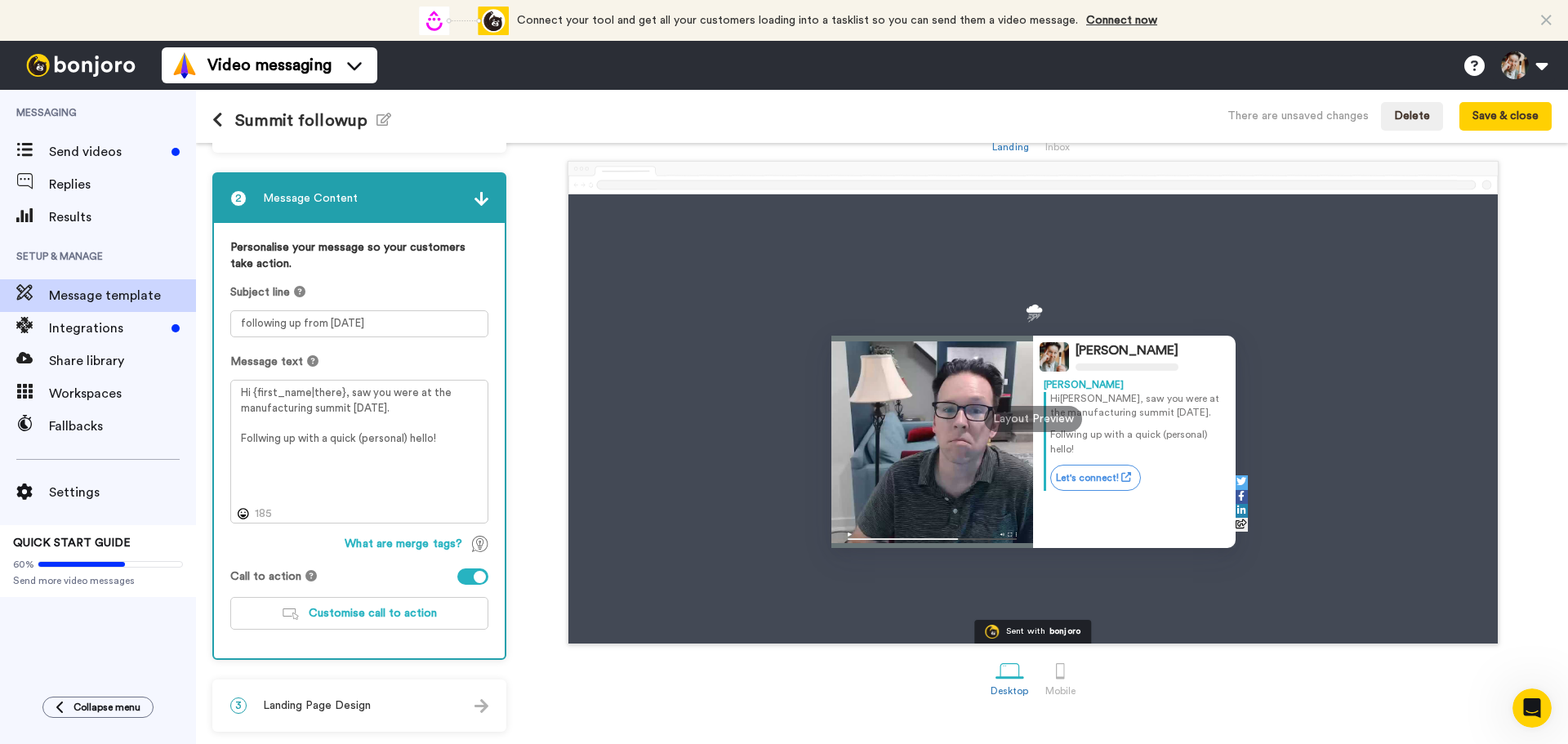
click at [383, 650] on div "Personalise your message so your customers take action. Subject line following …" at bounding box center [359, 440] width 291 height 435
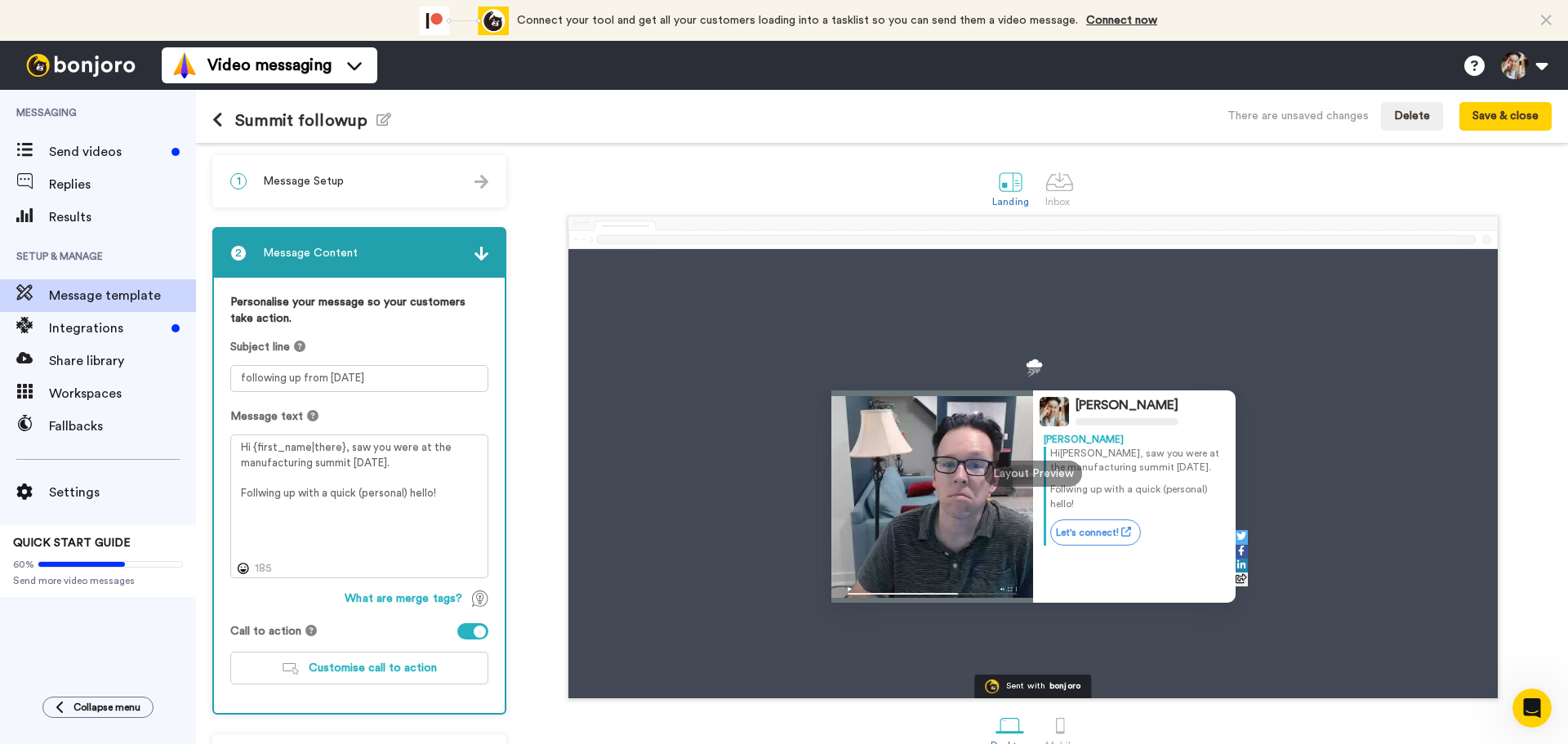
click at [333, 175] on span "Message Setup" at bounding box center [303, 181] width 81 height 16
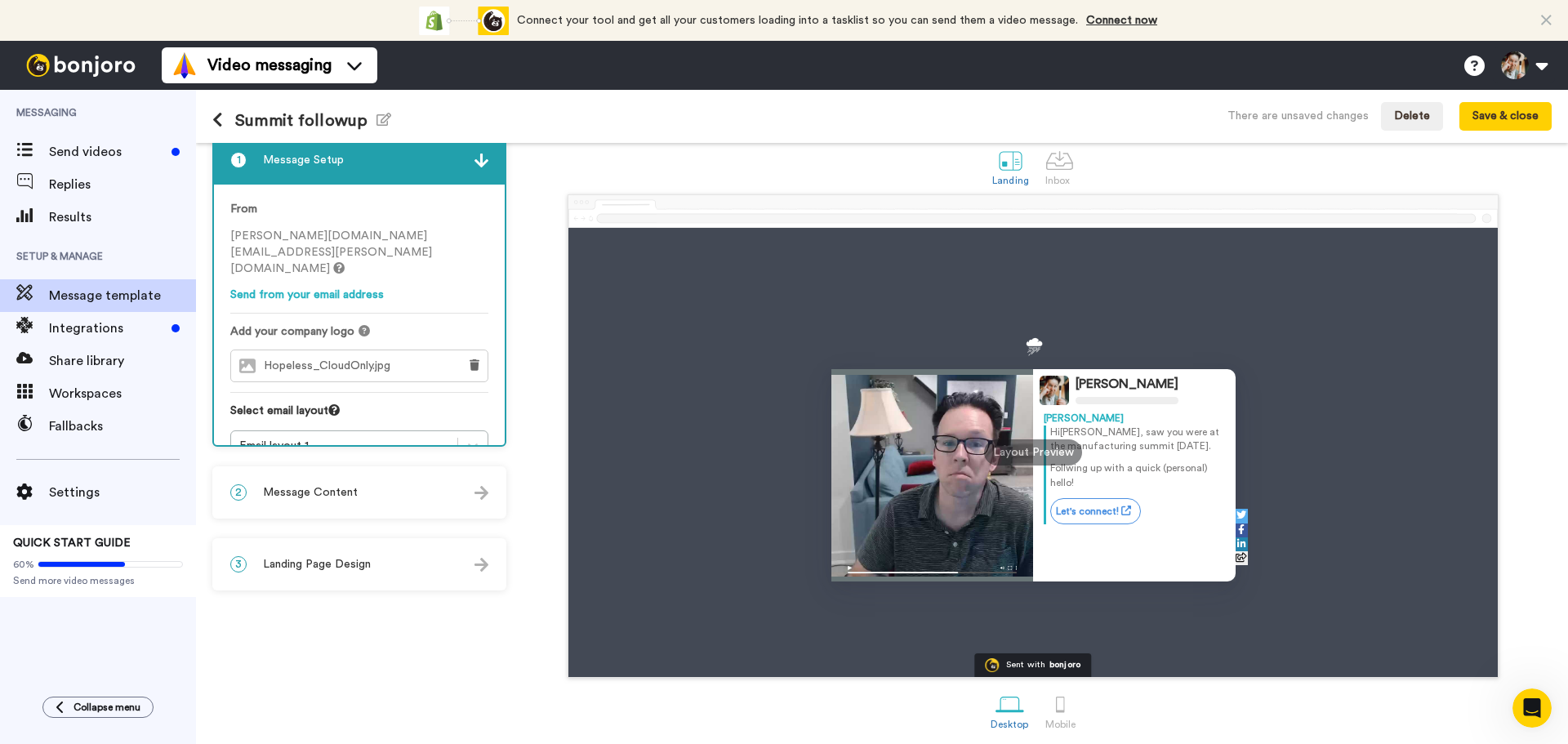
scroll to position [28, 0]
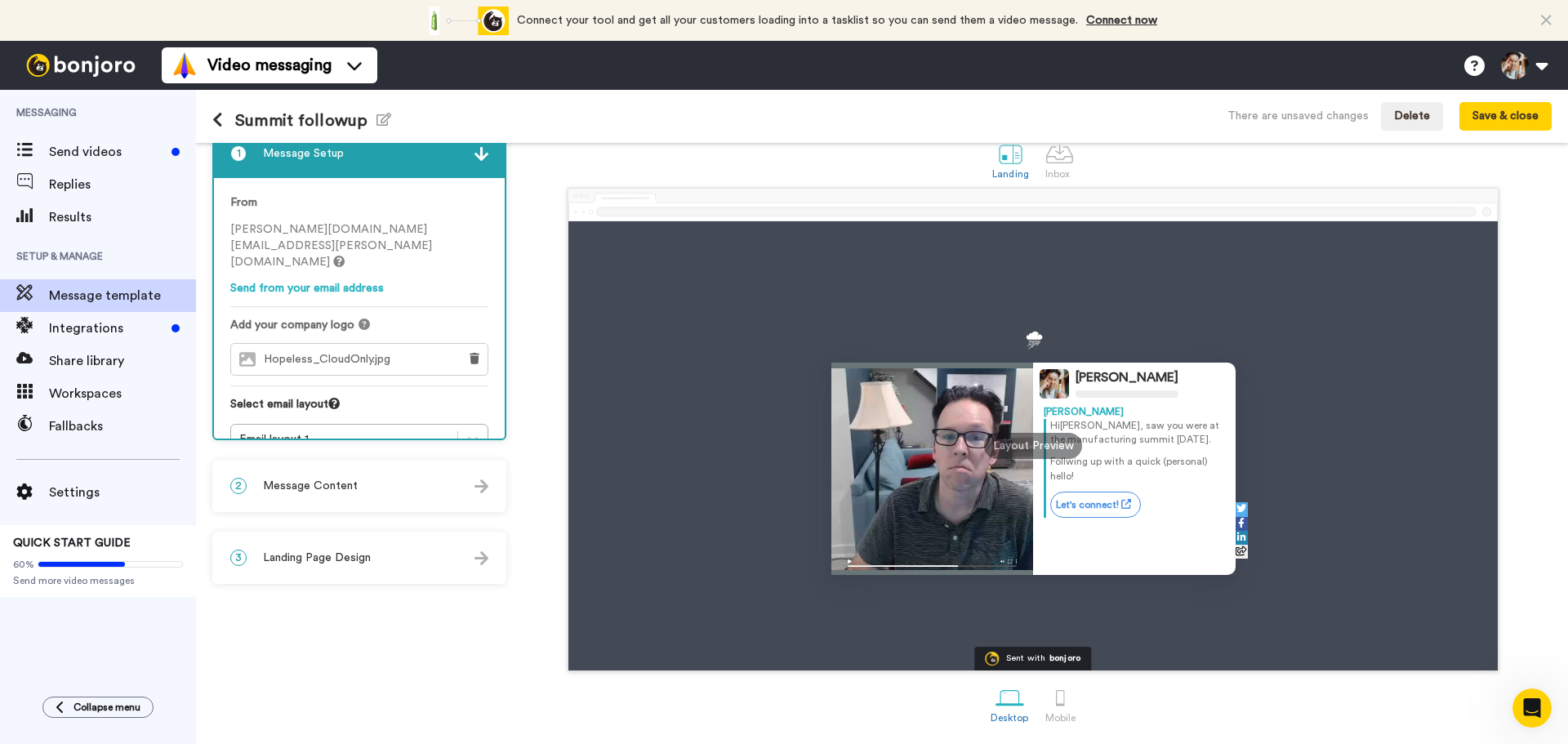
click at [346, 556] on span "Landing Page Design" at bounding box center [317, 557] width 108 height 16
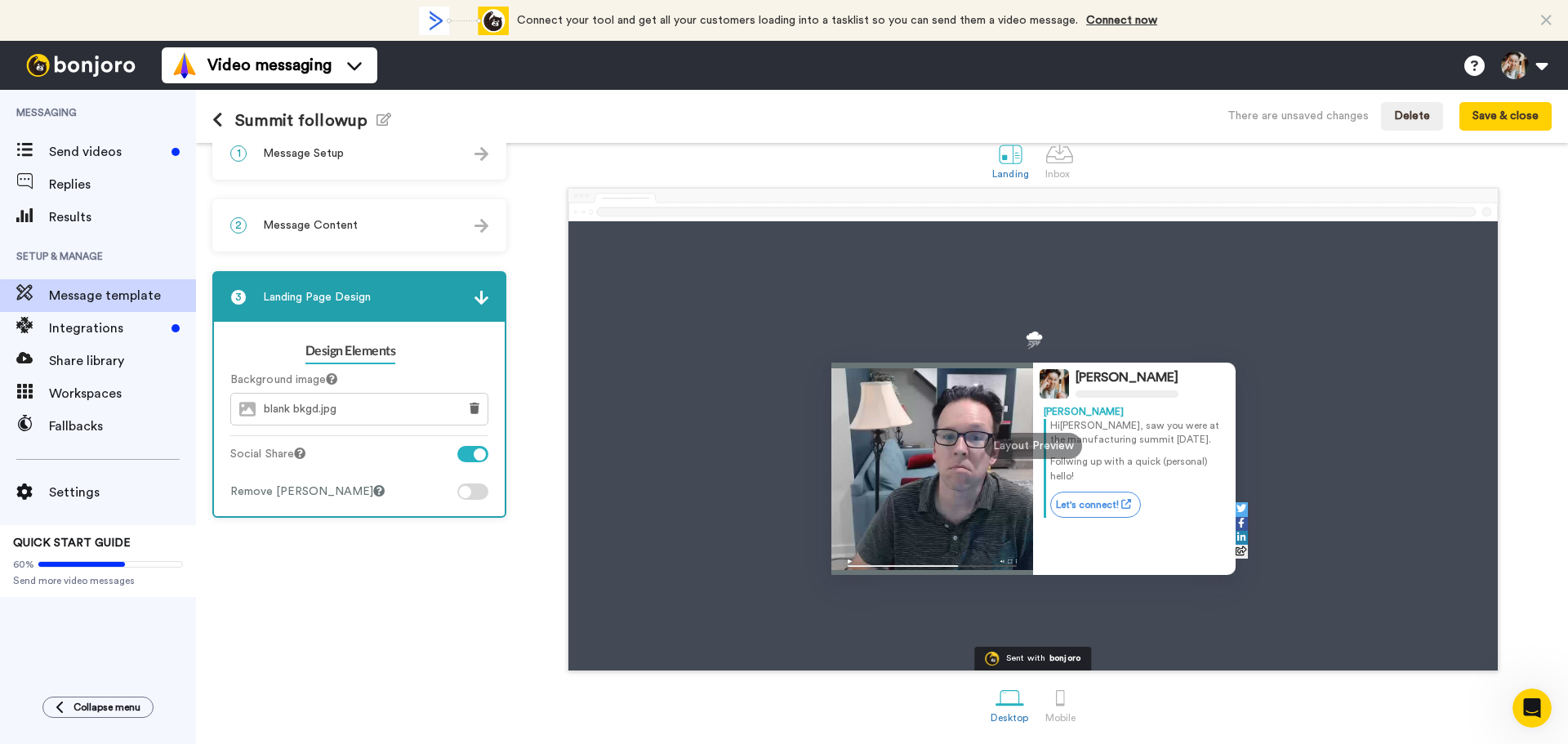
click at [471, 451] on div at bounding box center [473, 454] width 31 height 16
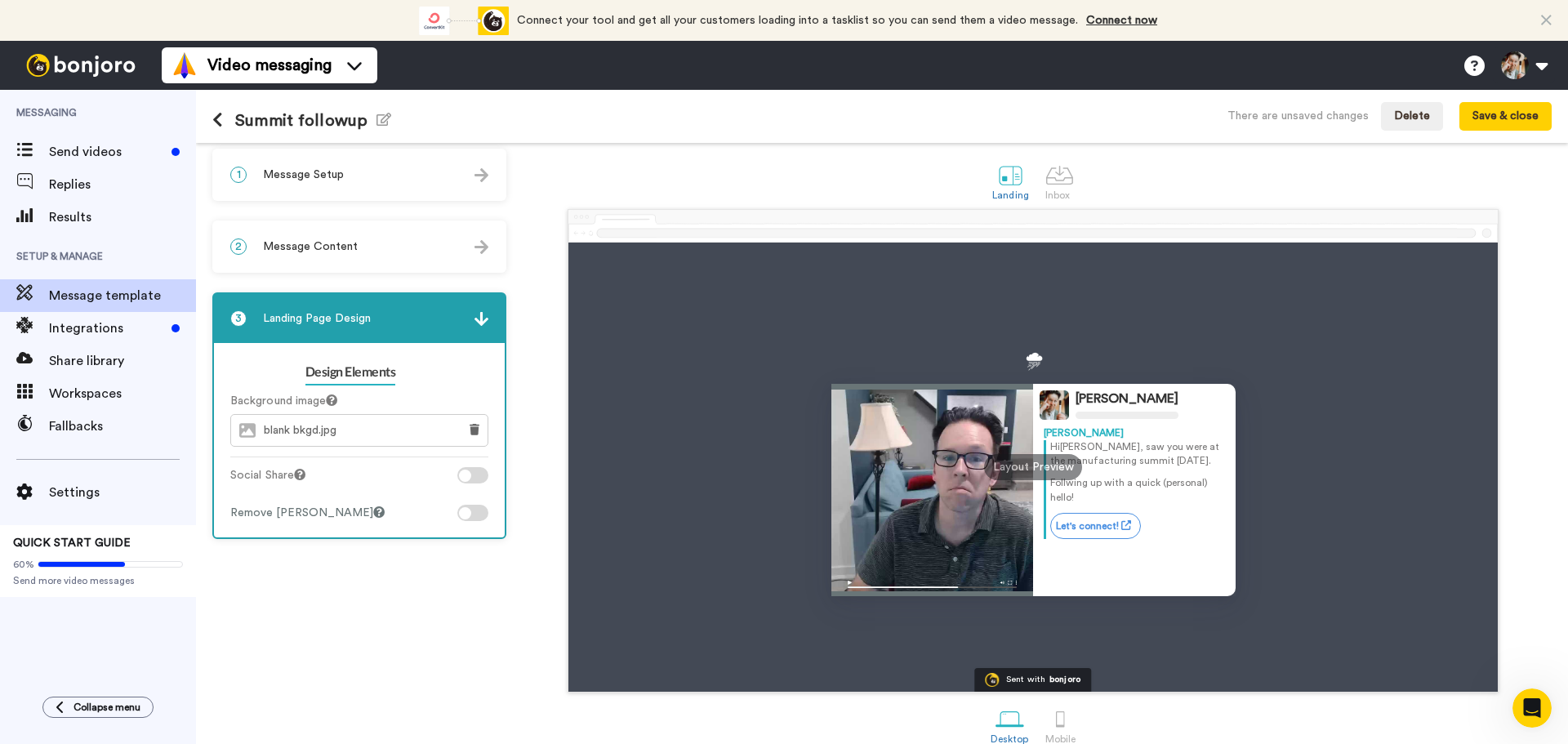
scroll to position [0, 0]
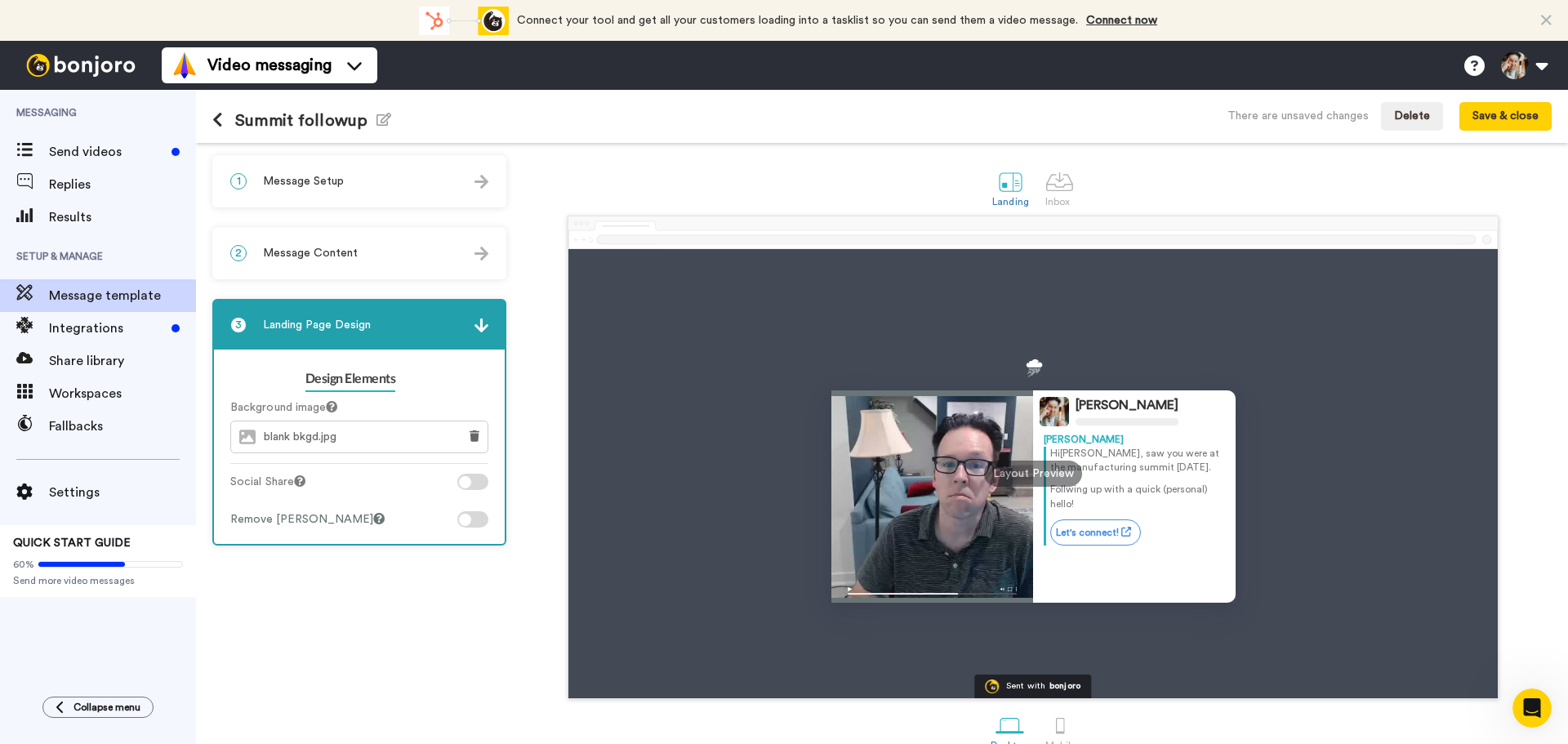
click at [351, 158] on div "1 Message Setup" at bounding box center [359, 181] width 291 height 49
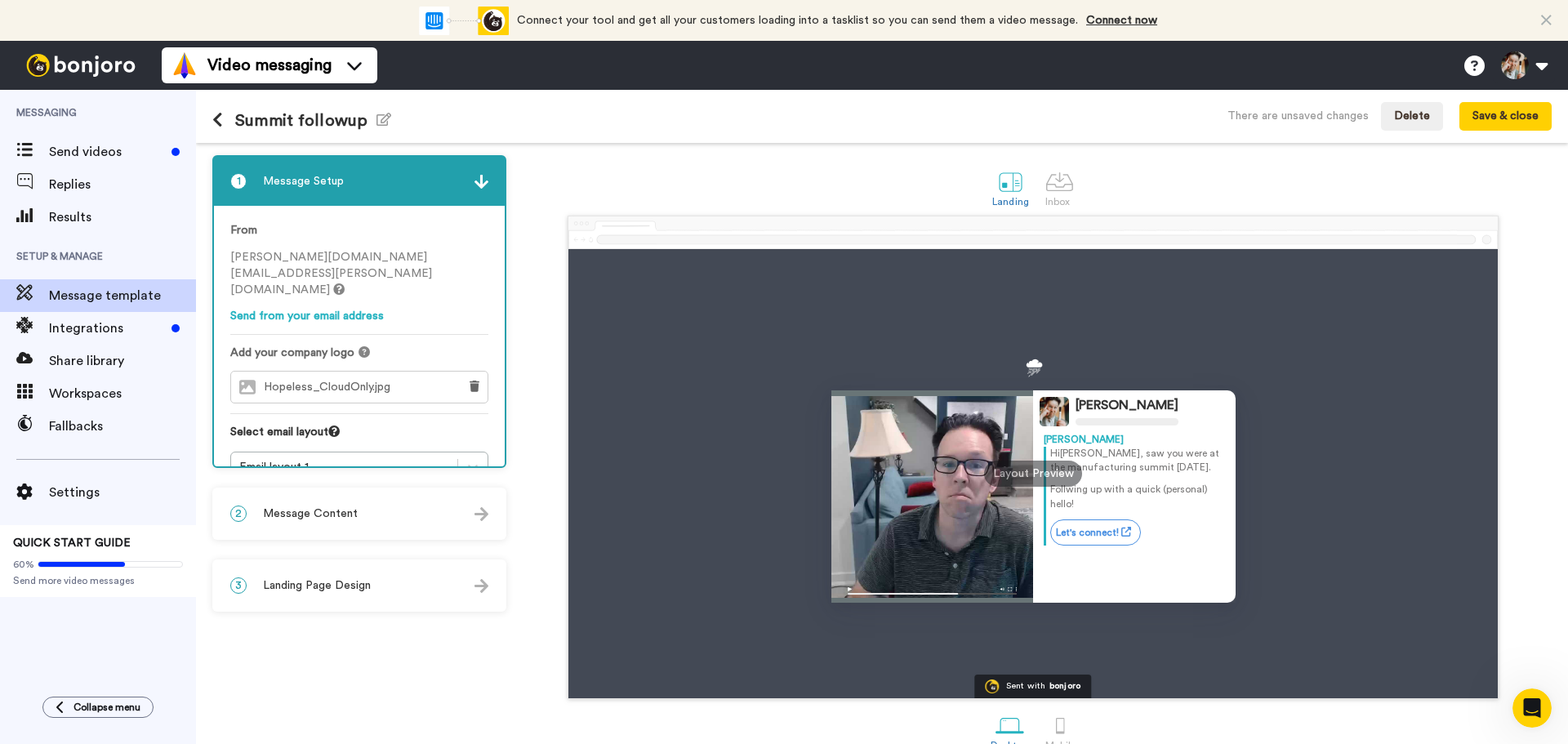
click at [325, 513] on span "Message Content" at bounding box center [310, 513] width 95 height 16
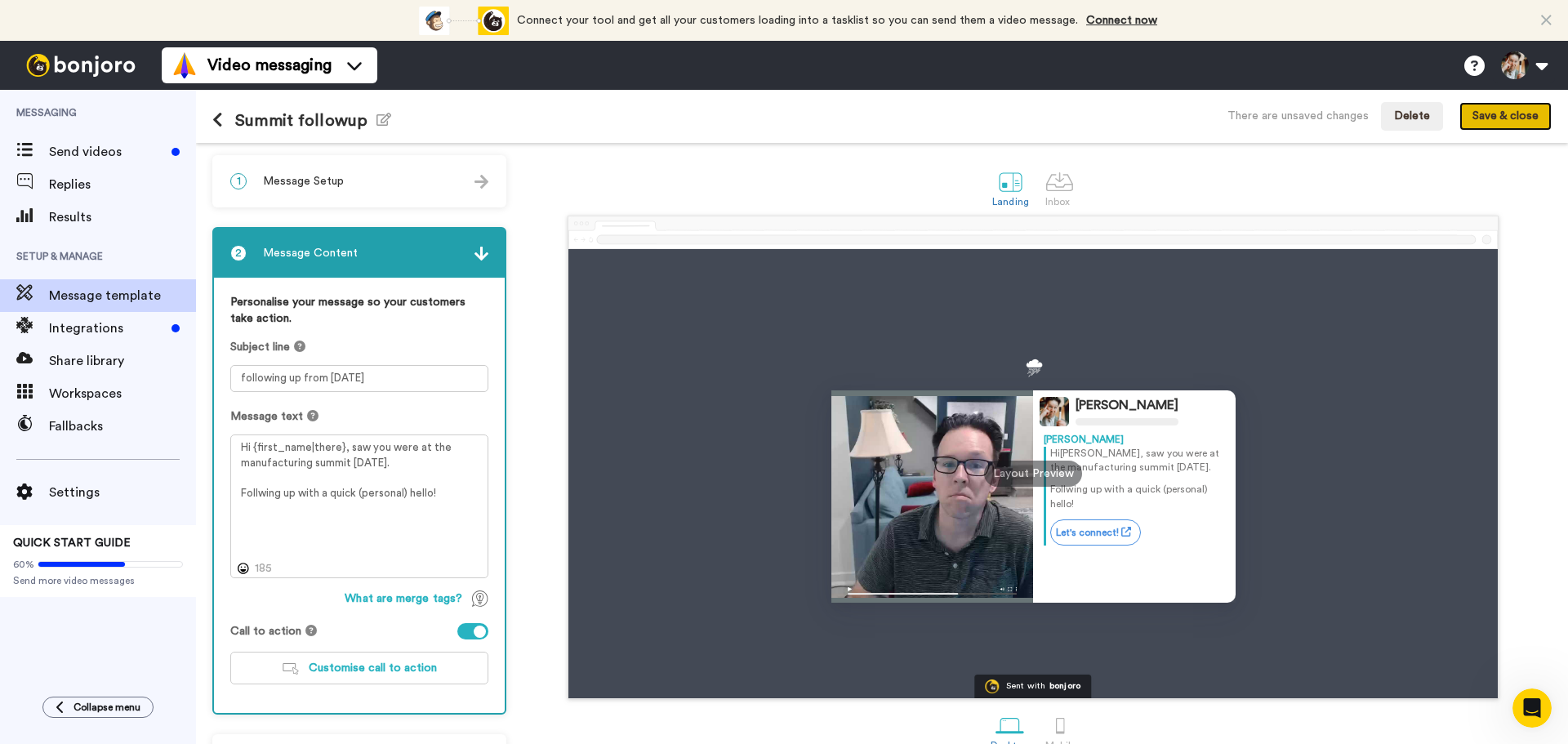
click at [1513, 122] on button "Save & close" at bounding box center [1505, 117] width 92 height 30
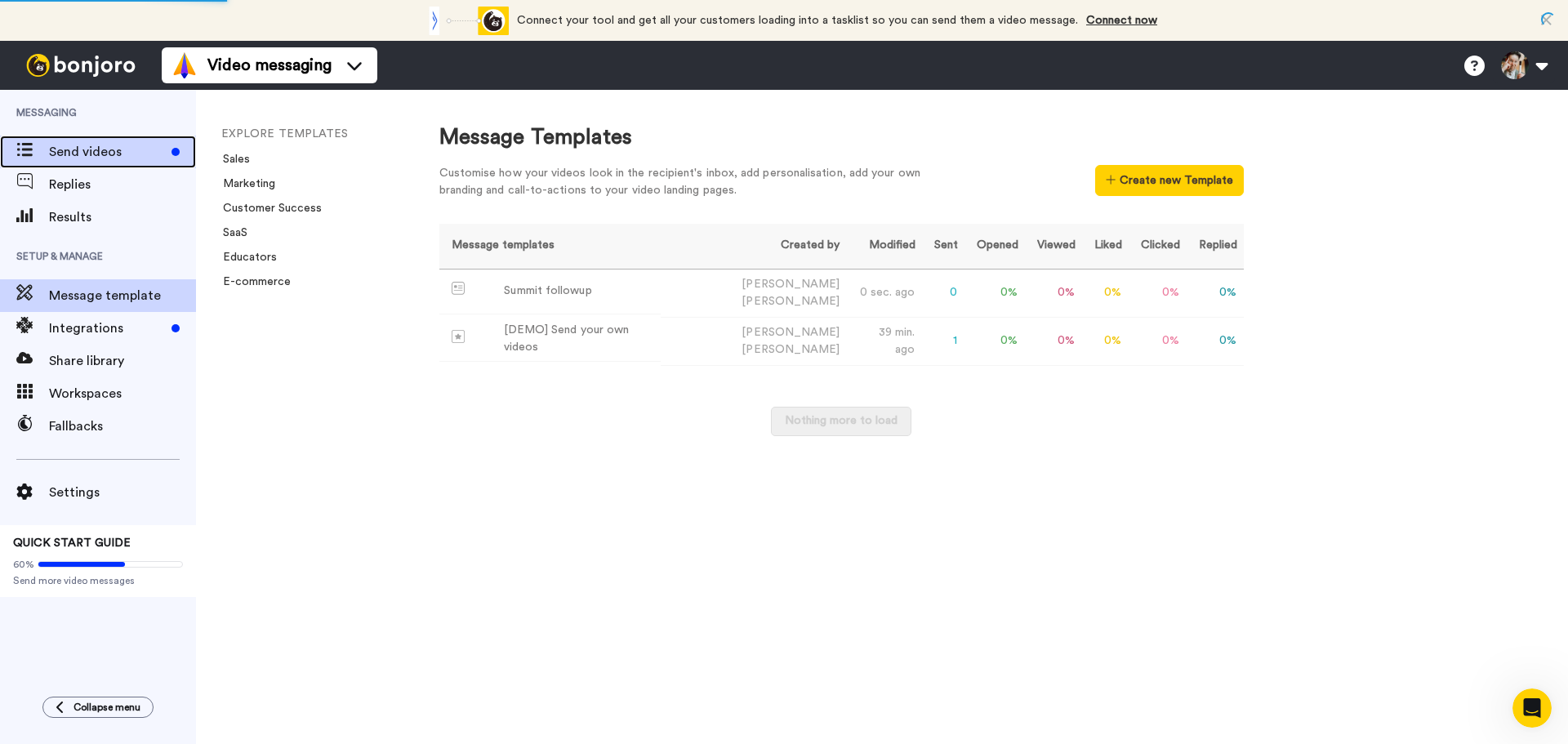
click at [116, 146] on span "Send videos" at bounding box center [107, 152] width 116 height 20
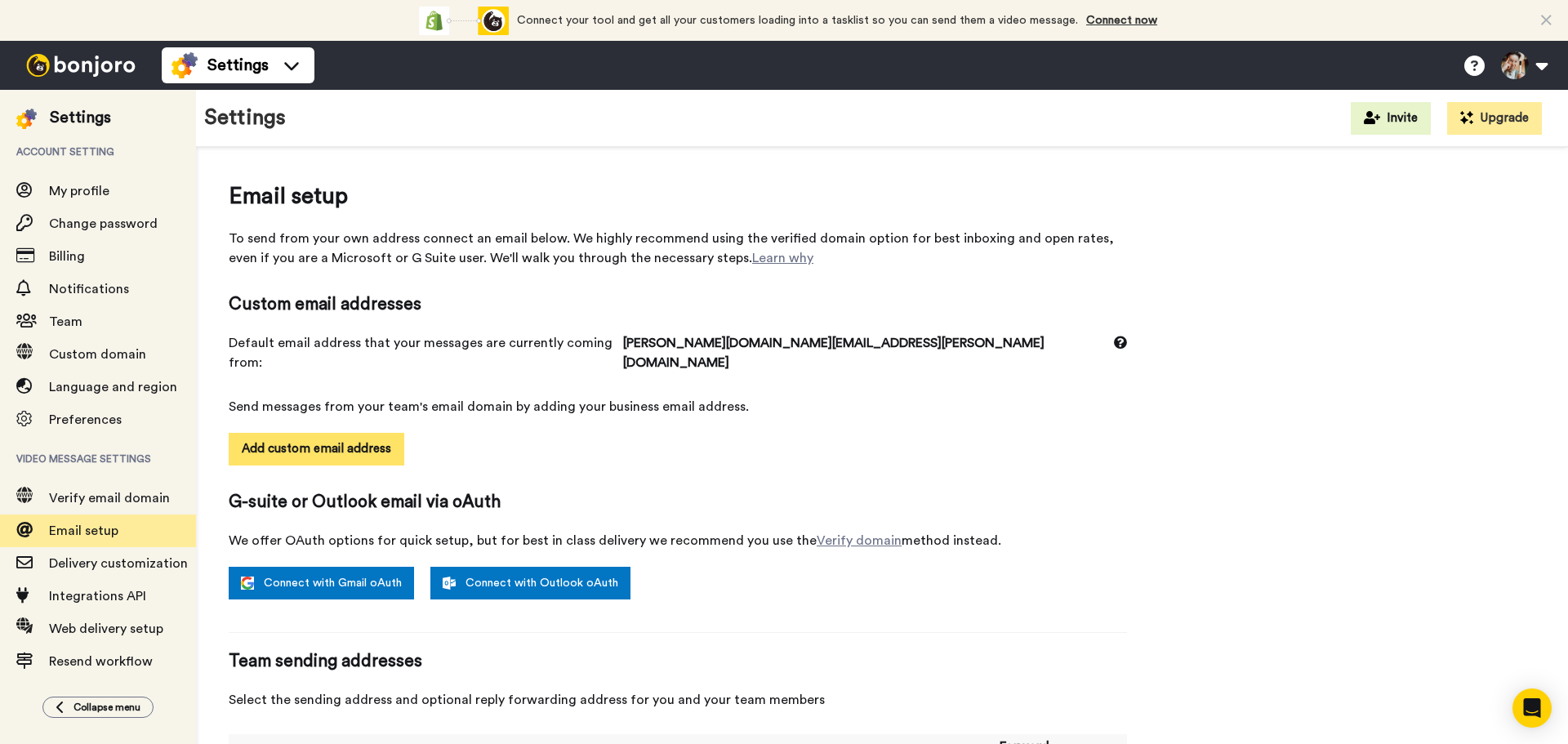
click at [368, 434] on button "Add custom email address" at bounding box center [316, 449] width 175 height 33
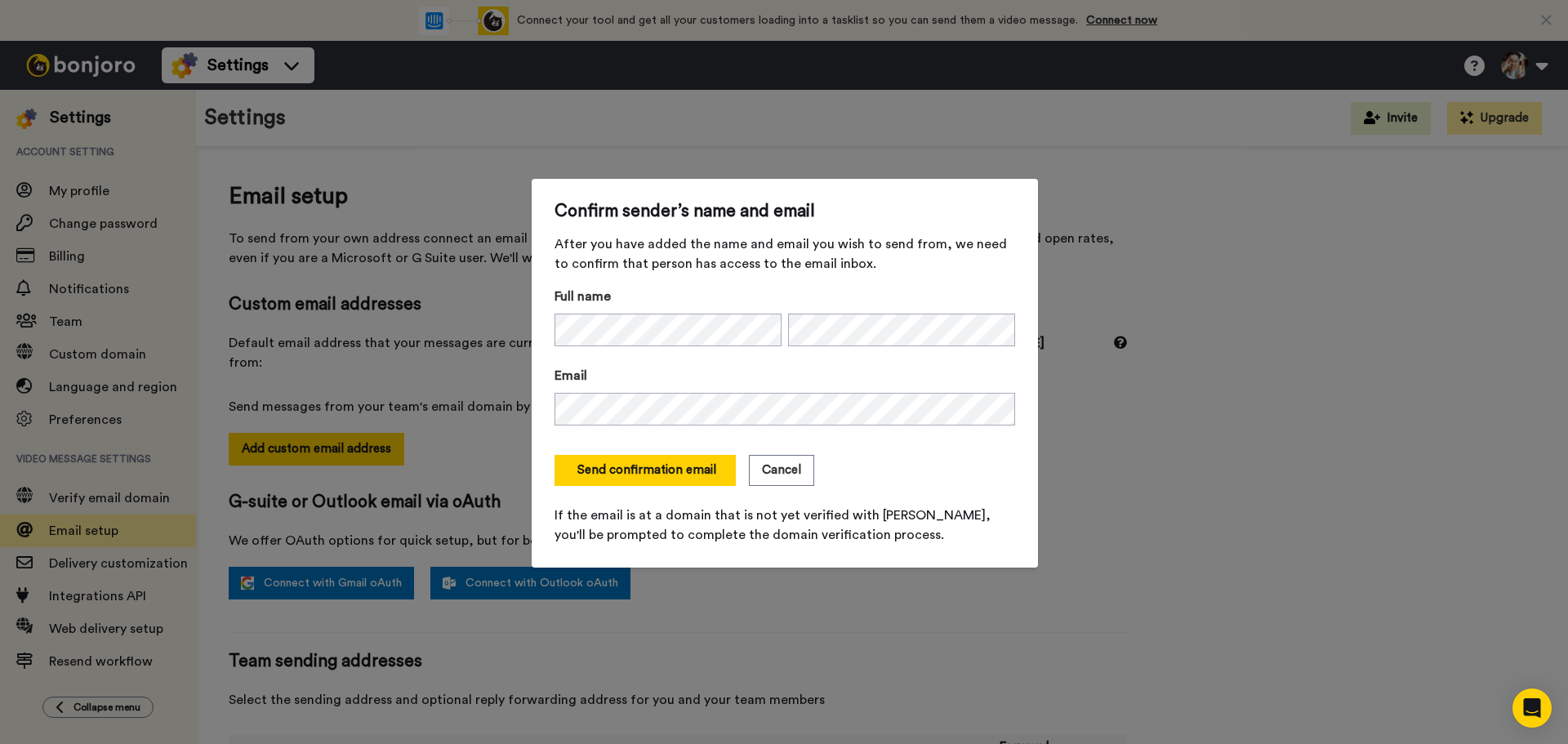
click at [954, 442] on form "Full name Email Send confirmation email Cancel If the email is at a domain that…" at bounding box center [785, 415] width 460 height 258
click at [649, 474] on button "Send confirmation email" at bounding box center [645, 471] width 181 height 31
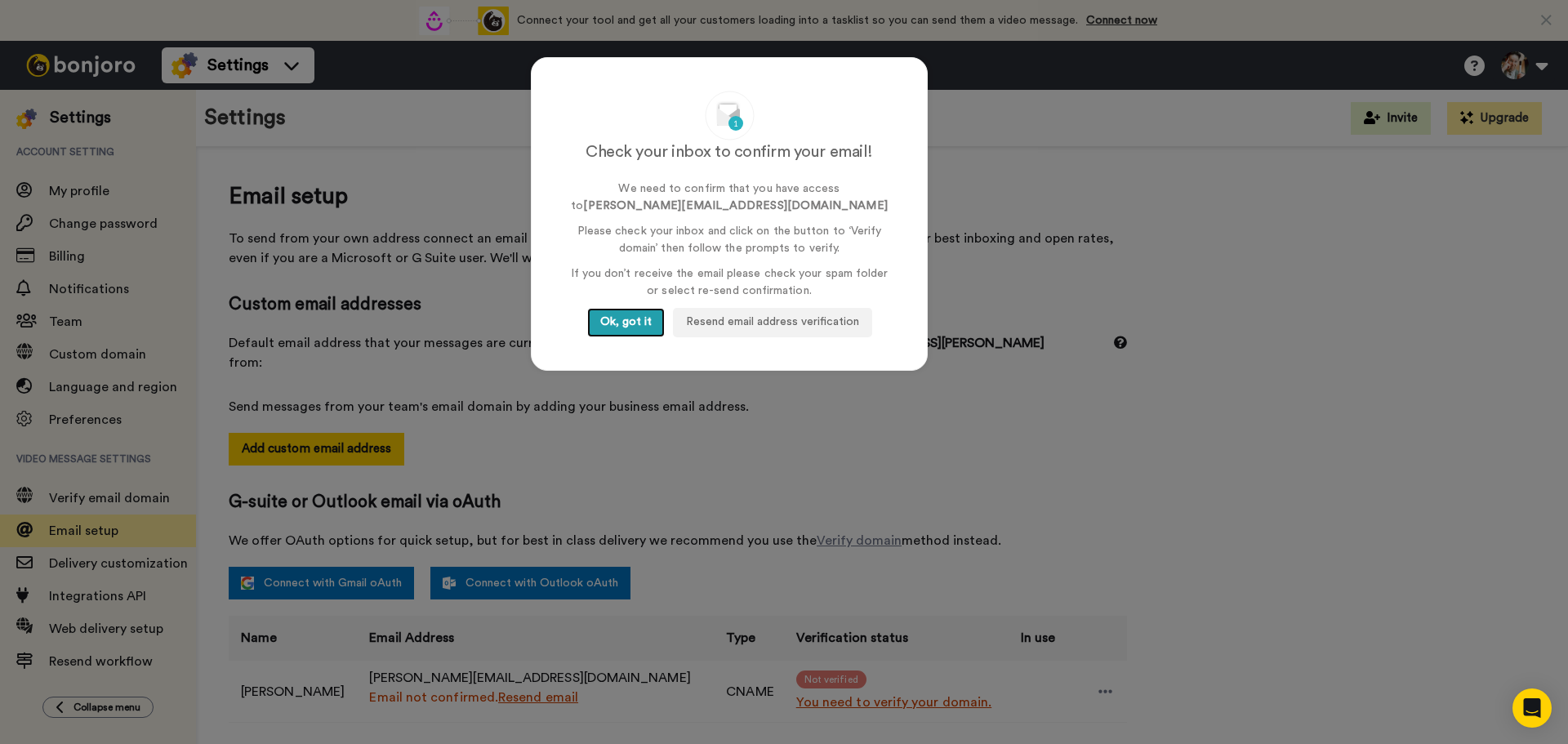
click at [607, 317] on button "Ok, got it" at bounding box center [625, 323] width 77 height 30
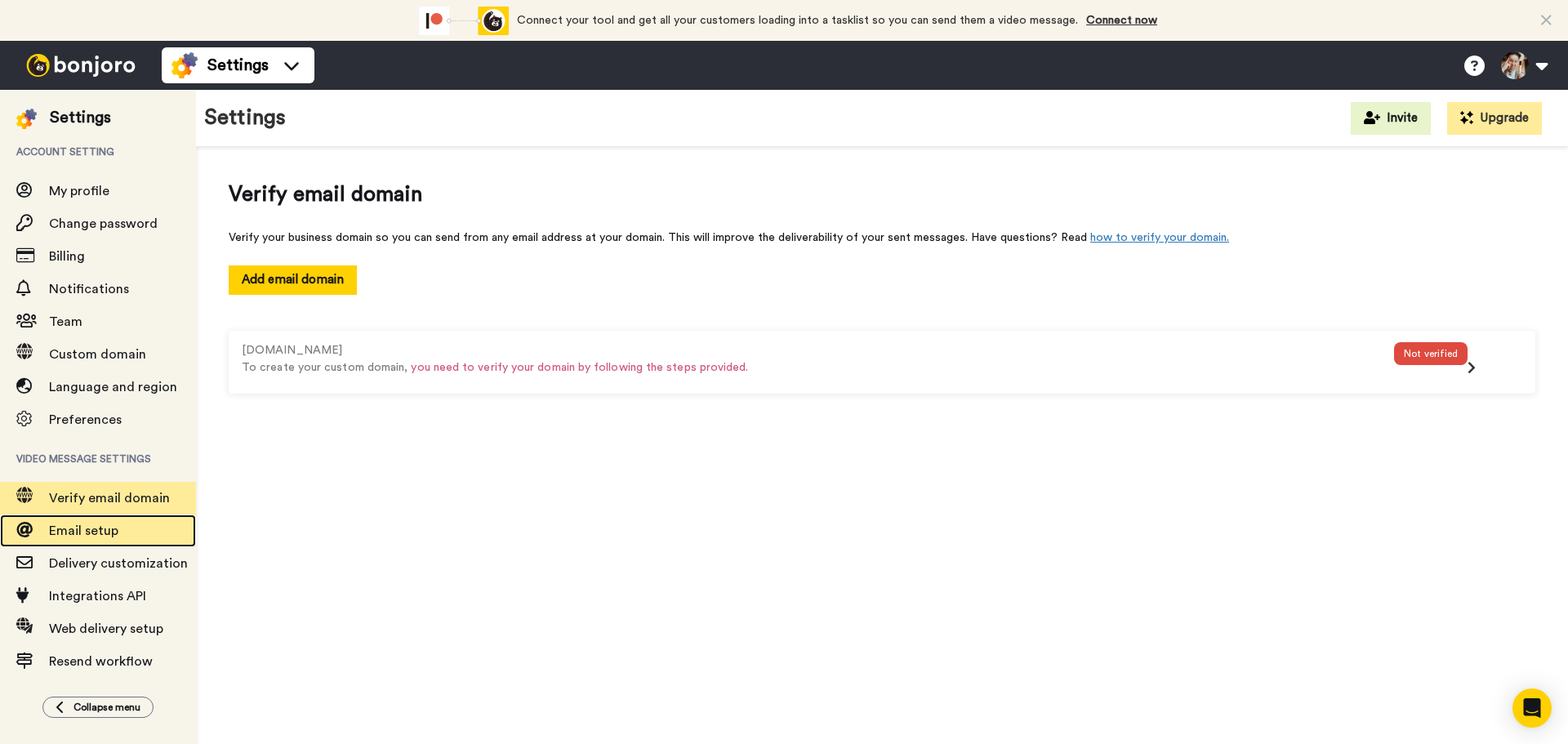
click at [99, 530] on span "Email setup" at bounding box center [83, 530] width 69 height 13
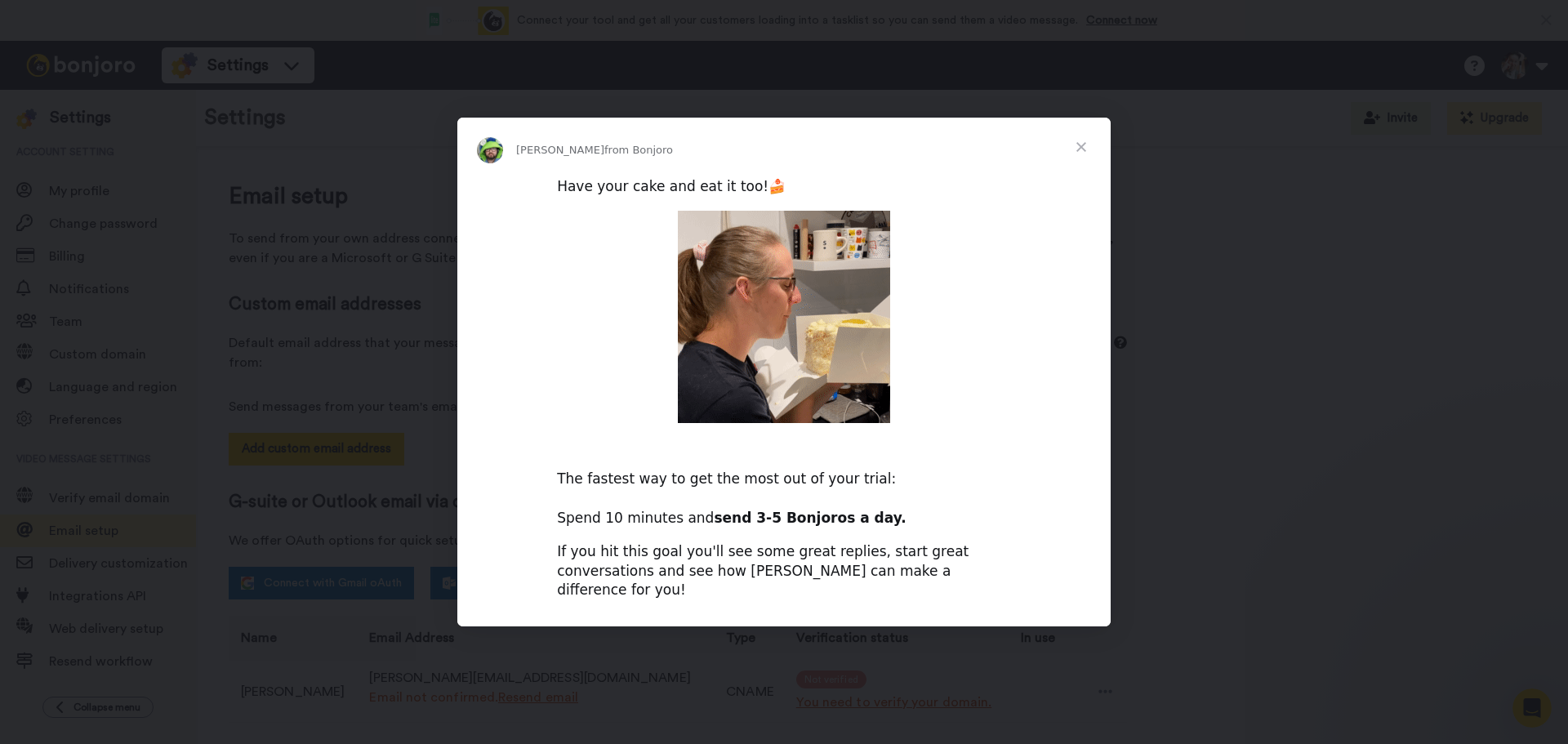
click at [1078, 152] on span "Close" at bounding box center [1081, 147] width 59 height 59
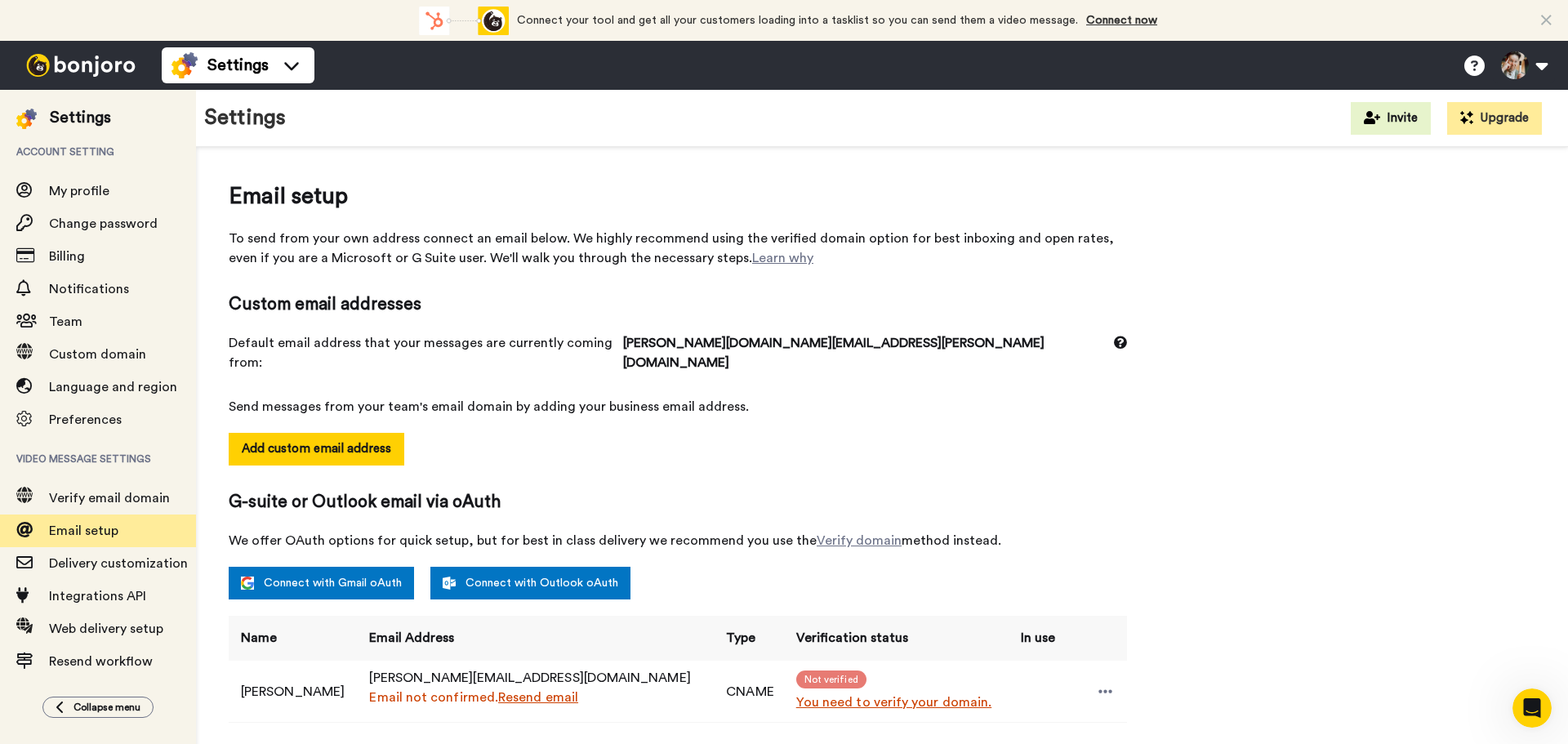
scroll to position [182, 0]
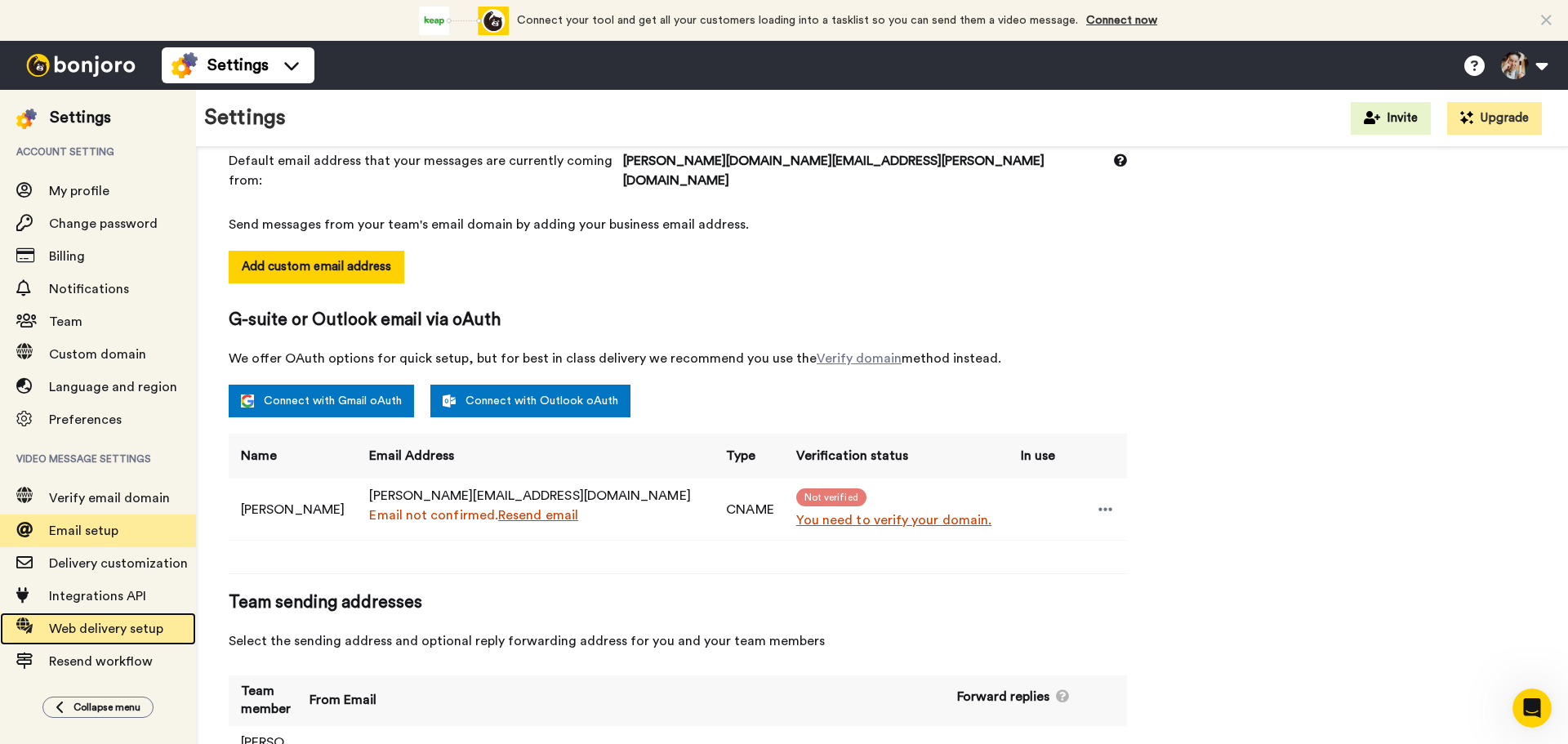
click at [122, 620] on span "Web delivery setup" at bounding box center [122, 629] width 147 height 20
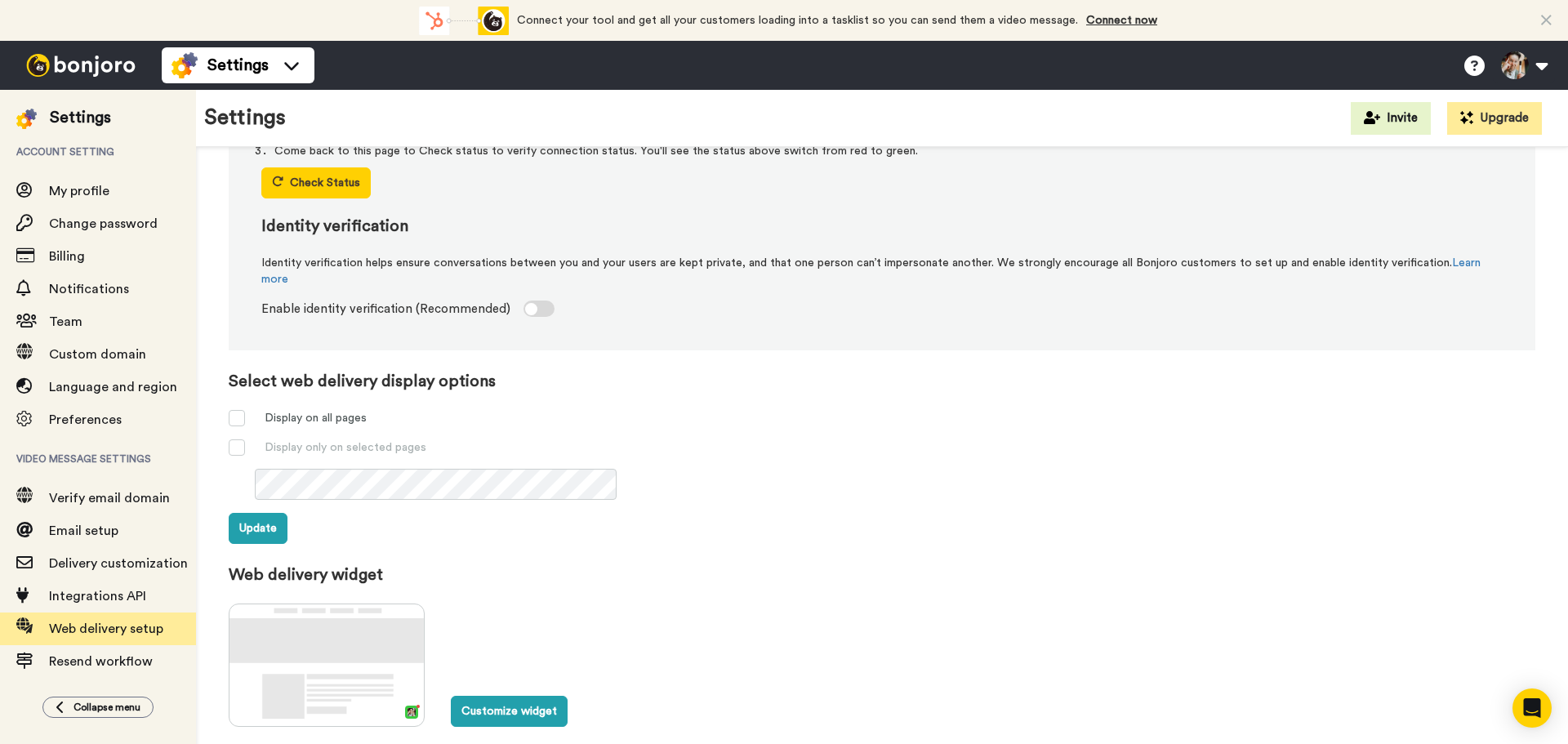
scroll to position [444, 0]
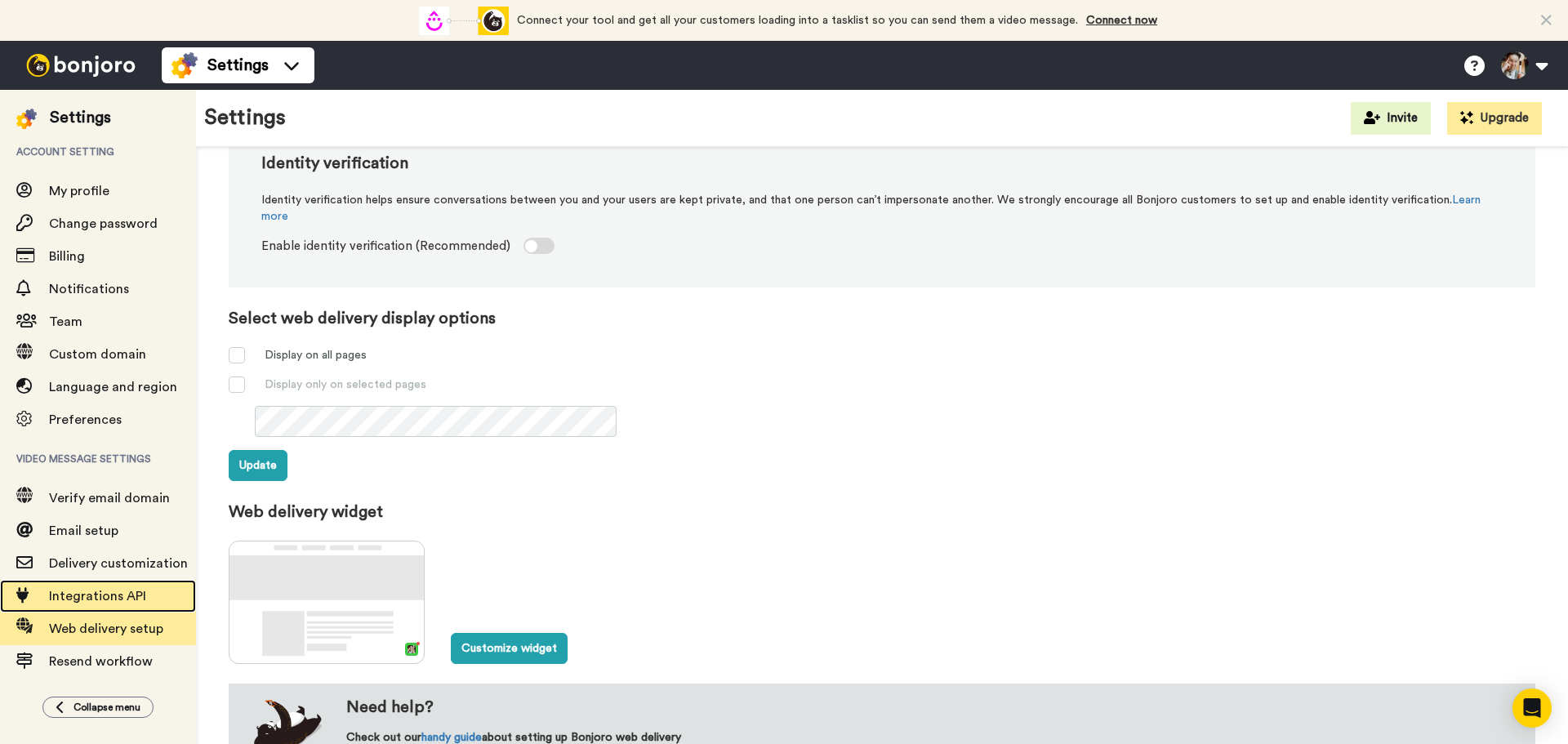
click at [109, 592] on span "Integrations API" at bounding box center [97, 596] width 97 height 13
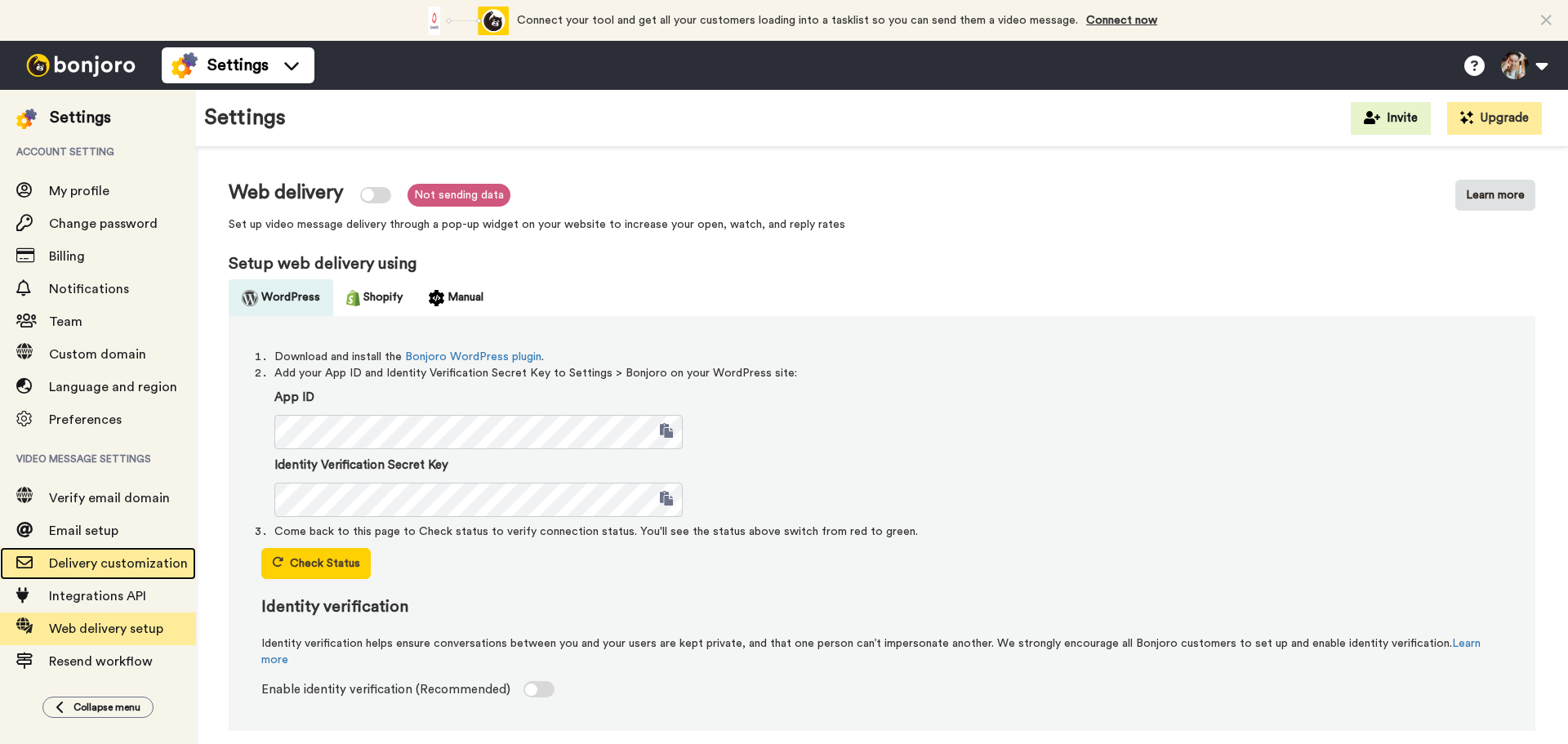
click at [93, 570] on span "Delivery customization" at bounding box center [118, 563] width 139 height 13
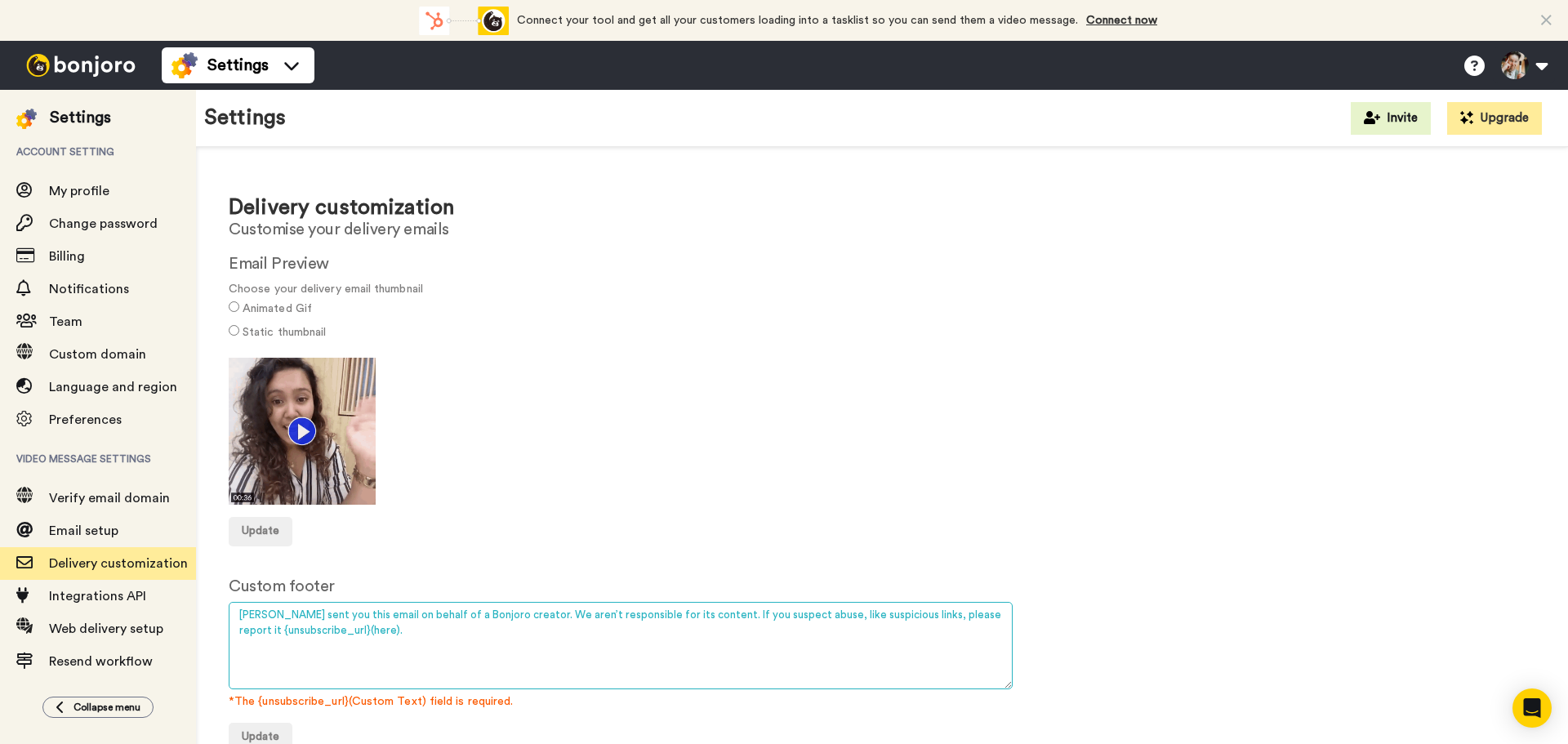
click at [333, 628] on textarea "Bonjoro sent you this email on behalf of a Bonjoro creator. We aren’t responsib…" at bounding box center [620, 645] width 784 height 88
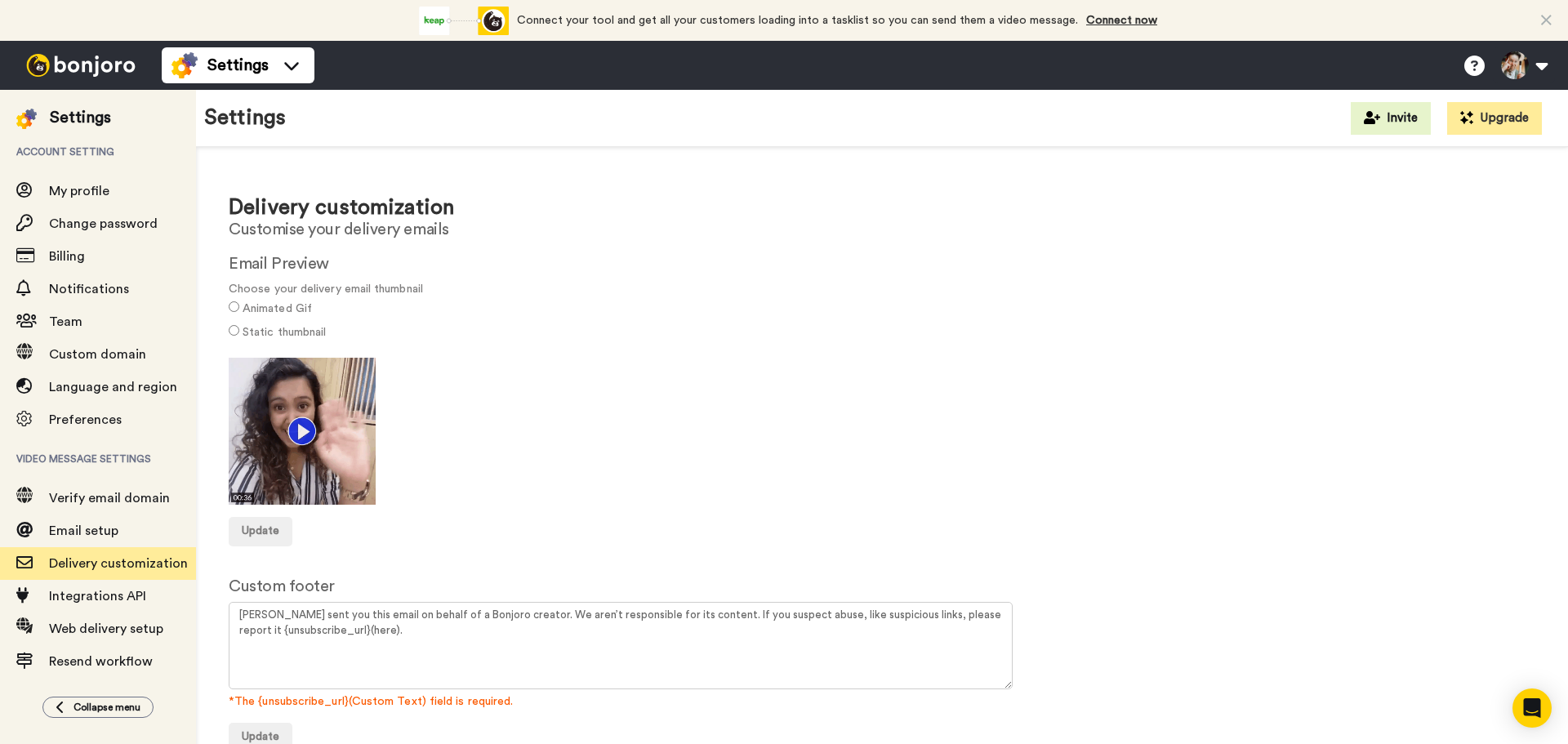
click at [682, 454] on div at bounding box center [881, 431] width 1307 height 147
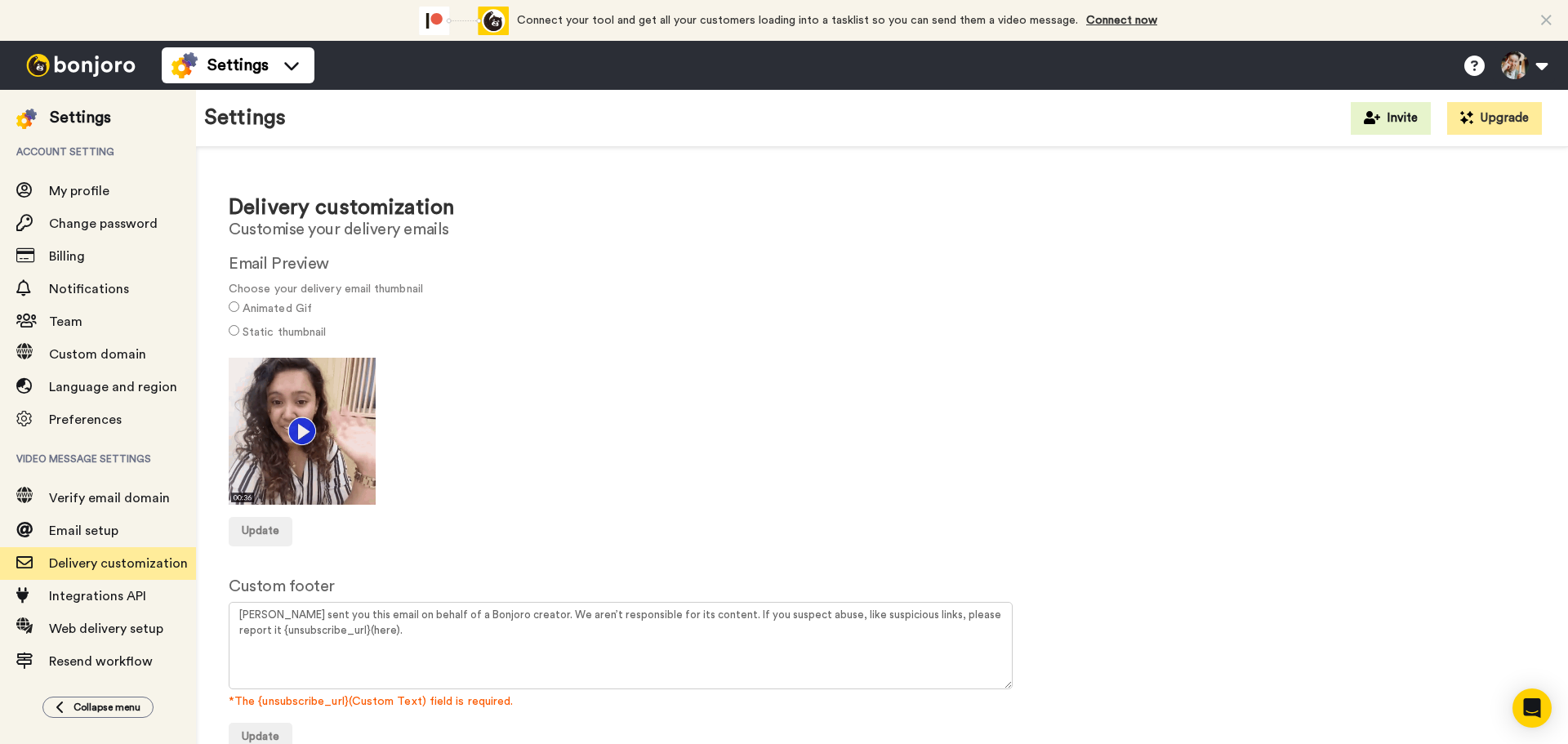
scroll to position [10, 0]
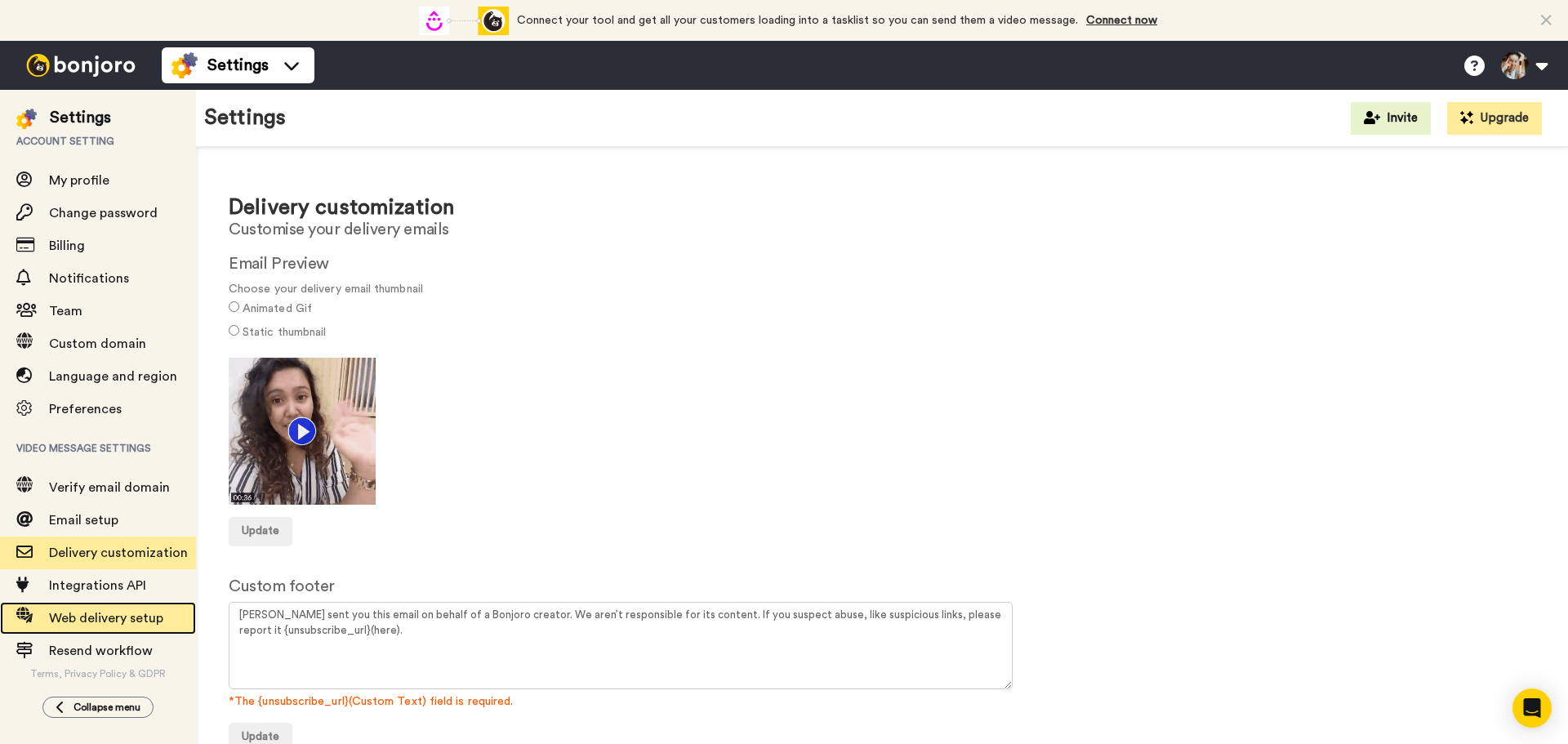
click at [101, 620] on span "Web delivery setup" at bounding box center [106, 617] width 115 height 13
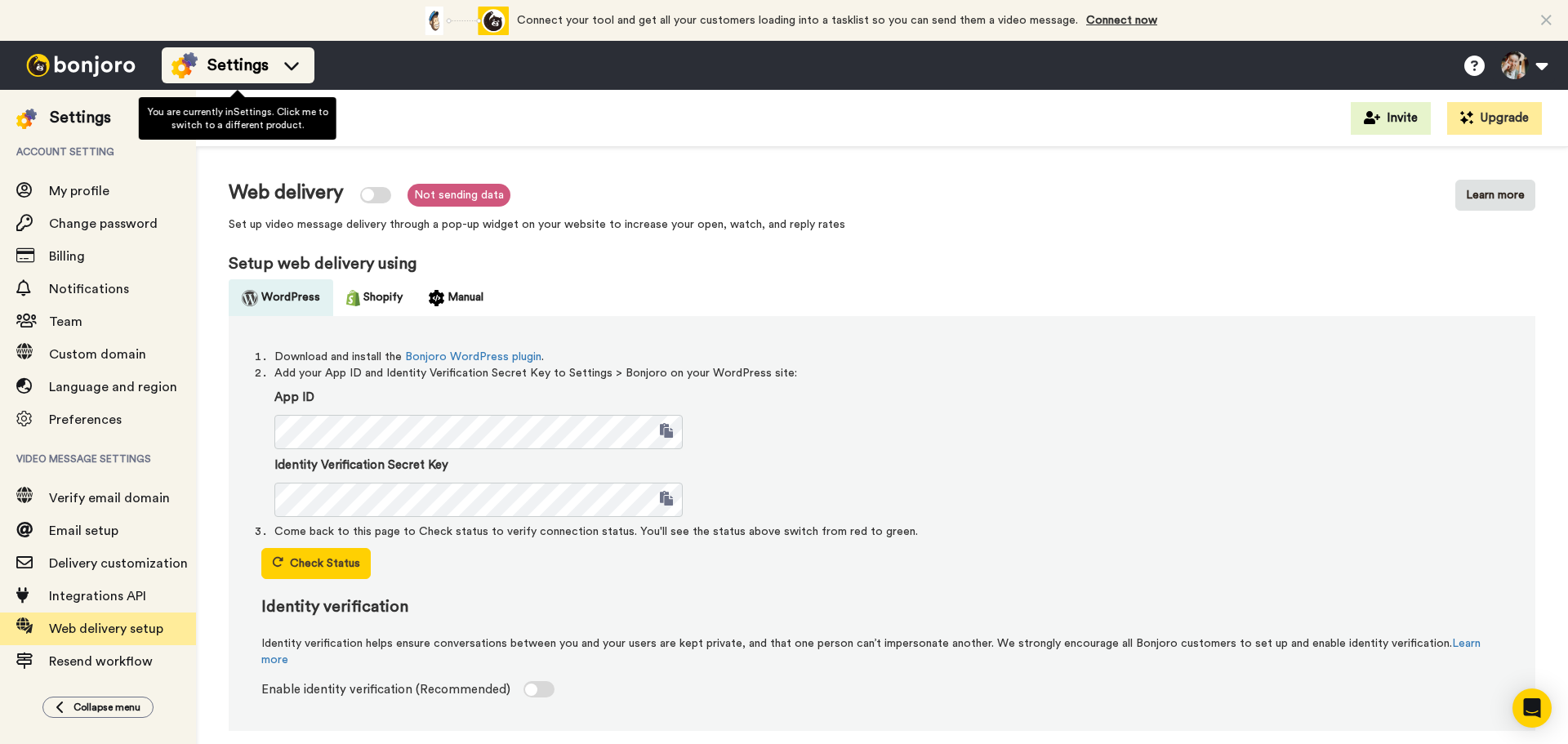
click at [279, 61] on icon at bounding box center [292, 65] width 26 height 16
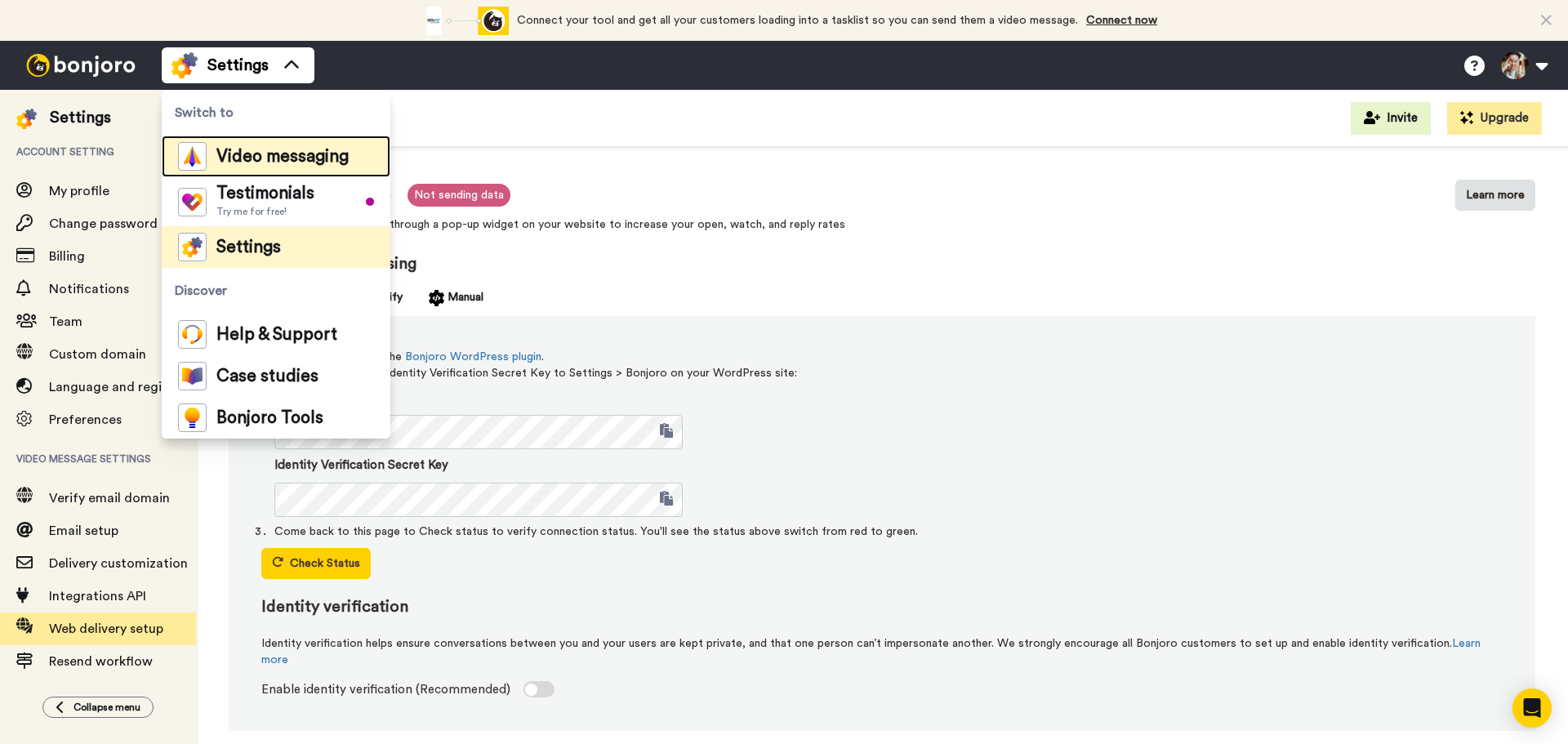
click at [273, 167] on div "Video messaging" at bounding box center [263, 156] width 171 height 29
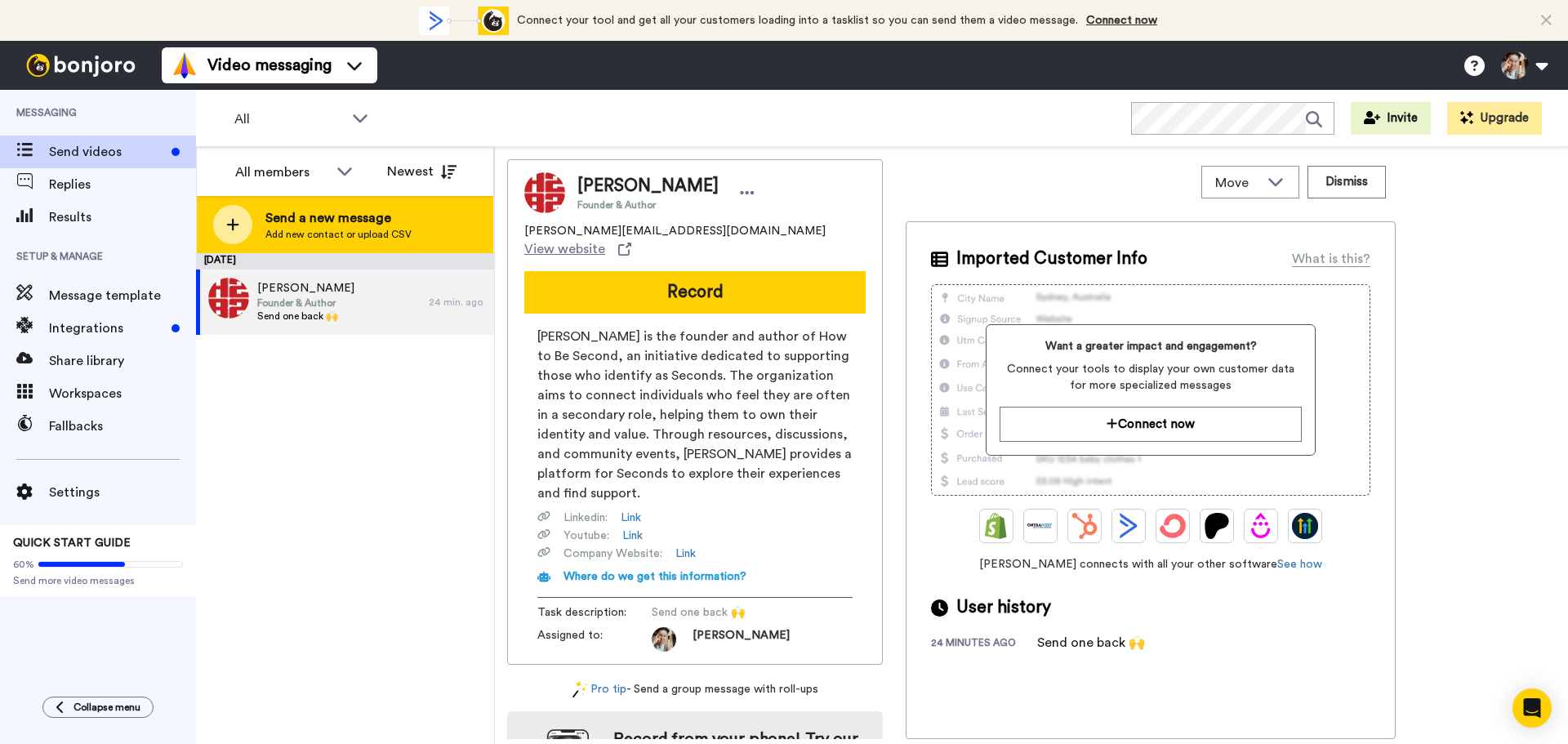
click at [355, 213] on span "Send a new message" at bounding box center [339, 218] width 146 height 20
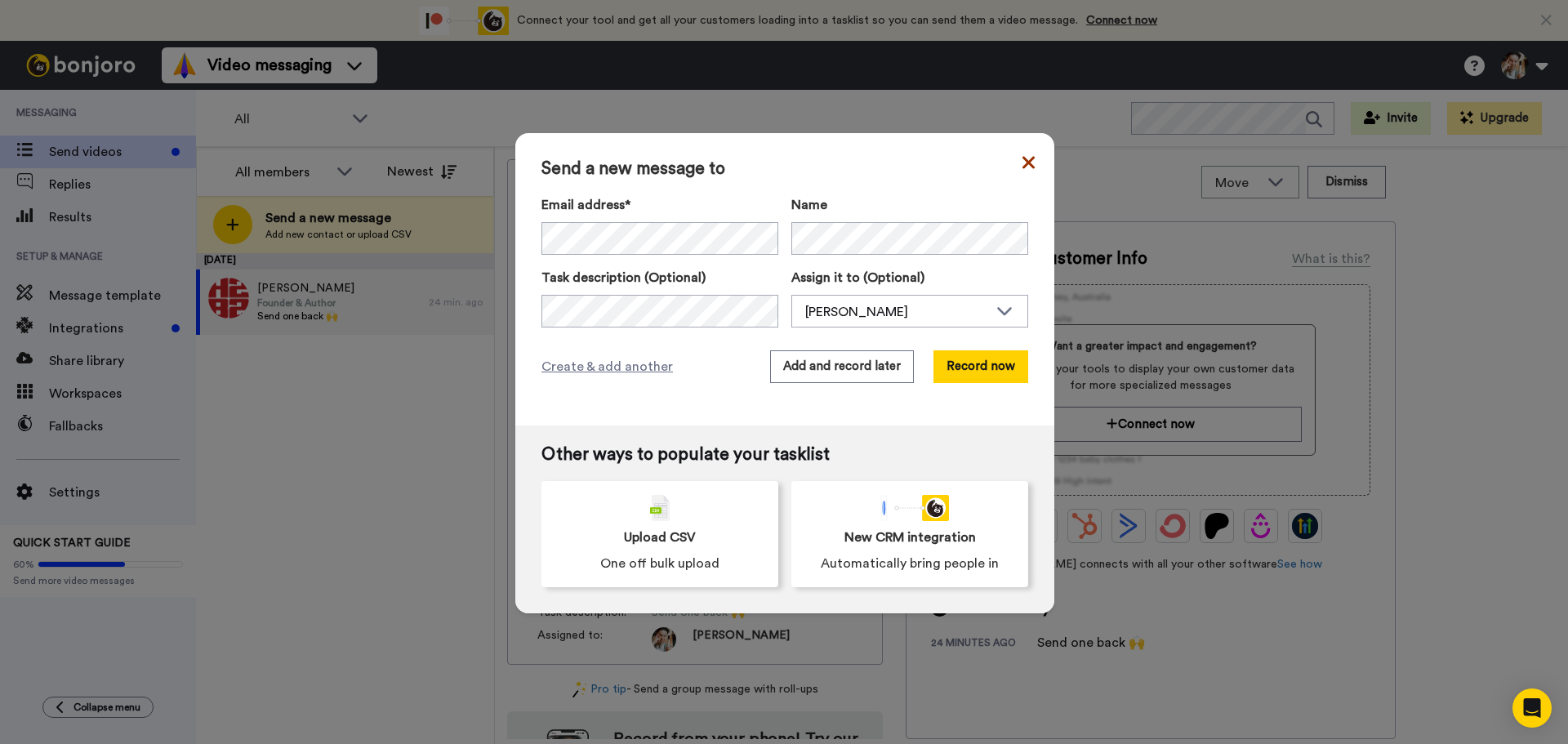
click at [1028, 161] on icon at bounding box center [1028, 162] width 12 height 20
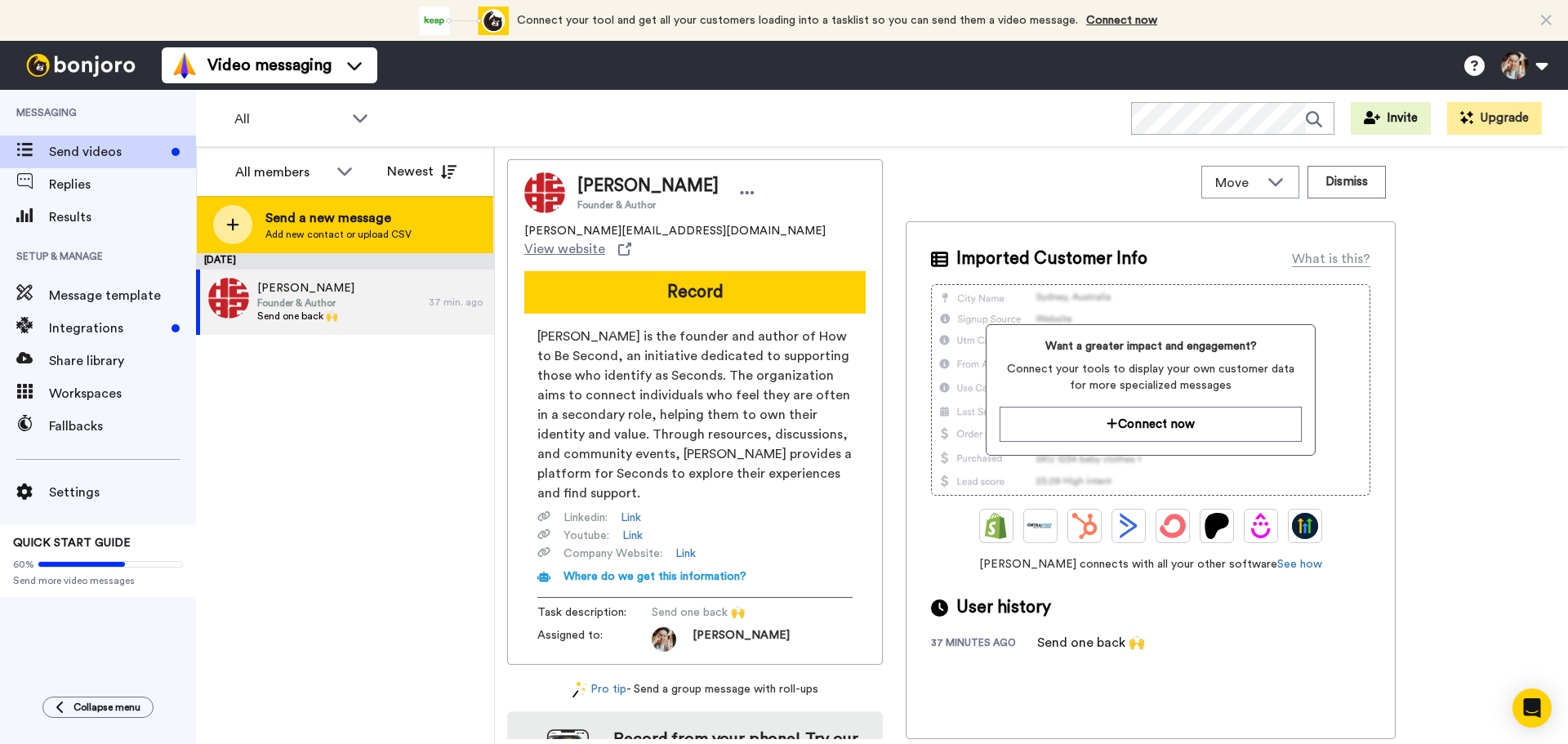
click at [251, 220] on div at bounding box center [232, 224] width 39 height 39
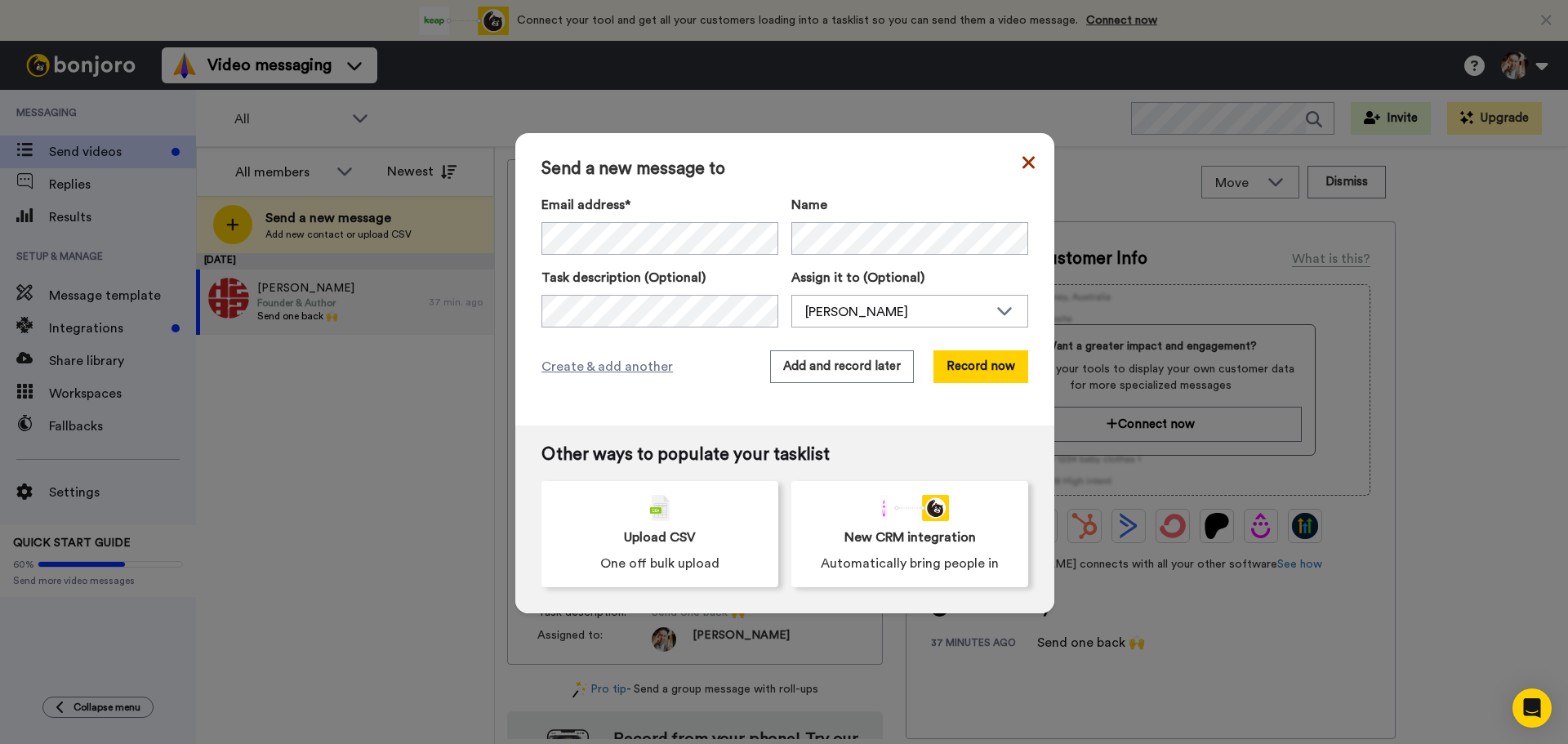
click at [1022, 163] on icon at bounding box center [1028, 162] width 12 height 12
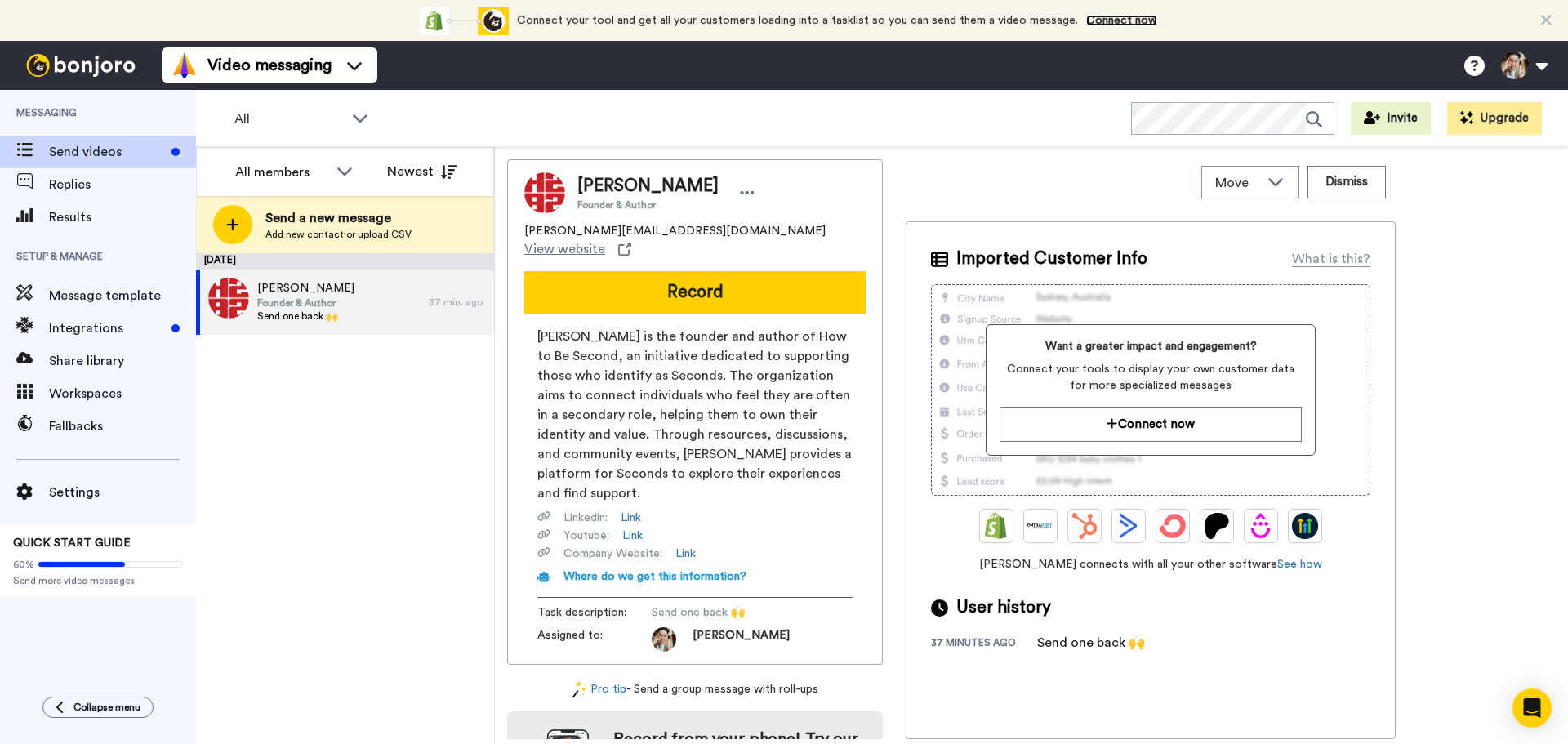
click at [1113, 23] on link "Connect now" at bounding box center [1122, 20] width 71 height 11
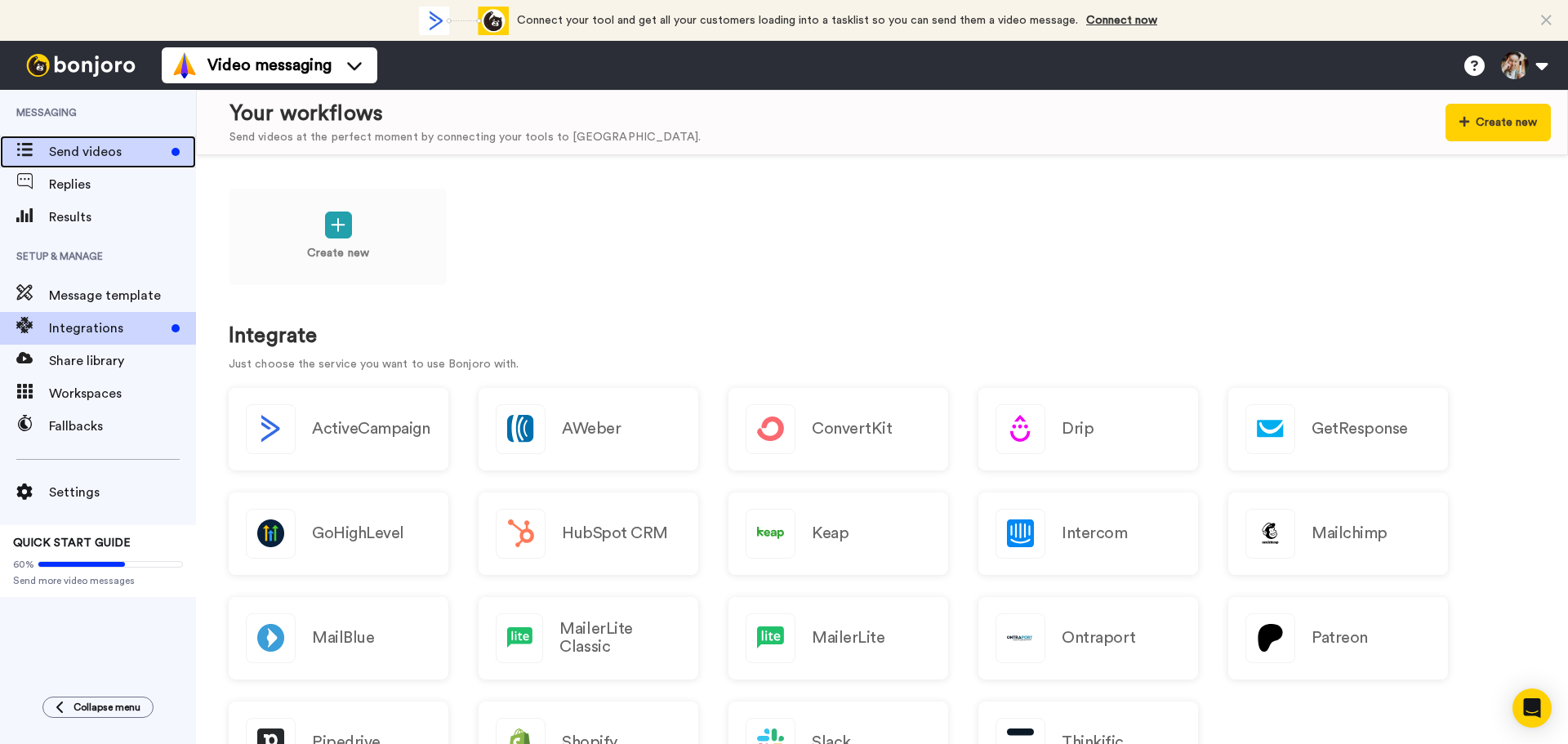
click at [96, 137] on div "Send videos" at bounding box center [98, 152] width 196 height 33
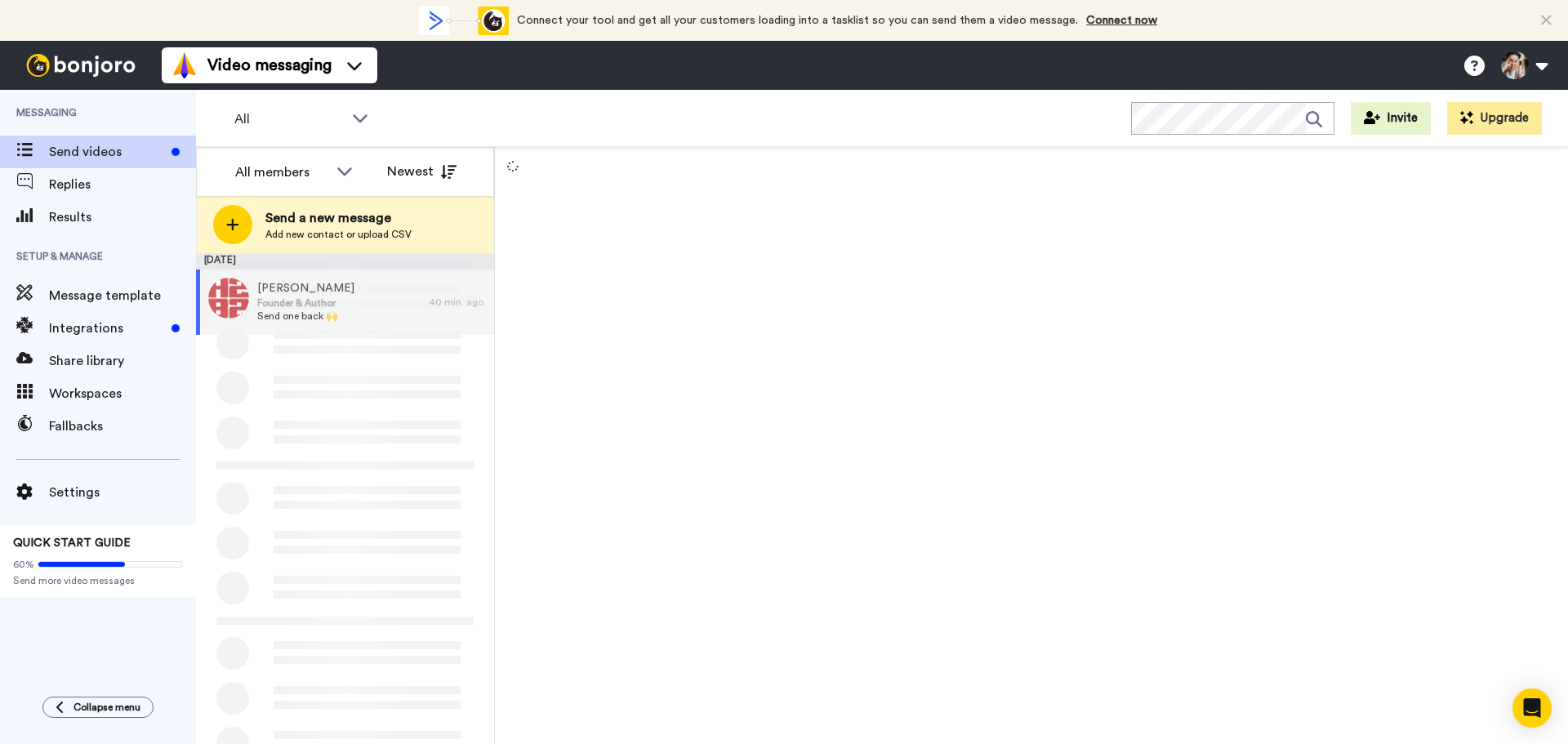
click at [341, 228] on span "Add new contact or upload CSV" at bounding box center [339, 234] width 146 height 13
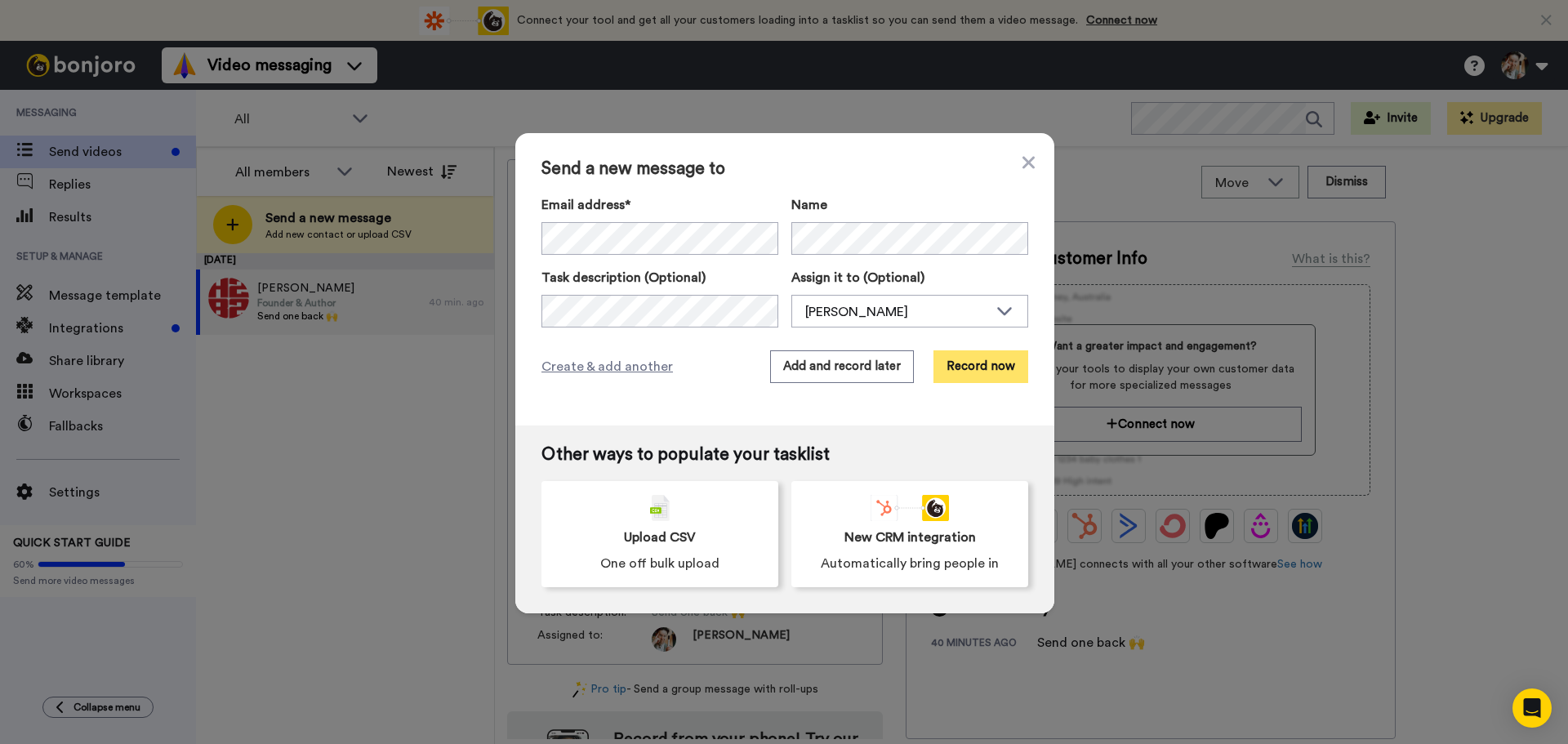
click at [964, 372] on button "Record now" at bounding box center [980, 366] width 95 height 33
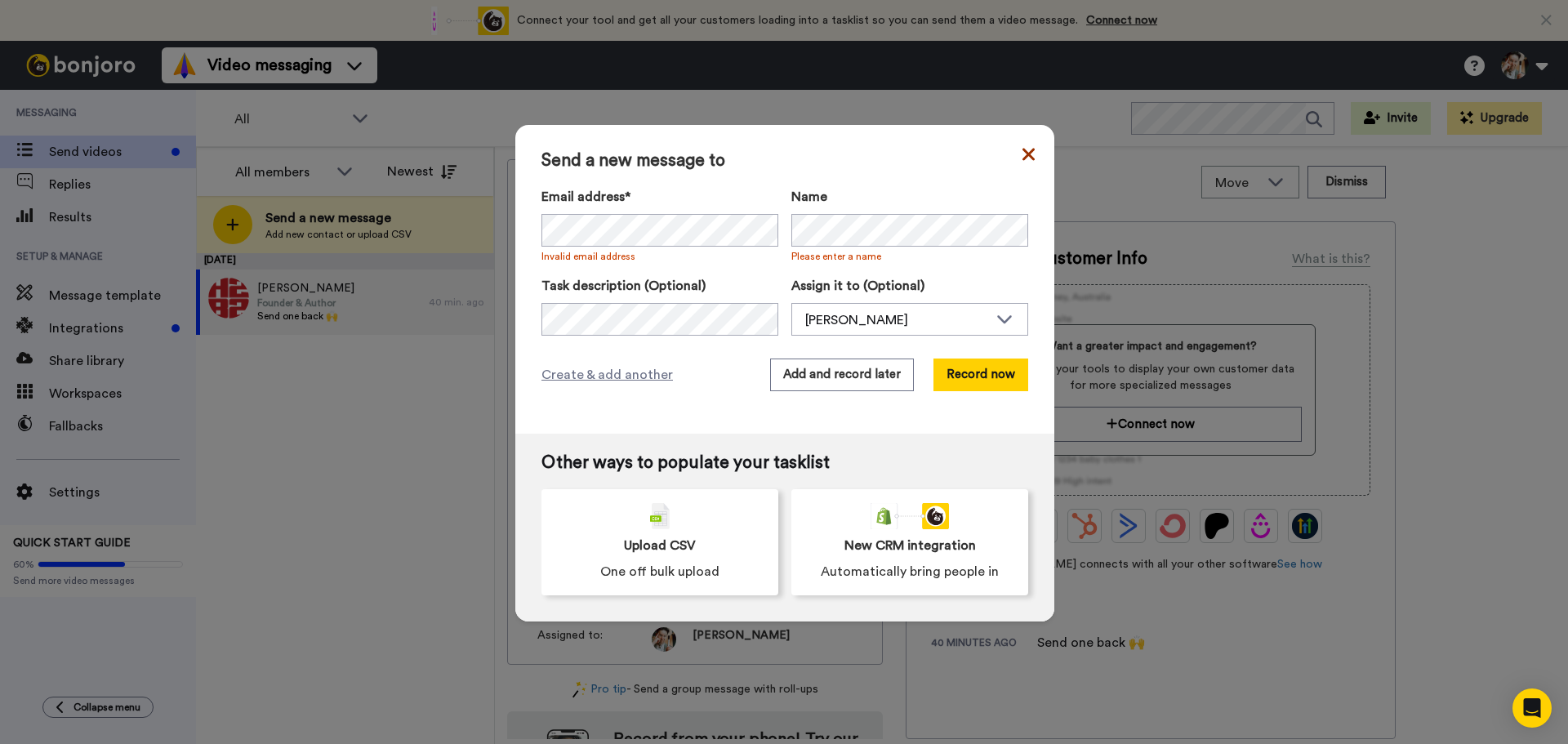
click at [1022, 157] on icon at bounding box center [1028, 154] width 12 height 20
